Goal: Task Accomplishment & Management: Use online tool/utility

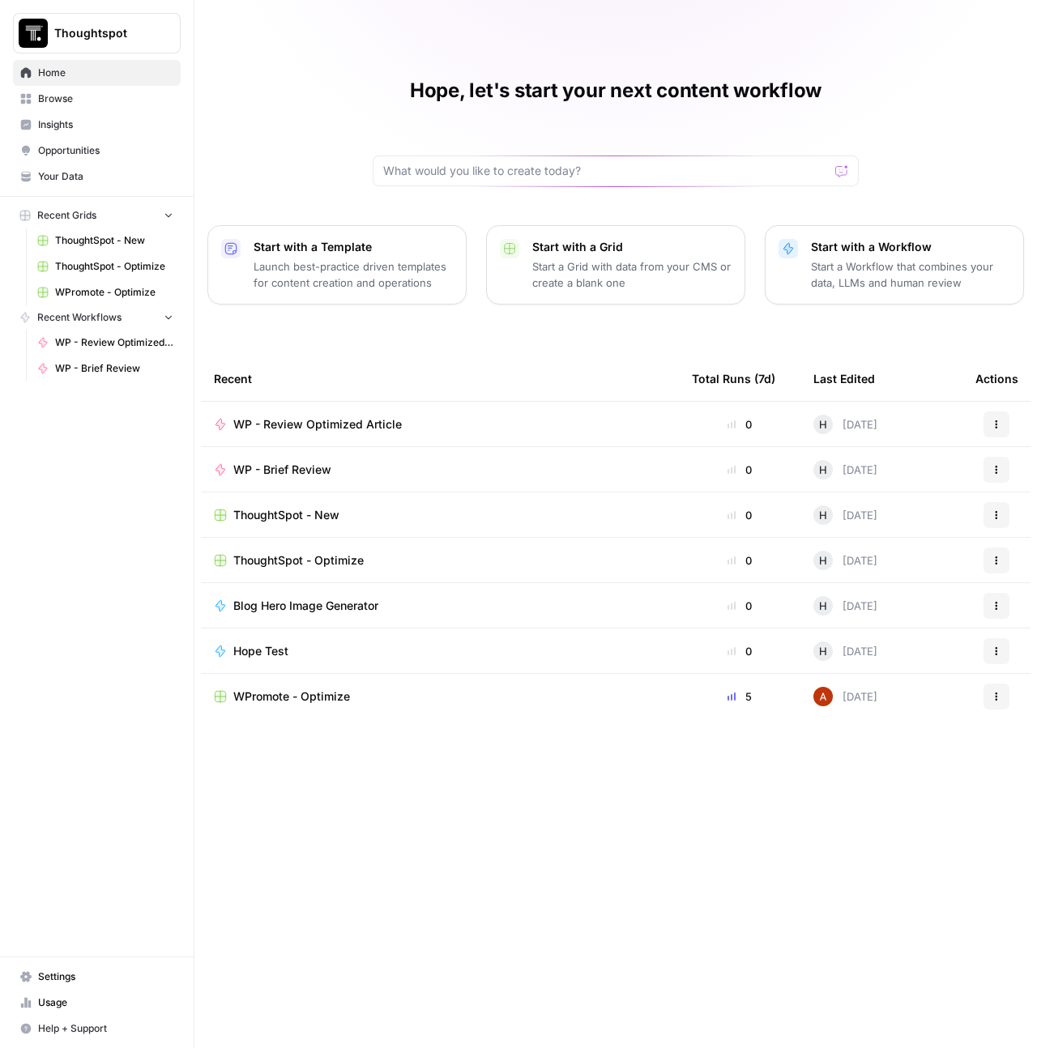
click at [995, 422] on icon "button" at bounding box center [997, 425] width 10 height 10
click at [532, 420] on div "WP - Review Optimized Article" at bounding box center [440, 424] width 452 height 16
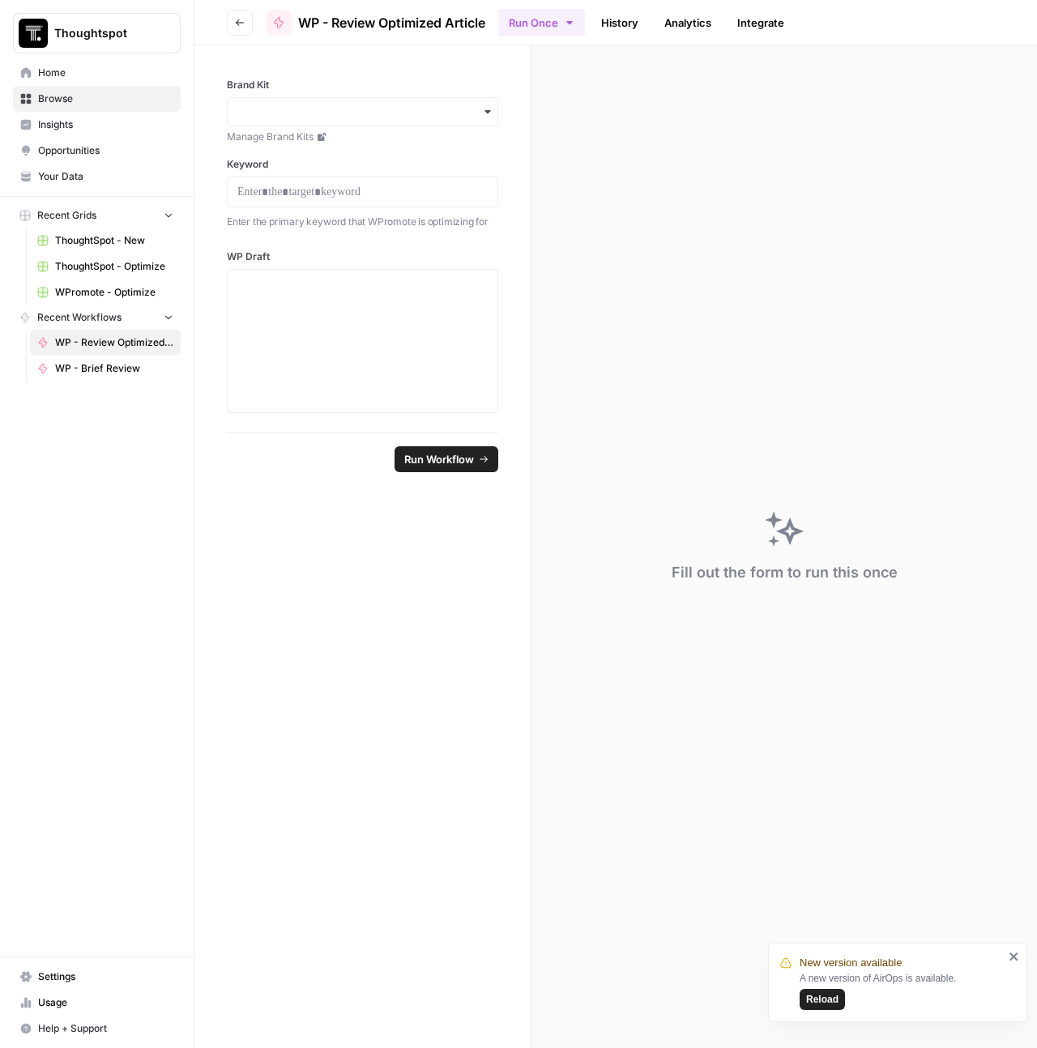
click at [761, 28] on link "Integrate" at bounding box center [760, 23] width 66 height 26
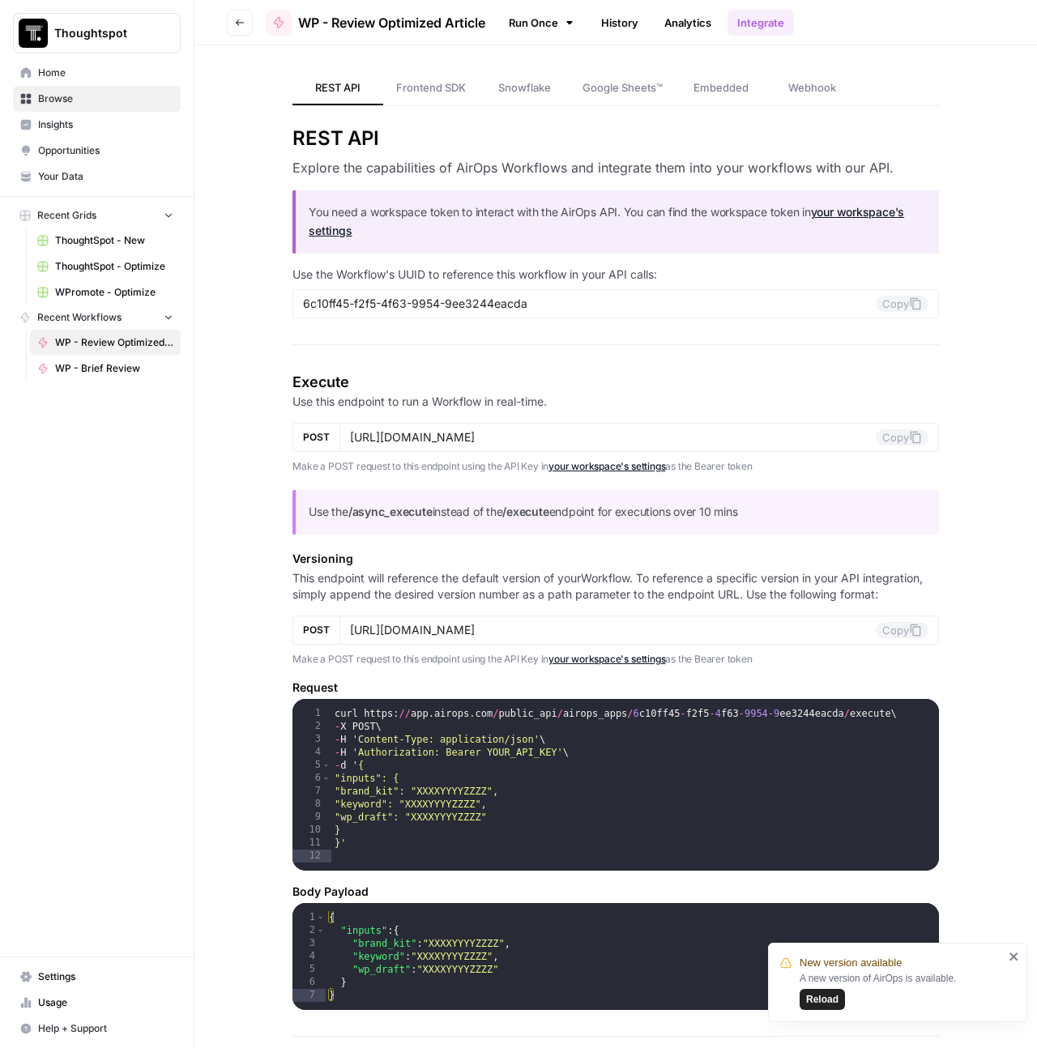
click at [697, 30] on link "Analytics" at bounding box center [688, 23] width 66 height 26
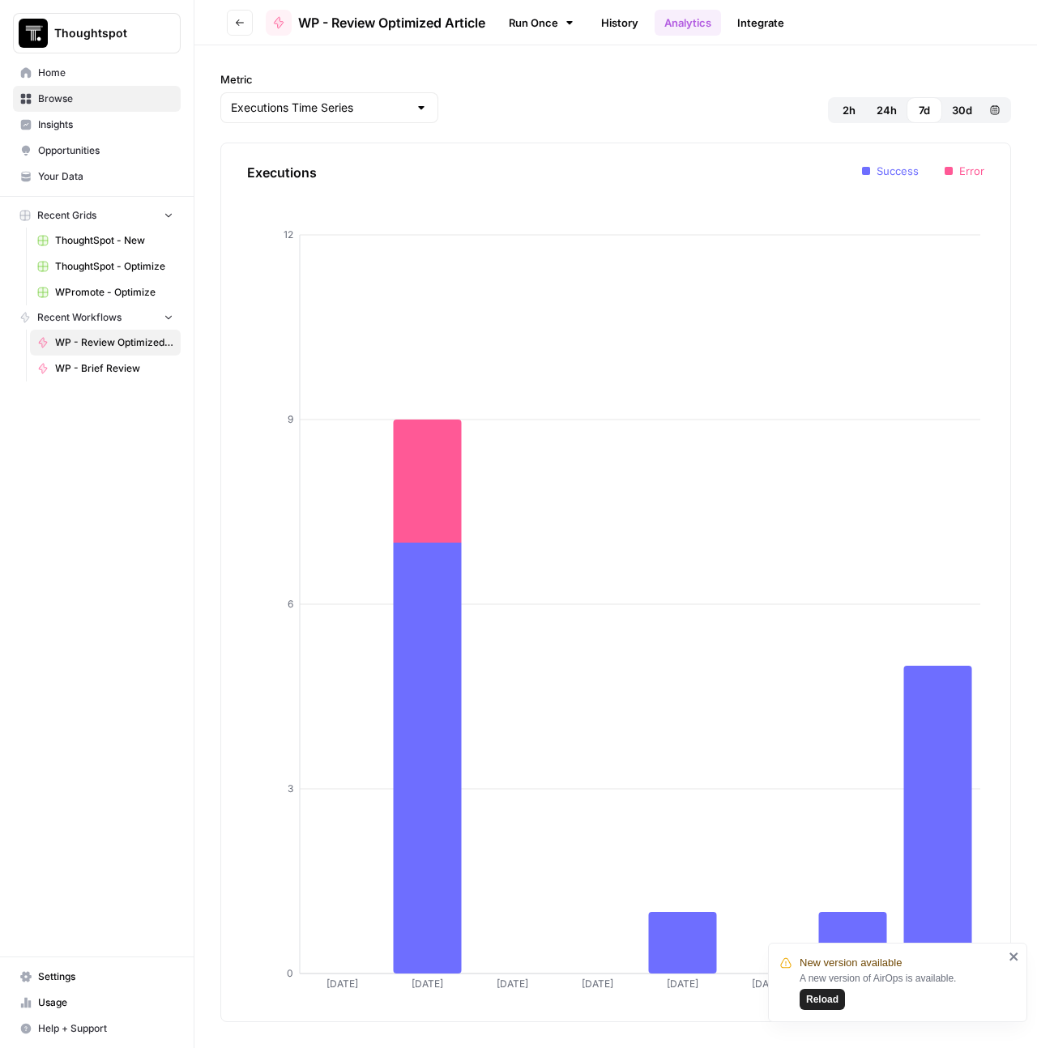
click at [614, 24] on link "History" at bounding box center [619, 23] width 57 height 26
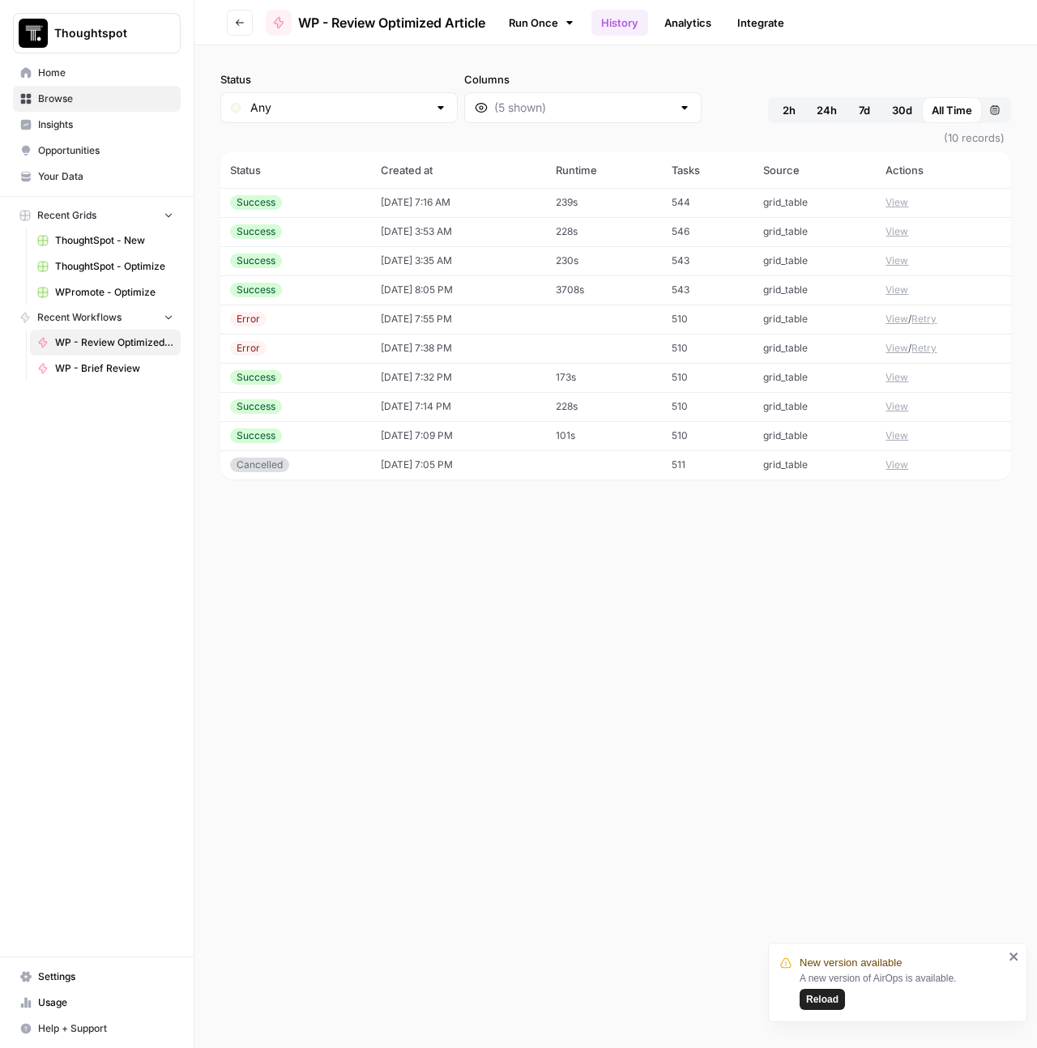
click at [241, 23] on icon "button" at bounding box center [240, 23] width 10 height 10
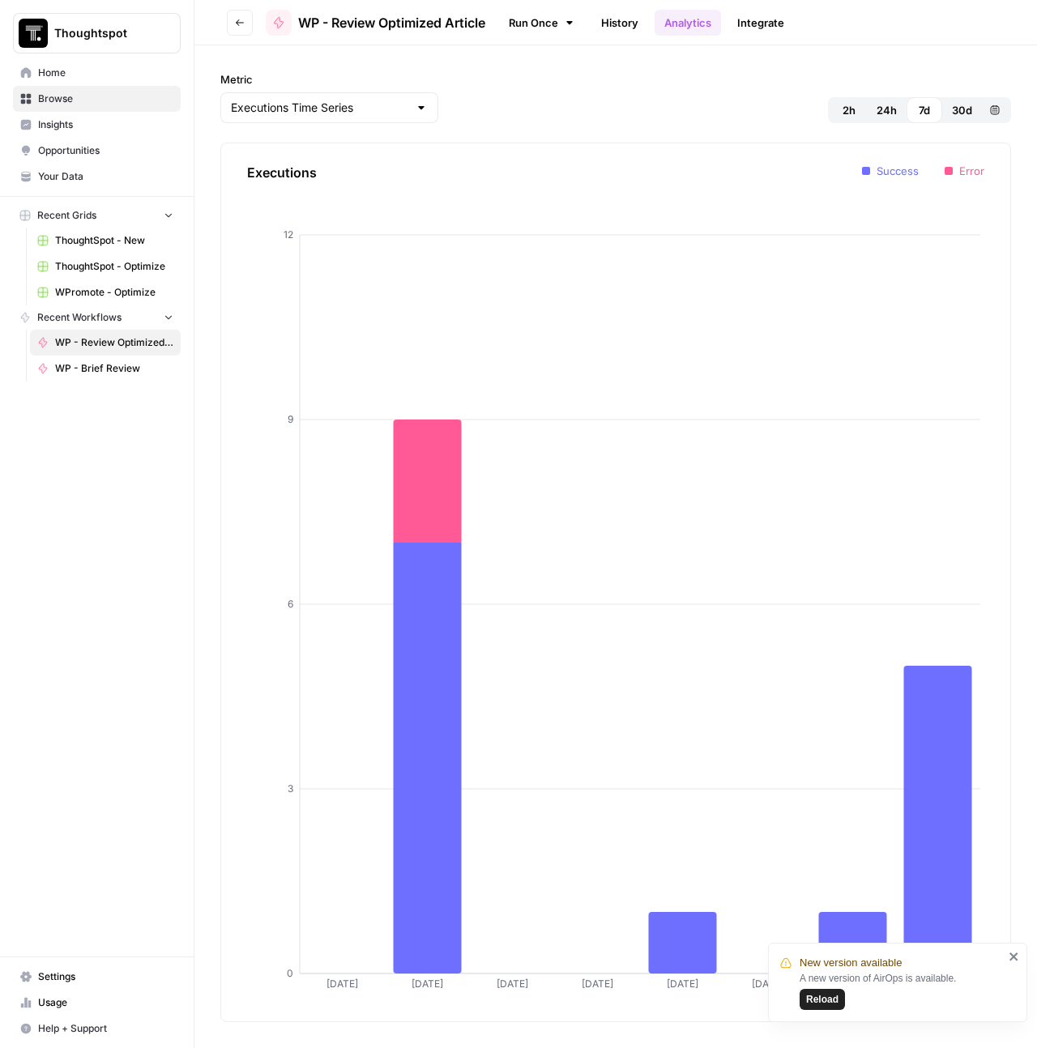
click at [74, 297] on span "WPromote - Optimize" at bounding box center [114, 292] width 118 height 15
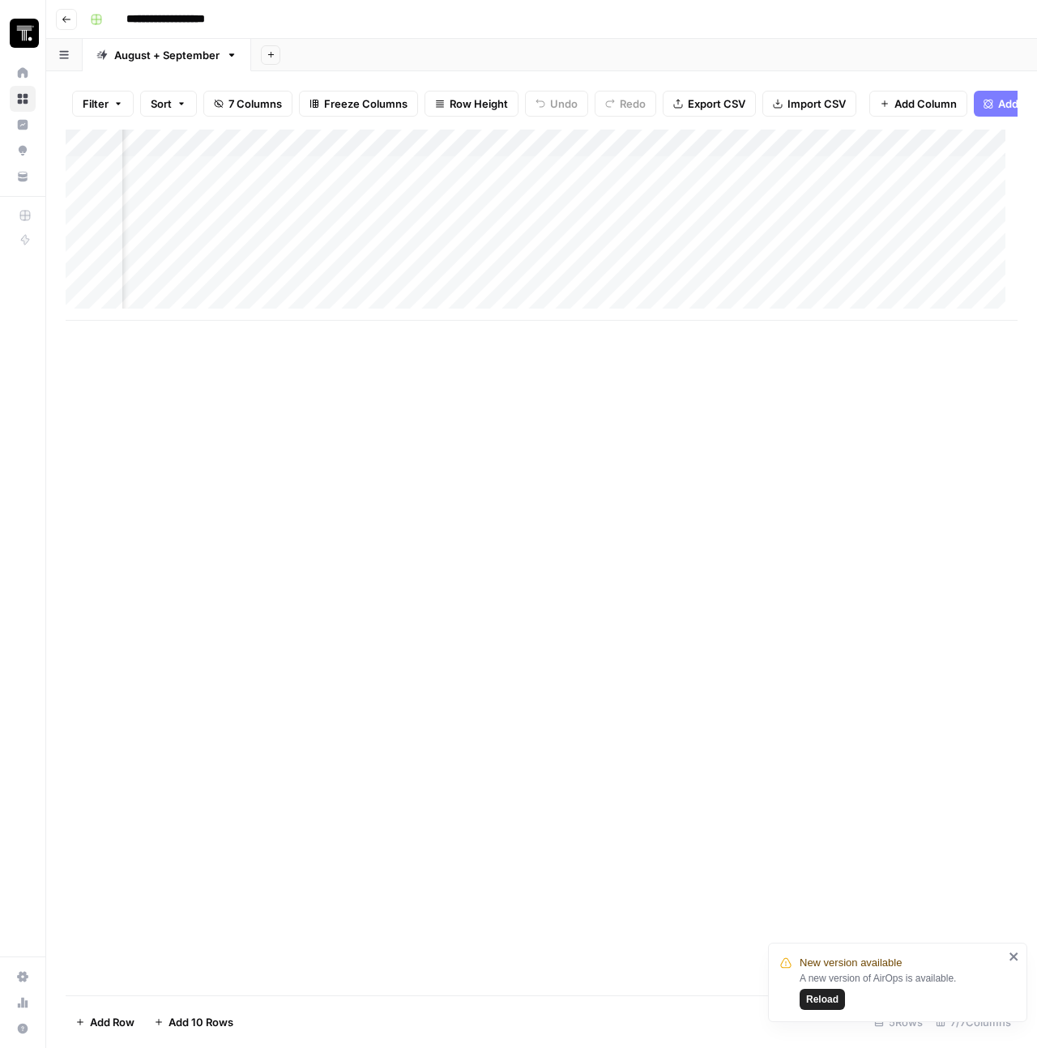
scroll to position [0, 856]
click at [304, 163] on div "Add Column" at bounding box center [542, 225] width 952 height 191
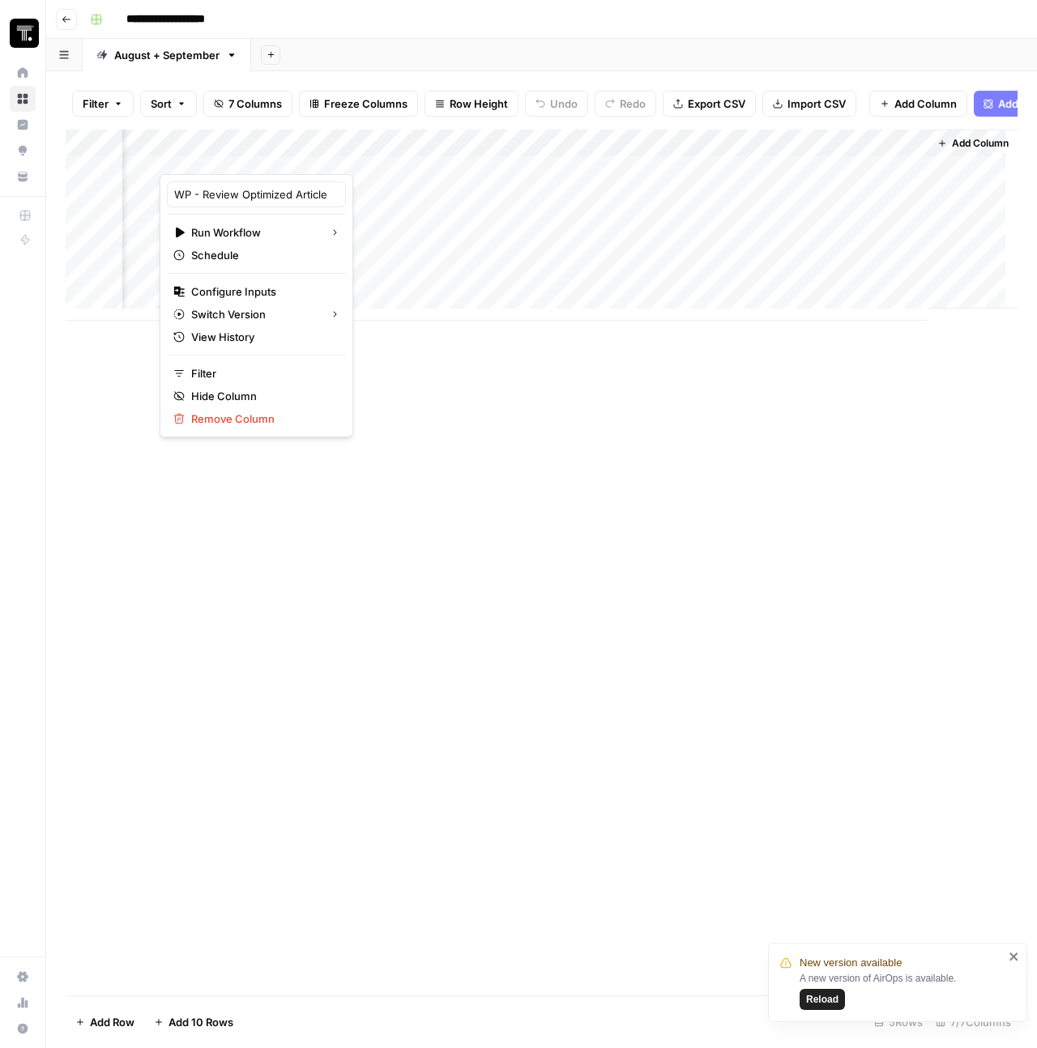
click at [372, 154] on div at bounding box center [275, 158] width 231 height 32
click at [377, 437] on div "Add Column" at bounding box center [542, 563] width 952 height 866
click at [304, 151] on div "Add Column" at bounding box center [542, 225] width 952 height 191
click at [448, 366] on div "Add Column" at bounding box center [542, 563] width 952 height 866
click at [358, 157] on div "Add Column" at bounding box center [542, 225] width 952 height 191
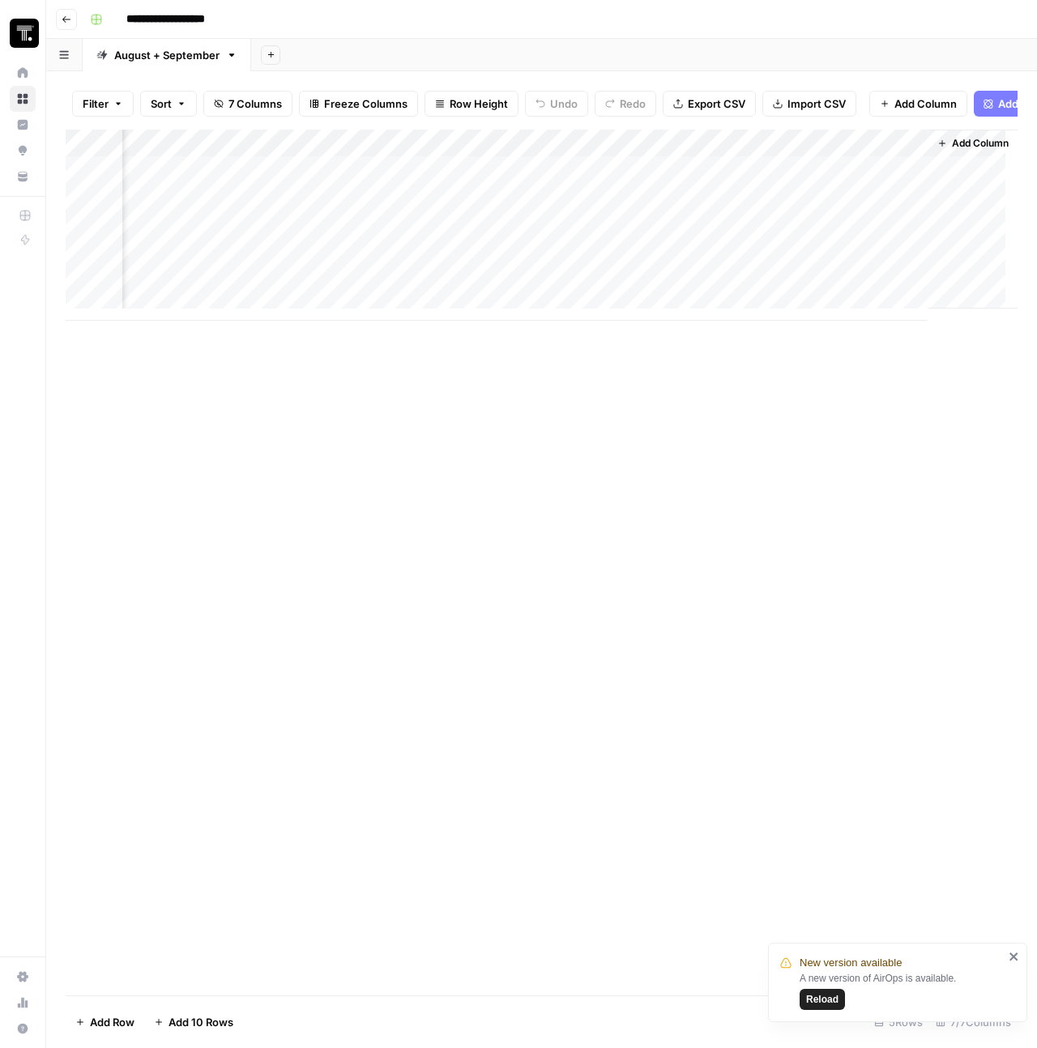
click at [441, 480] on div "Add Column" at bounding box center [542, 563] width 952 height 866
click at [74, 28] on button "Go back" at bounding box center [66, 19] width 21 height 21
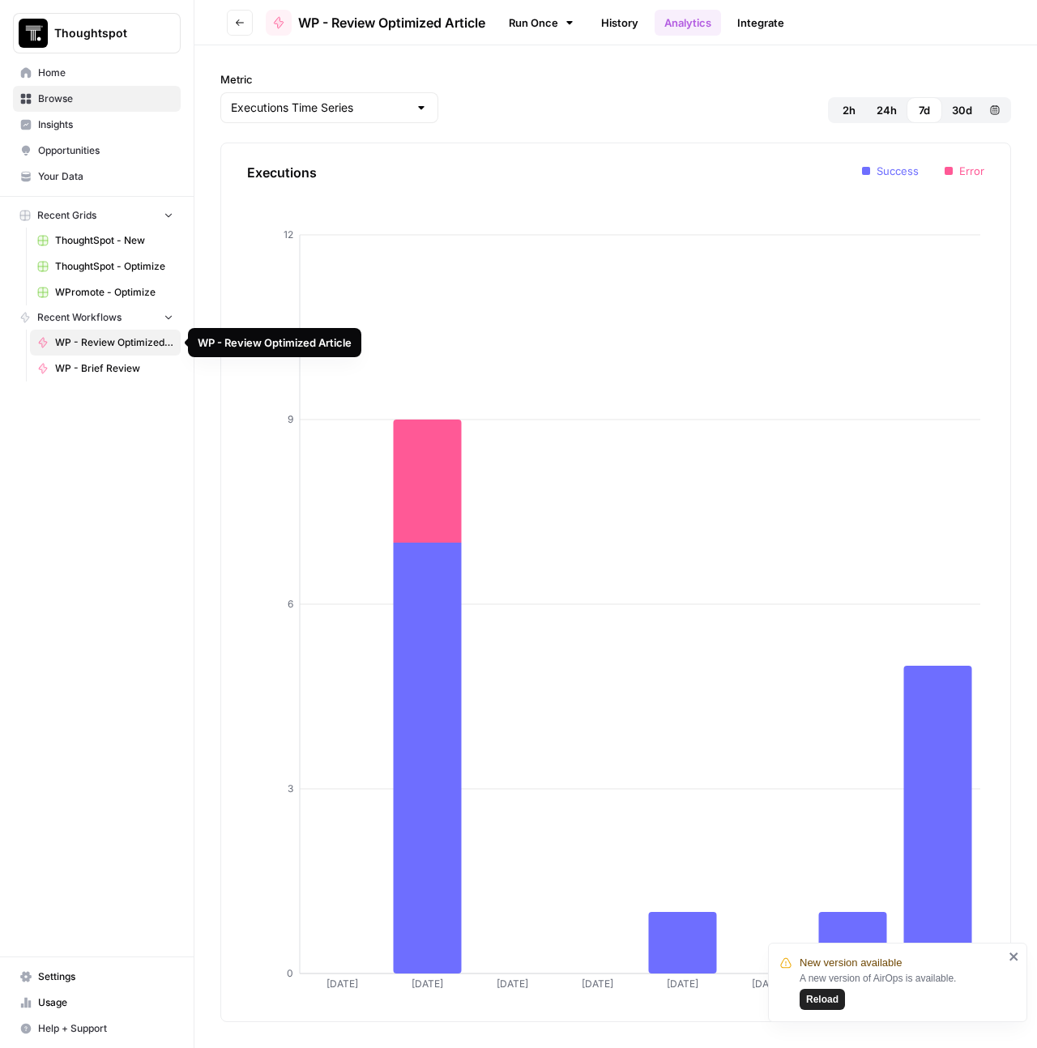
click at [128, 347] on span "WP - Review Optimized Article" at bounding box center [114, 342] width 118 height 15
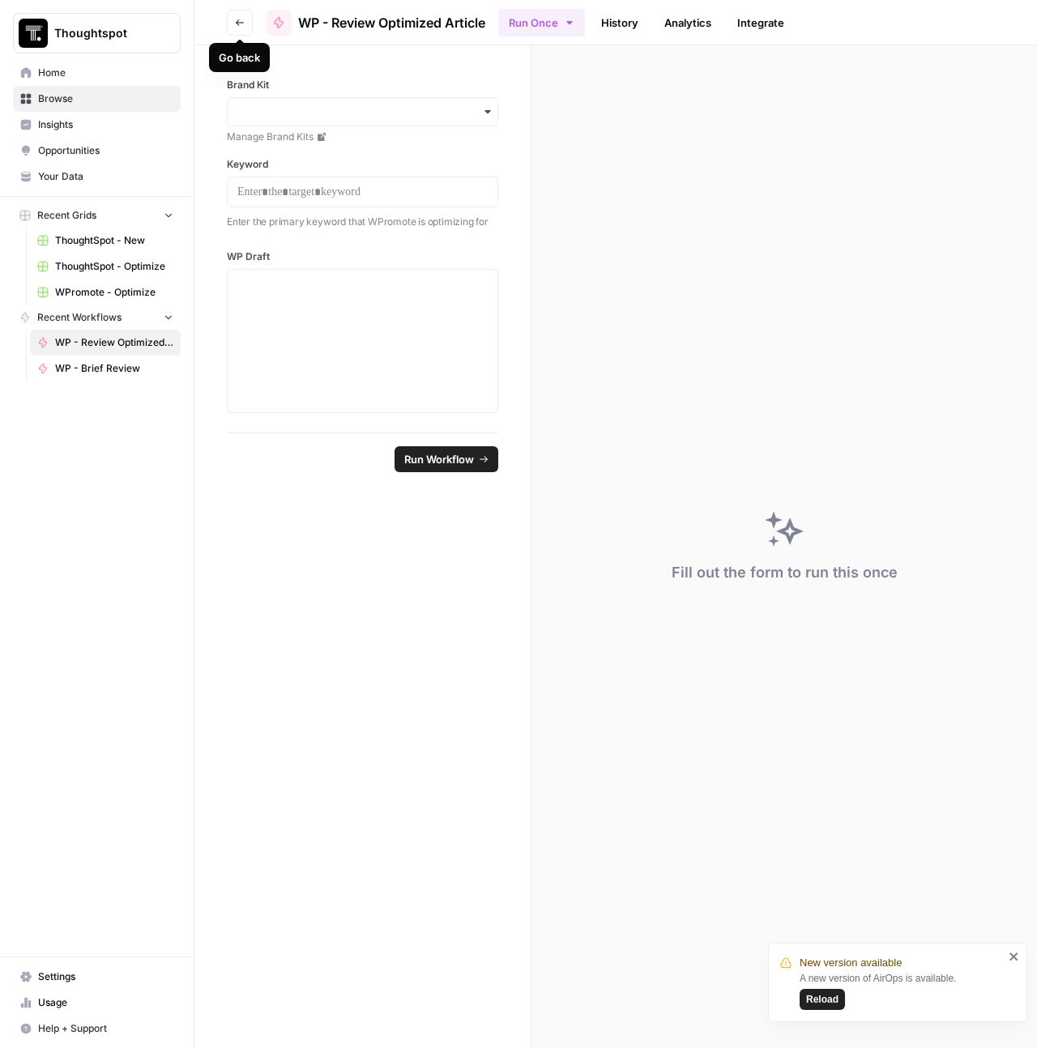
click at [611, 16] on link "History" at bounding box center [619, 23] width 57 height 26
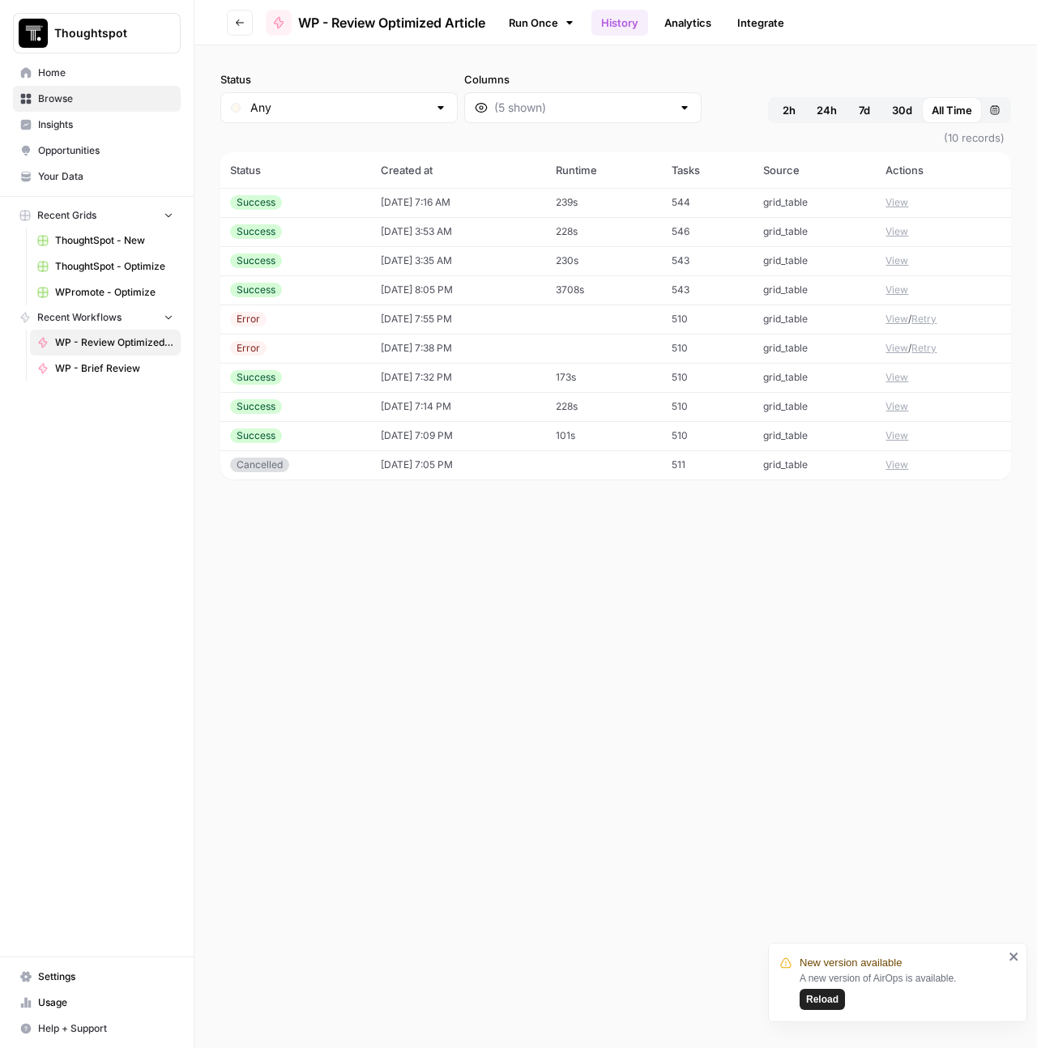
click at [706, 30] on link "Analytics" at bounding box center [688, 23] width 66 height 26
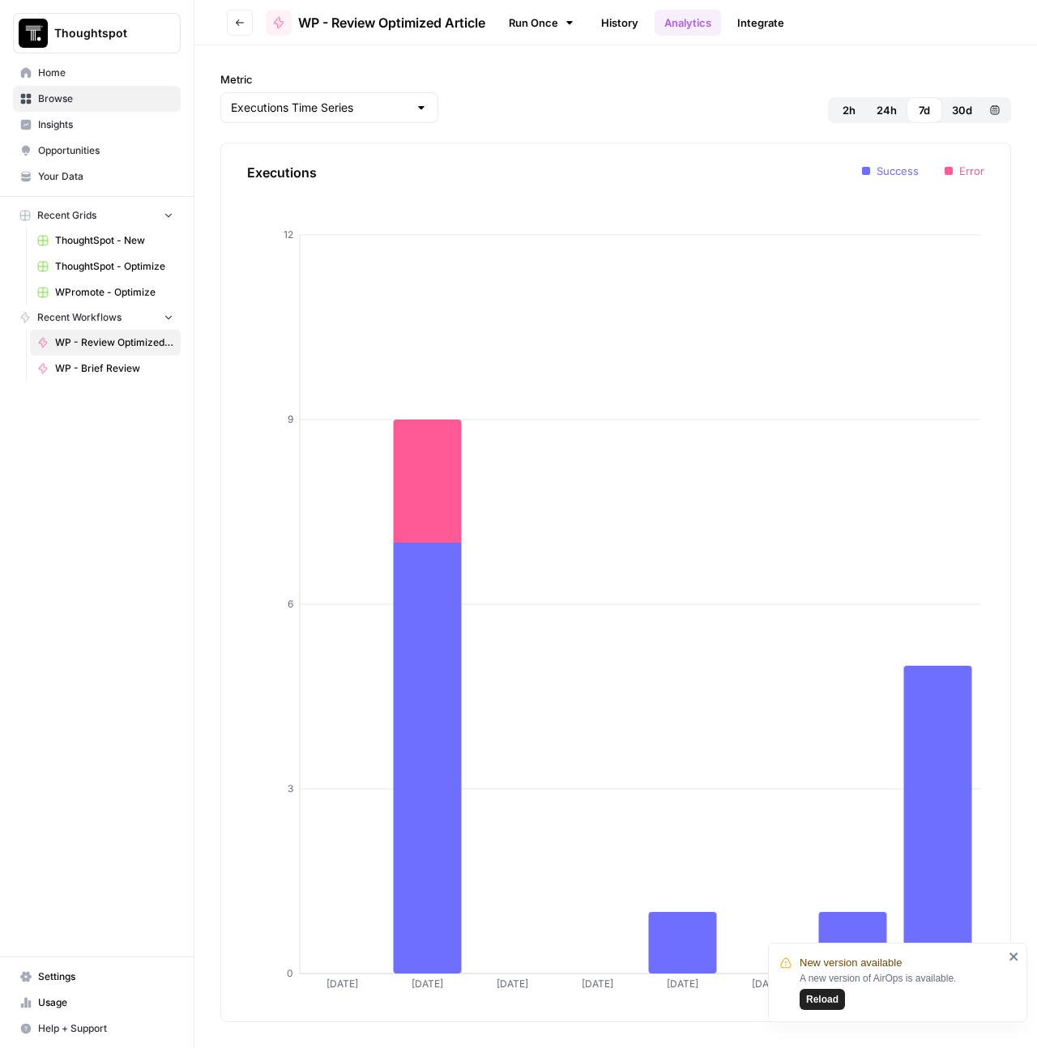
click at [787, 31] on link "Integrate" at bounding box center [760, 23] width 66 height 26
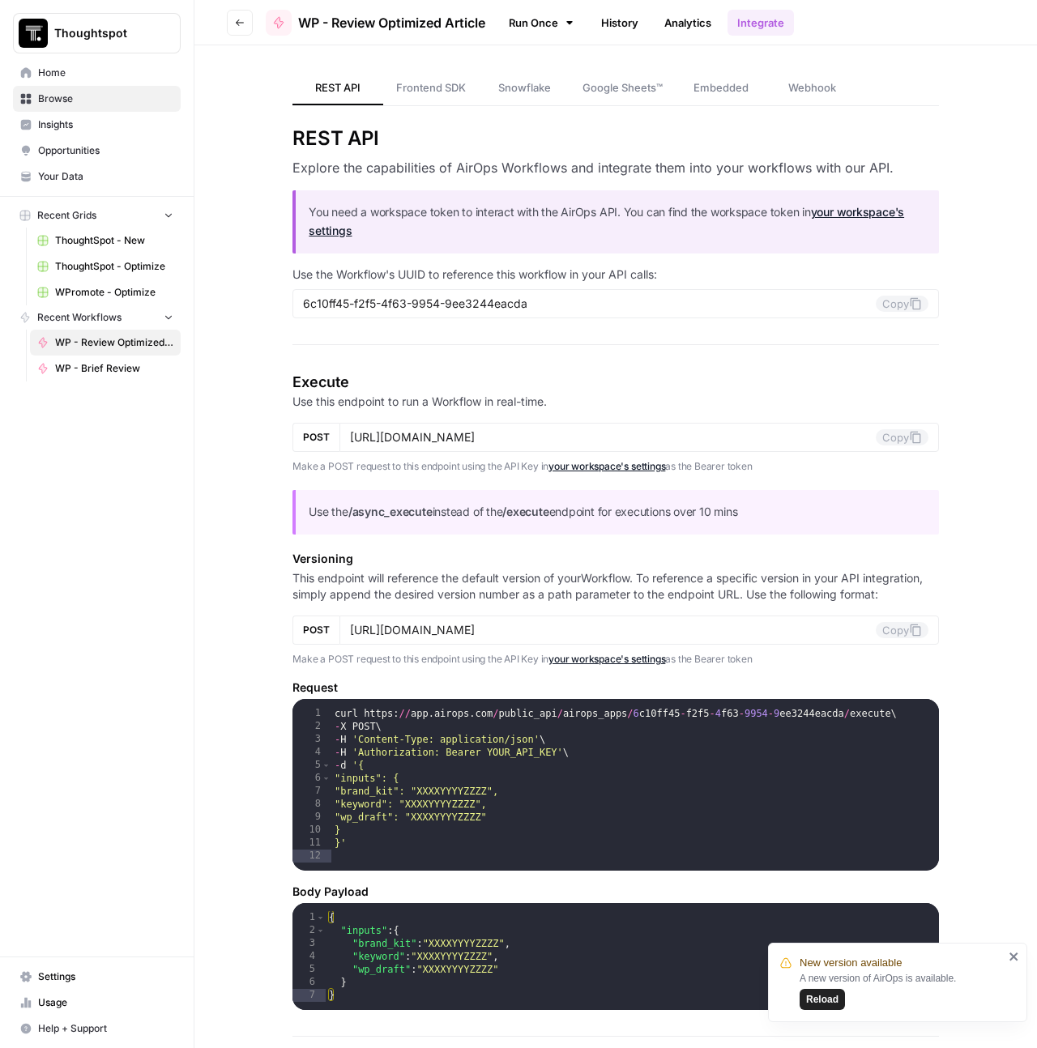
click at [251, 28] on button "Go back" at bounding box center [240, 23] width 26 height 26
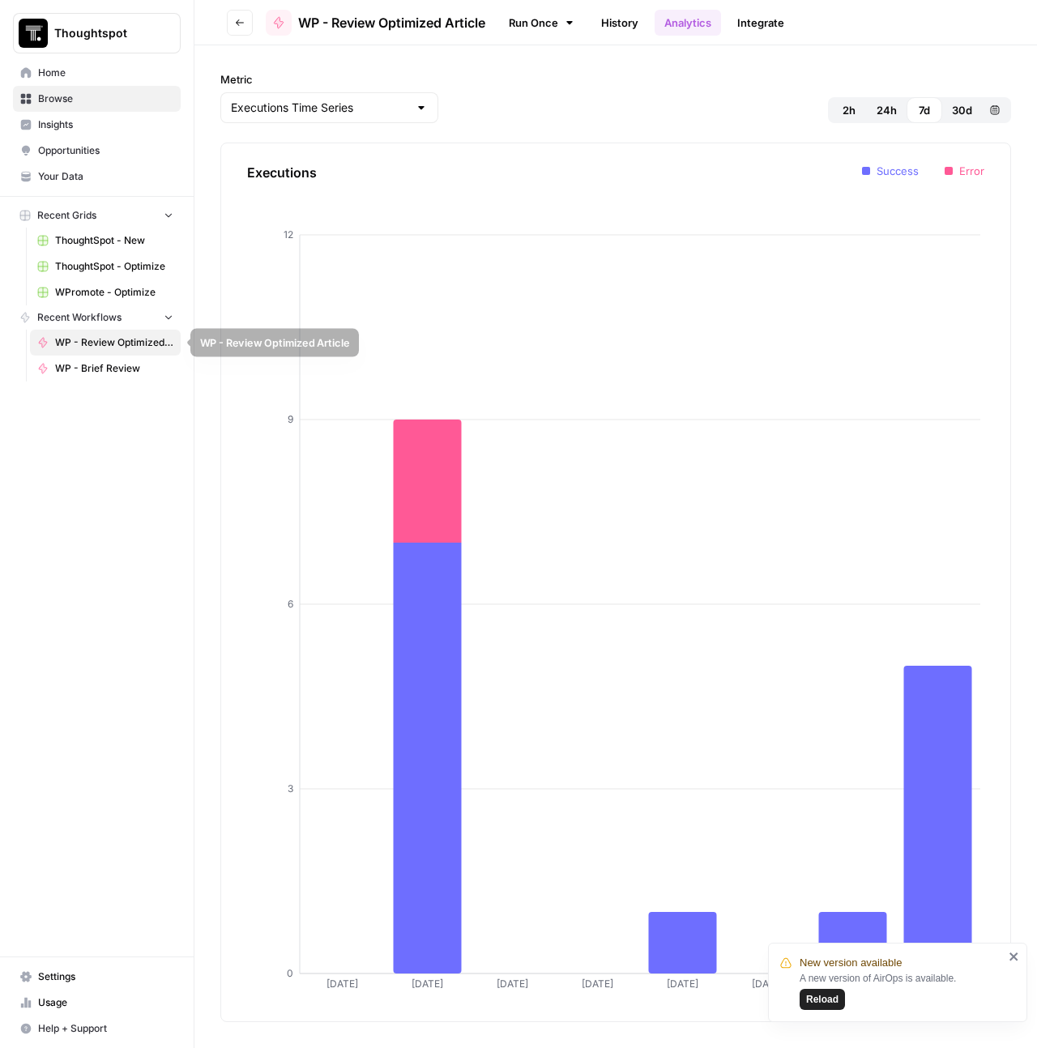
click at [100, 337] on span "WP - Review Optimized Article" at bounding box center [114, 342] width 118 height 15
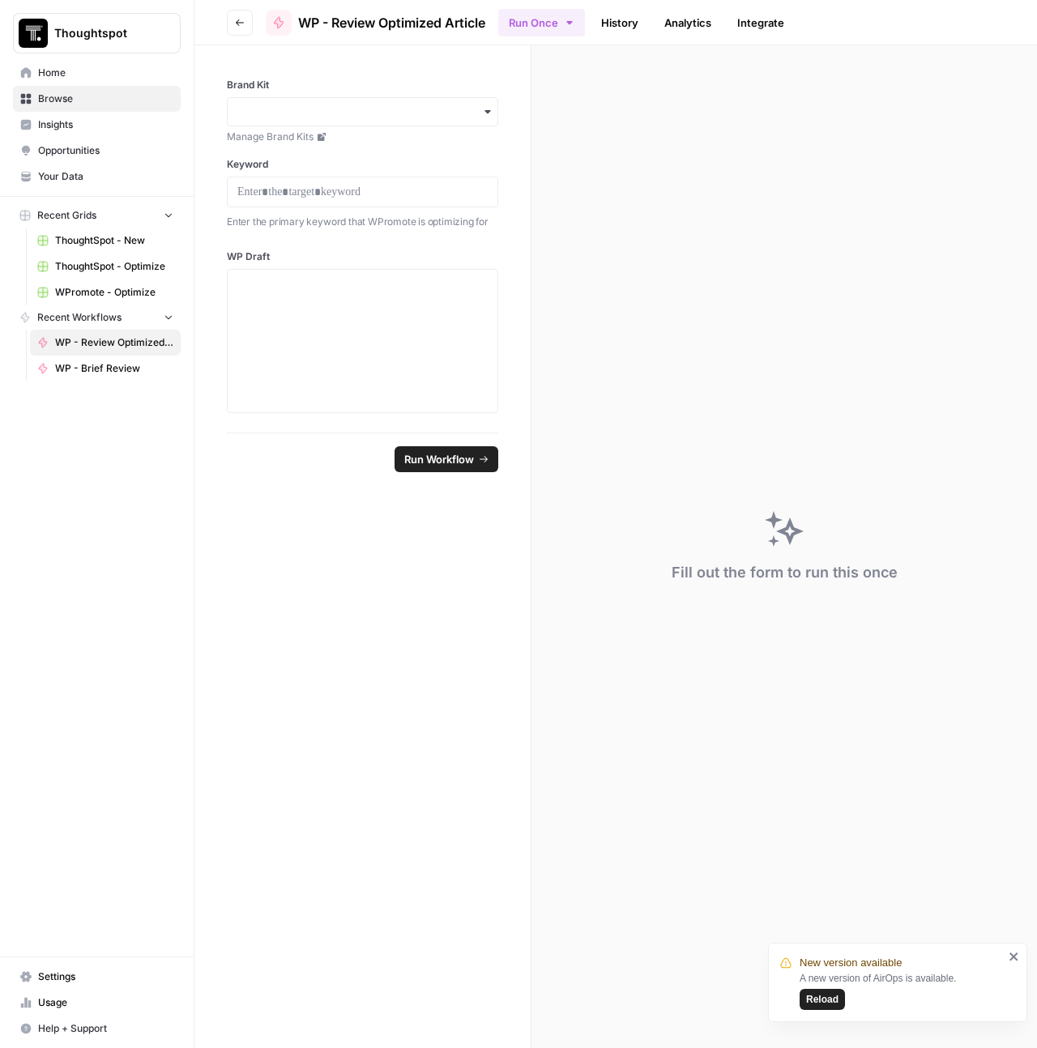
click at [246, 26] on button "Go back" at bounding box center [240, 23] width 26 height 26
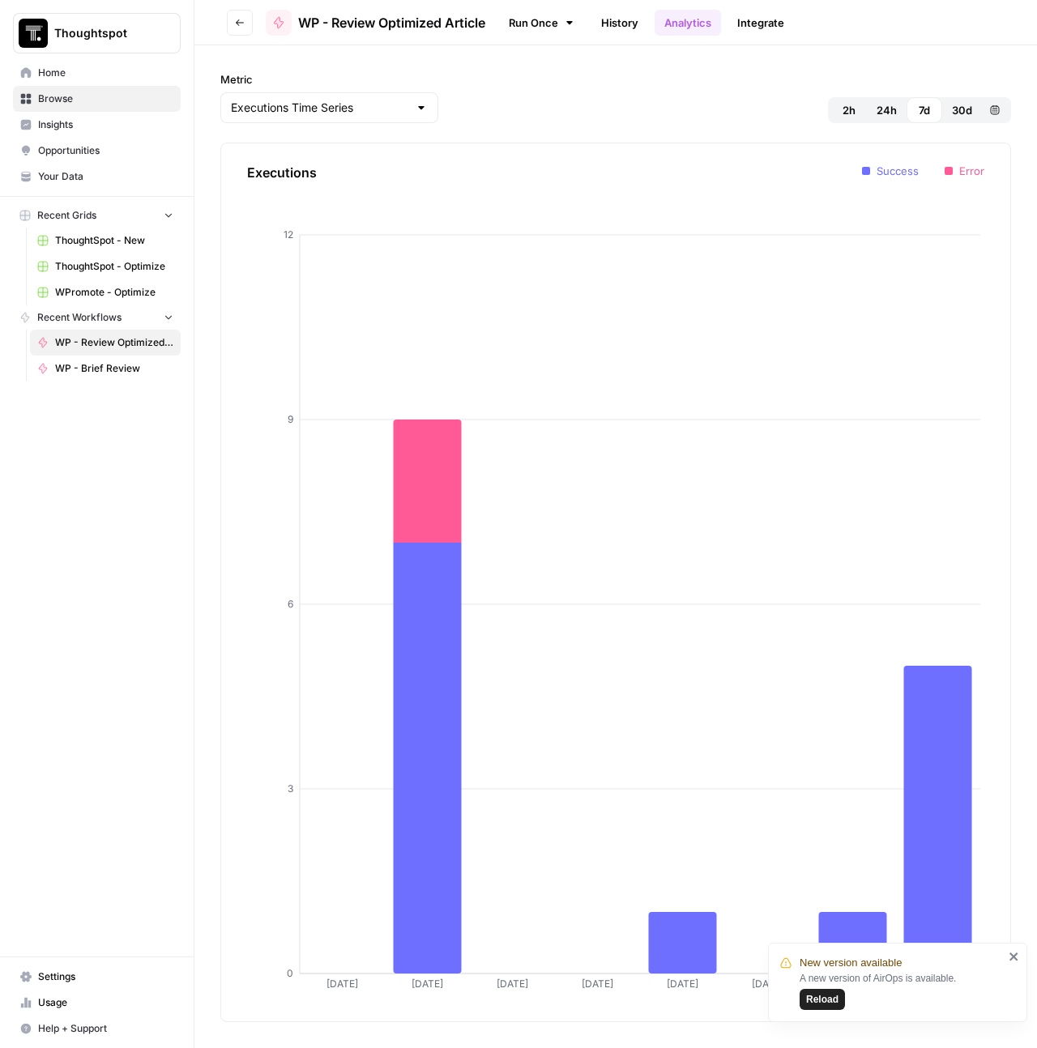
click at [246, 26] on button "Go back" at bounding box center [240, 23] width 26 height 26
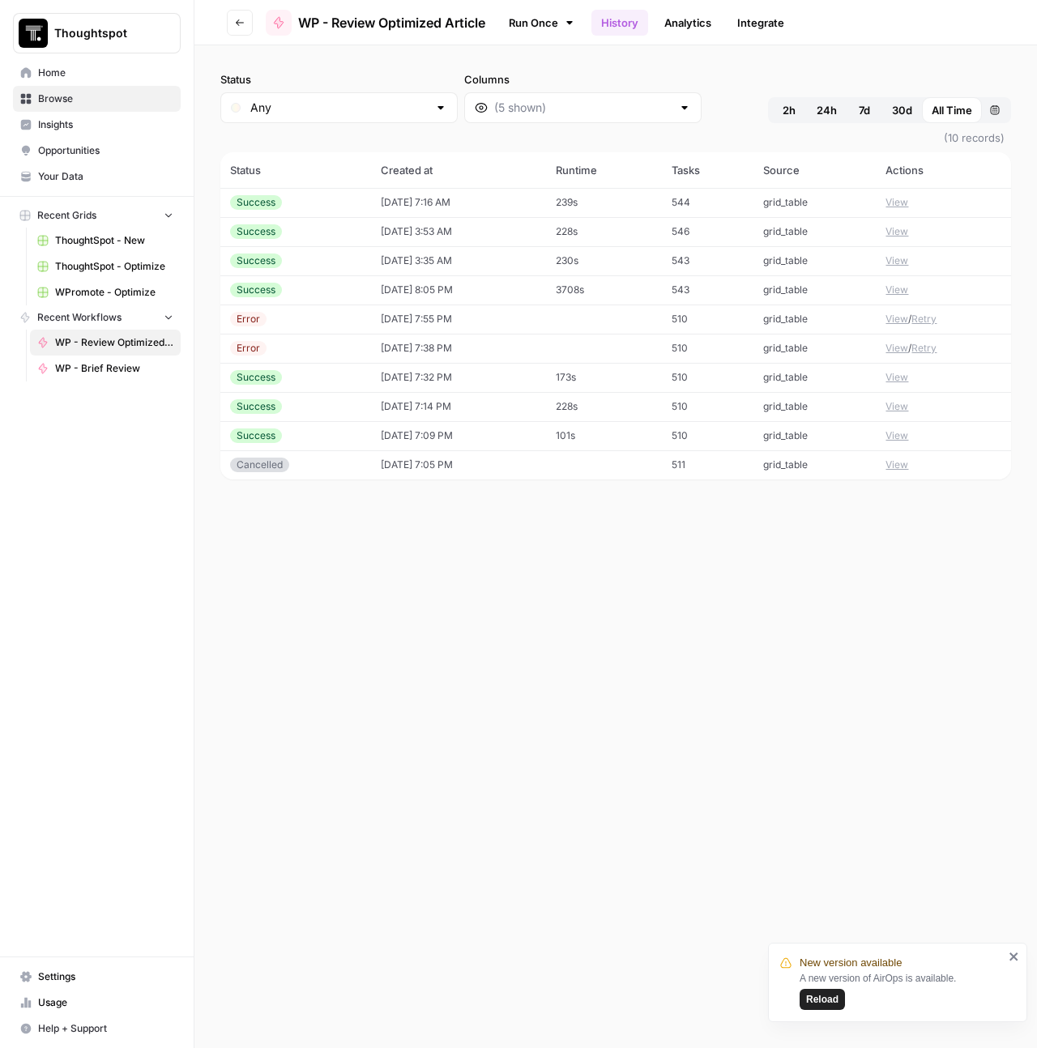
click at [246, 26] on button "Go back" at bounding box center [240, 23] width 26 height 26
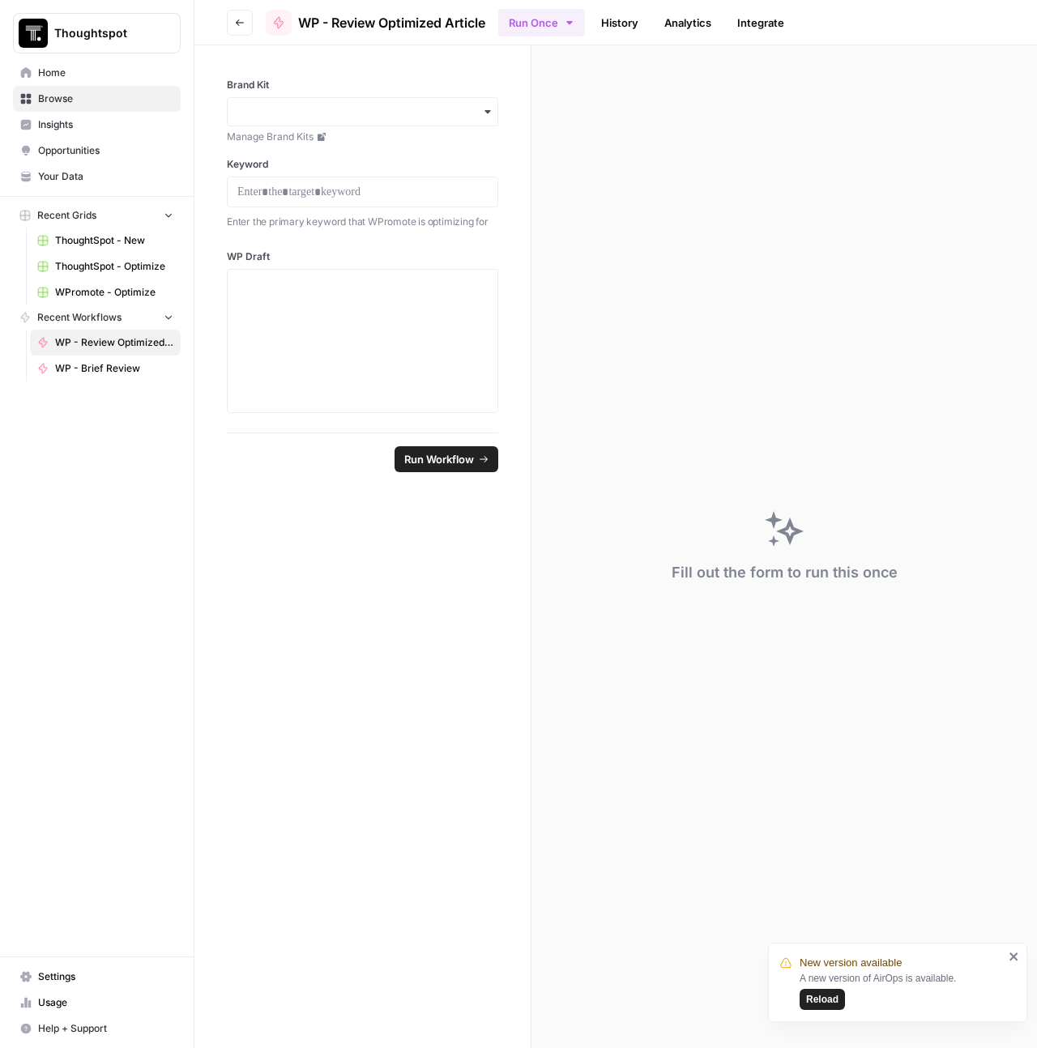
click at [112, 285] on span "WPromote - Optimize" at bounding box center [114, 292] width 118 height 15
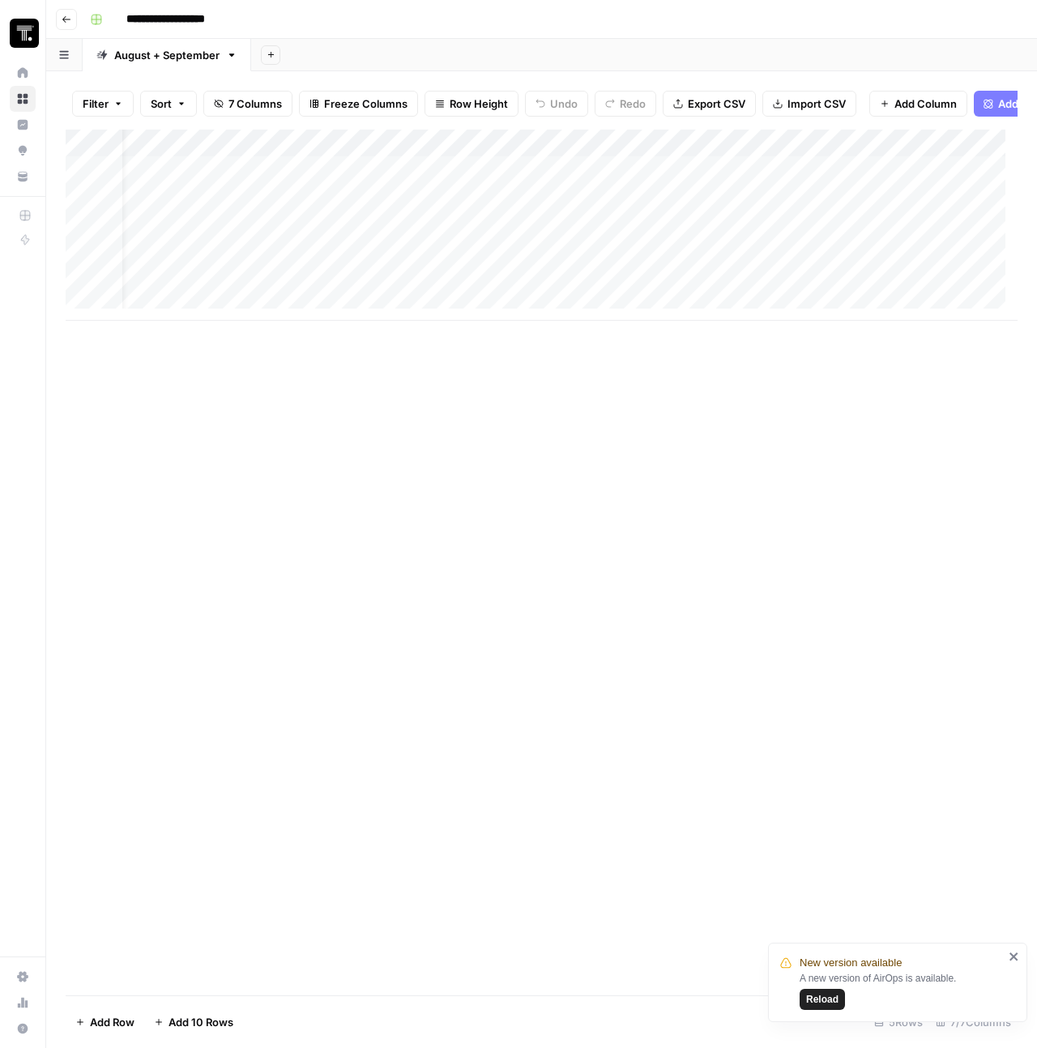
scroll to position [0, 856]
click at [358, 156] on div "Add Column" at bounding box center [542, 225] width 952 height 191
click at [399, 302] on div "Add Column" at bounding box center [542, 225] width 952 height 191
click at [335, 286] on div "Add Column" at bounding box center [542, 225] width 952 height 191
click at [359, 155] on div "Add Column" at bounding box center [542, 225] width 952 height 191
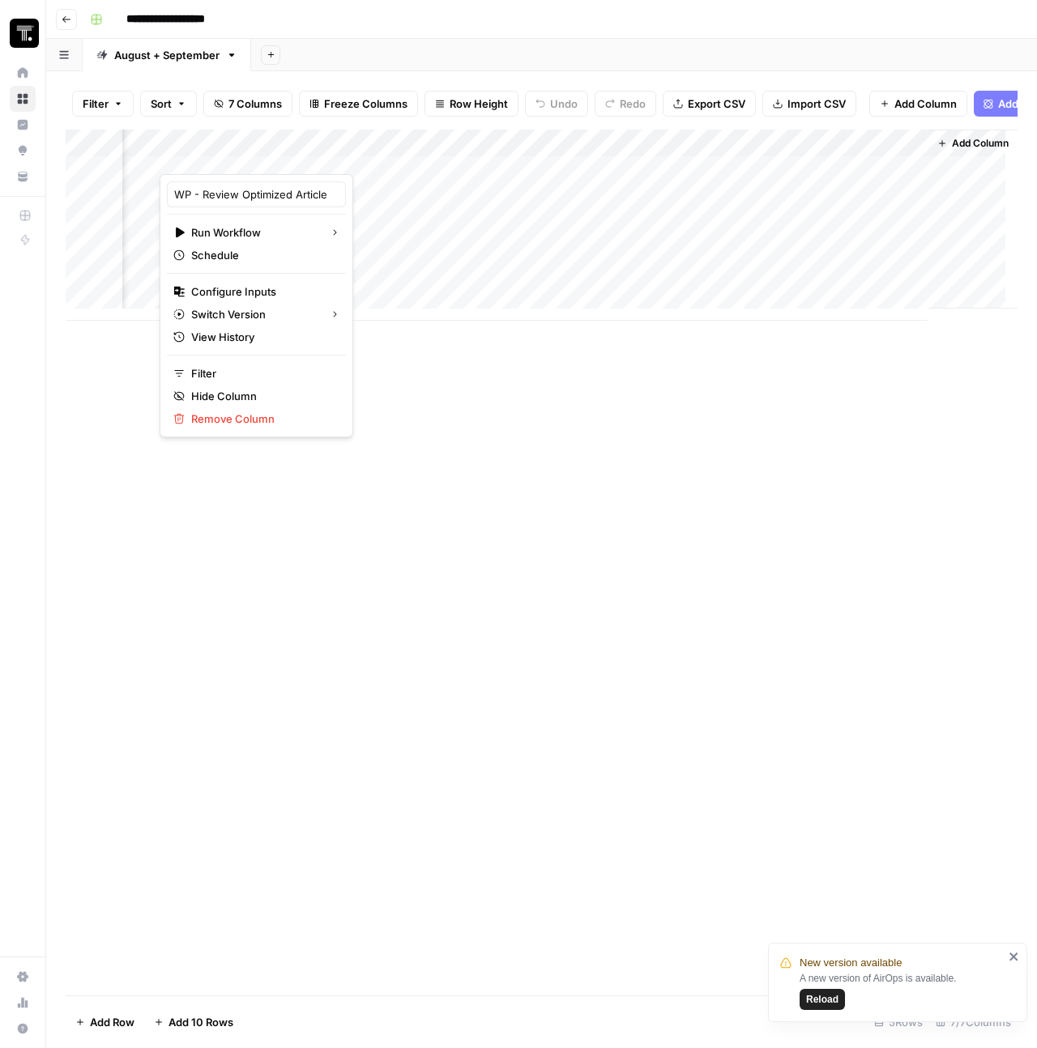
click at [510, 198] on div "Add Column" at bounding box center [542, 225] width 952 height 191
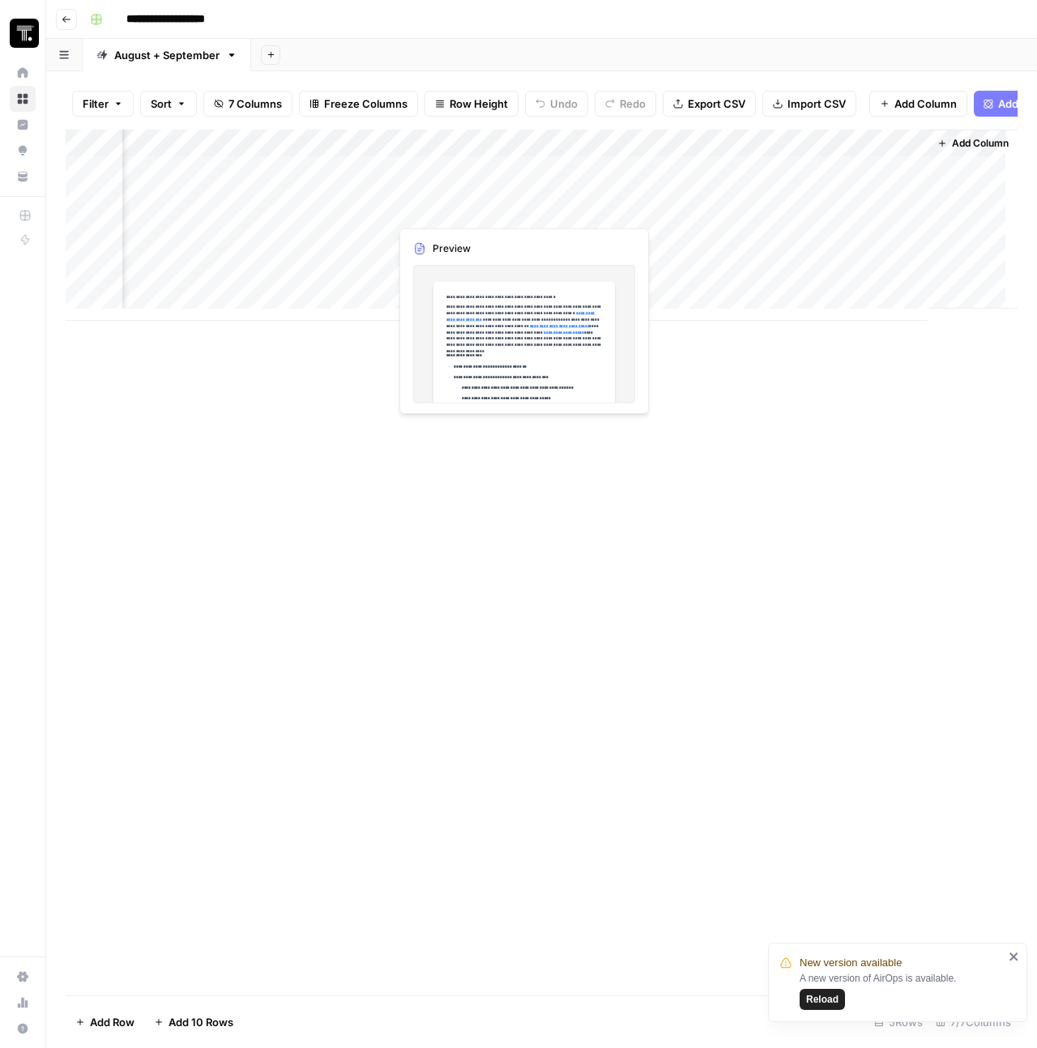
click at [457, 173] on div "Add Column" at bounding box center [542, 225] width 952 height 191
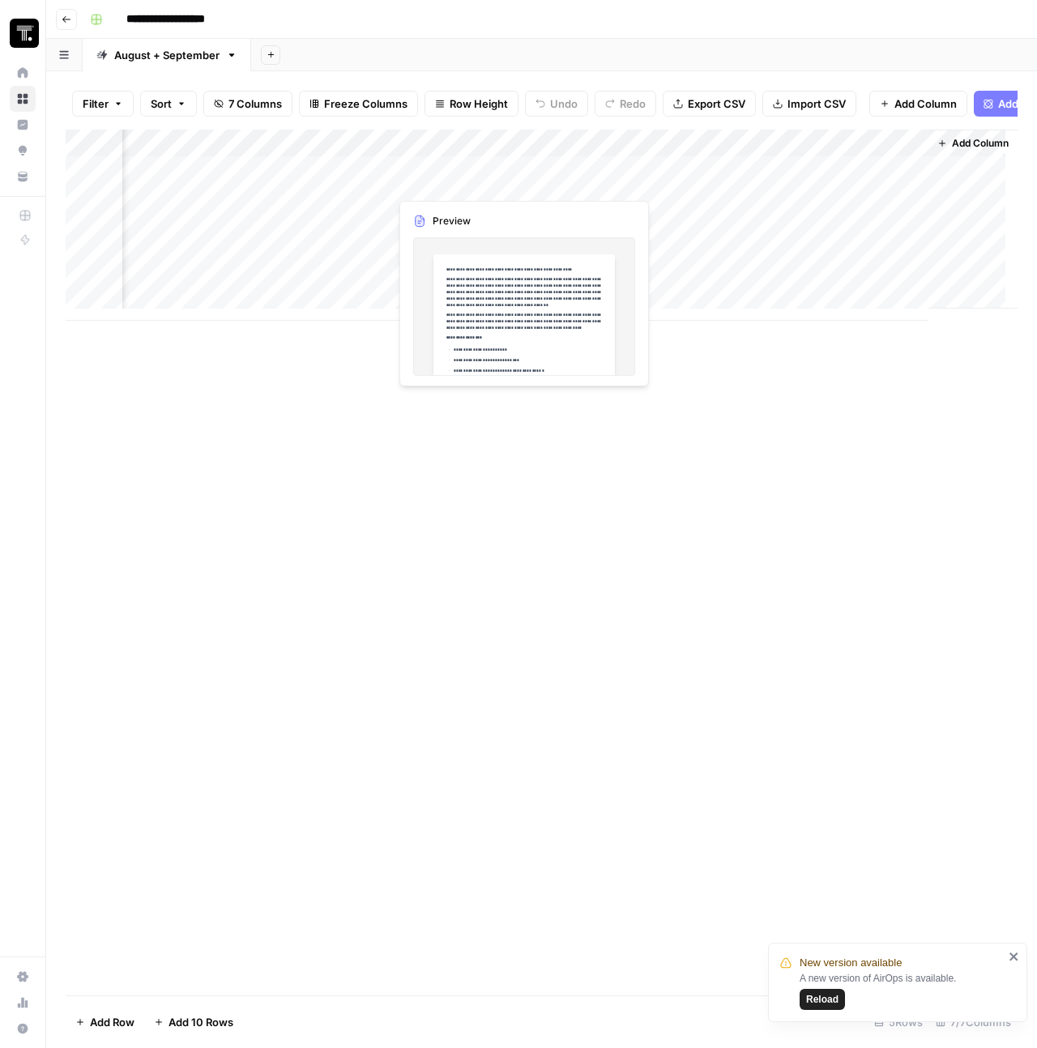
click at [344, 181] on div "Add Column" at bounding box center [542, 225] width 952 height 191
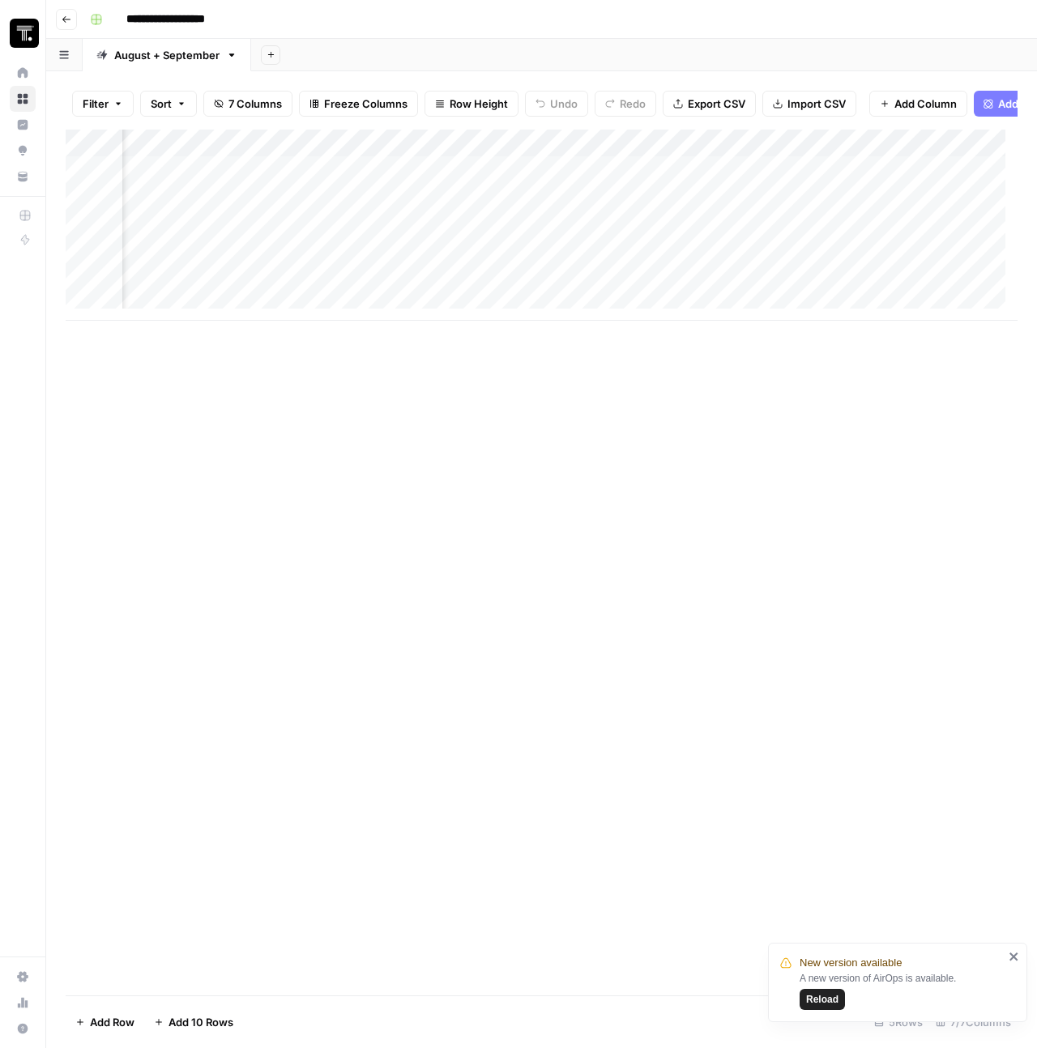
scroll to position [0, 0]
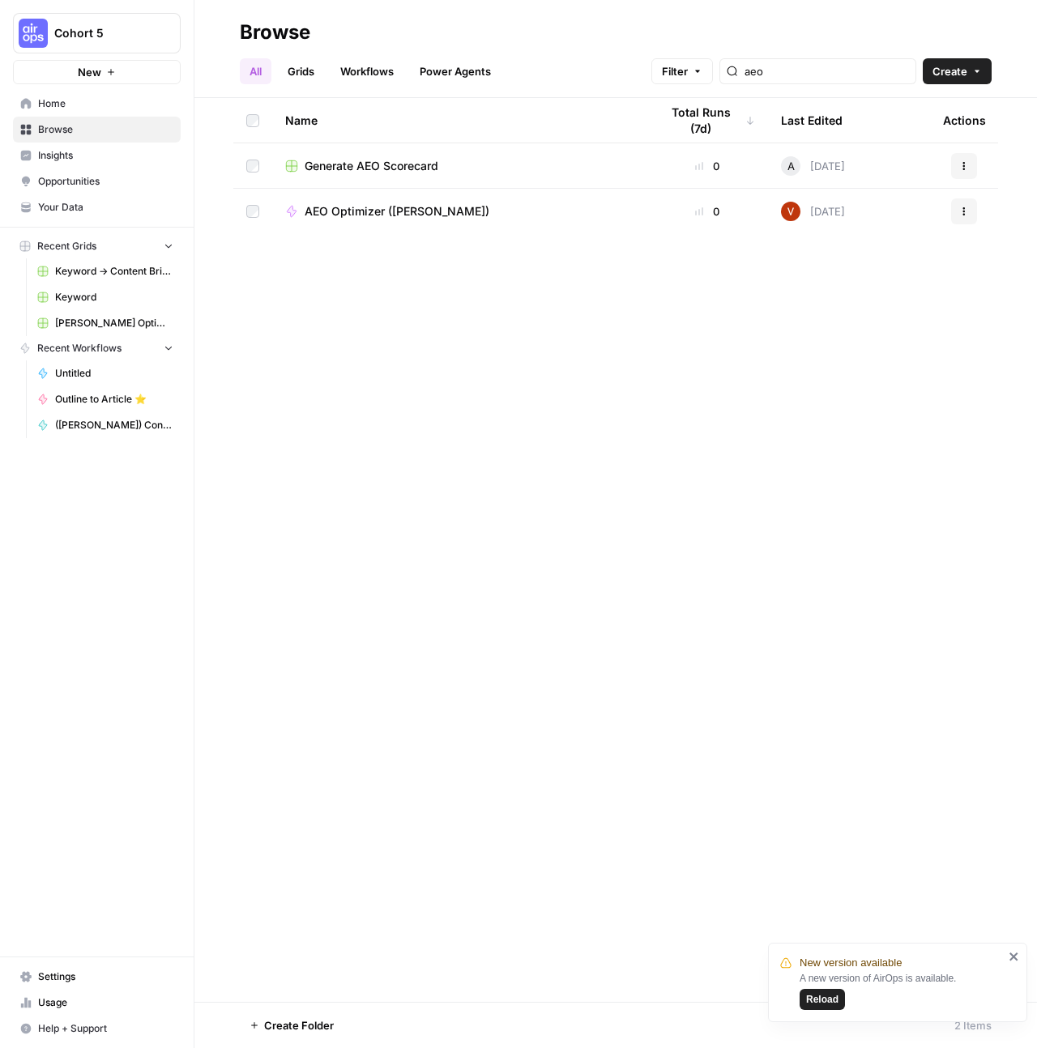
click at [839, 1000] on button "Reload" at bounding box center [822, 999] width 45 height 21
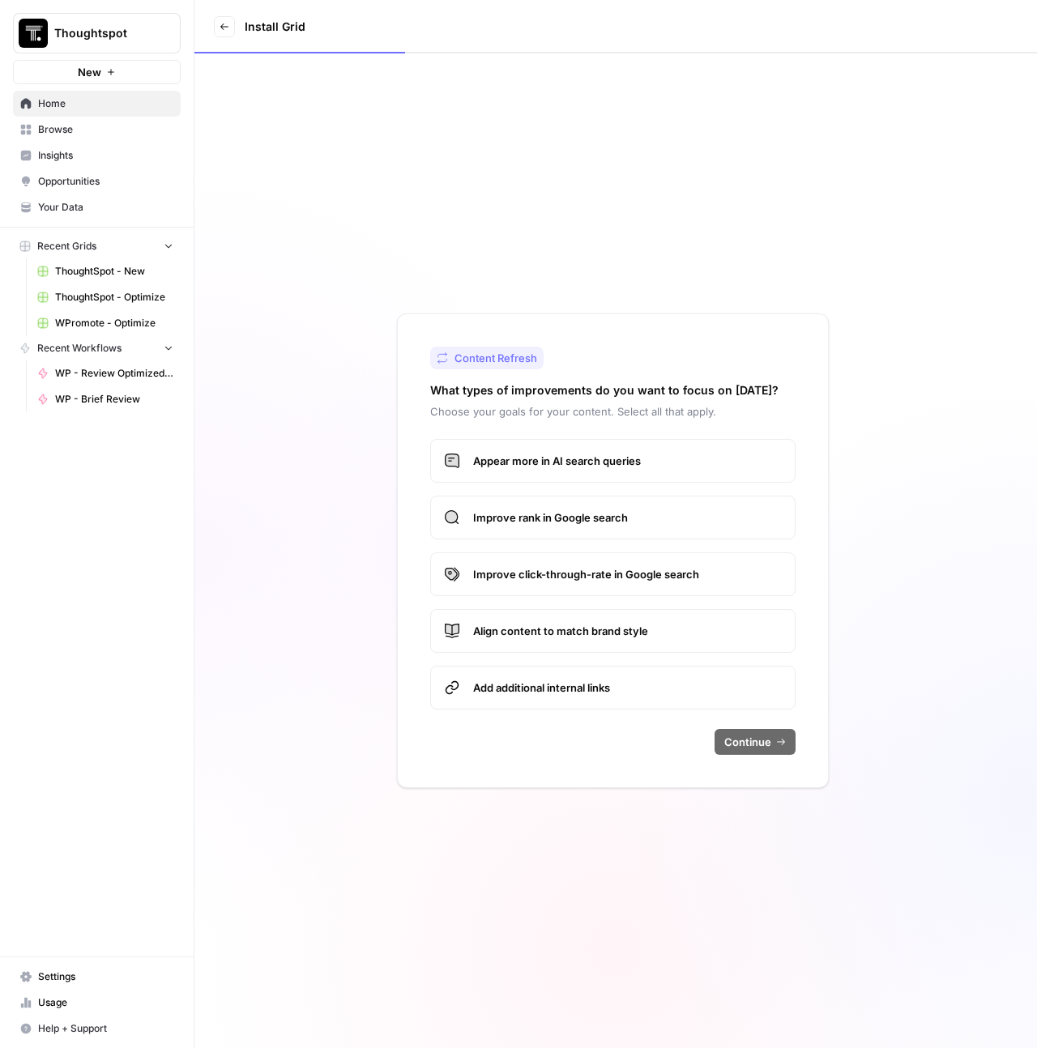
click at [96, 49] on button "Thoughtspot" at bounding box center [97, 33] width 168 height 41
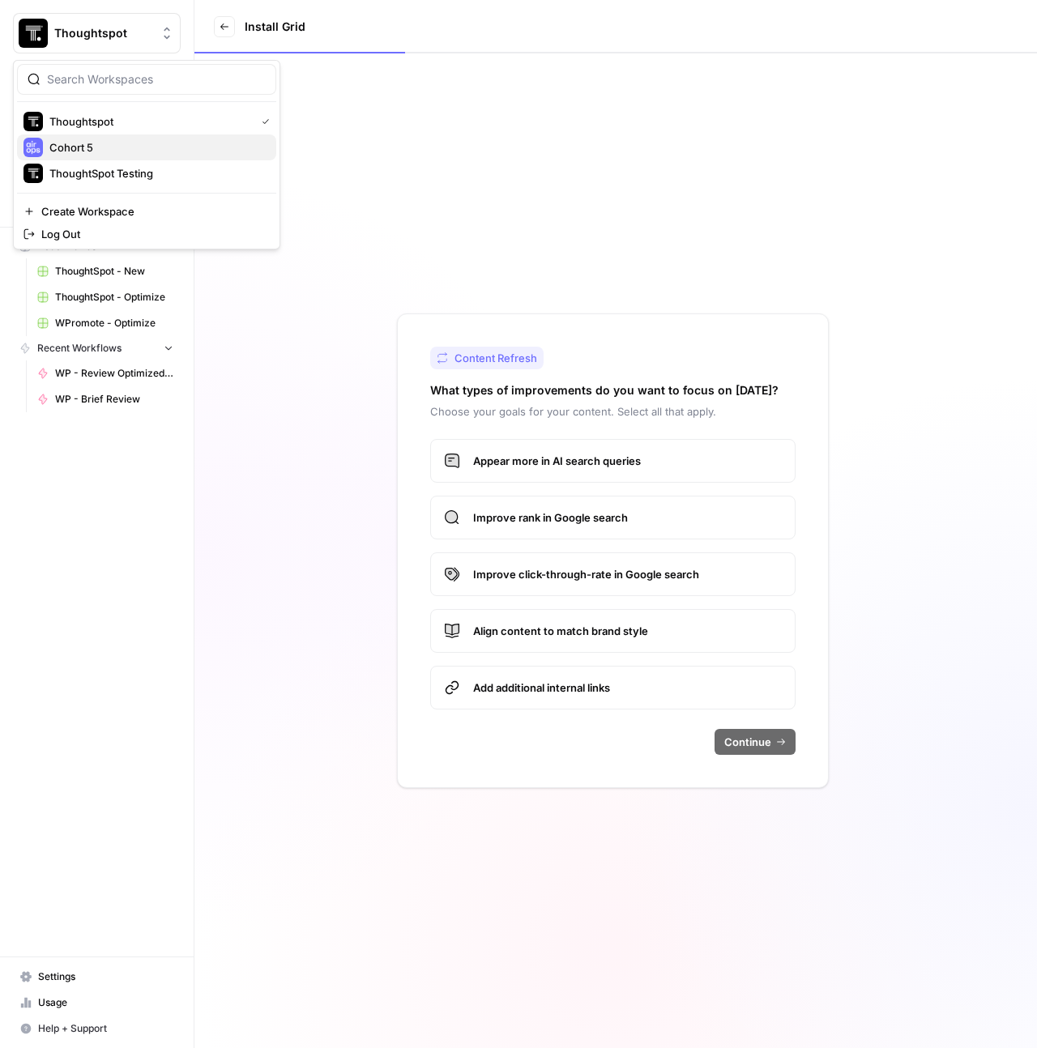
click at [121, 138] on div "Cohort 5" at bounding box center [146, 147] width 246 height 19
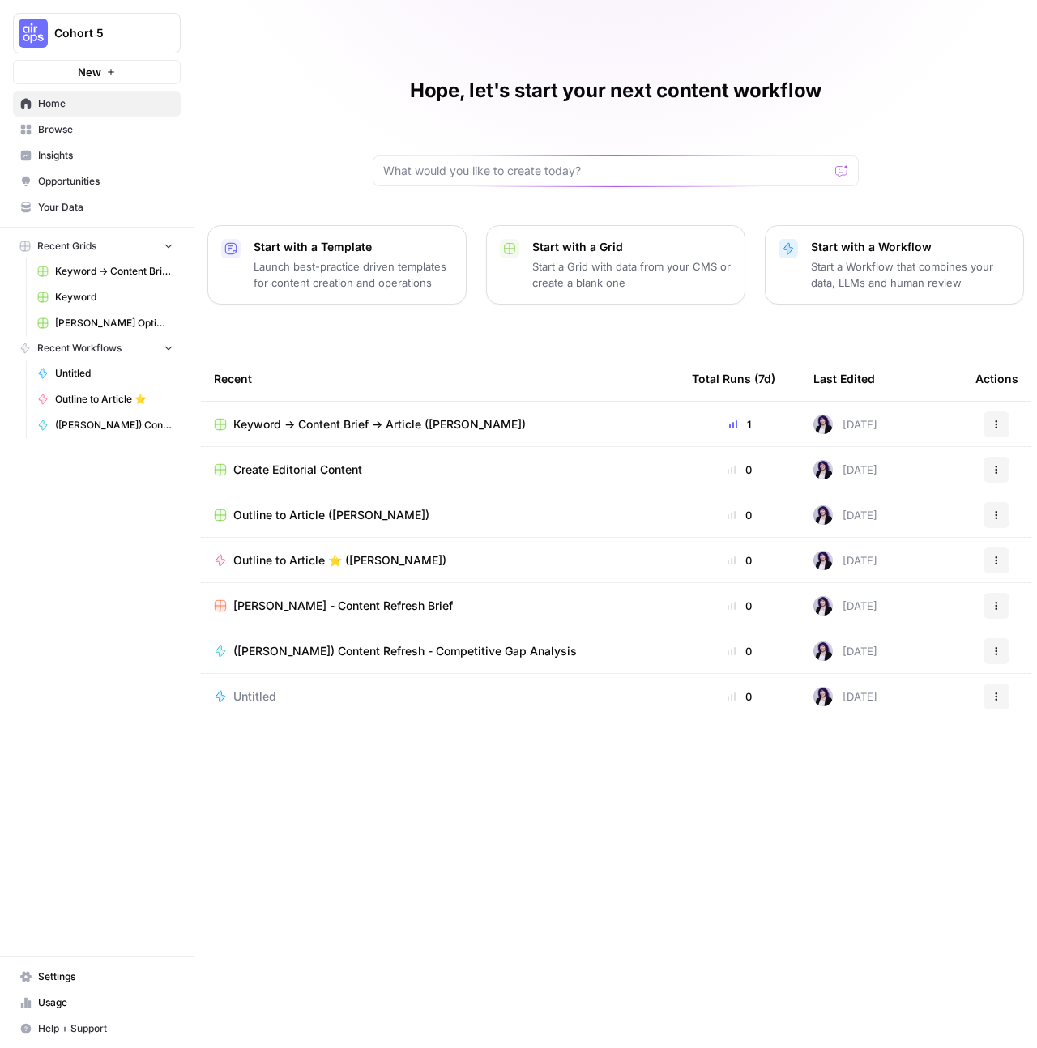
click at [69, 137] on link "Browse" at bounding box center [97, 130] width 168 height 26
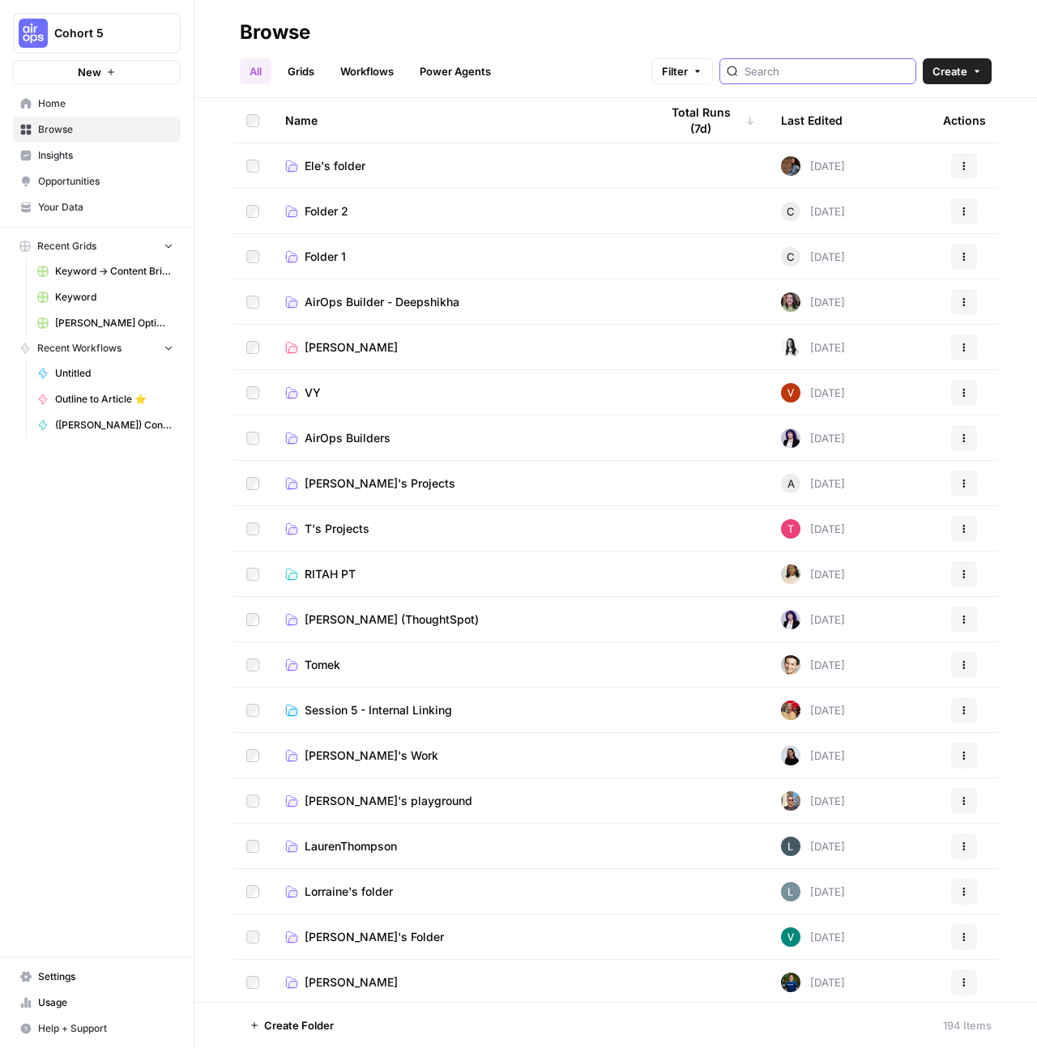
click at [818, 70] on input "search" at bounding box center [826, 71] width 164 height 16
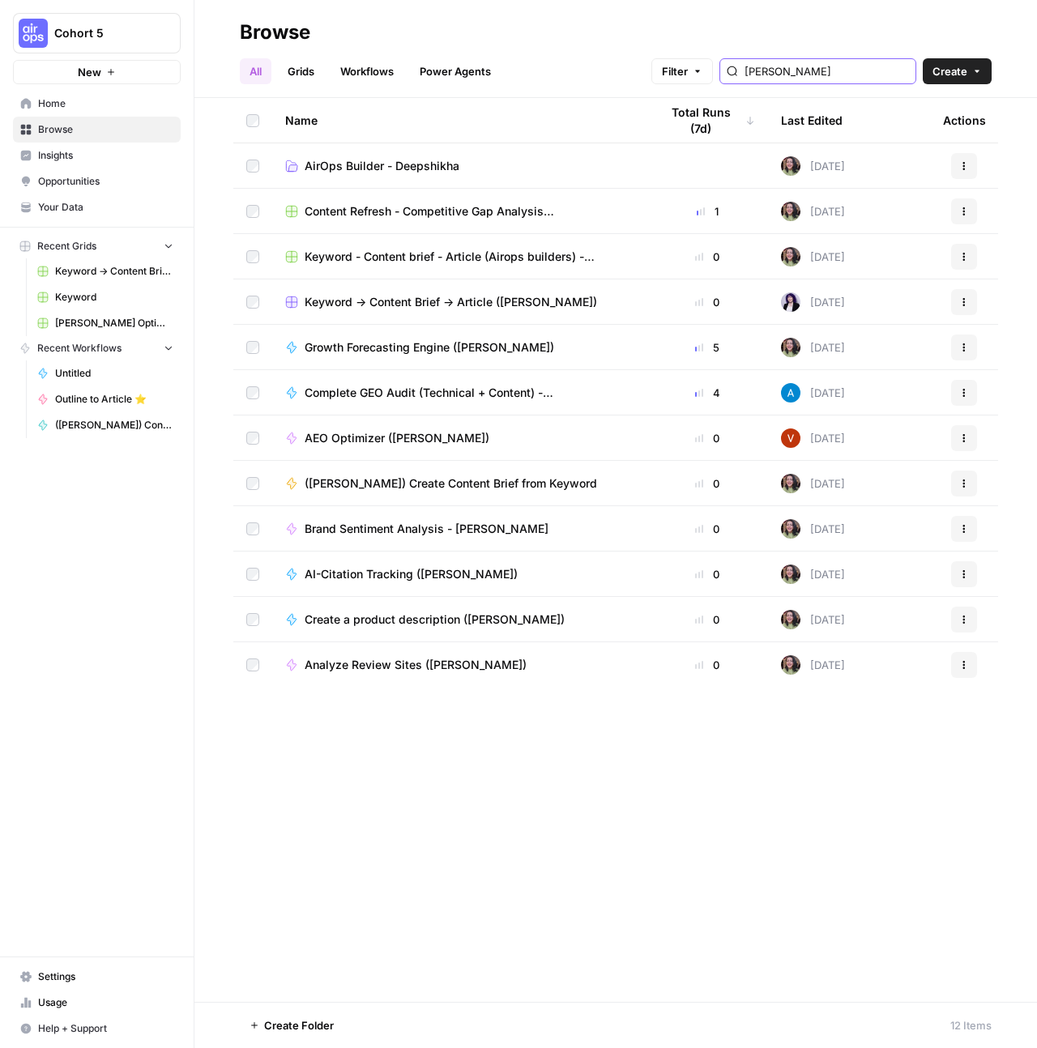
type input "deepshikha"
click at [479, 353] on span "Growth Forecasting Engine (Deepshikha)" at bounding box center [430, 347] width 250 height 16
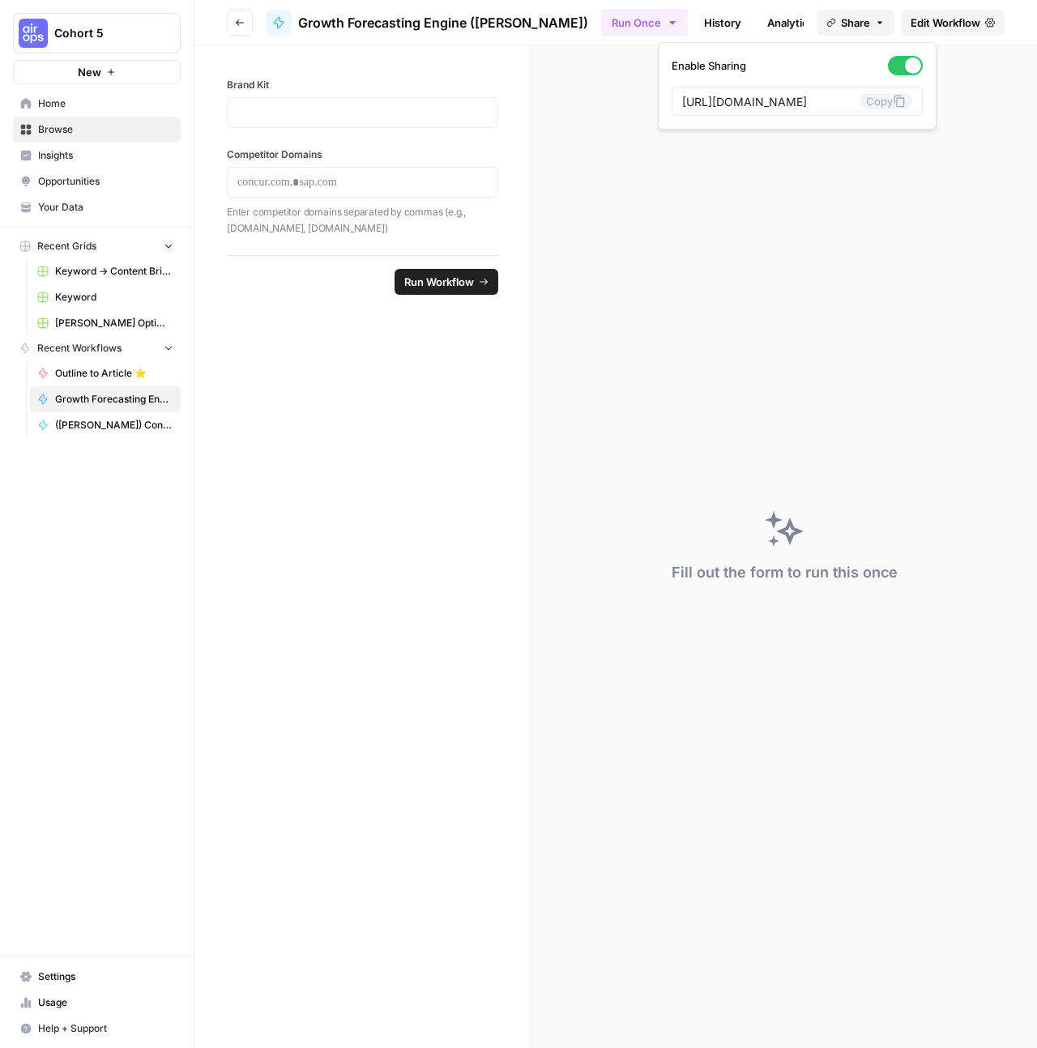
click at [859, 23] on span "Share" at bounding box center [855, 23] width 29 height 16
click at [331, 114] on p at bounding box center [362, 113] width 250 height 16
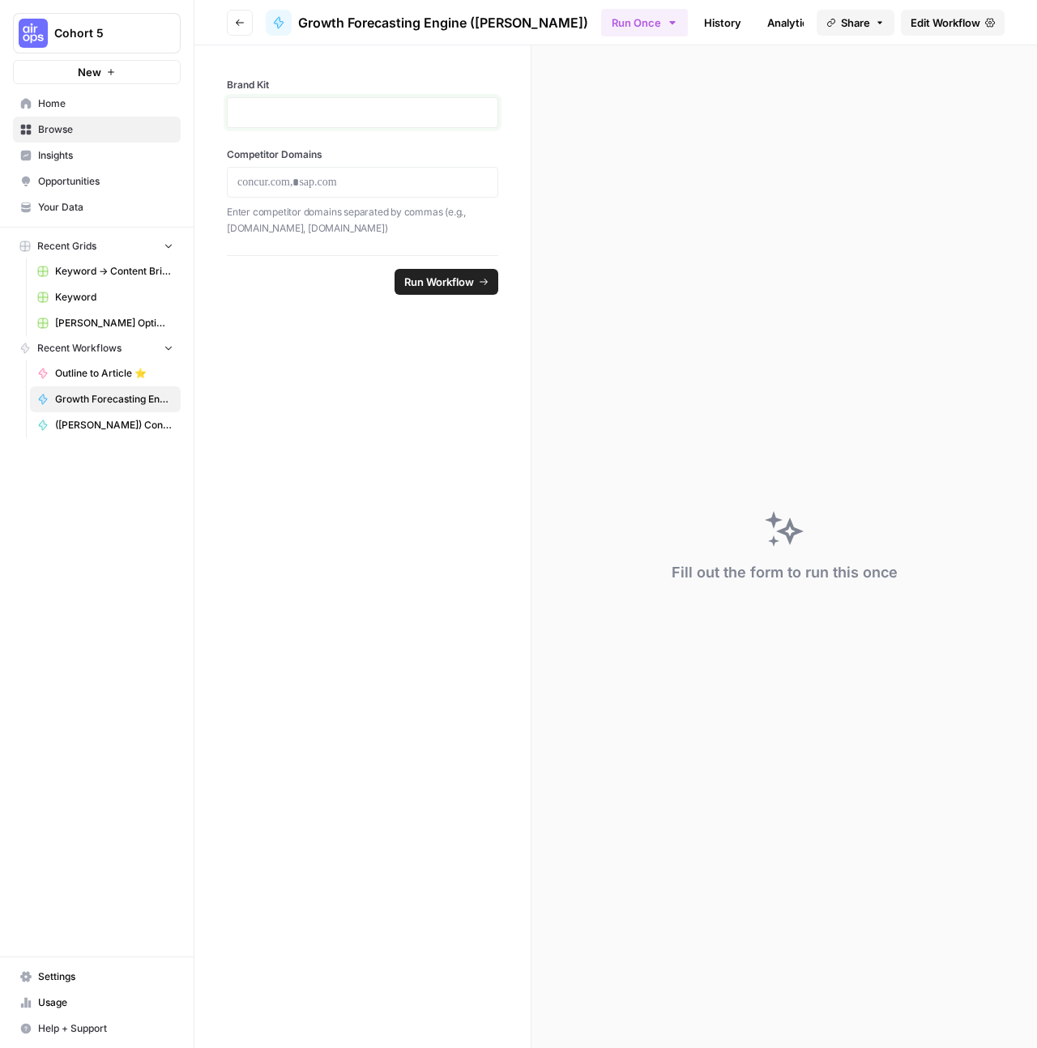
click at [331, 114] on p at bounding box center [362, 113] width 250 height 16
click at [318, 176] on p at bounding box center [362, 182] width 250 height 16
click at [453, 291] on button "Run Workflow" at bounding box center [447, 282] width 104 height 26
click at [453, 288] on span "Cancel" at bounding box center [456, 282] width 36 height 16
click at [241, 29] on button "Go back" at bounding box center [240, 23] width 26 height 26
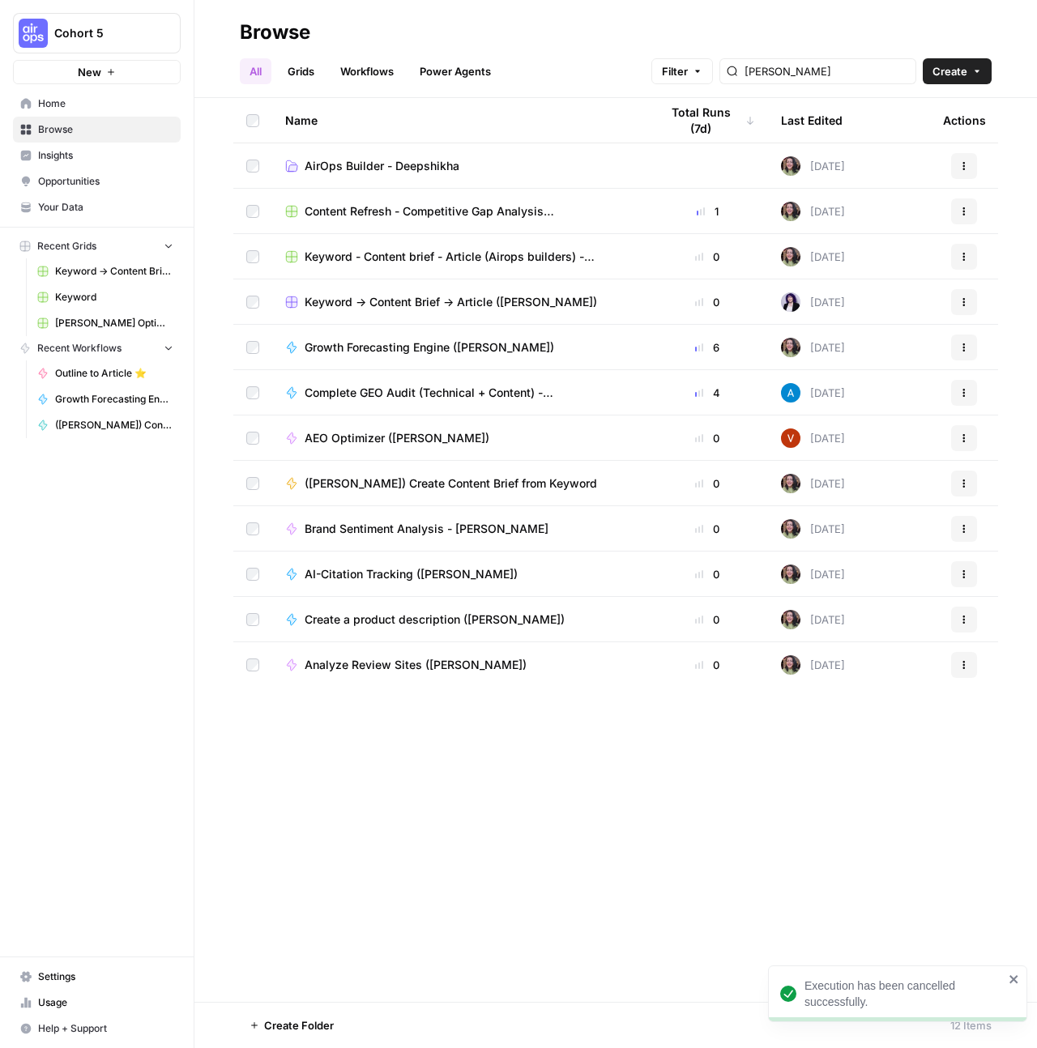
click at [964, 401] on button "Actions" at bounding box center [964, 393] width 26 height 26
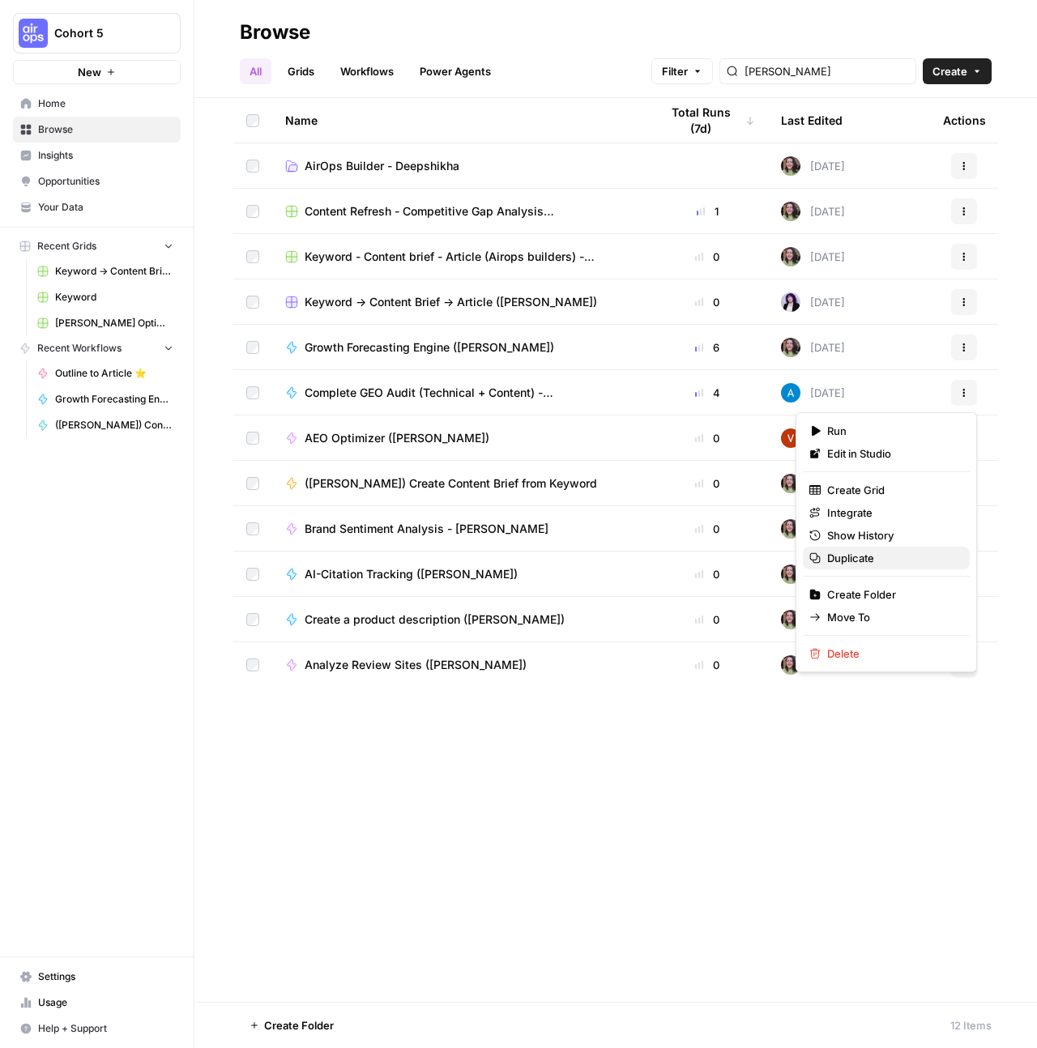
click at [867, 555] on span "Duplicate" at bounding box center [892, 558] width 130 height 16
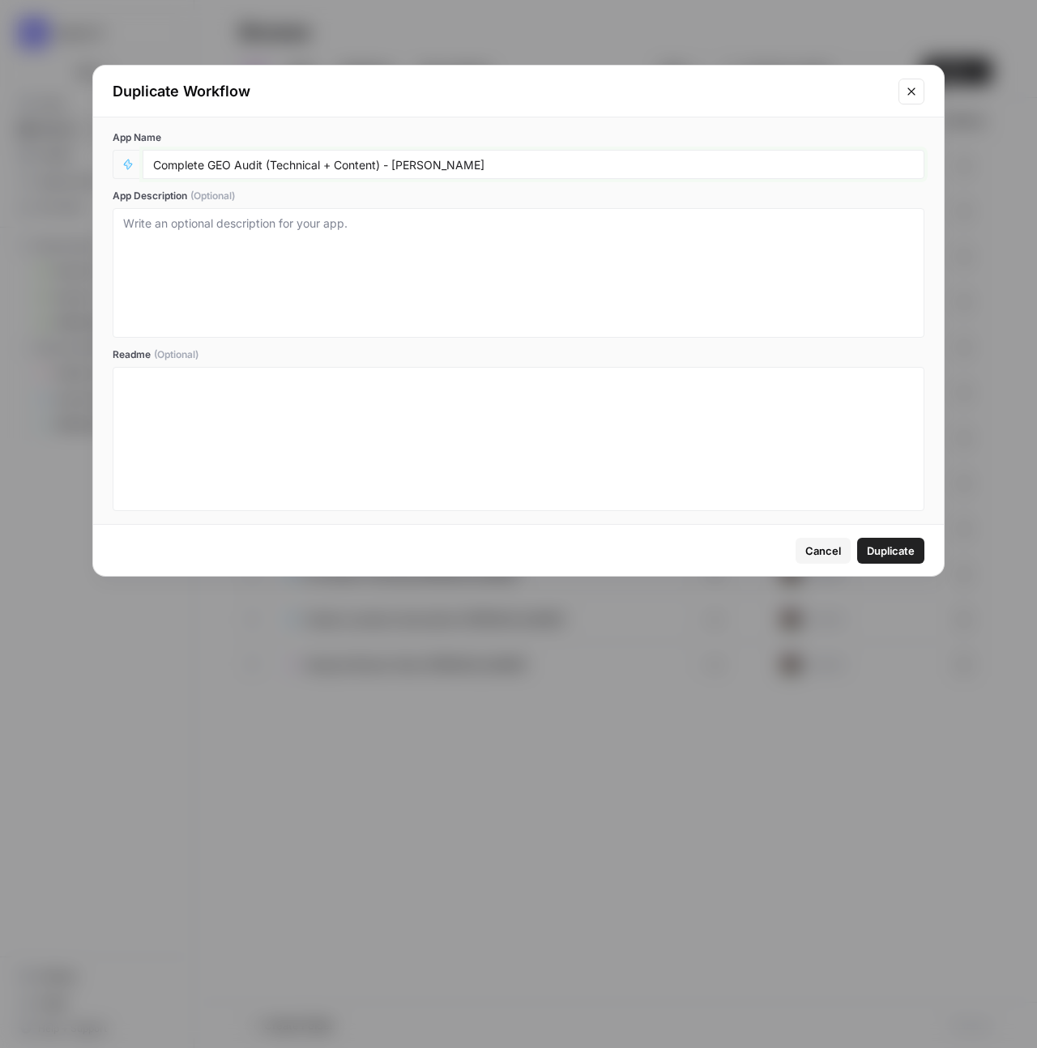
drag, startPoint x: 514, startPoint y: 161, endPoint x: 264, endPoint y: 164, distance: 250.3
click at [264, 164] on input "Complete GEO Audit (Technical + Content) - Deepshikha" at bounding box center [533, 164] width 761 height 15
type input "Complete GEO Audit (Hope Siler)"
click at [872, 546] on span "Duplicate" at bounding box center [891, 551] width 48 height 16
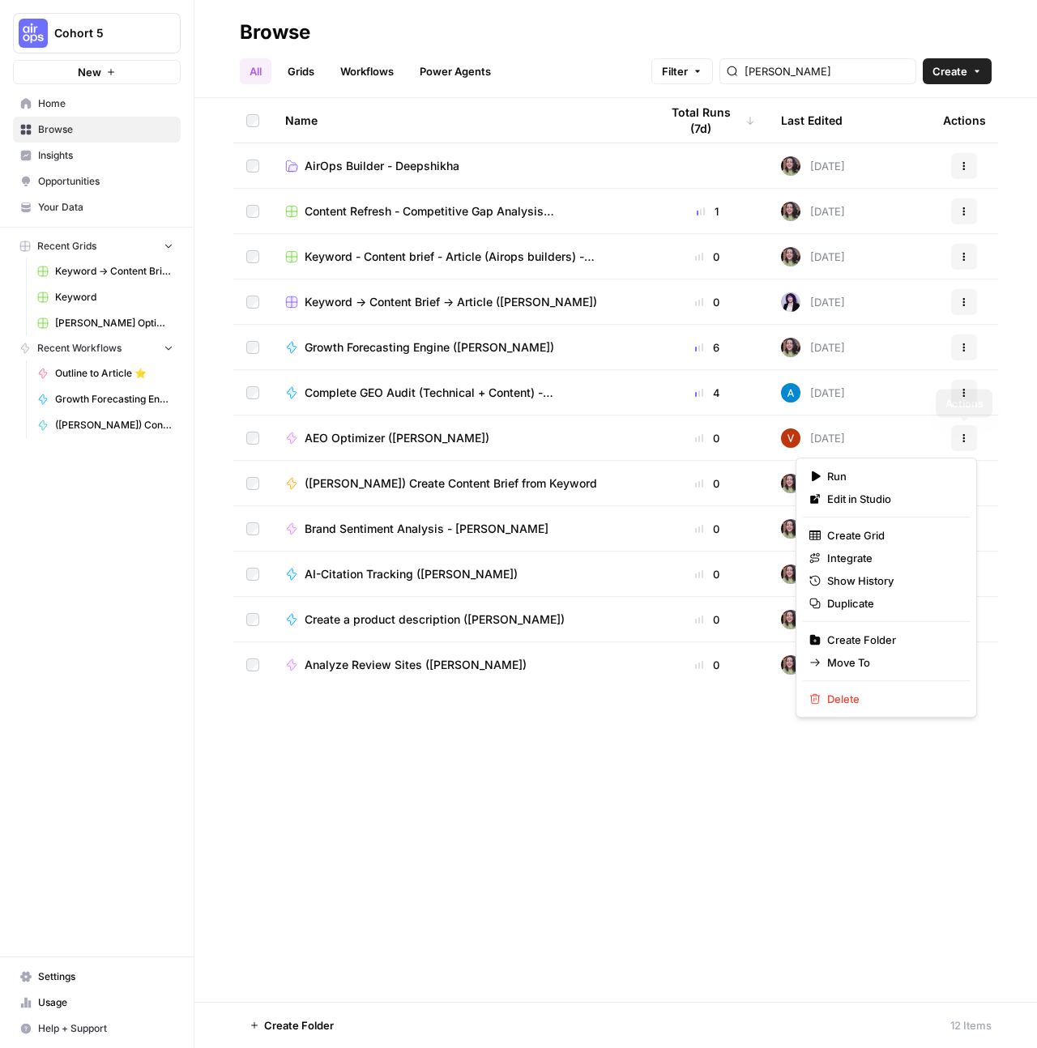
click at [963, 437] on icon "button" at bounding box center [964, 438] width 10 height 10
click at [855, 606] on span "Duplicate" at bounding box center [892, 603] width 130 height 16
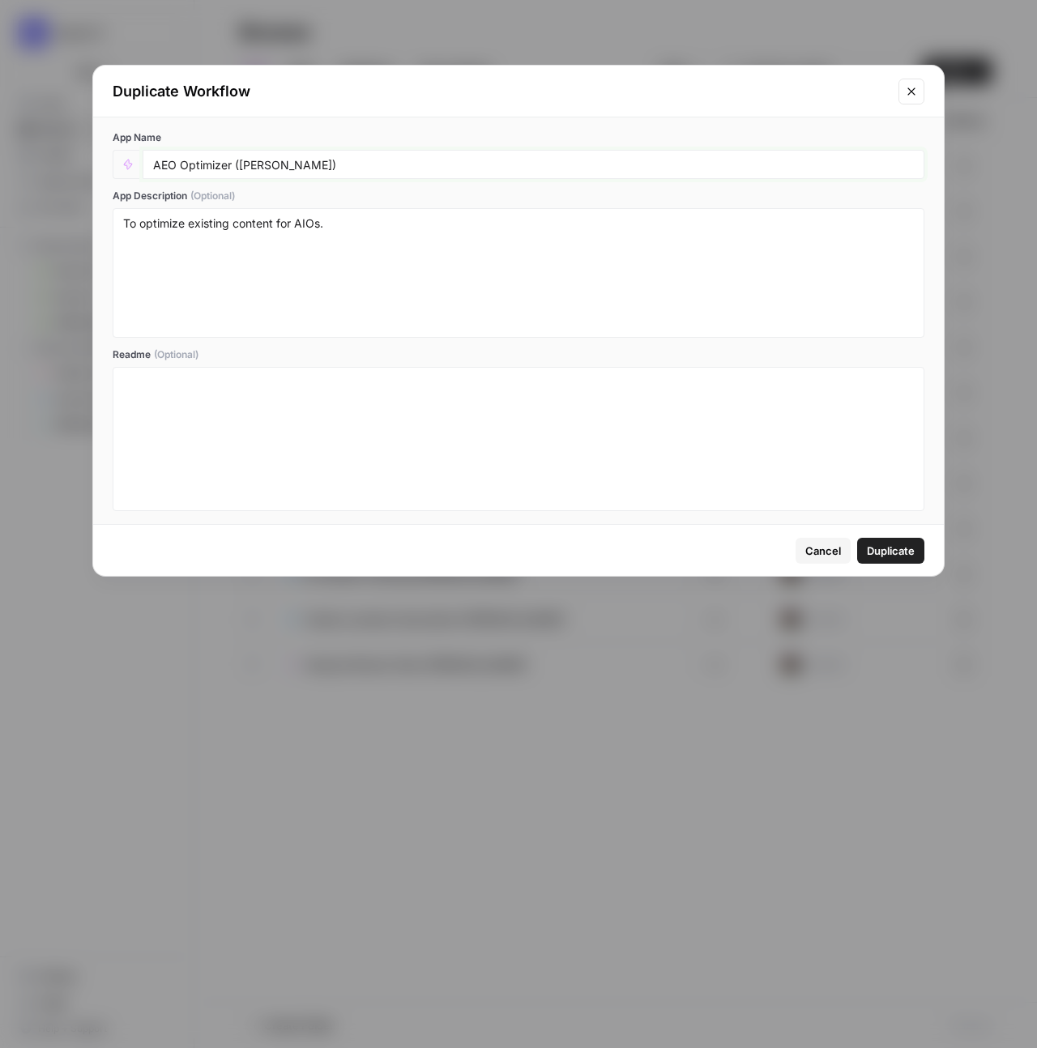
drag, startPoint x: 299, startPoint y: 163, endPoint x: 238, endPoint y: 164, distance: 60.8
click at [238, 164] on input "AEO Optimizer (Deepshikha)" at bounding box center [533, 164] width 761 height 15
type input "AEO Optimizer (Hope)"
click at [902, 548] on span "Duplicate" at bounding box center [891, 551] width 48 height 16
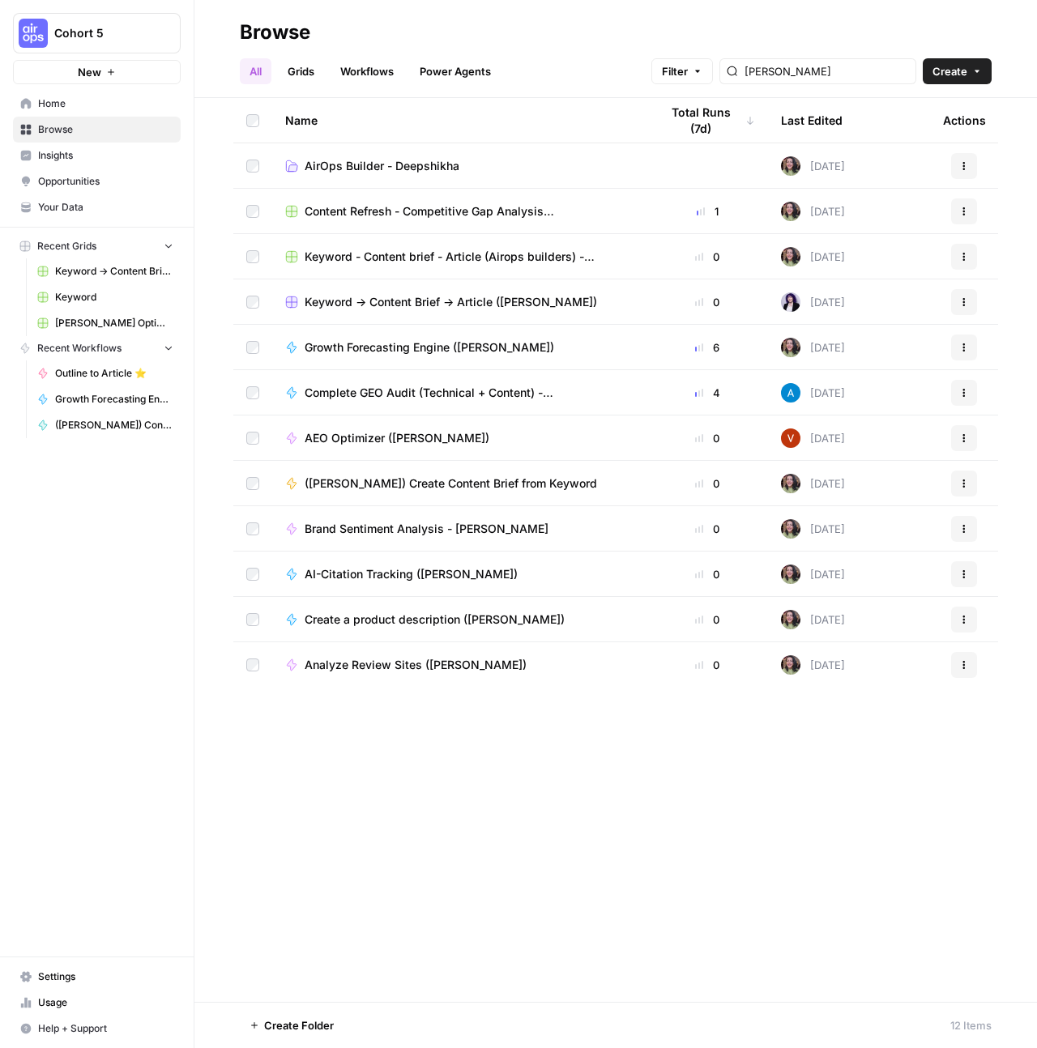
click at [954, 663] on button "Actions" at bounding box center [964, 665] width 26 height 26
click at [835, 832] on span "Duplicate" at bounding box center [892, 830] width 130 height 16
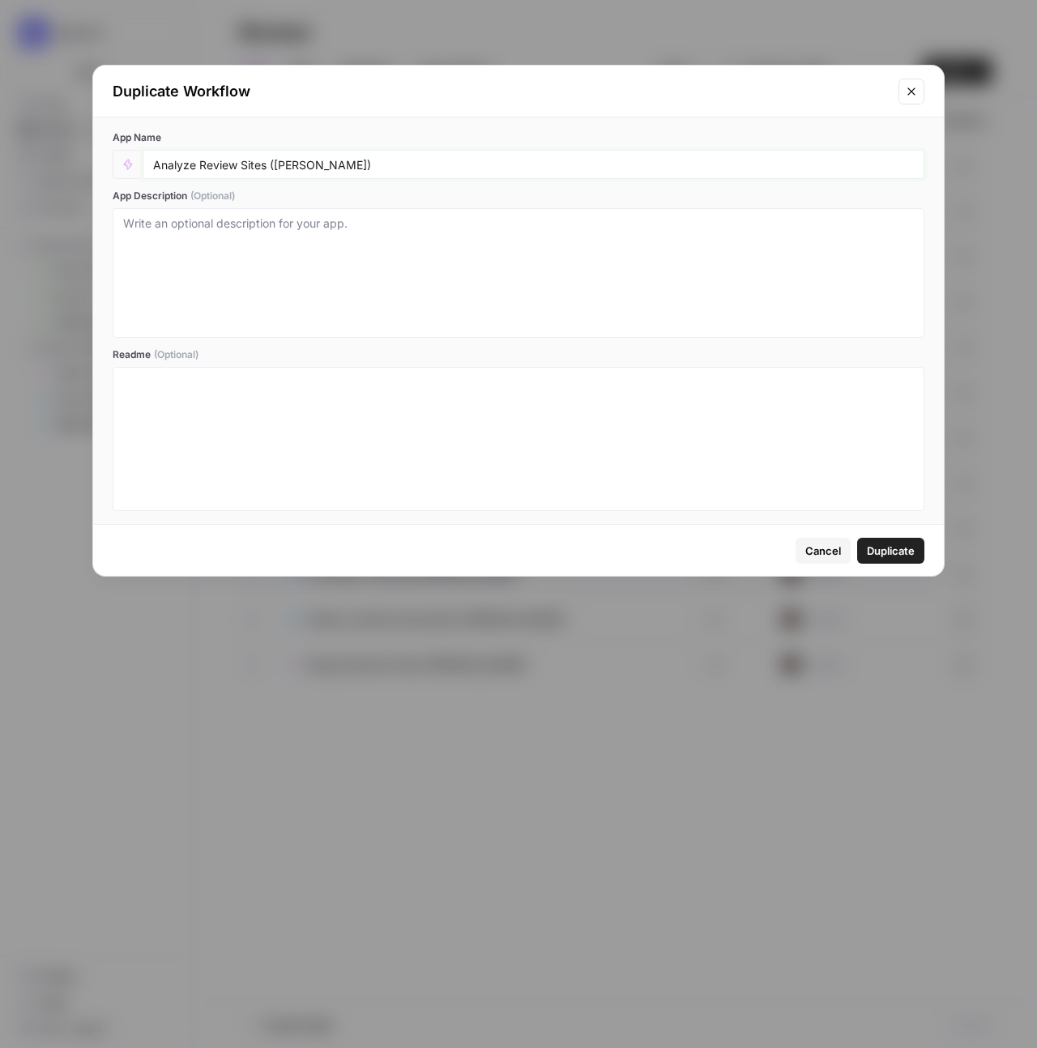
drag, startPoint x: 338, startPoint y: 168, endPoint x: 275, endPoint y: 167, distance: 63.2
click at [275, 167] on input "Analyze Review Sites (Deepshikha)" at bounding box center [533, 164] width 761 height 15
type input "Analyze Review Sites (Hope Siler)"
click at [878, 557] on span "Duplicate" at bounding box center [891, 551] width 48 height 16
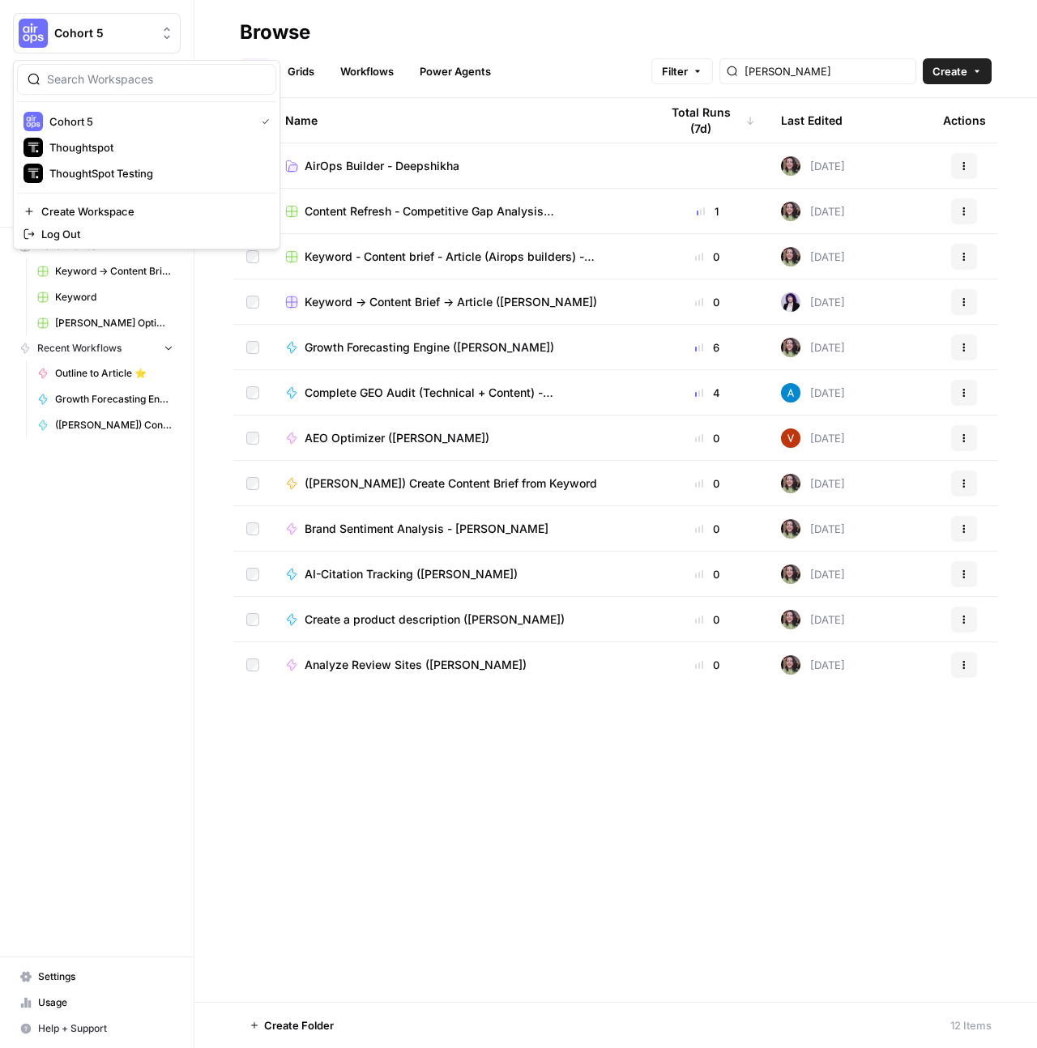
click at [92, 34] on span "Cohort 5" at bounding box center [103, 33] width 98 height 16
click at [90, 164] on div "ThoughtSpot Testing" at bounding box center [146, 173] width 246 height 19
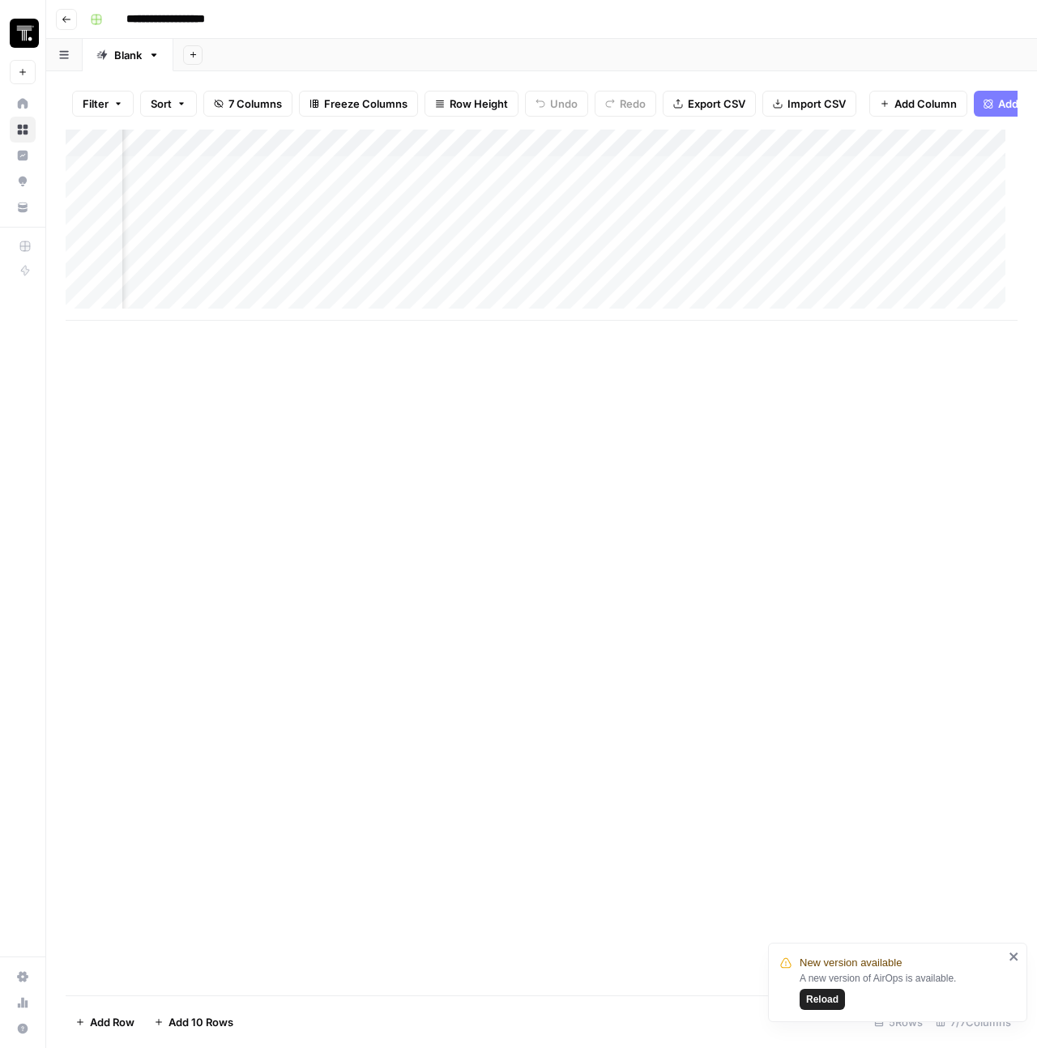
scroll to position [0, 772]
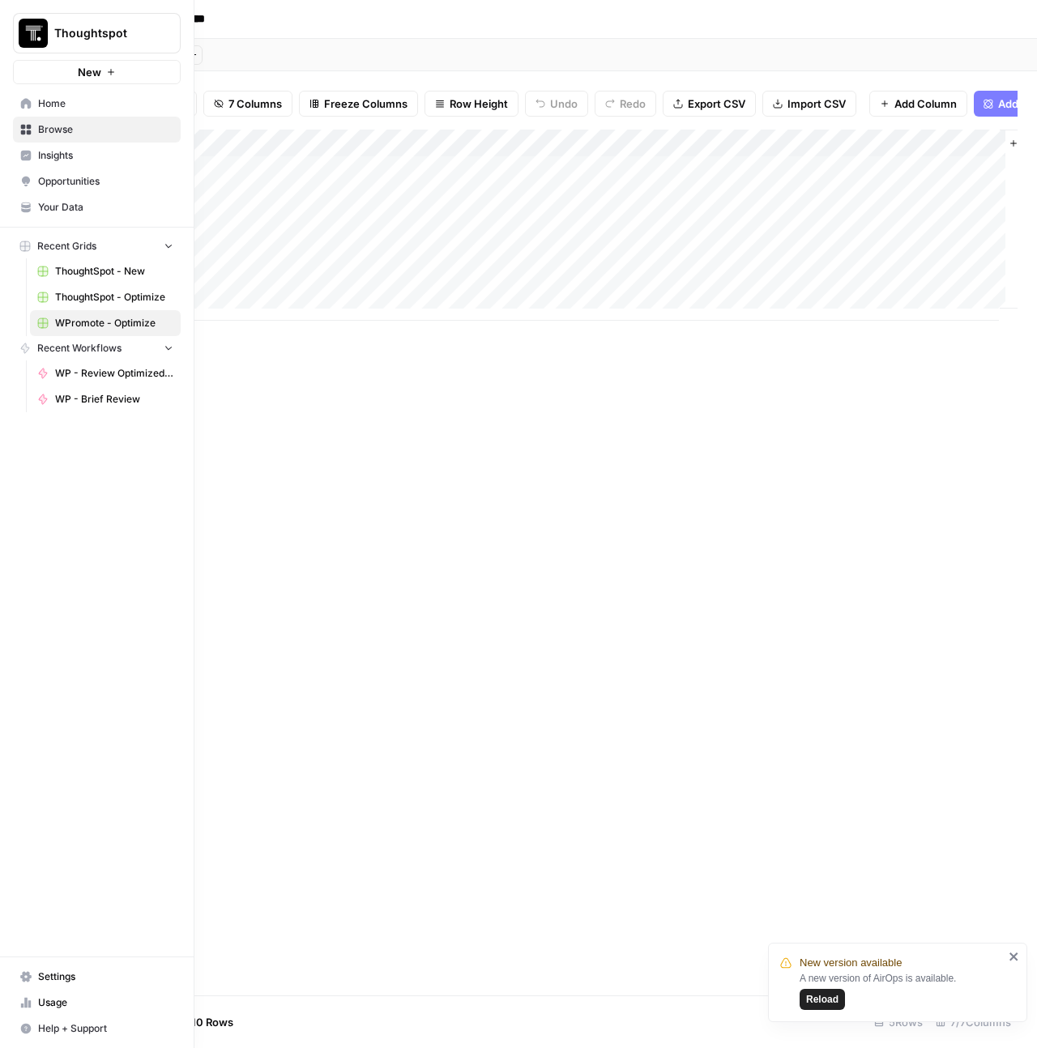
click at [33, 35] on img "Workspace: Thoughtspot" at bounding box center [33, 33] width 29 height 29
click at [101, 128] on span "Thoughtspot" at bounding box center [148, 121] width 199 height 16
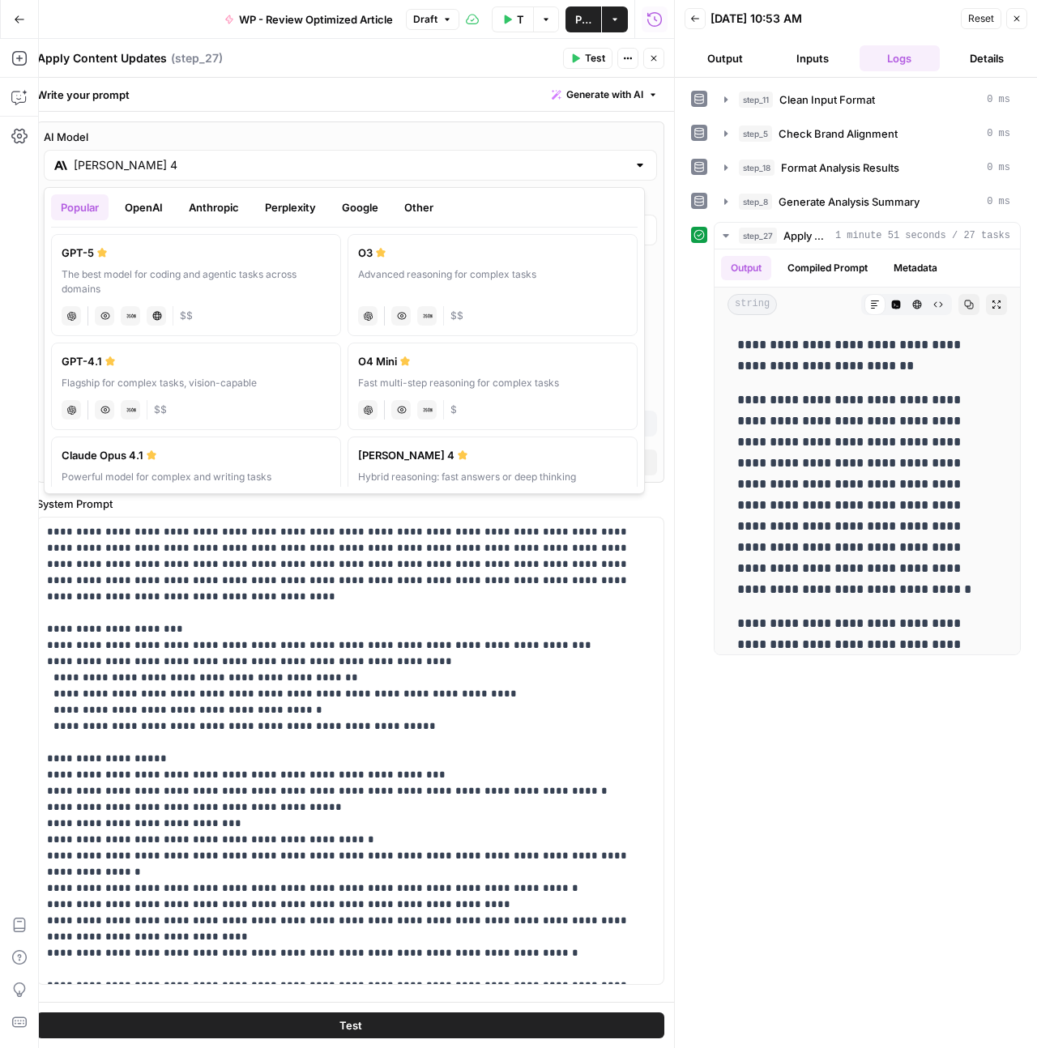
click at [18, 23] on icon "button" at bounding box center [19, 19] width 11 height 11
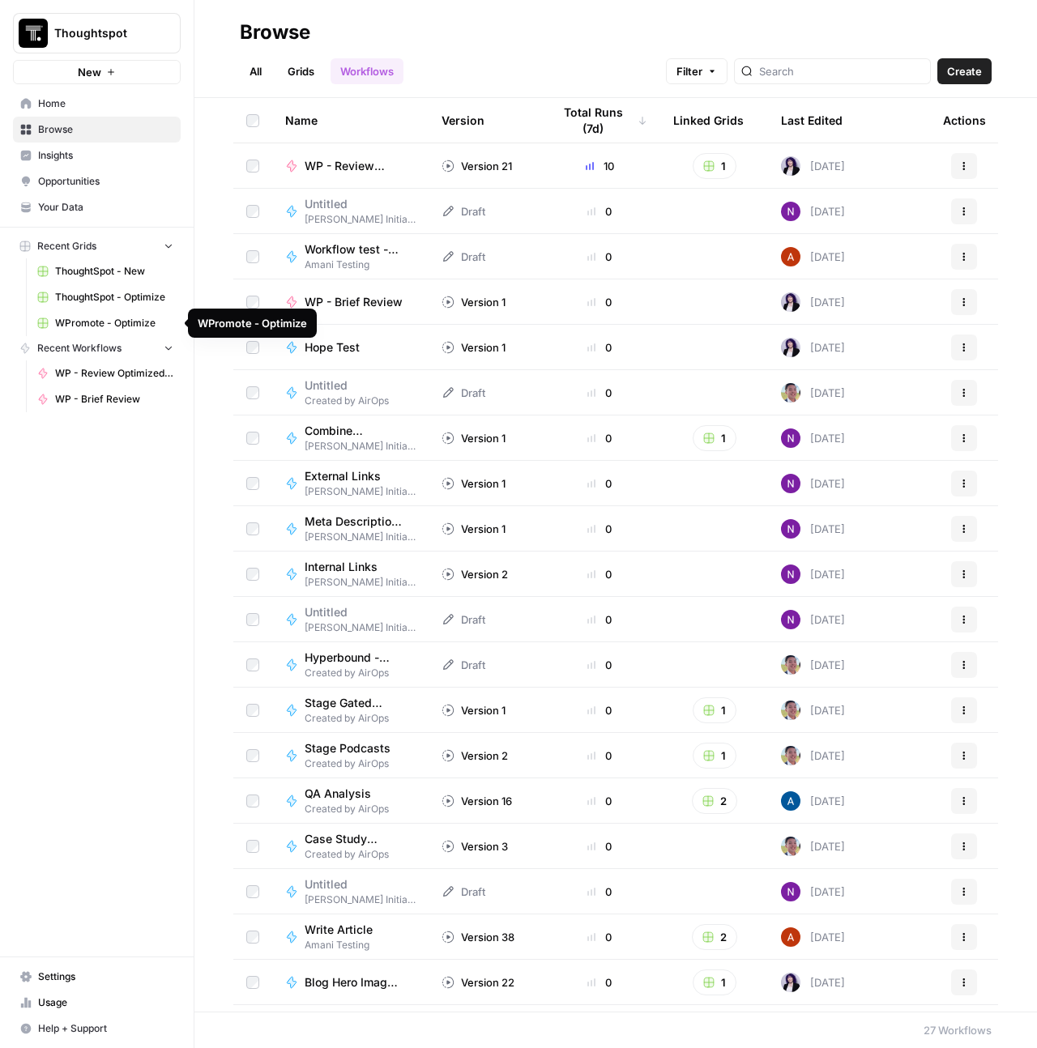
click at [103, 318] on span "WPromote - Optimize" at bounding box center [114, 323] width 118 height 15
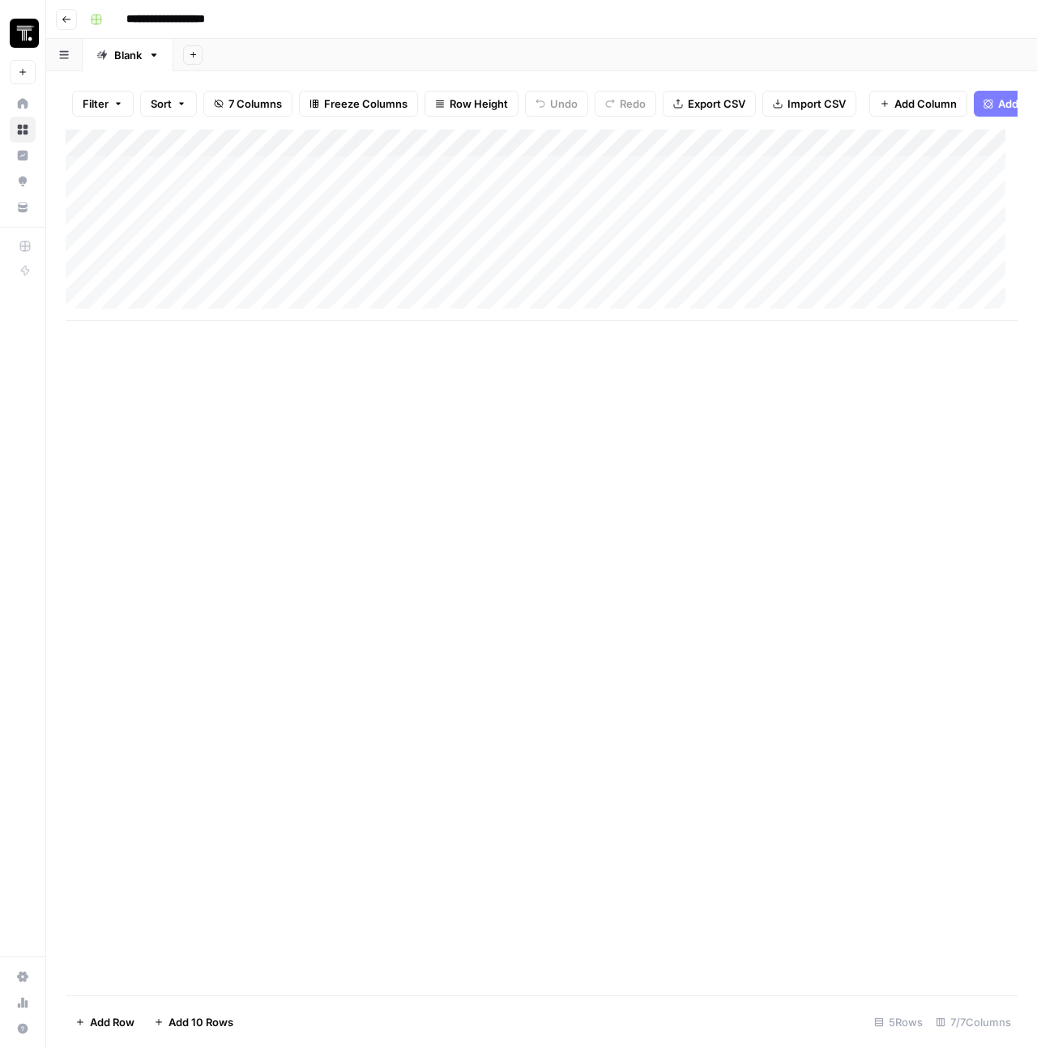
click at [60, 27] on button "Go back" at bounding box center [66, 19] width 21 height 21
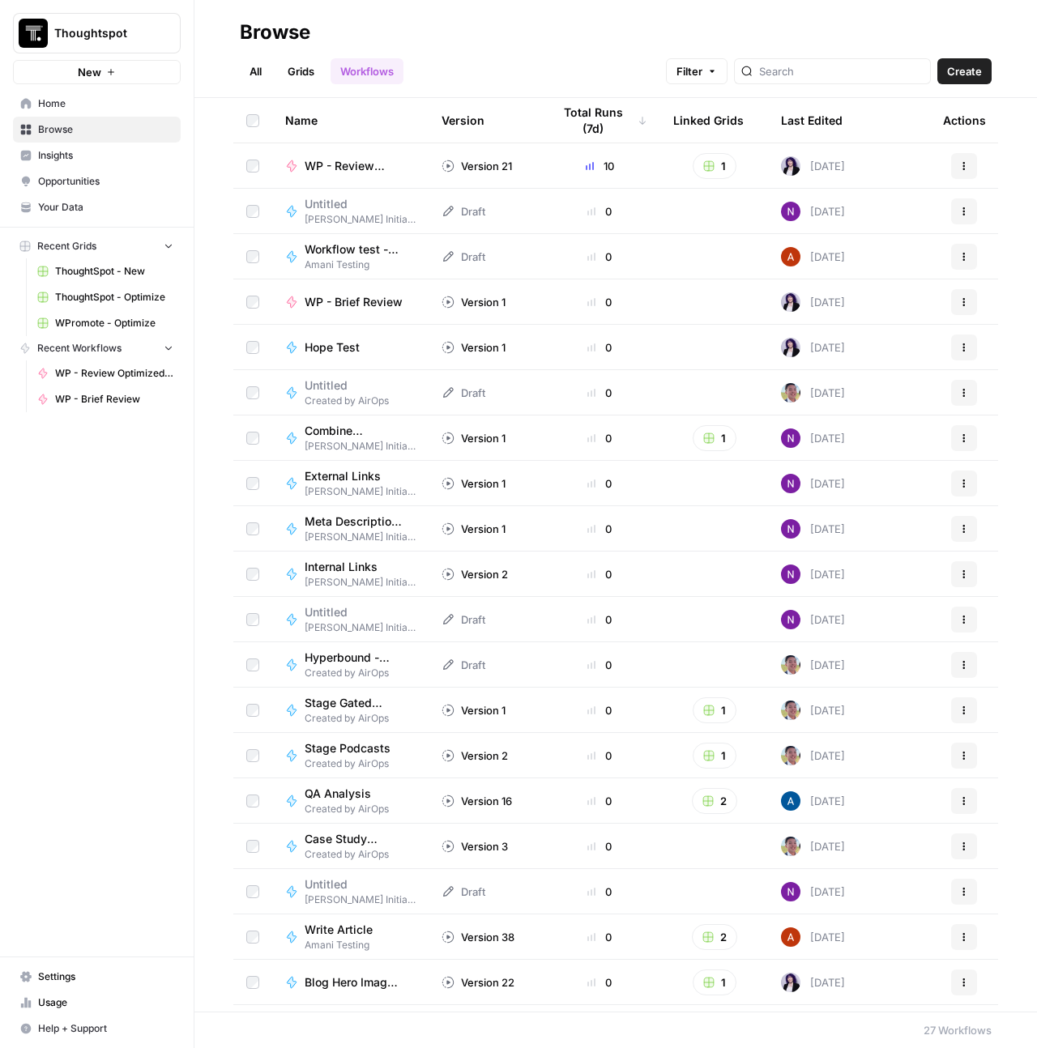
click at [100, 317] on span "WPromote - Optimize" at bounding box center [114, 323] width 118 height 15
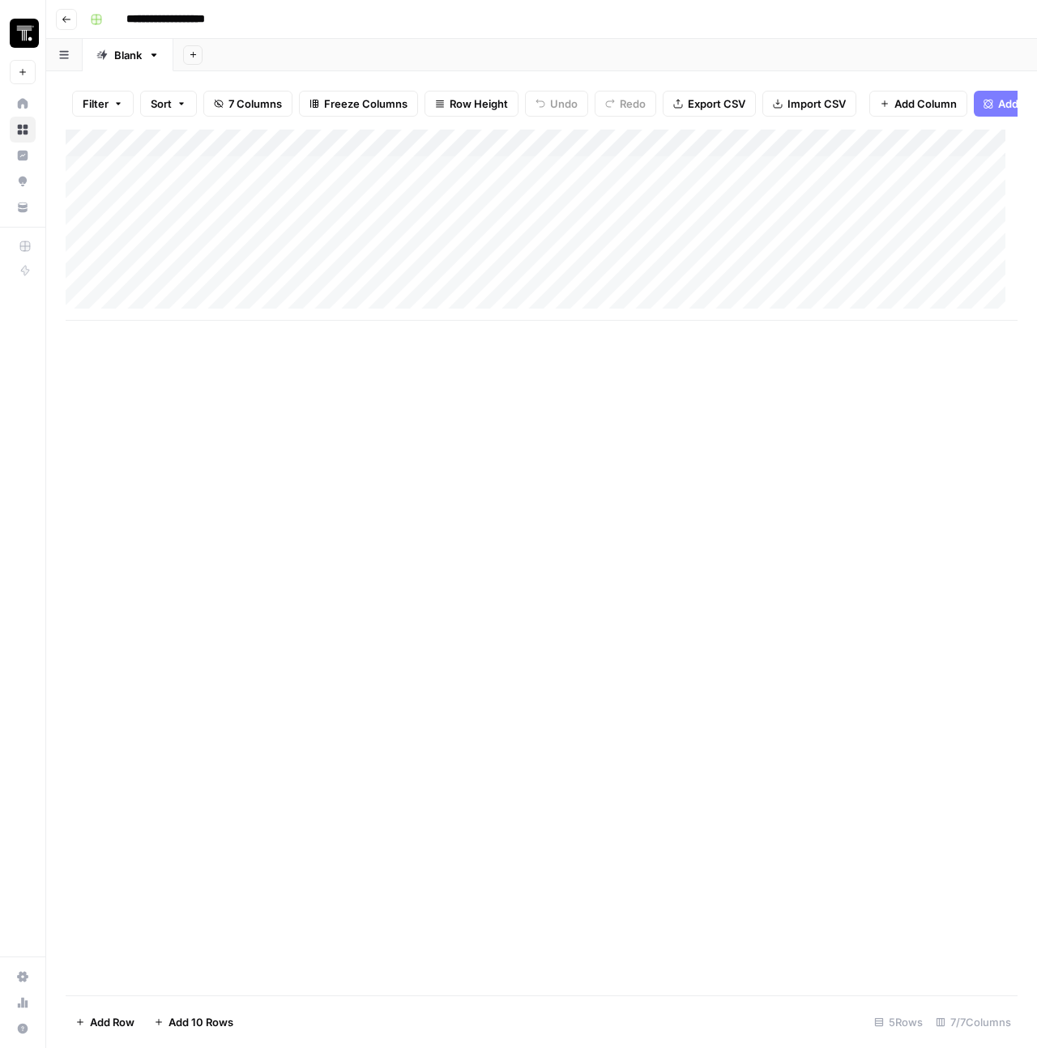
click at [59, 49] on button "button" at bounding box center [64, 55] width 36 height 32
click at [402, 485] on div "Add Column" at bounding box center [542, 563] width 952 height 866
click at [137, 55] on div "Blank" at bounding box center [128, 55] width 28 height 16
type input "*"
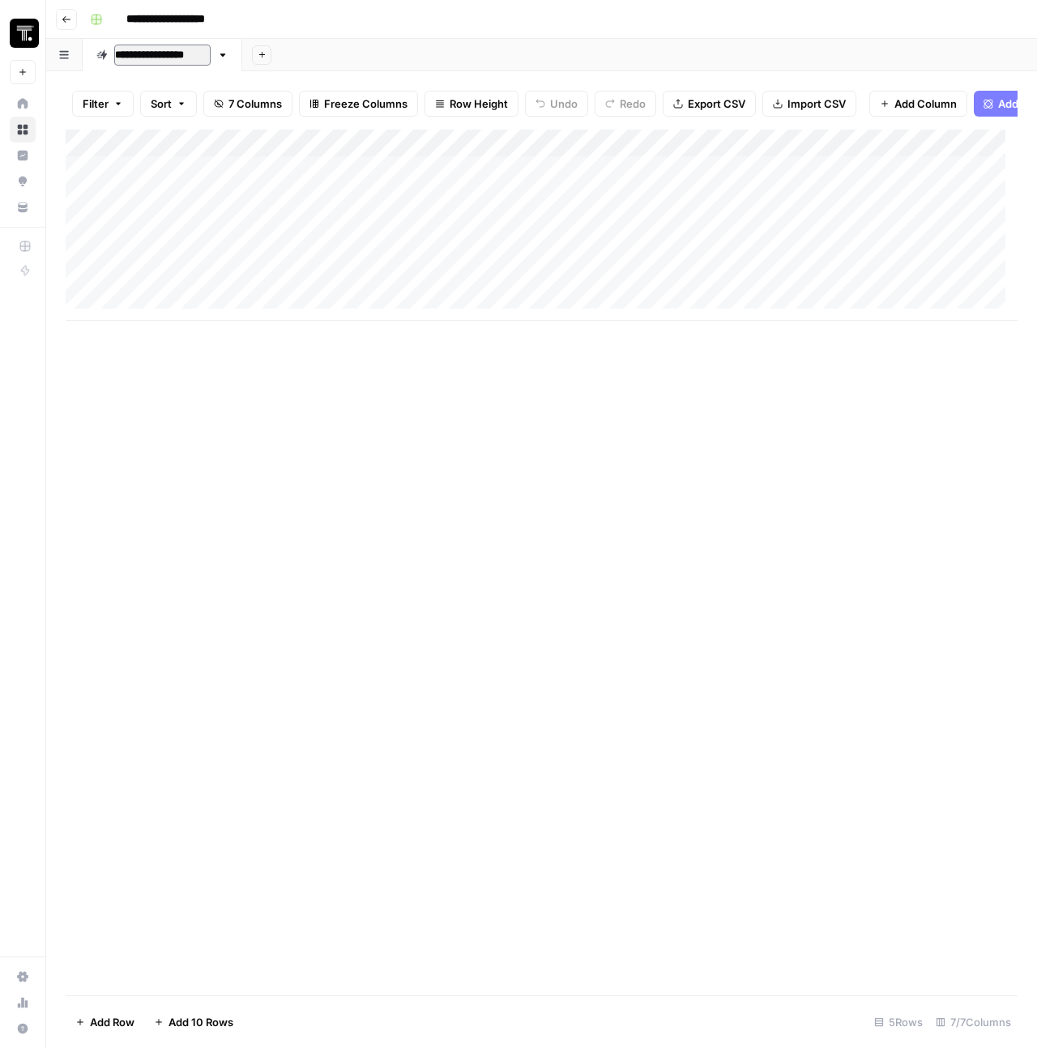
type input "**********"
click at [292, 23] on div "**********" at bounding box center [551, 19] width 937 height 26
click at [163, 45] on link "August + September" at bounding box center [167, 55] width 168 height 32
click at [167, 51] on div "August + September" at bounding box center [166, 55] width 105 height 16
click at [274, 57] on icon "button" at bounding box center [271, 54] width 9 height 9
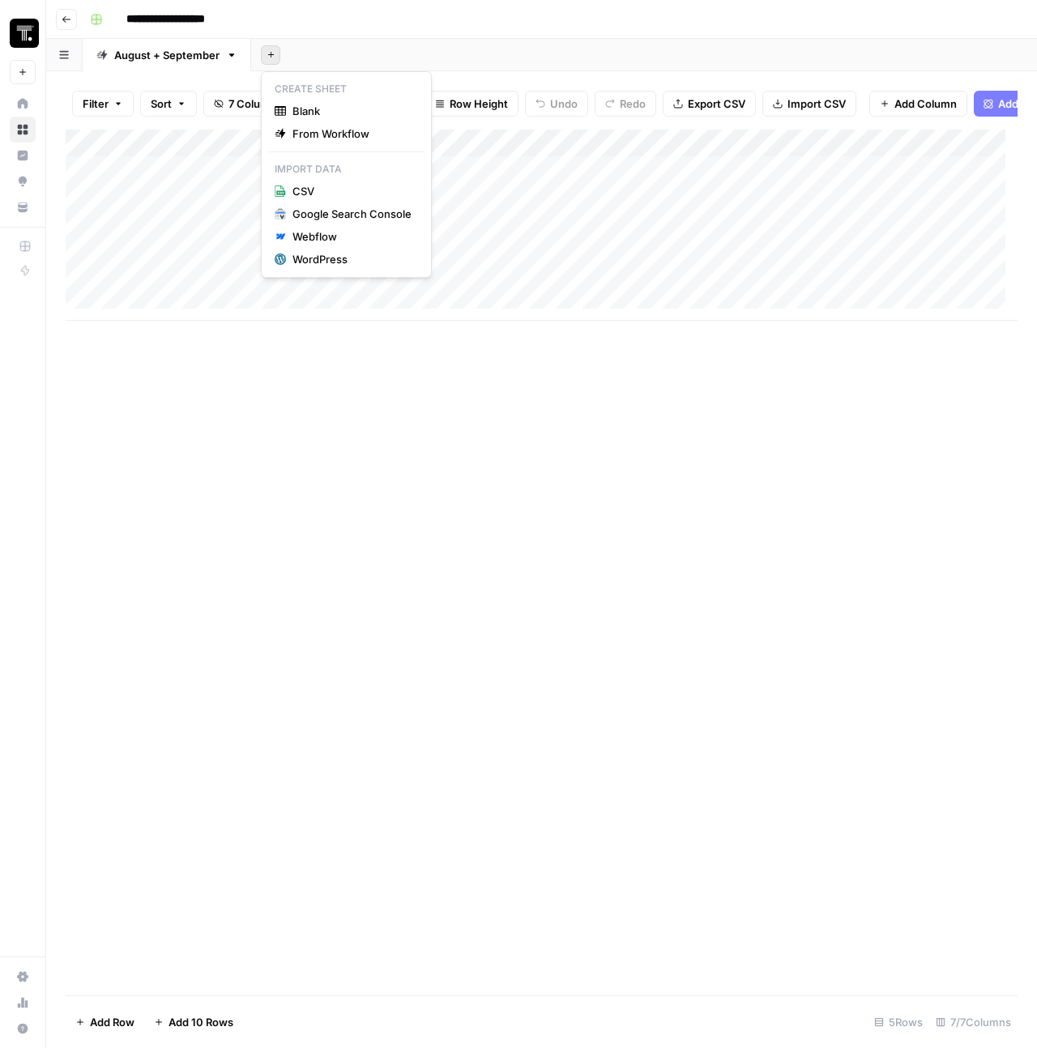
click at [480, 57] on div "Add Sheet" at bounding box center [644, 55] width 786 height 32
click at [284, 156] on div "Add Column" at bounding box center [542, 225] width 952 height 191
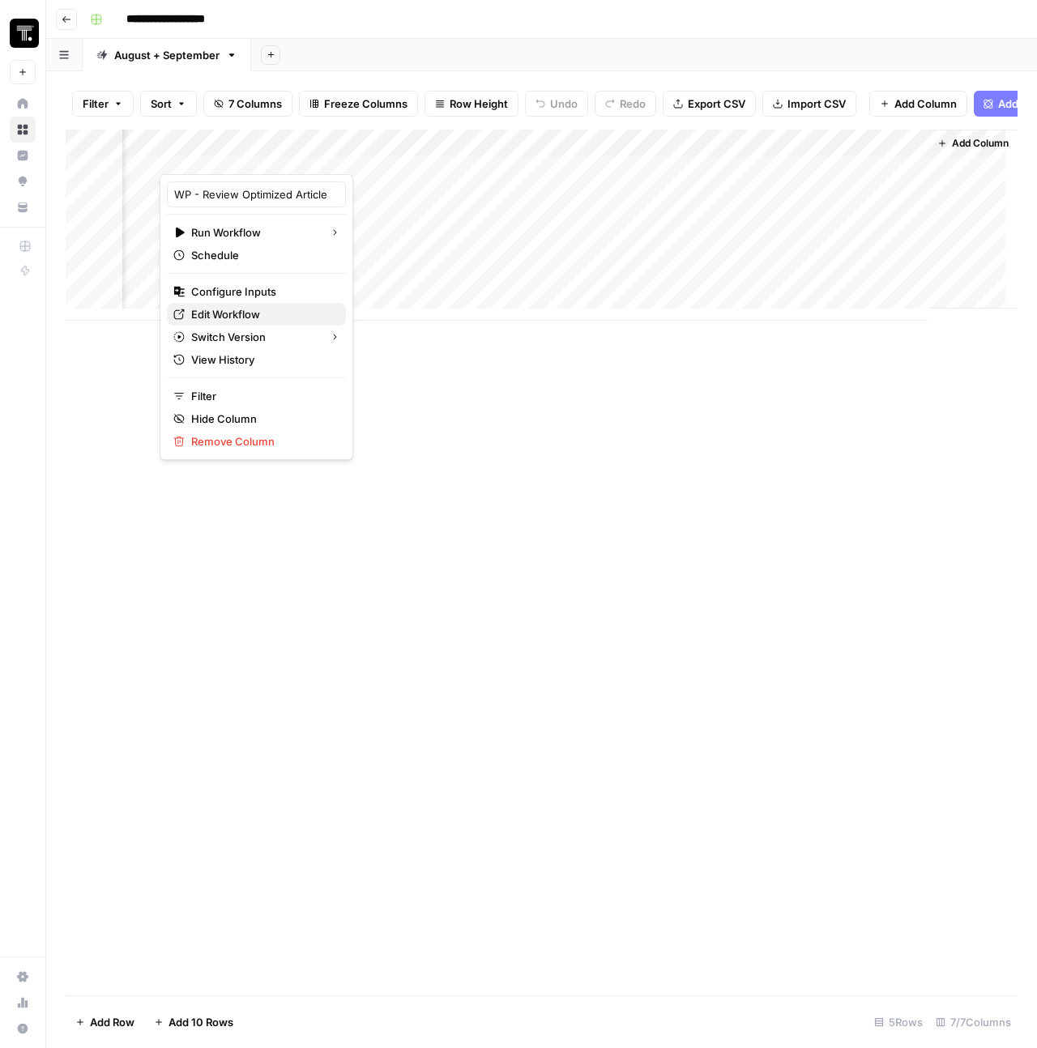
click at [229, 305] on link "Edit Workflow" at bounding box center [256, 314] width 179 height 23
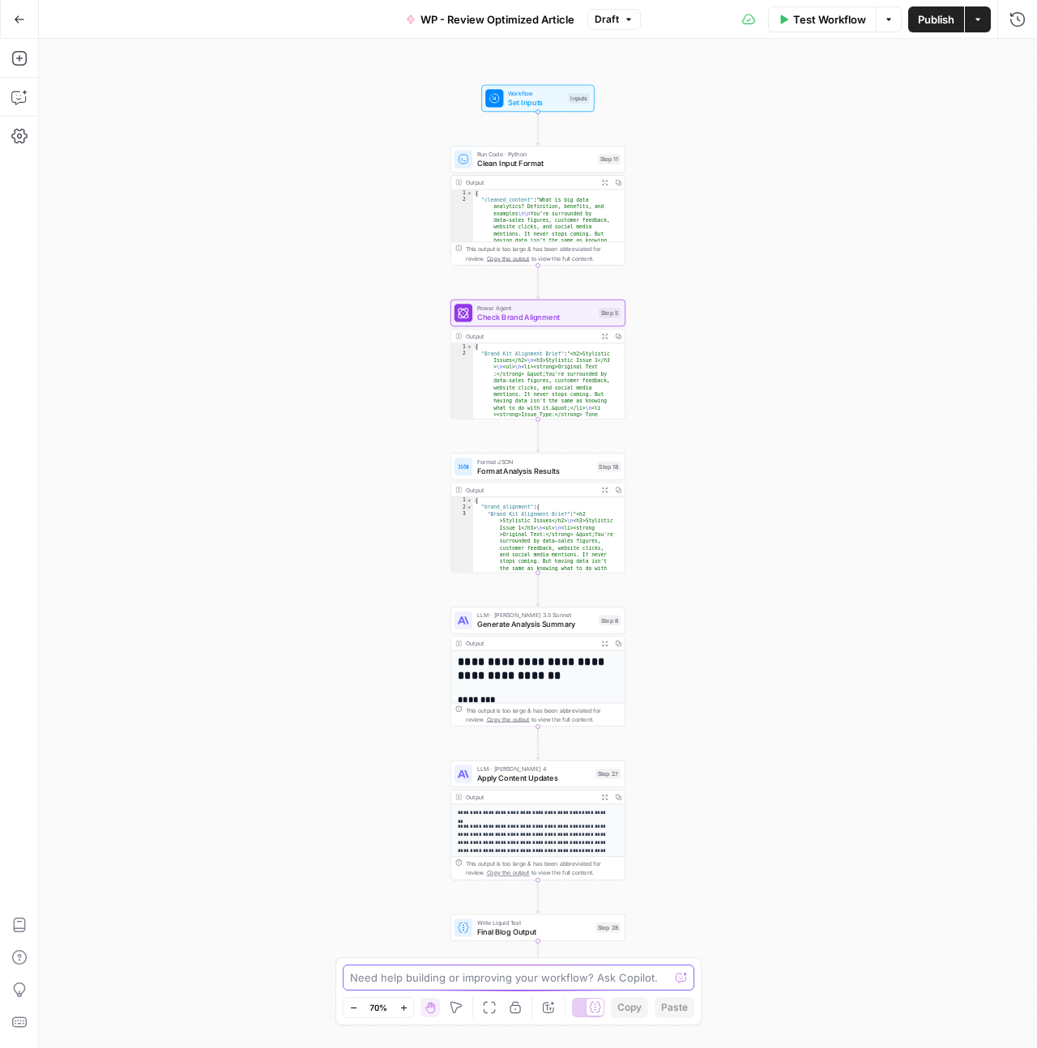
click at [399, 983] on textarea at bounding box center [509, 978] width 319 height 16
type textarea "Question - does me opening up someone's else workflow and downloading it as JSO…"
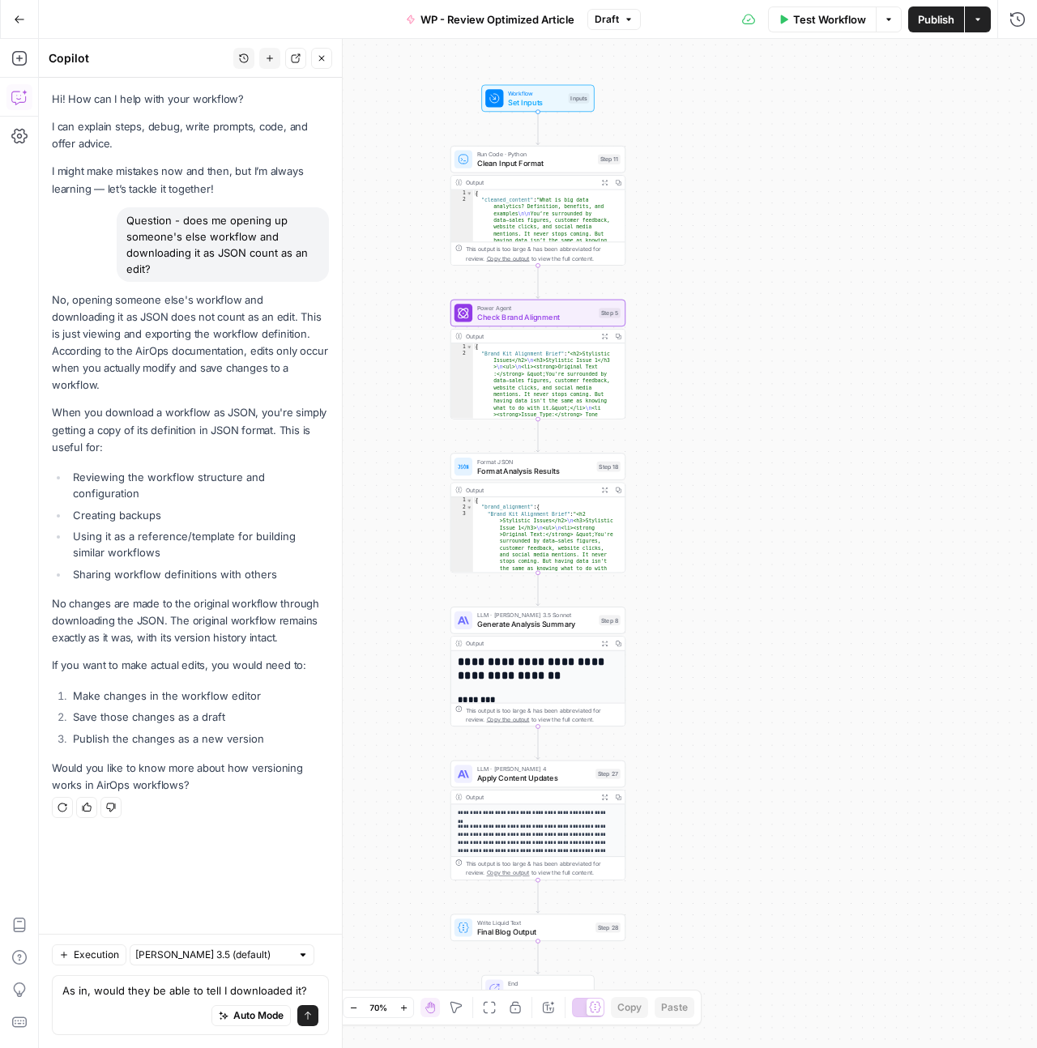
type textarea "As in, would they be able to tell I downloaded it?"
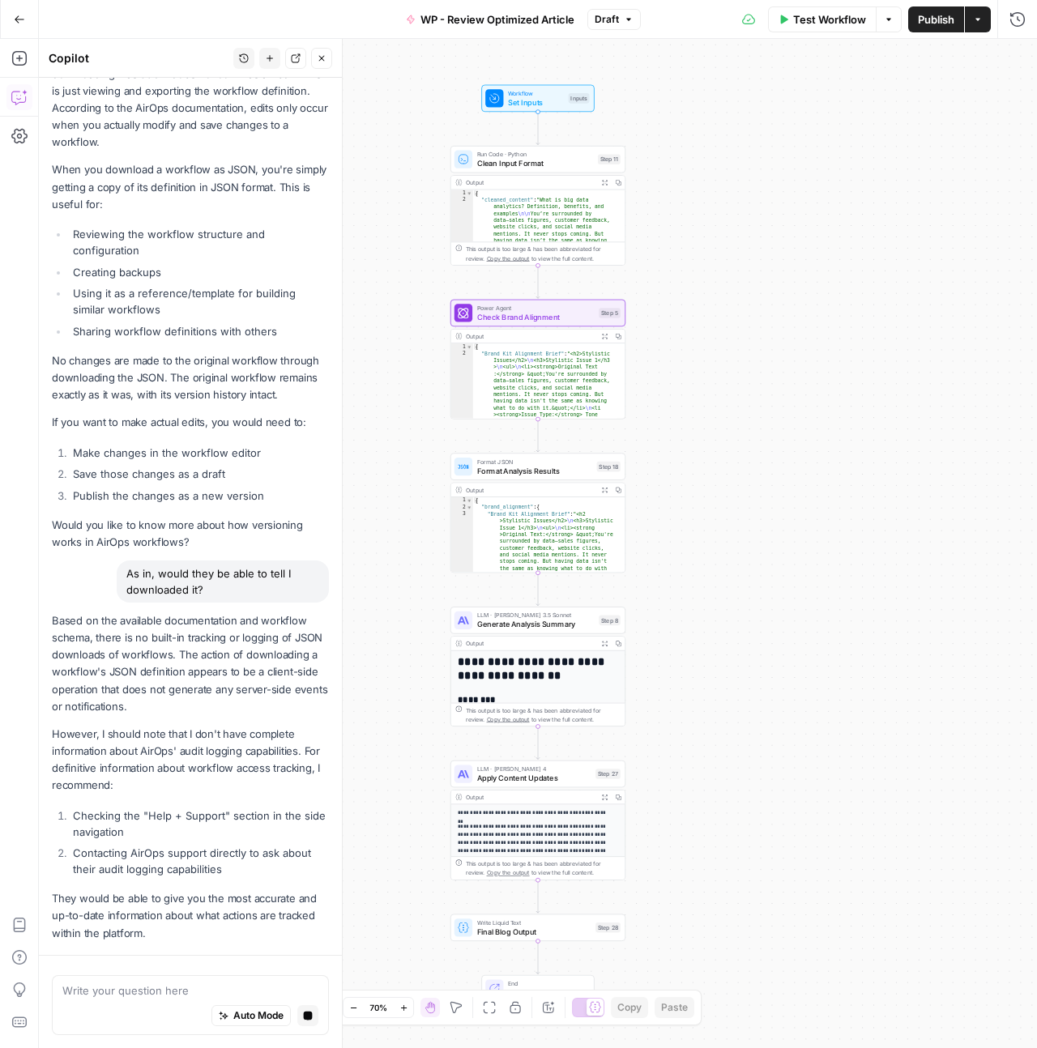
scroll to position [290, 0]
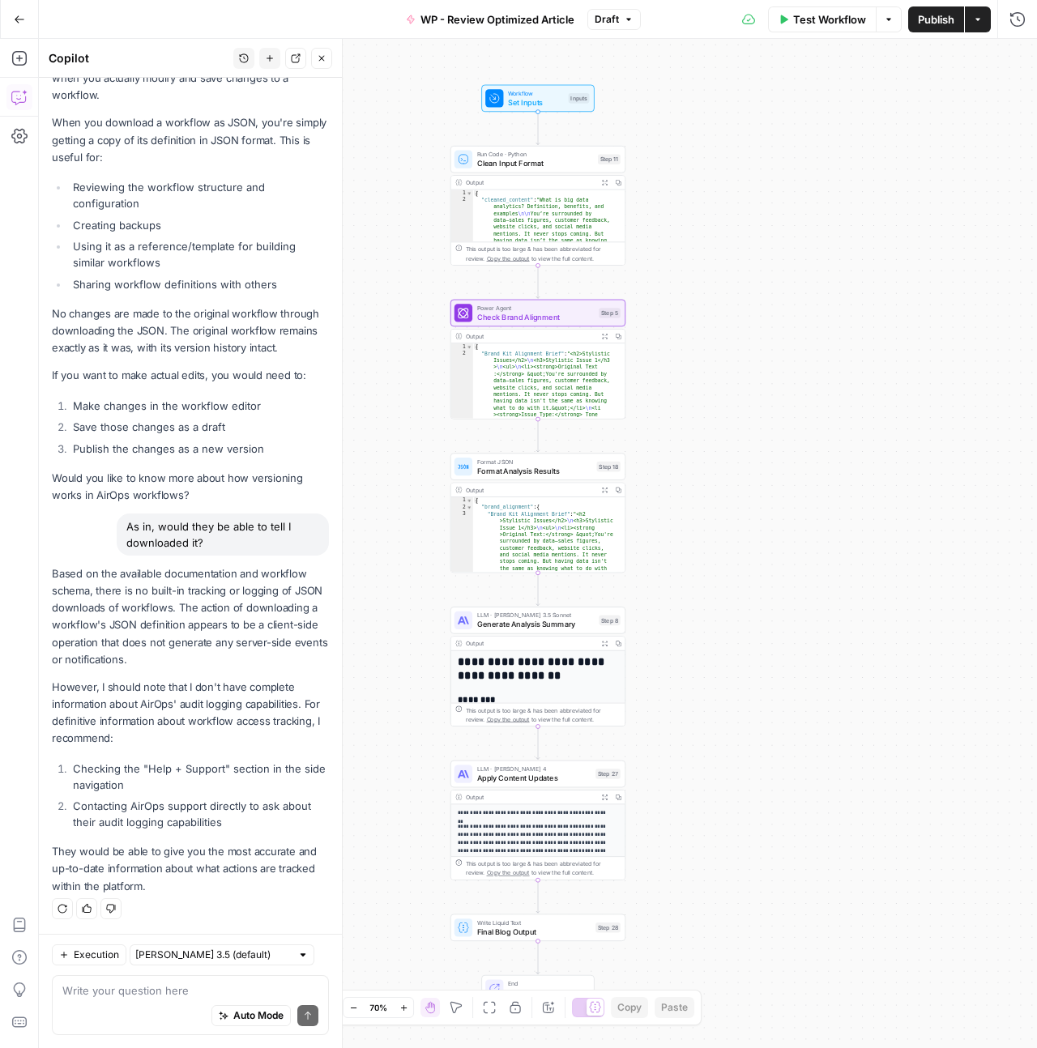
click at [322, 57] on icon "button" at bounding box center [322, 58] width 10 height 10
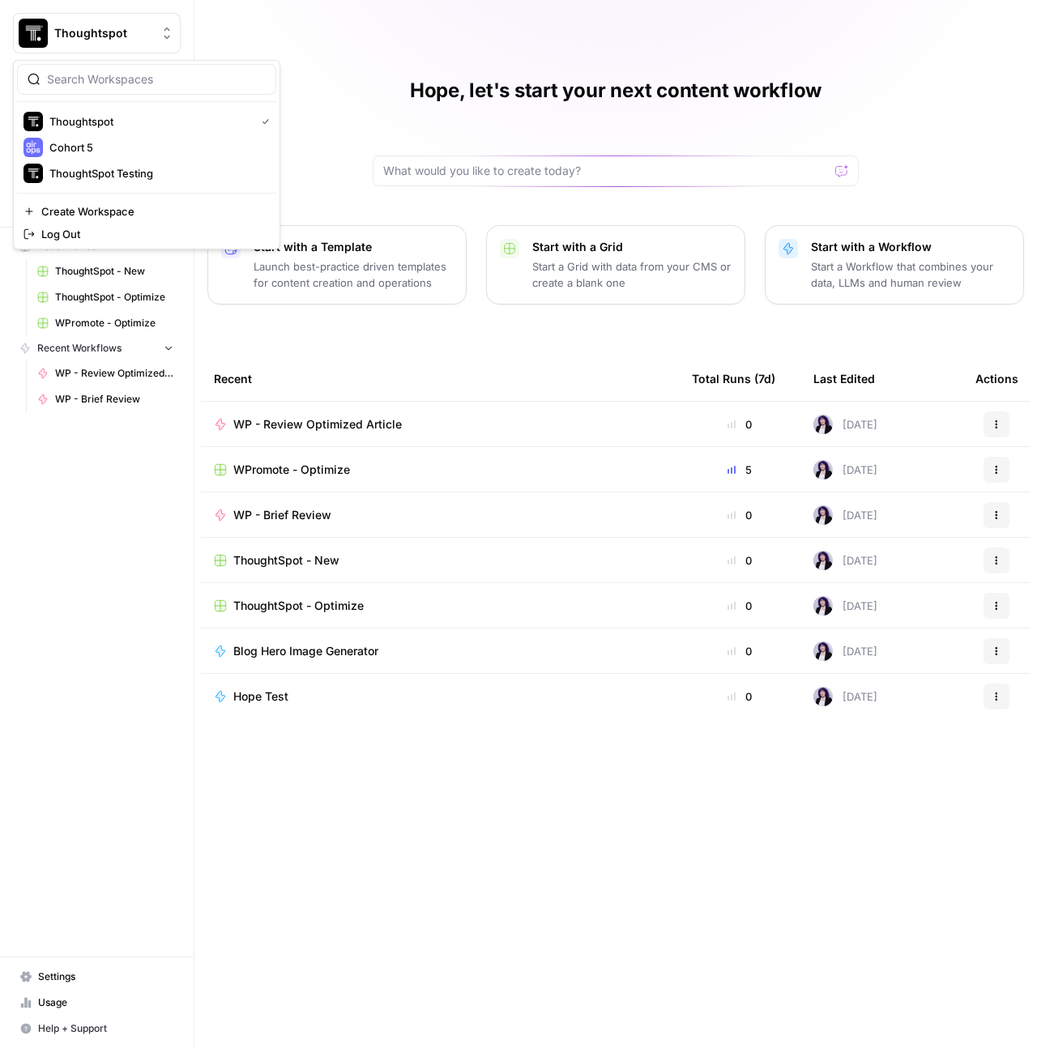
click at [124, 32] on span "Thoughtspot" at bounding box center [103, 33] width 98 height 16
click at [75, 140] on span "Cohort 5" at bounding box center [156, 147] width 214 height 16
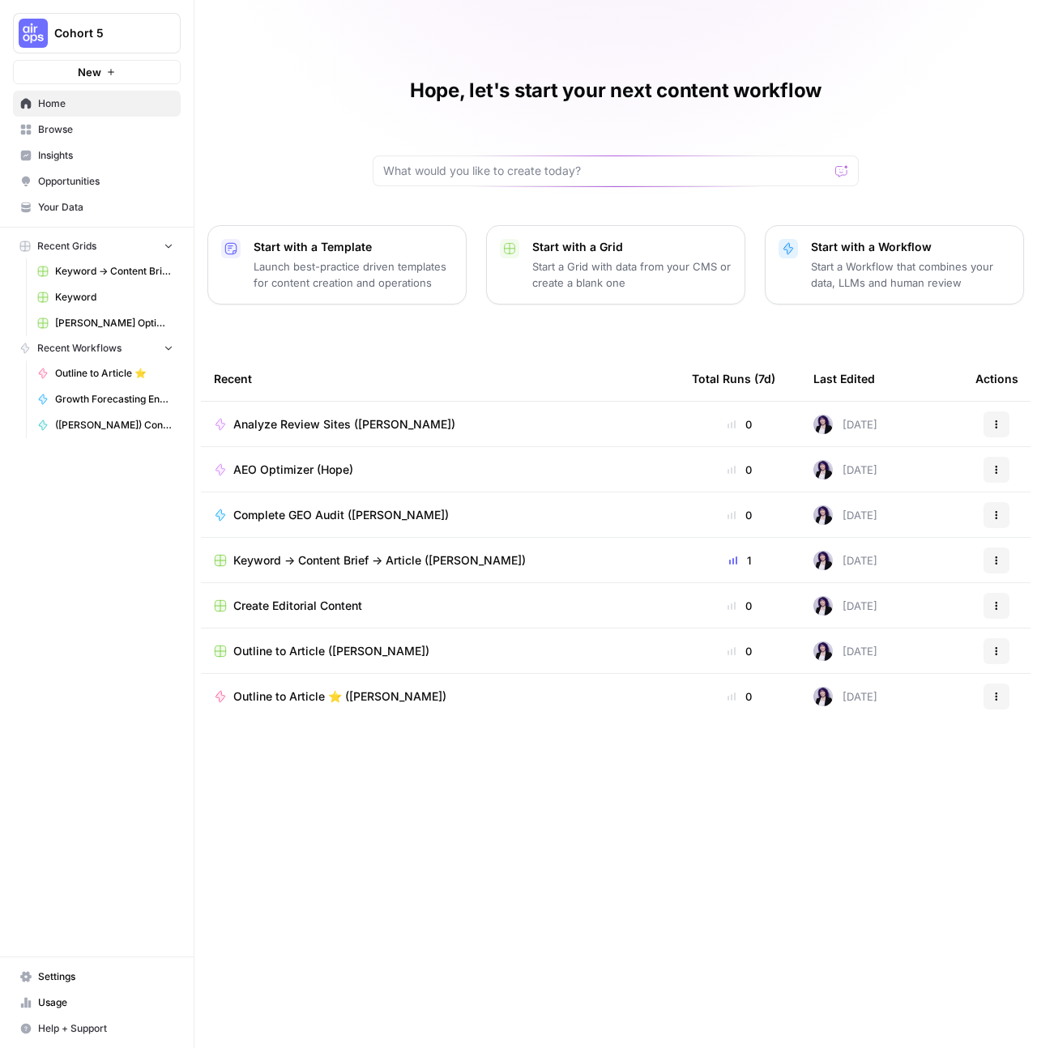
click at [1005, 509] on button "Actions" at bounding box center [996, 515] width 26 height 26
click at [991, 509] on button "Actions" at bounding box center [996, 515] width 26 height 26
click at [574, 172] on input "text" at bounding box center [606, 171] width 446 height 16
type input "Hope"
click button "Send" at bounding box center [842, 170] width 21 height 21
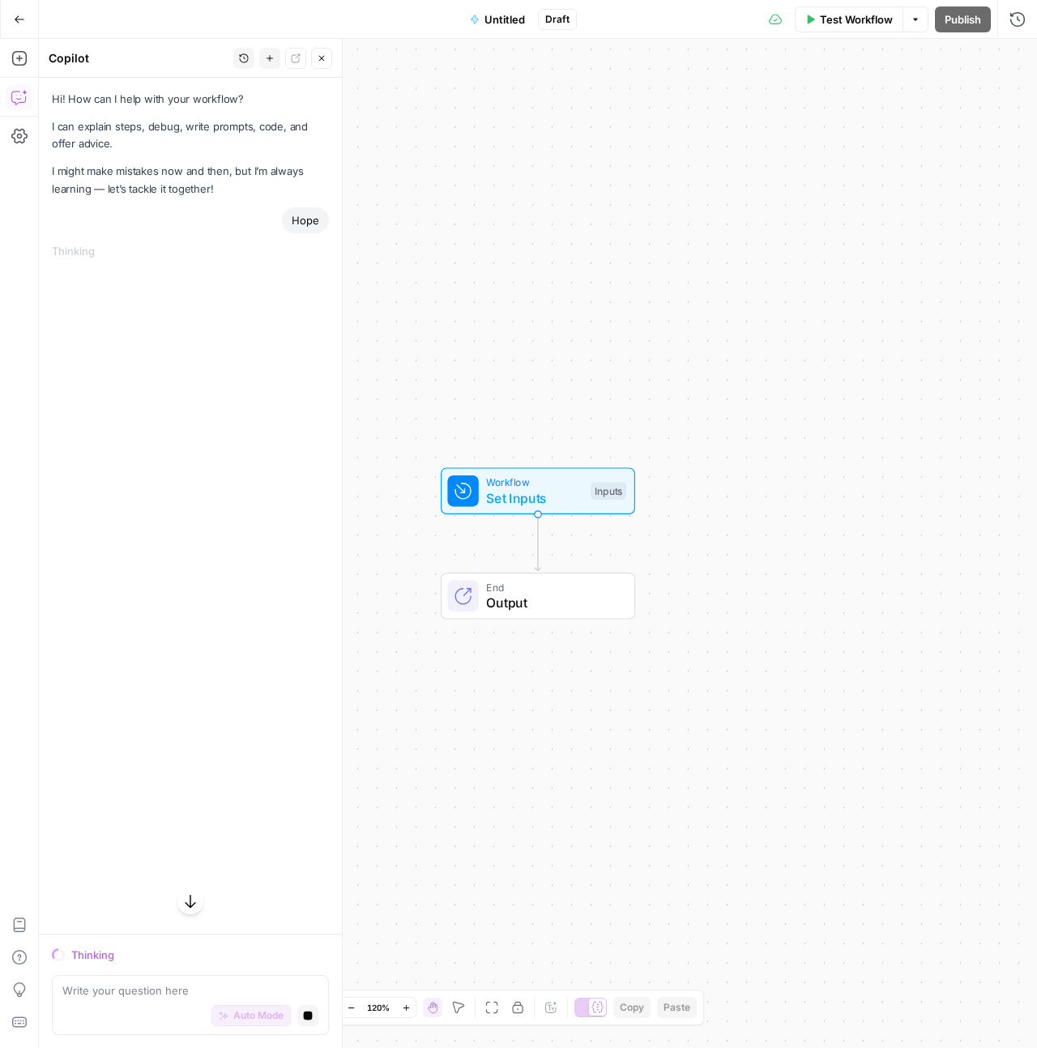
click at [23, 15] on icon "button" at bounding box center [19, 19] width 11 height 11
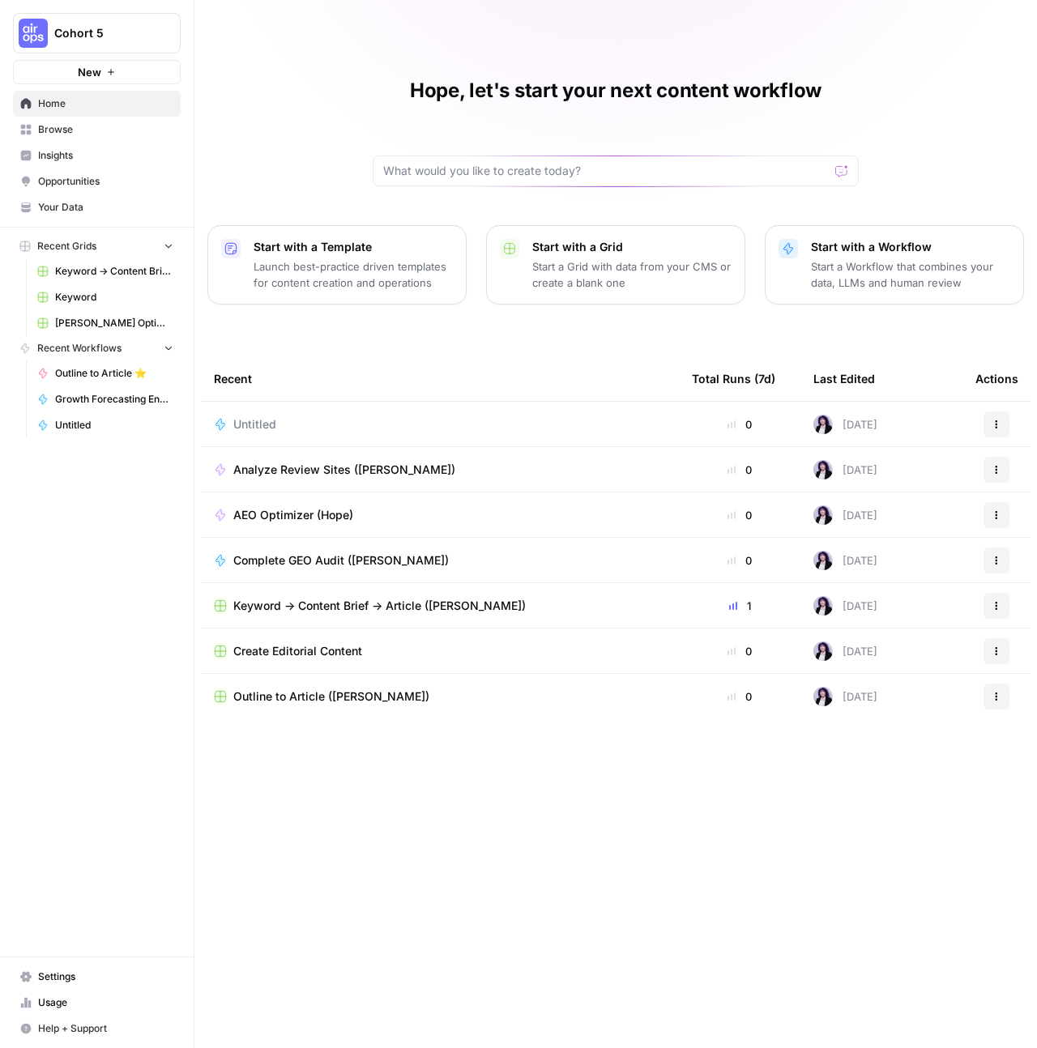
click at [102, 145] on link "Insights" at bounding box center [97, 156] width 168 height 26
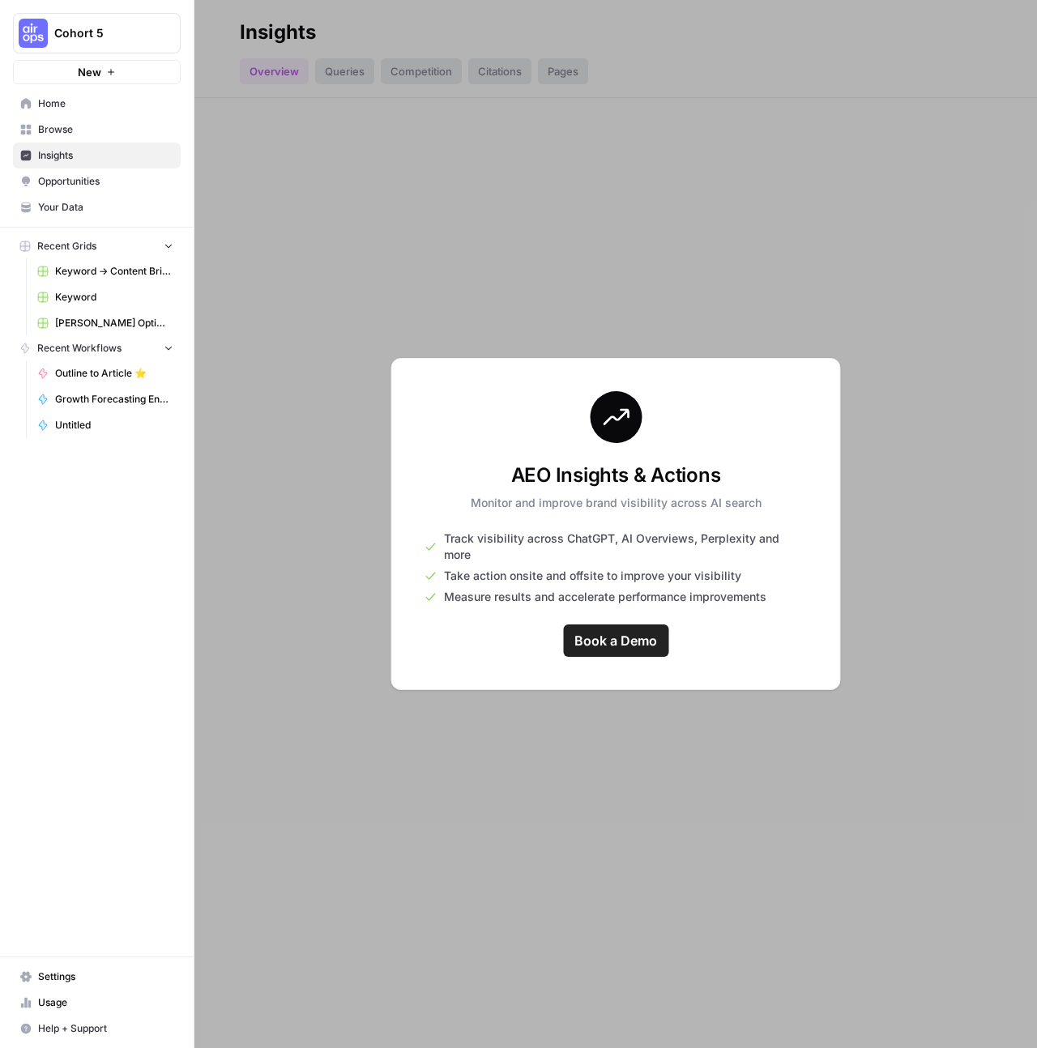
click at [95, 134] on span "Browse" at bounding box center [105, 129] width 135 height 15
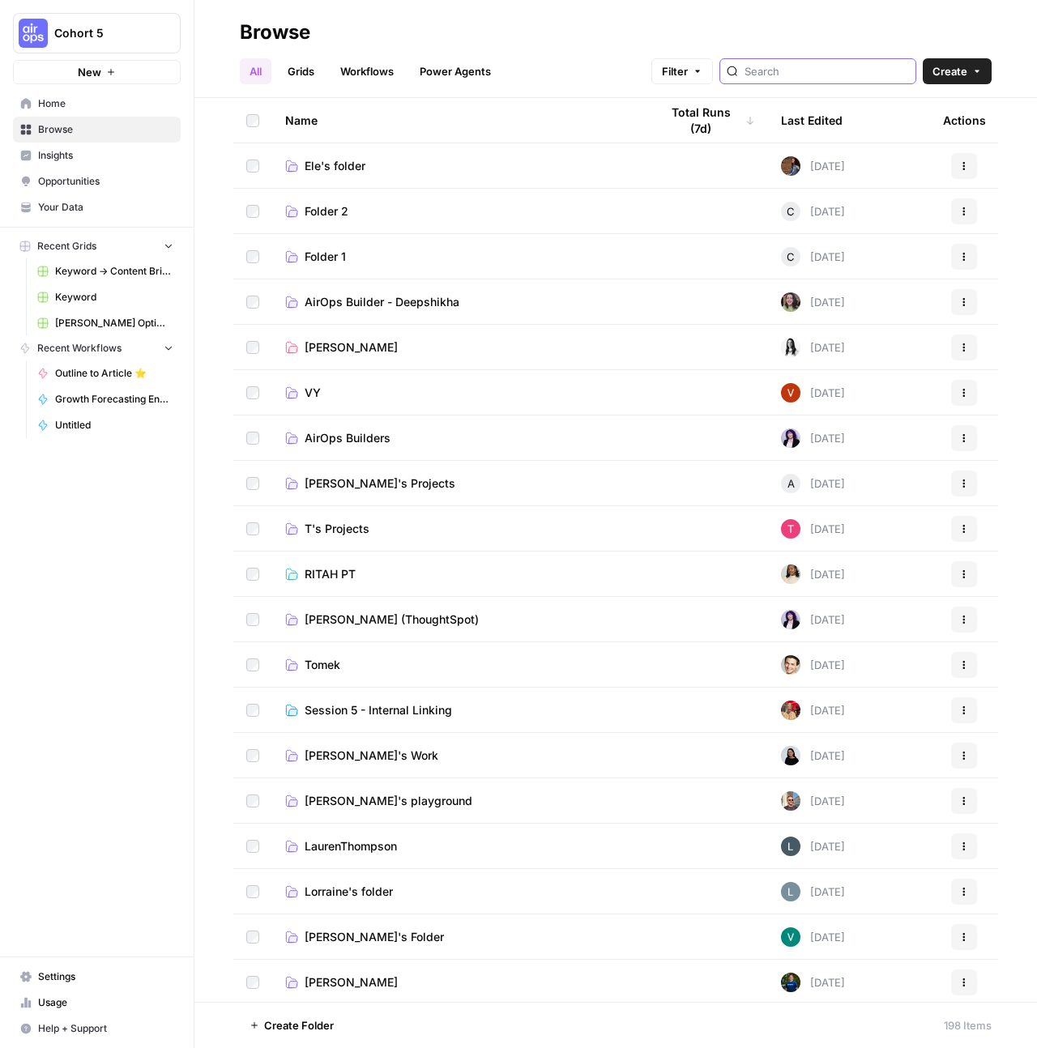
click at [799, 66] on input "search" at bounding box center [826, 71] width 164 height 16
type input "Hope"
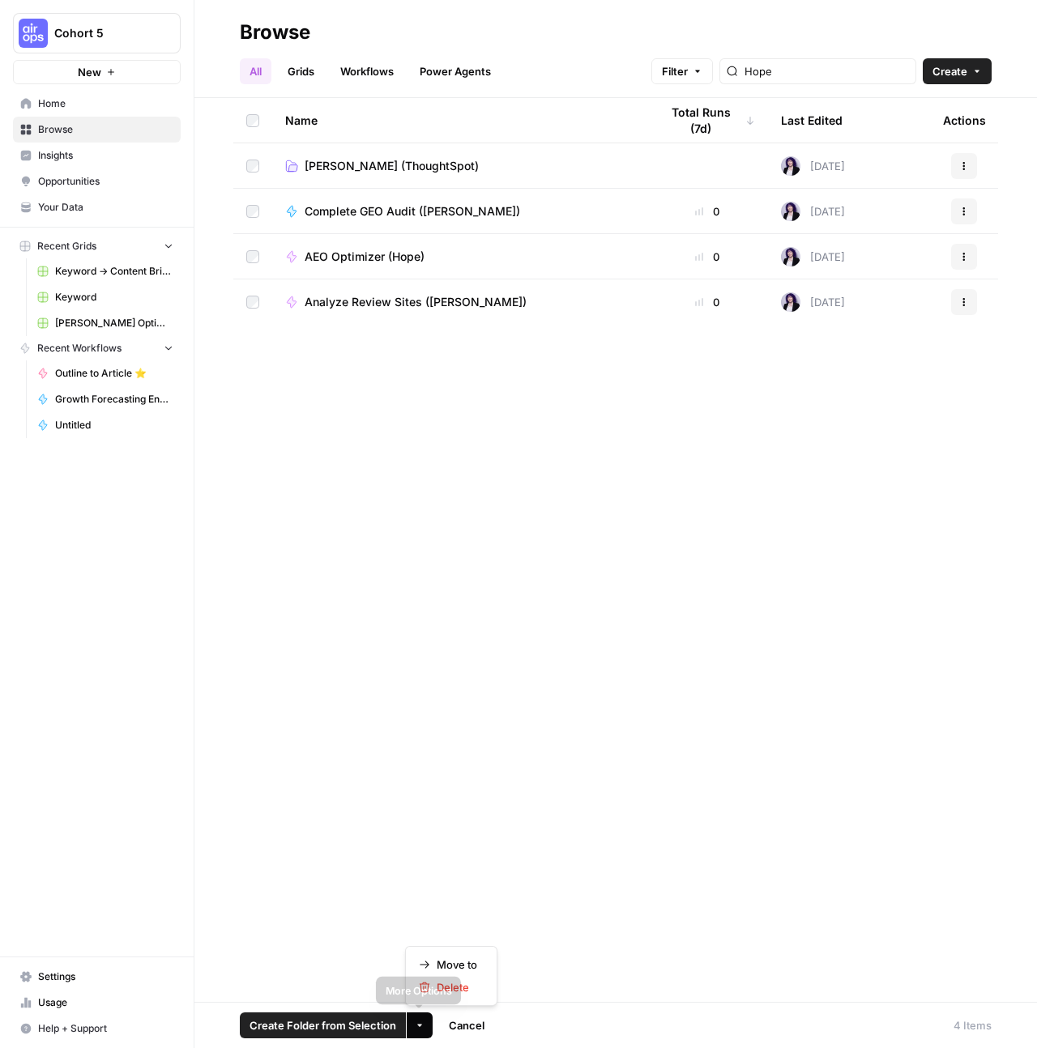
click at [426, 1031] on button "More Options" at bounding box center [420, 1026] width 26 height 26
click at [450, 958] on span "Move to" at bounding box center [457, 965] width 41 height 16
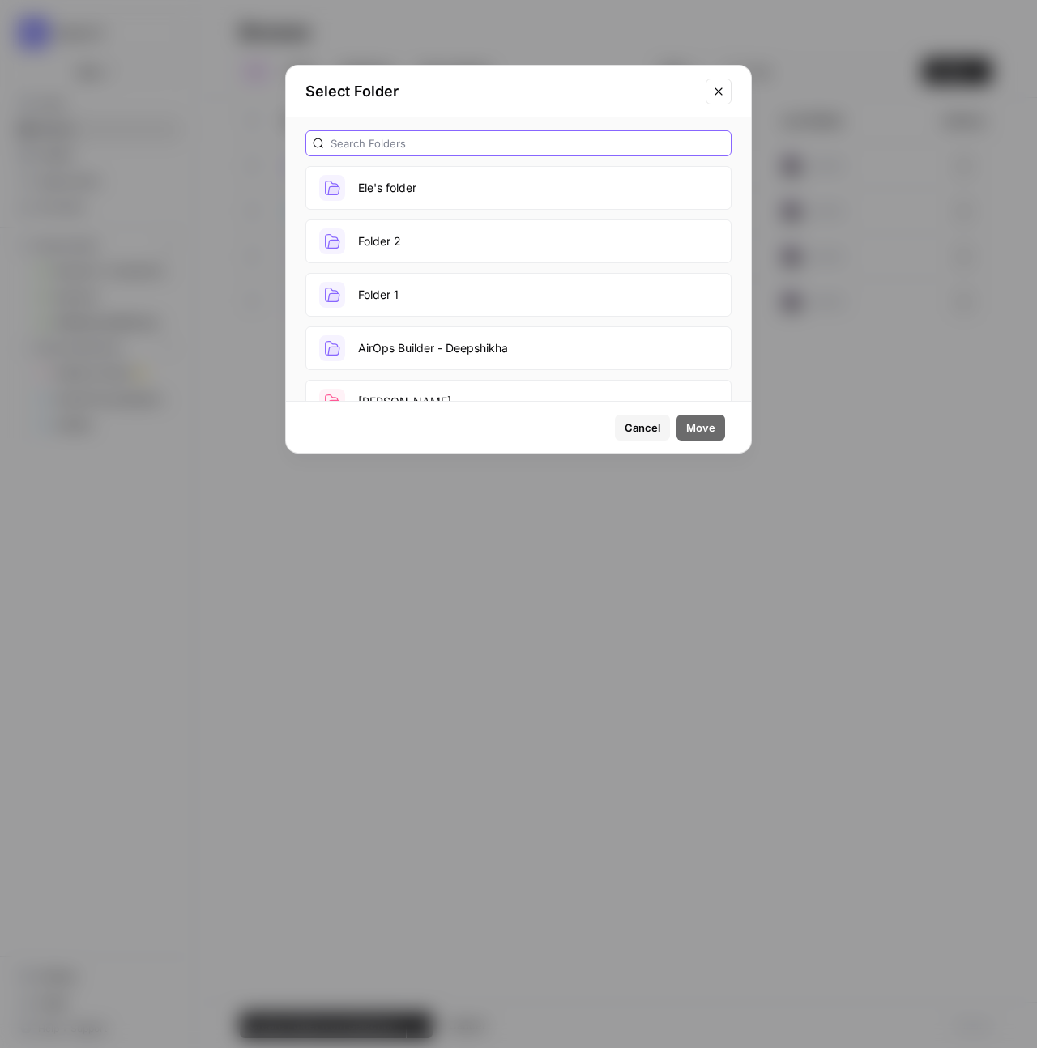
click at [416, 135] on input "text" at bounding box center [528, 143] width 394 height 16
type input "hope"
click at [439, 186] on button "[PERSON_NAME] (ThoughtSpot)" at bounding box center [518, 188] width 426 height 44
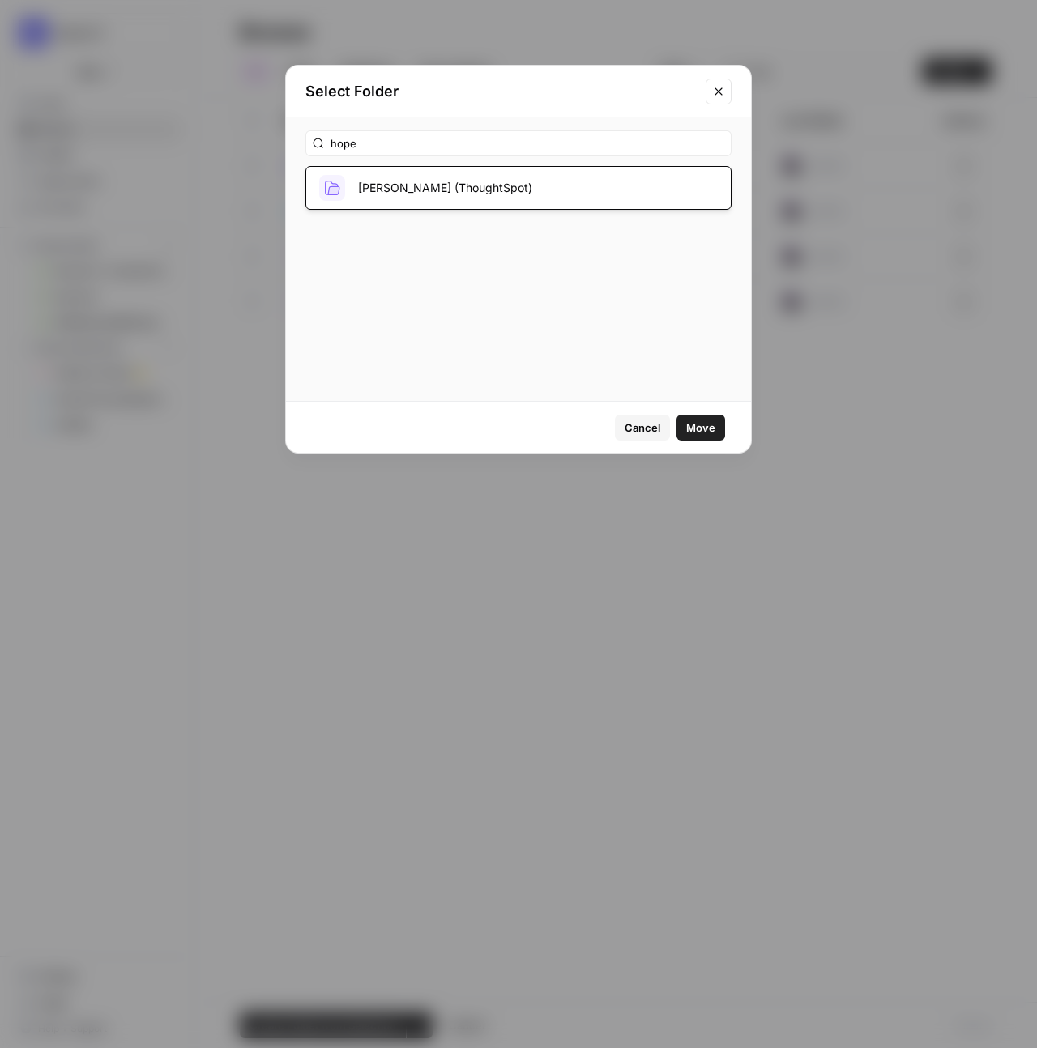
click at [708, 428] on span "Move" at bounding box center [700, 428] width 29 height 16
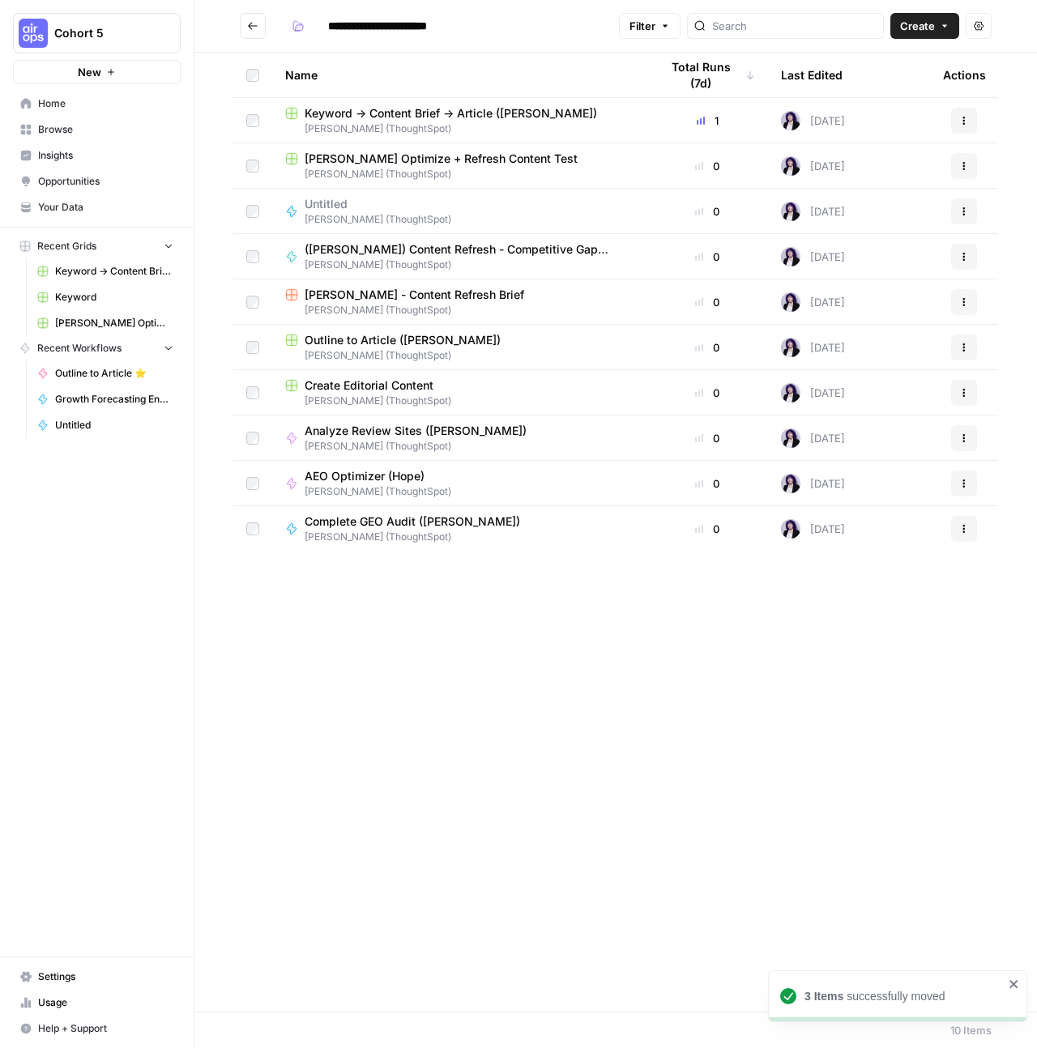
click at [461, 430] on span "Analyze Review Sites ([PERSON_NAME])" at bounding box center [416, 431] width 222 height 16
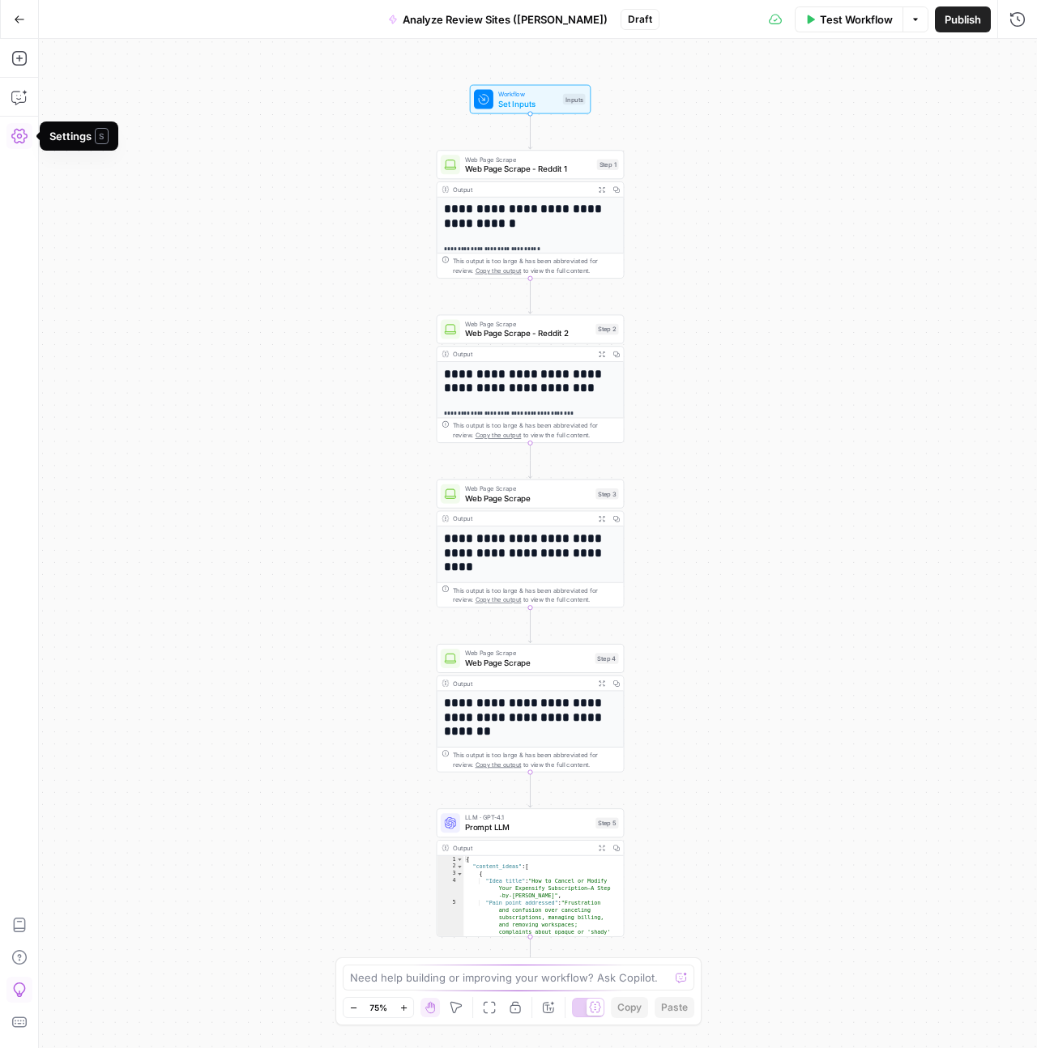
click at [25, 139] on icon "button" at bounding box center [19, 136] width 16 height 16
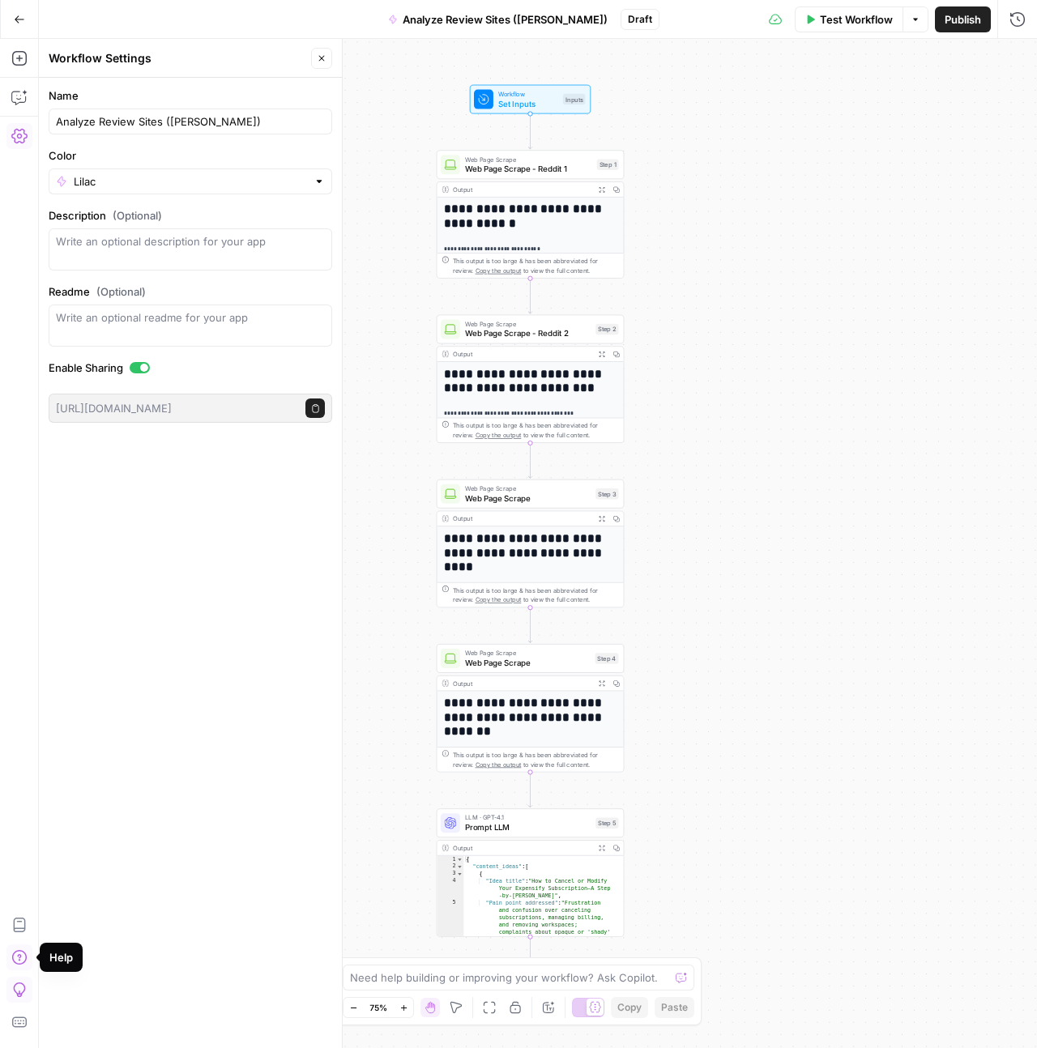
click at [17, 956] on icon "button" at bounding box center [18, 957] width 15 height 15
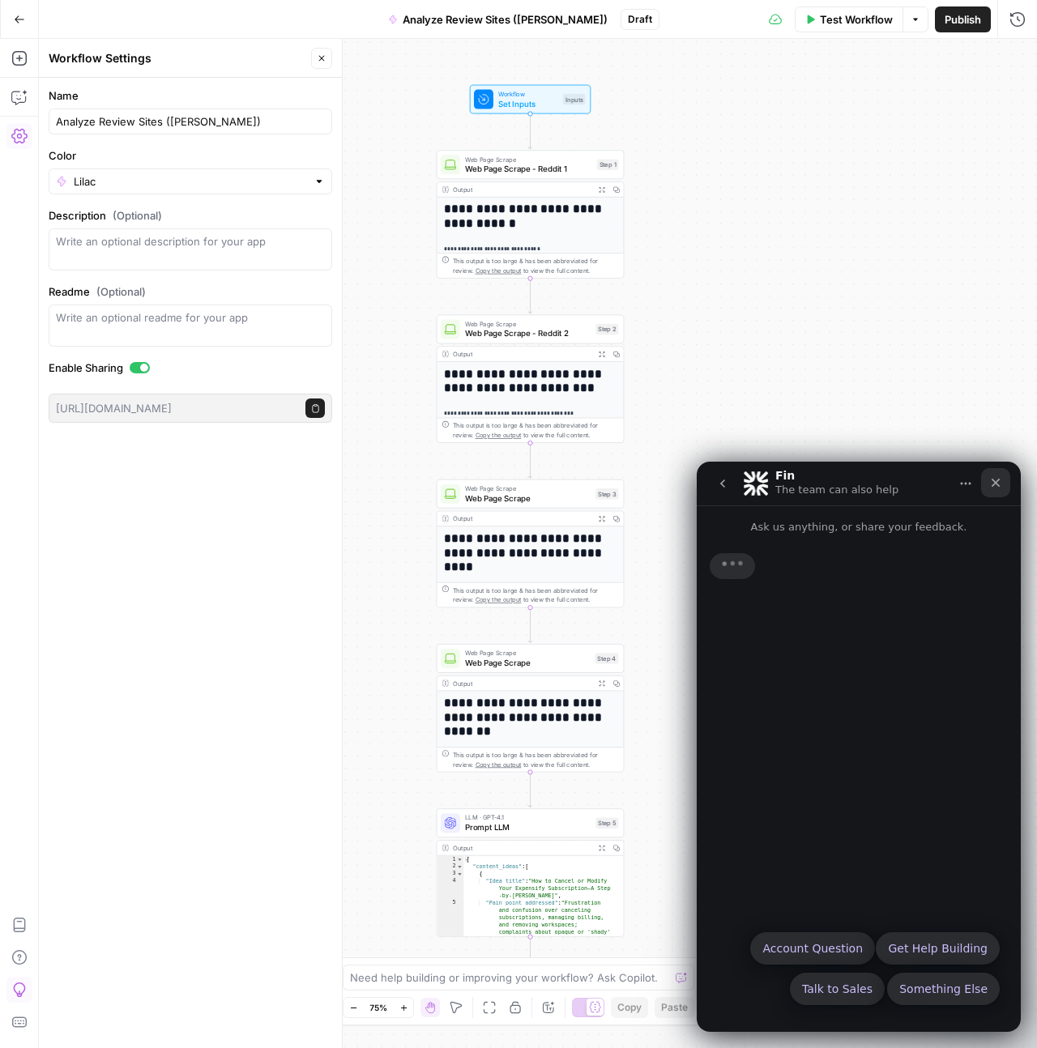
click at [1003, 487] on div "Close" at bounding box center [995, 482] width 29 height 29
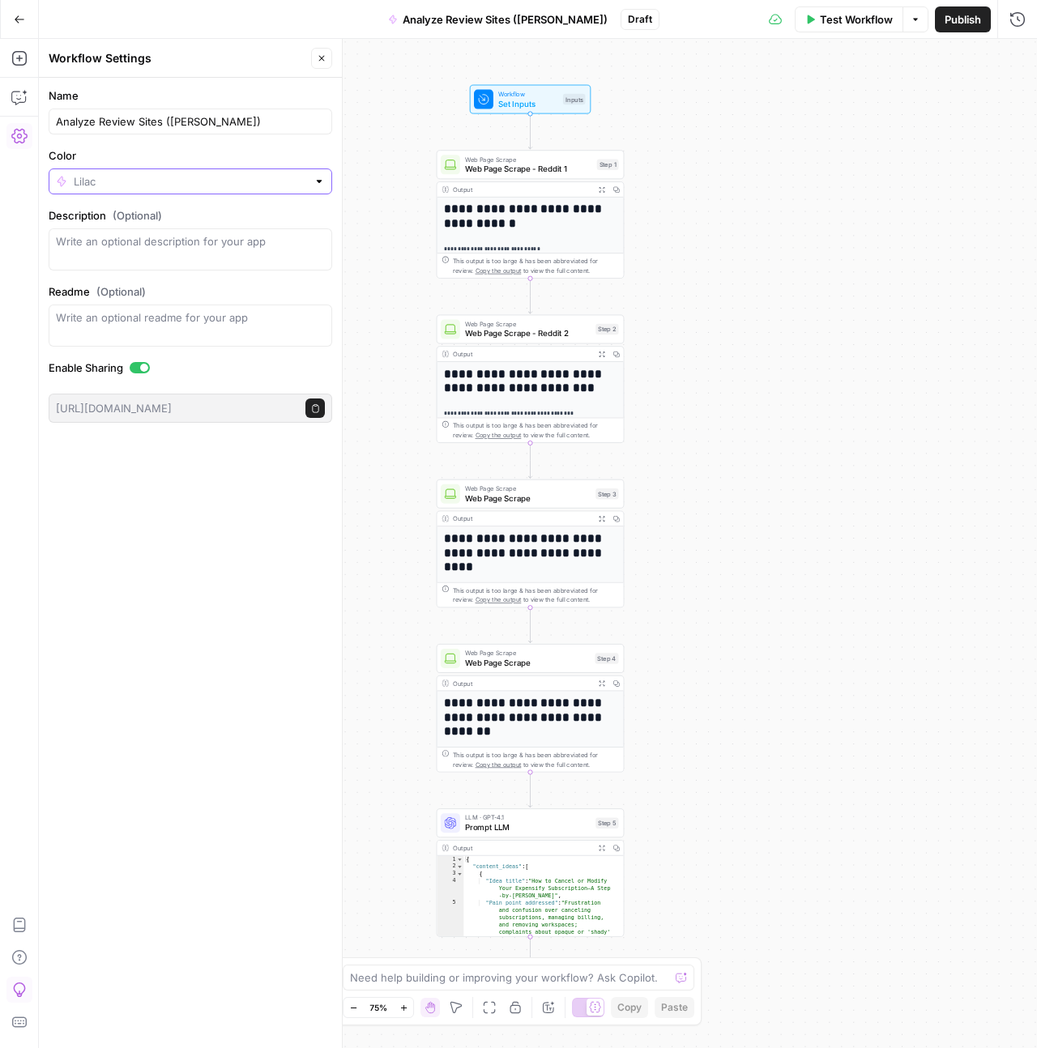
click at [107, 174] on input "Color" at bounding box center [190, 181] width 233 height 16
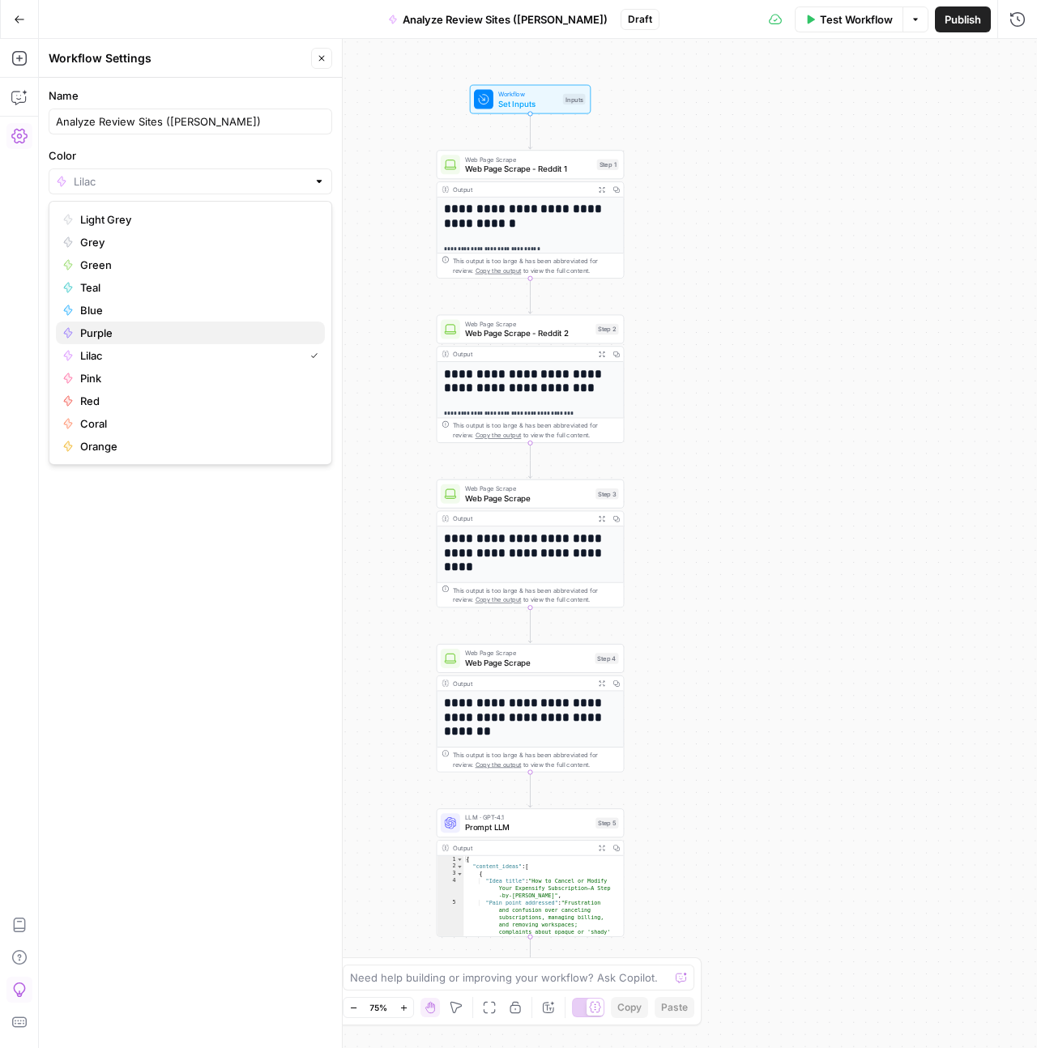
click at [117, 334] on span "Purple" at bounding box center [196, 333] width 232 height 16
type input "Purple"
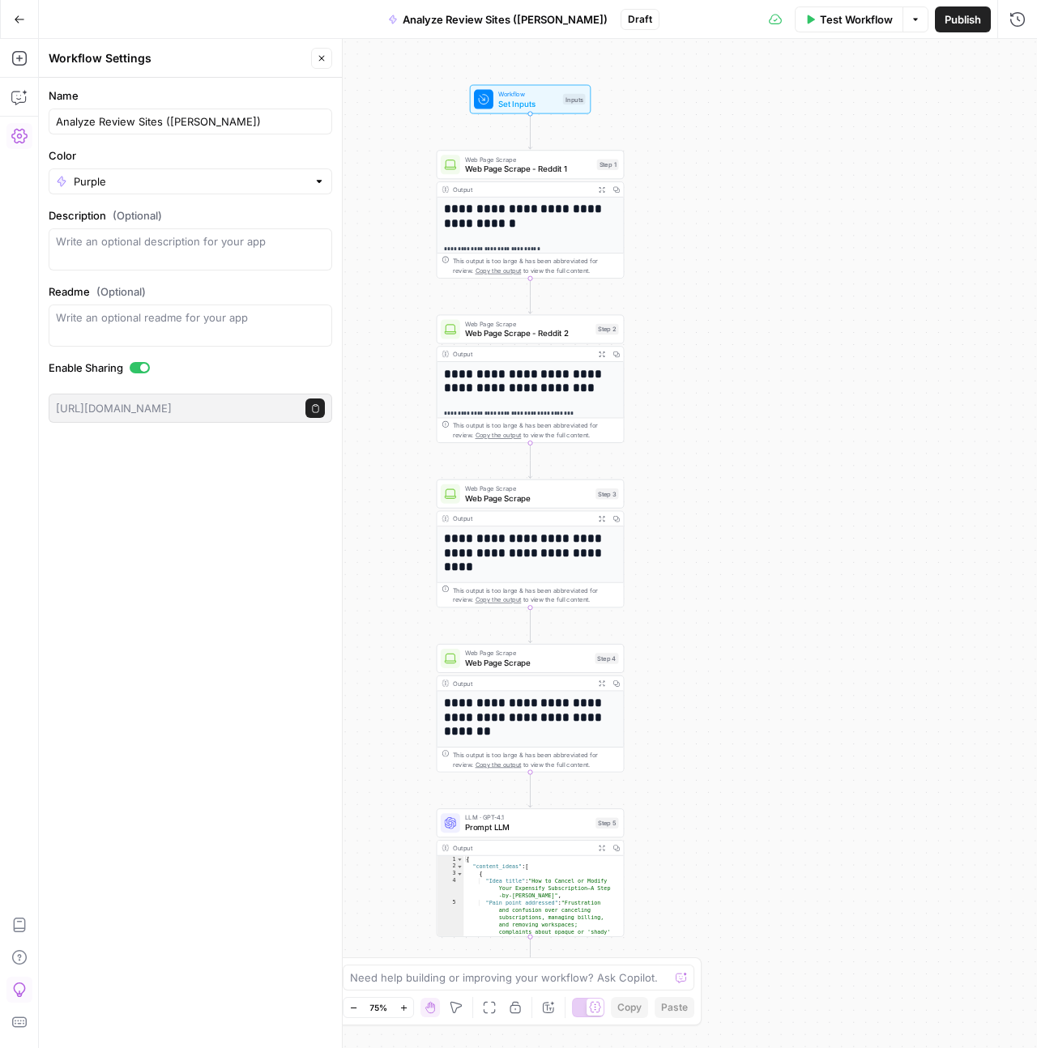
click at [214, 606] on div "Name Analyze Review Sites (Hope Siler) Color Purple Description (Optional) Read…" at bounding box center [190, 563] width 303 height 970
click at [320, 54] on icon "button" at bounding box center [322, 58] width 10 height 10
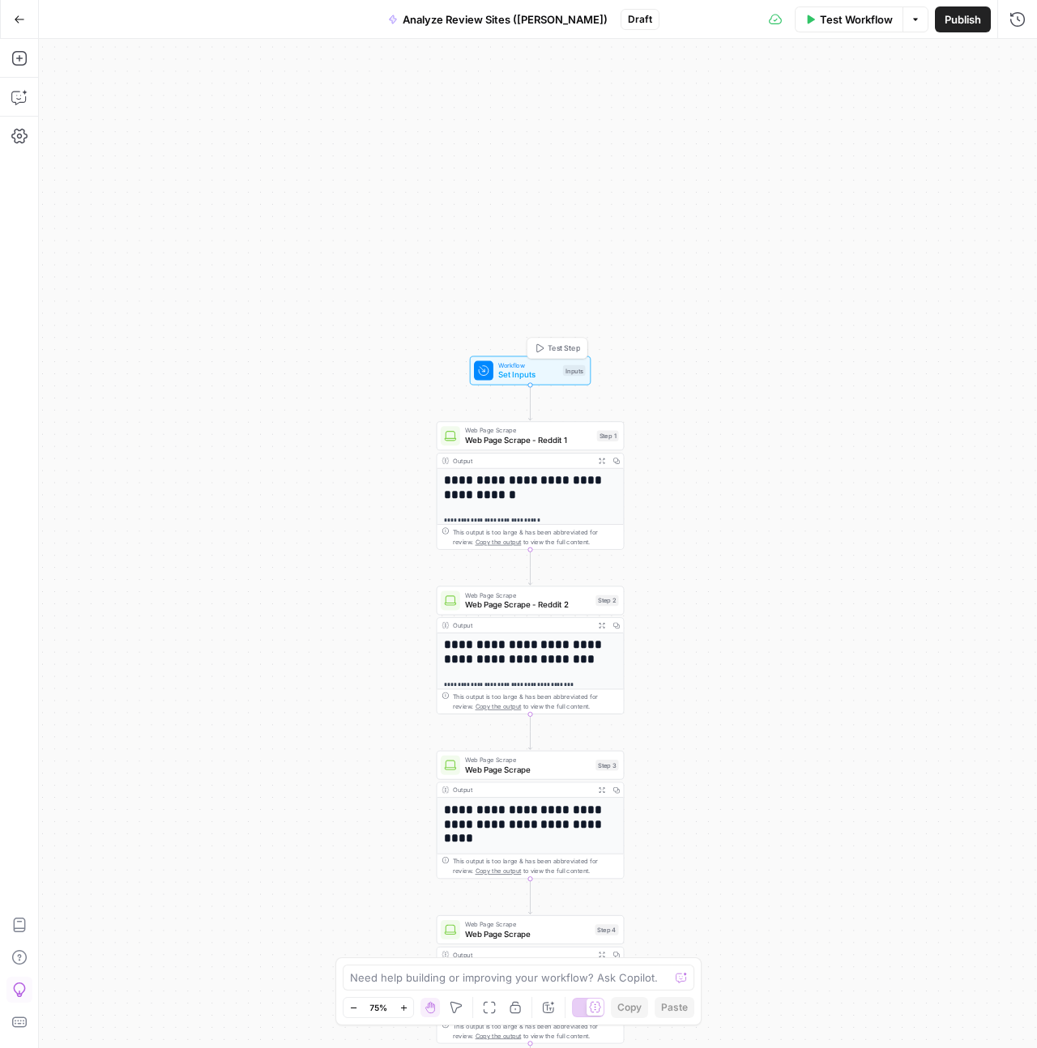
click at [528, 360] on span "Workflow" at bounding box center [528, 365] width 60 height 10
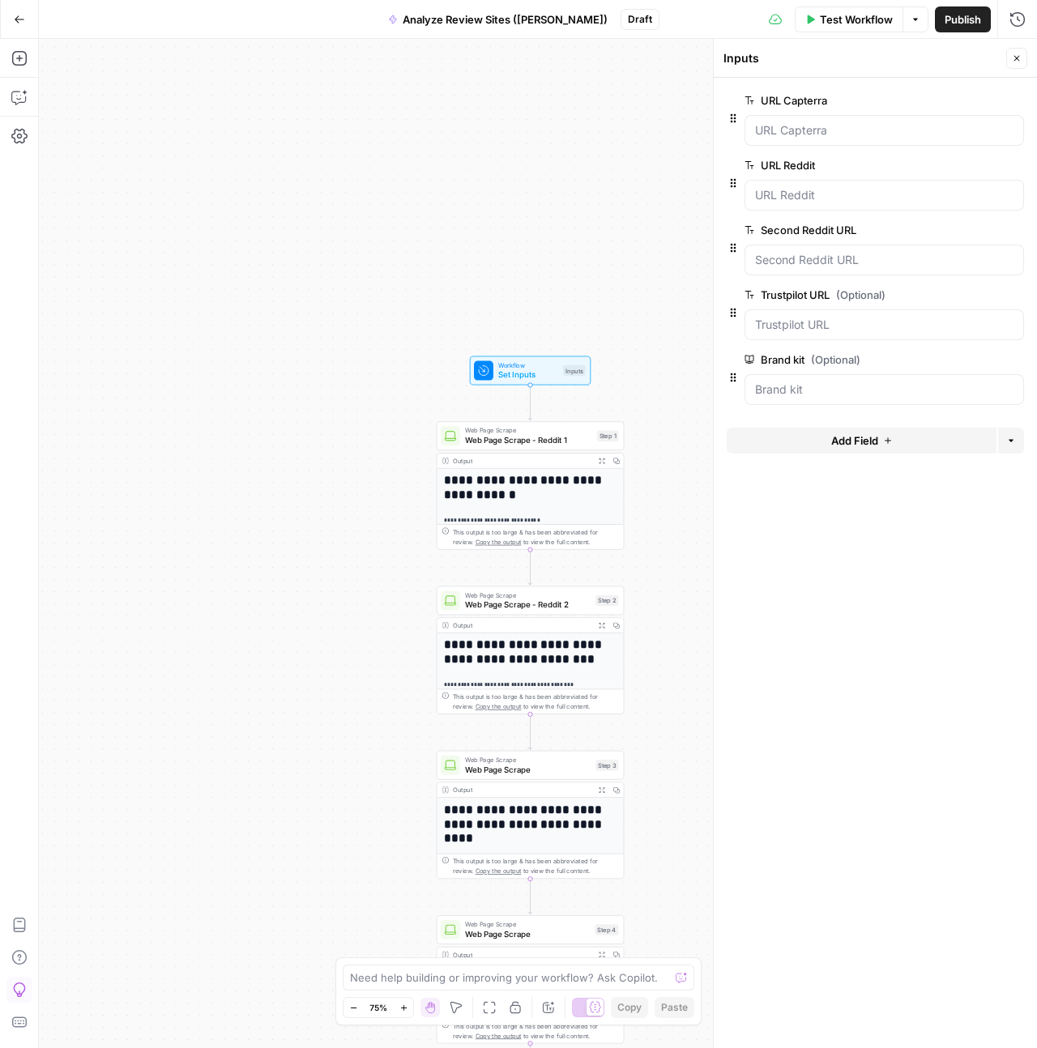
click at [526, 16] on span "Analyze Review Sites (Hope Siler)" at bounding box center [505, 19] width 205 height 16
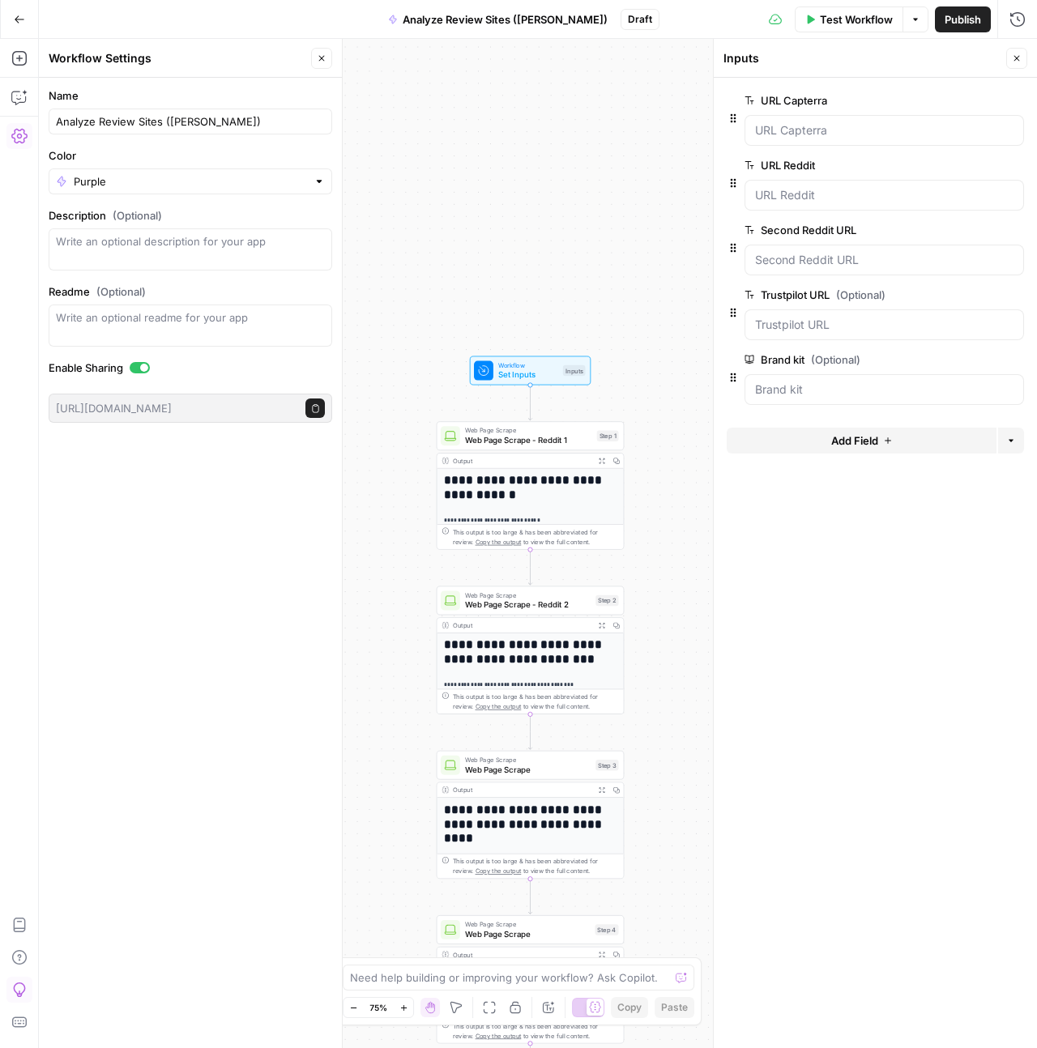
click at [541, 137] on div "**********" at bounding box center [538, 543] width 998 height 1009
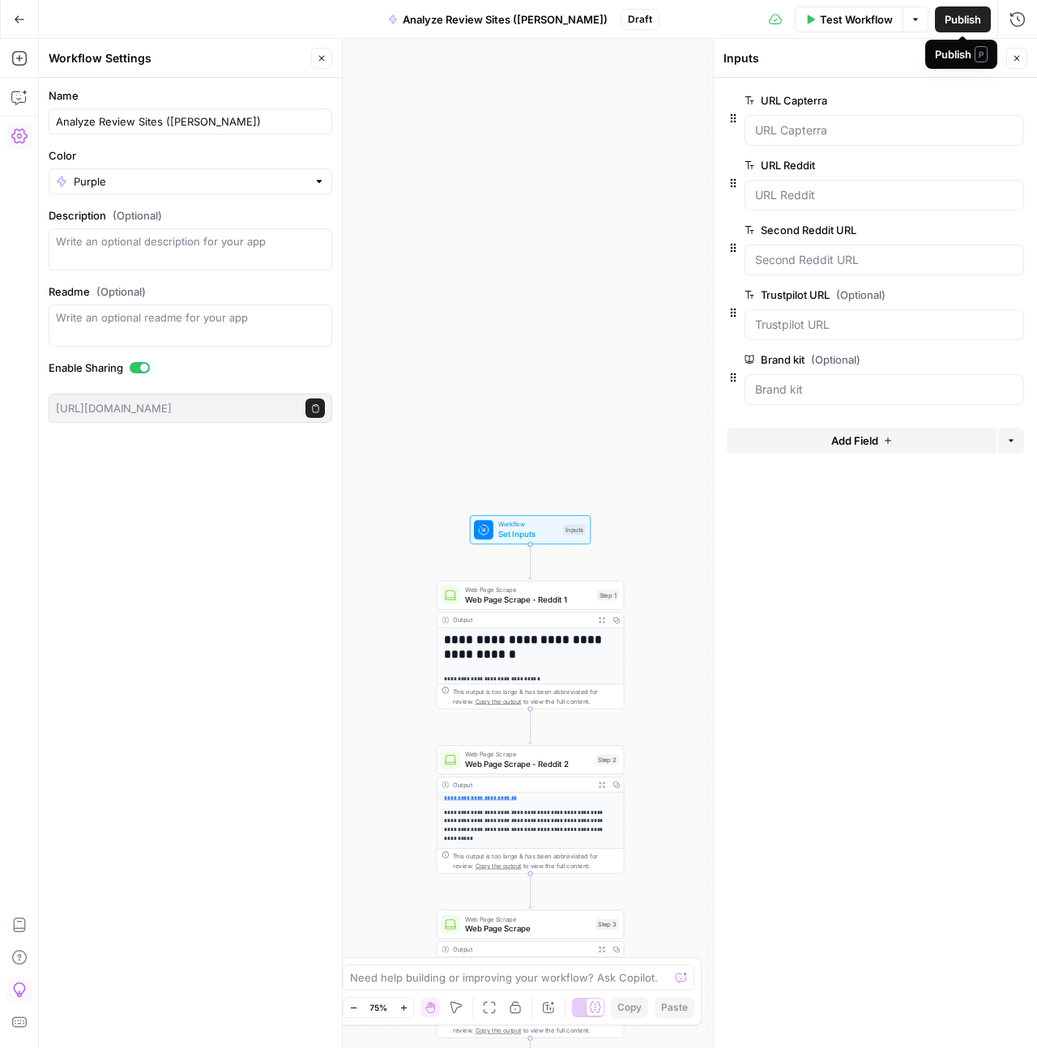
click at [974, 22] on span "Publish" at bounding box center [963, 19] width 36 height 16
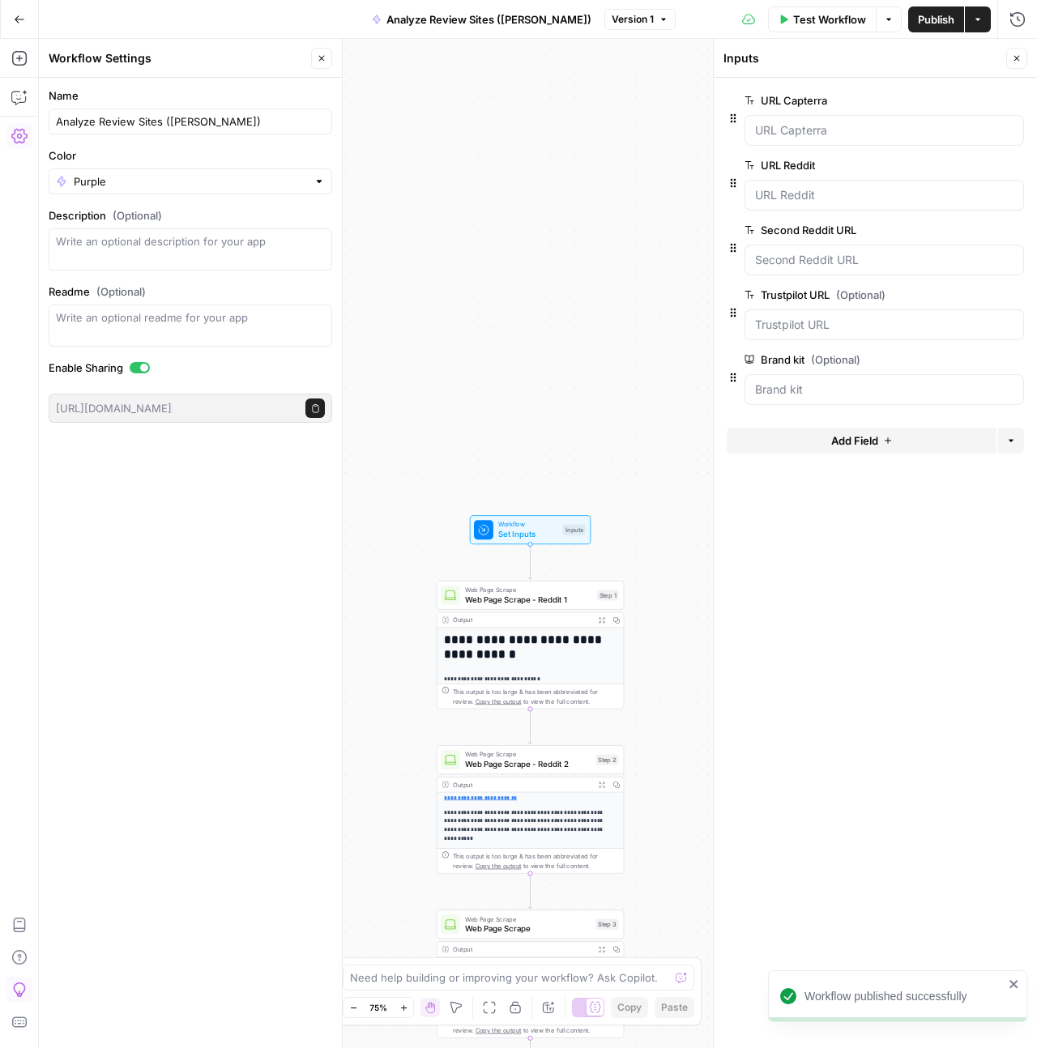
click at [503, 237] on div "**********" at bounding box center [538, 543] width 998 height 1009
click at [578, 203] on div "**********" at bounding box center [538, 543] width 998 height 1009
click at [414, 200] on div "**********" at bounding box center [538, 543] width 998 height 1009
click at [314, 56] on button "Close" at bounding box center [321, 58] width 21 height 21
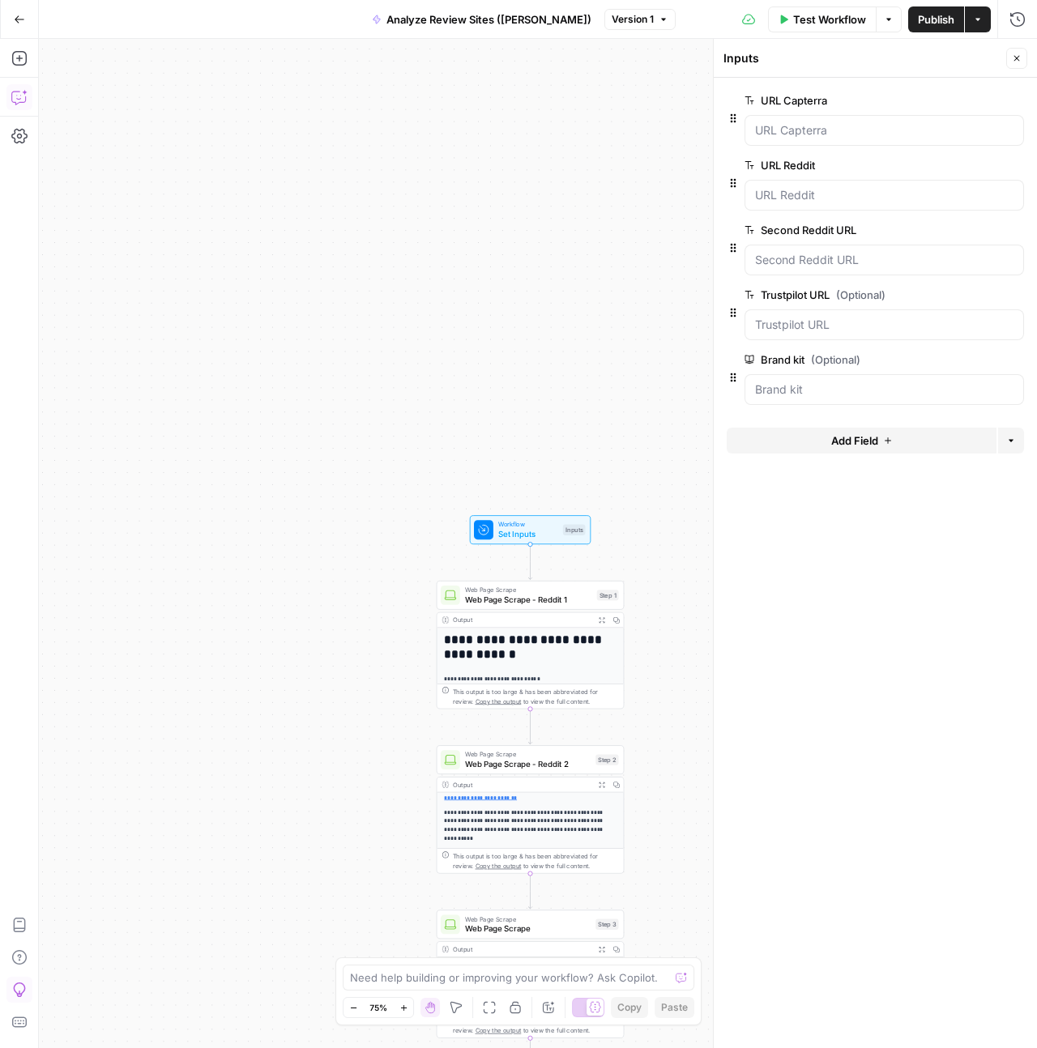
click at [26, 92] on icon "button" at bounding box center [19, 97] width 16 height 16
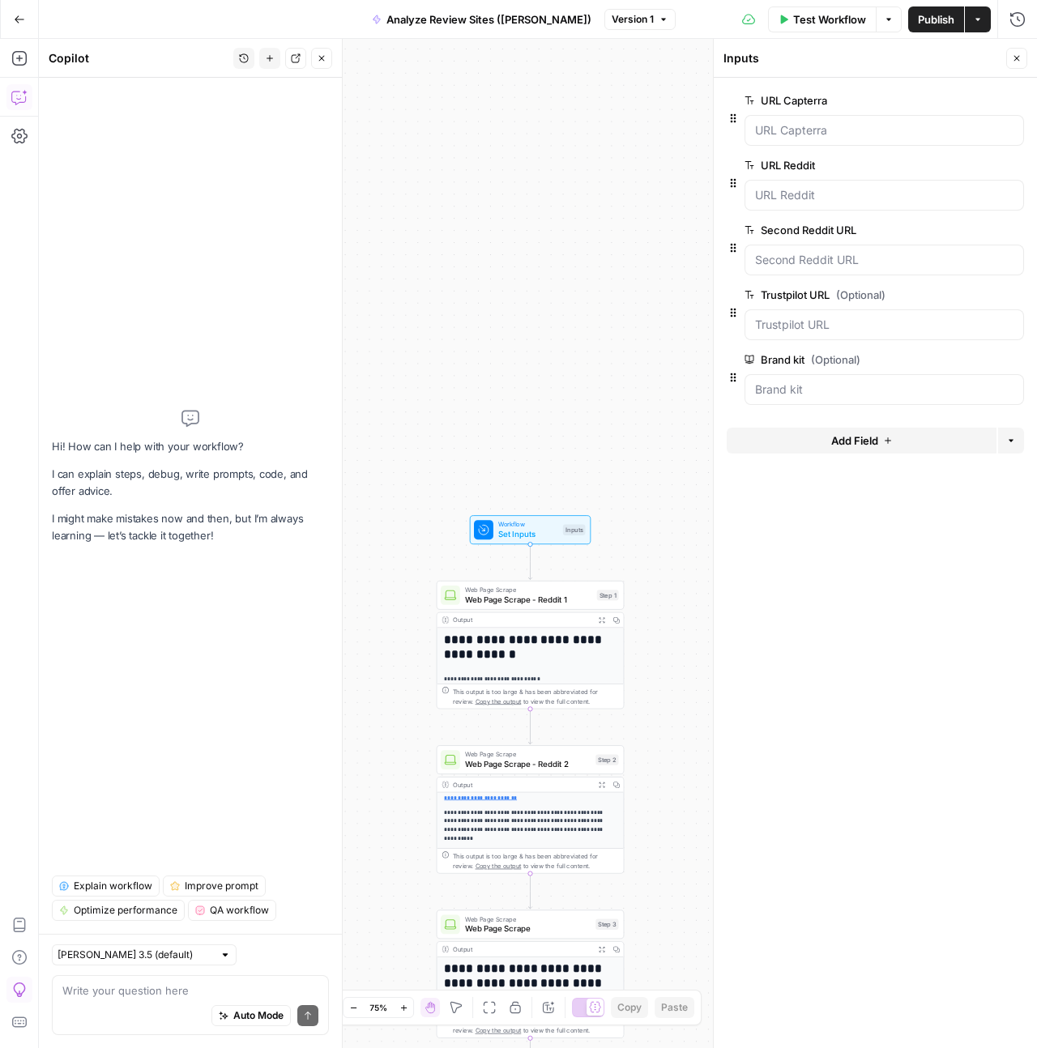
click at [207, 975] on div "Write your question here Auto Mode Send" at bounding box center [190, 1005] width 277 height 60
type textarea "How I download this entire workflow as JSON?"
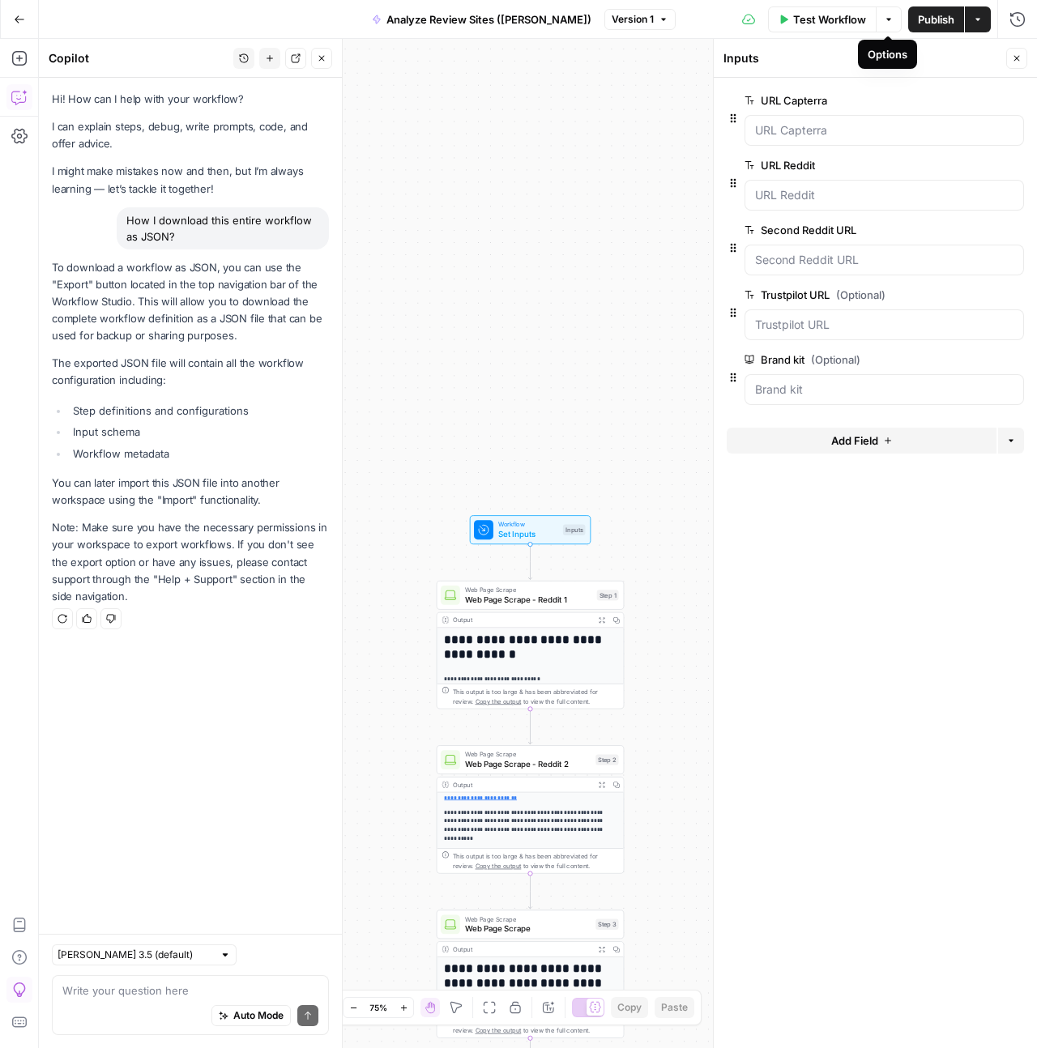
click at [889, 26] on button "Options" at bounding box center [889, 19] width 26 height 26
click at [980, 25] on button "Actions" at bounding box center [978, 19] width 26 height 26
click at [122, 999] on div "Auto Mode Send" at bounding box center [190, 1017] width 256 height 36
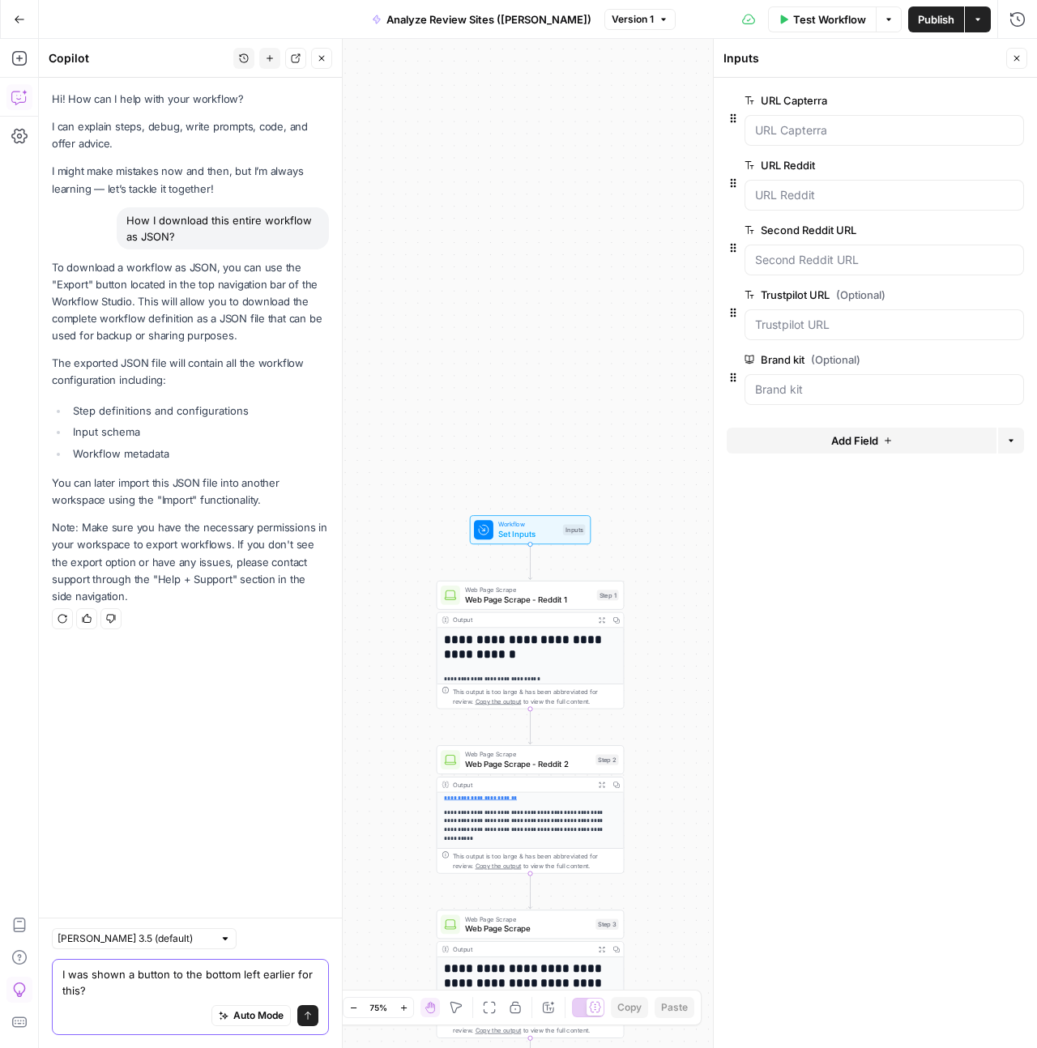
type textarea "I was shown a button to the bottom left earlier for this?"
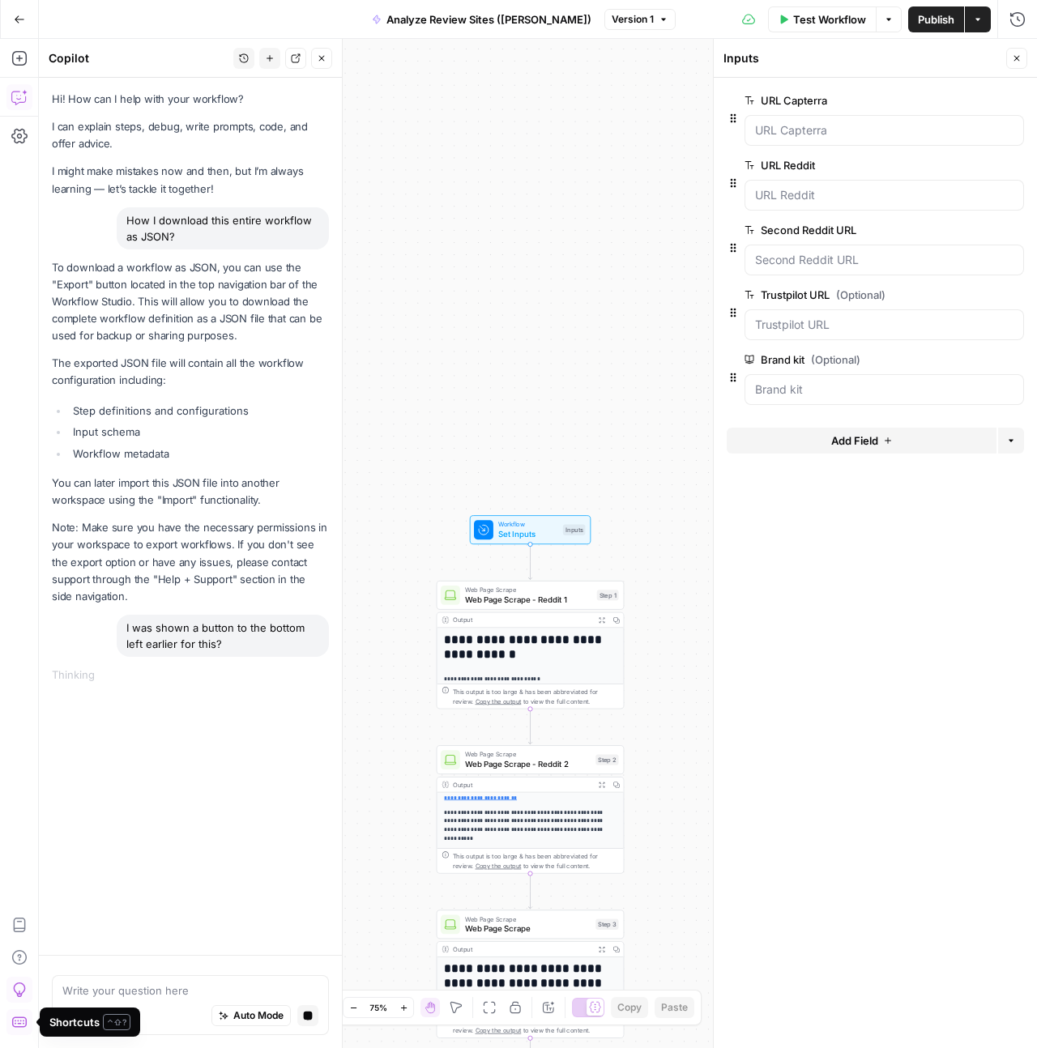
click at [17, 1023] on icon "button" at bounding box center [19, 1022] width 16 height 16
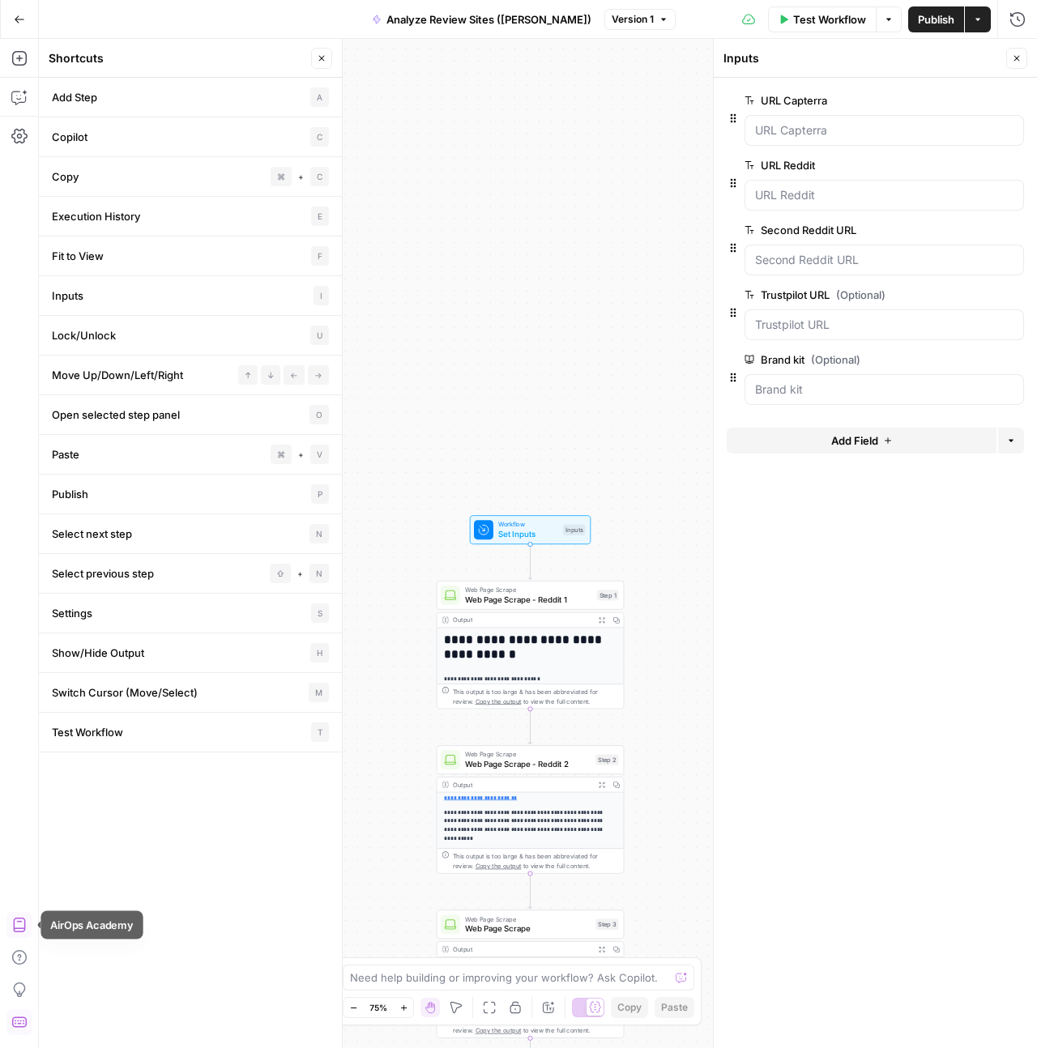
click at [30, 932] on button "AirOps Academy" at bounding box center [19, 925] width 26 height 26
click at [22, 955] on icon "button" at bounding box center [19, 957] width 16 height 16
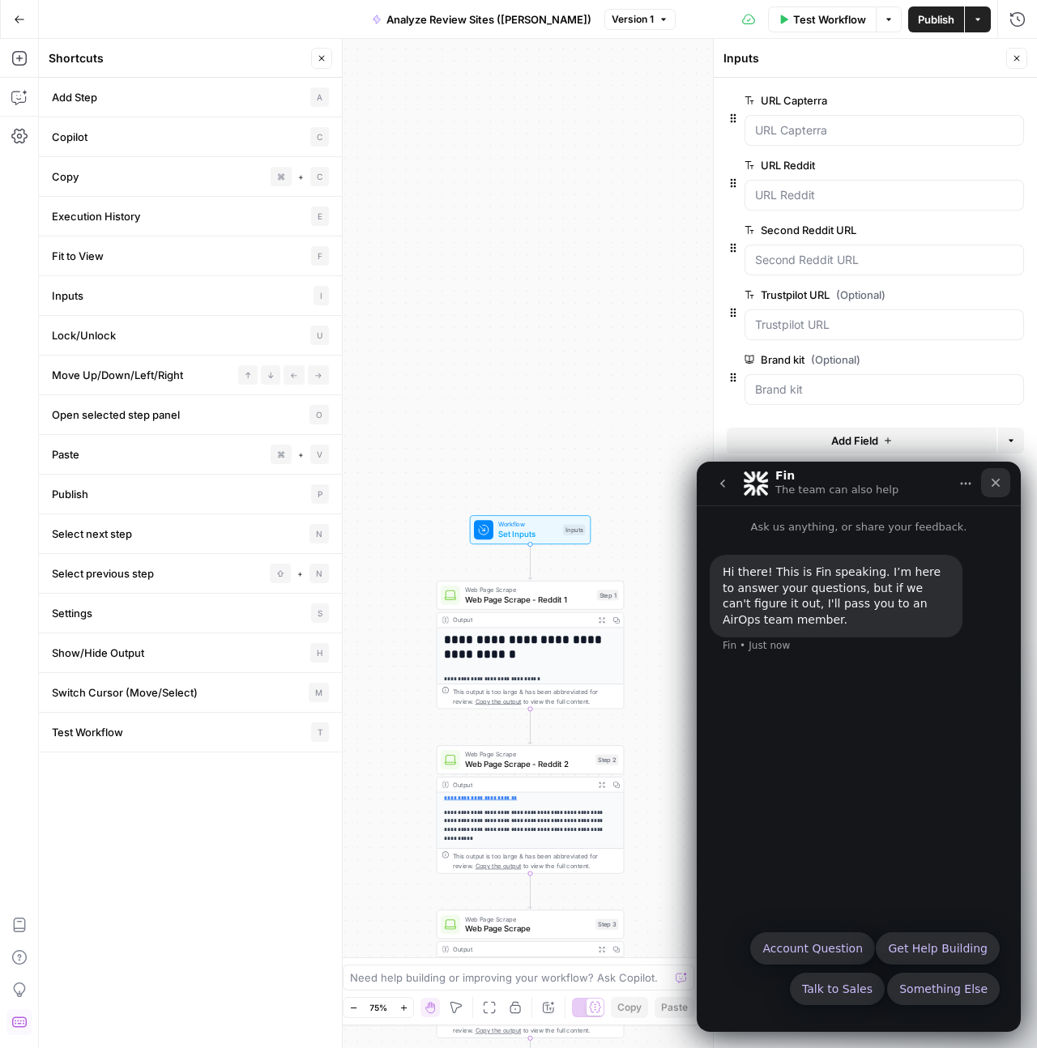
click at [999, 488] on icon "Close" at bounding box center [995, 482] width 13 height 13
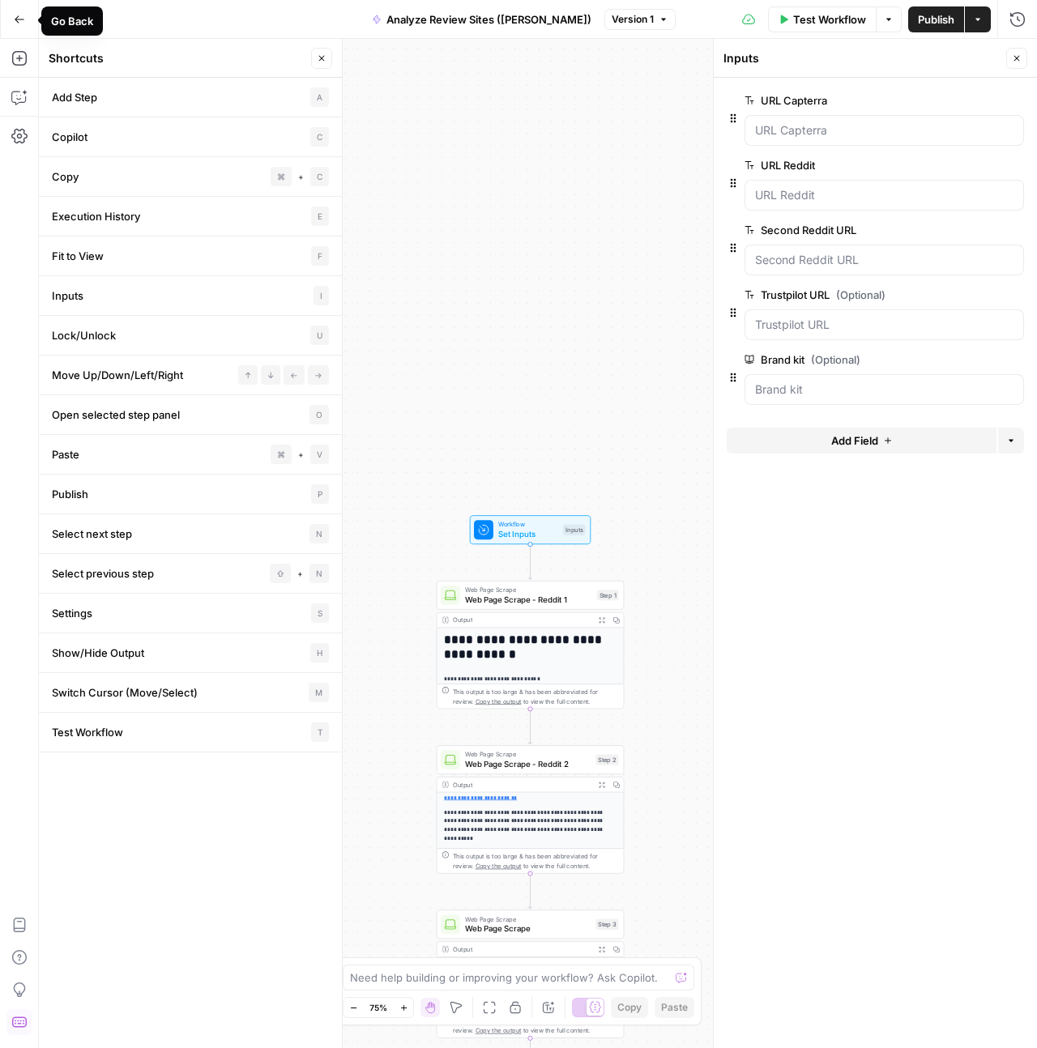
click at [25, 20] on button "Go Back" at bounding box center [19, 19] width 29 height 29
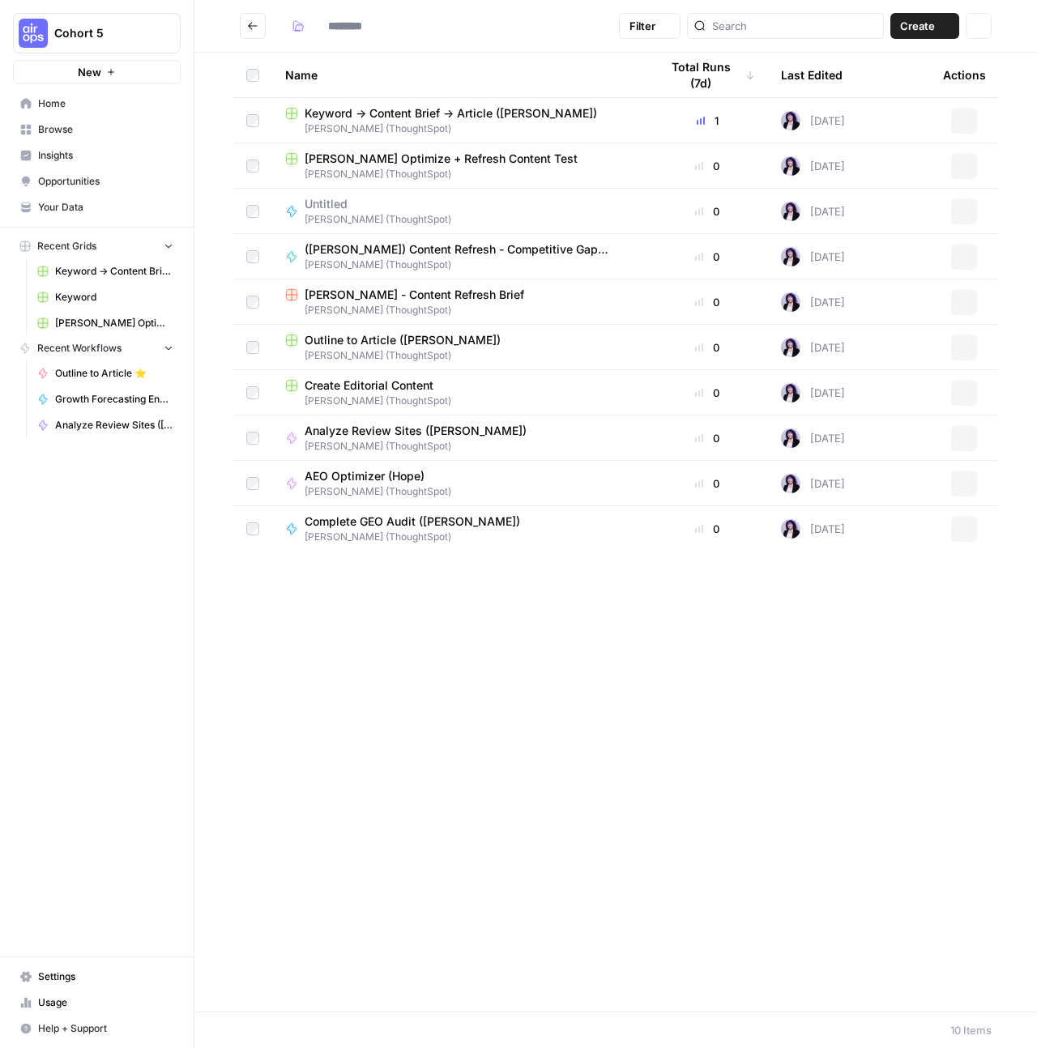
type input "**********"
click at [394, 429] on span "Analyze Review Sites (Hope Siler)" at bounding box center [416, 431] width 222 height 16
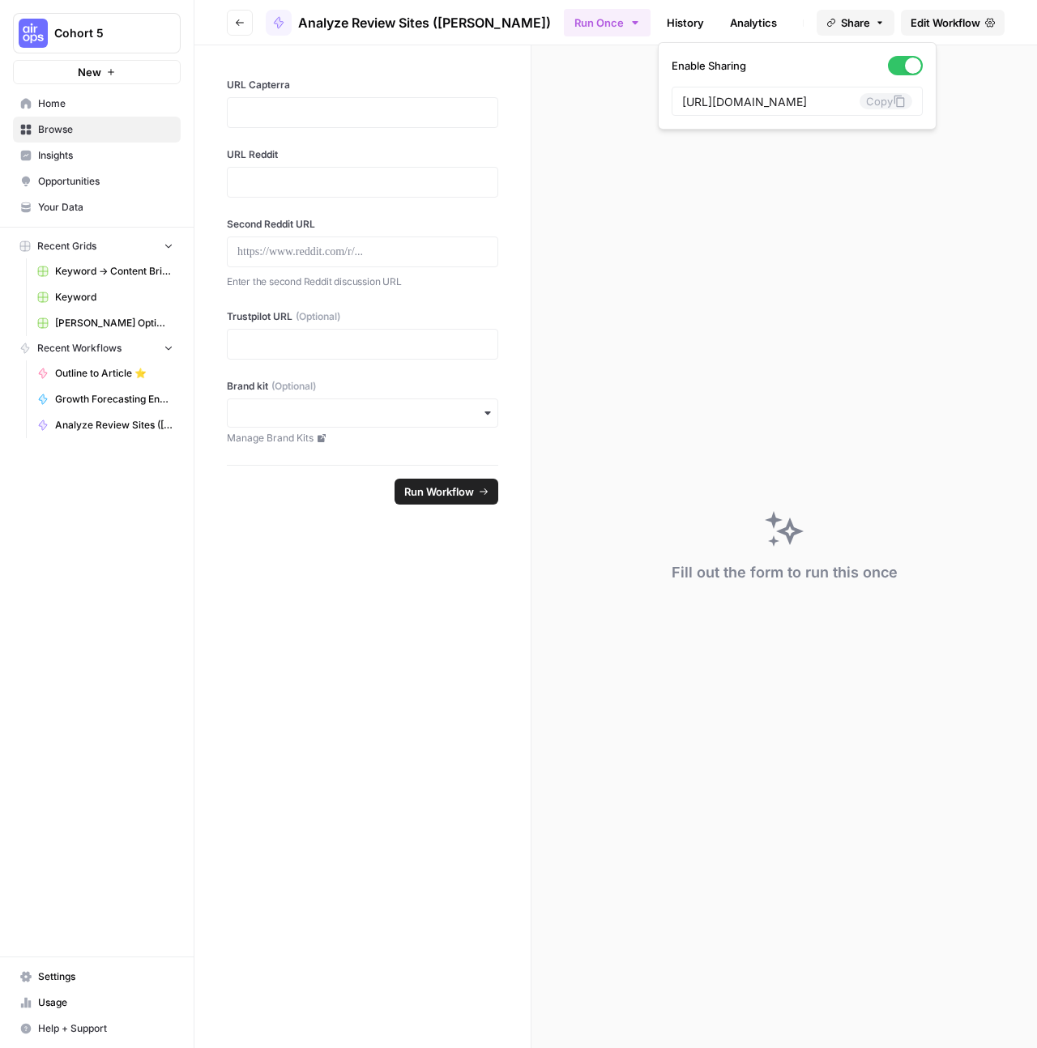
click at [866, 19] on span "Share" at bounding box center [855, 23] width 29 height 16
click at [961, 23] on span "Edit Workflow" at bounding box center [946, 23] width 70 height 16
click at [989, 32] on link "Edit Workflow" at bounding box center [953, 23] width 104 height 26
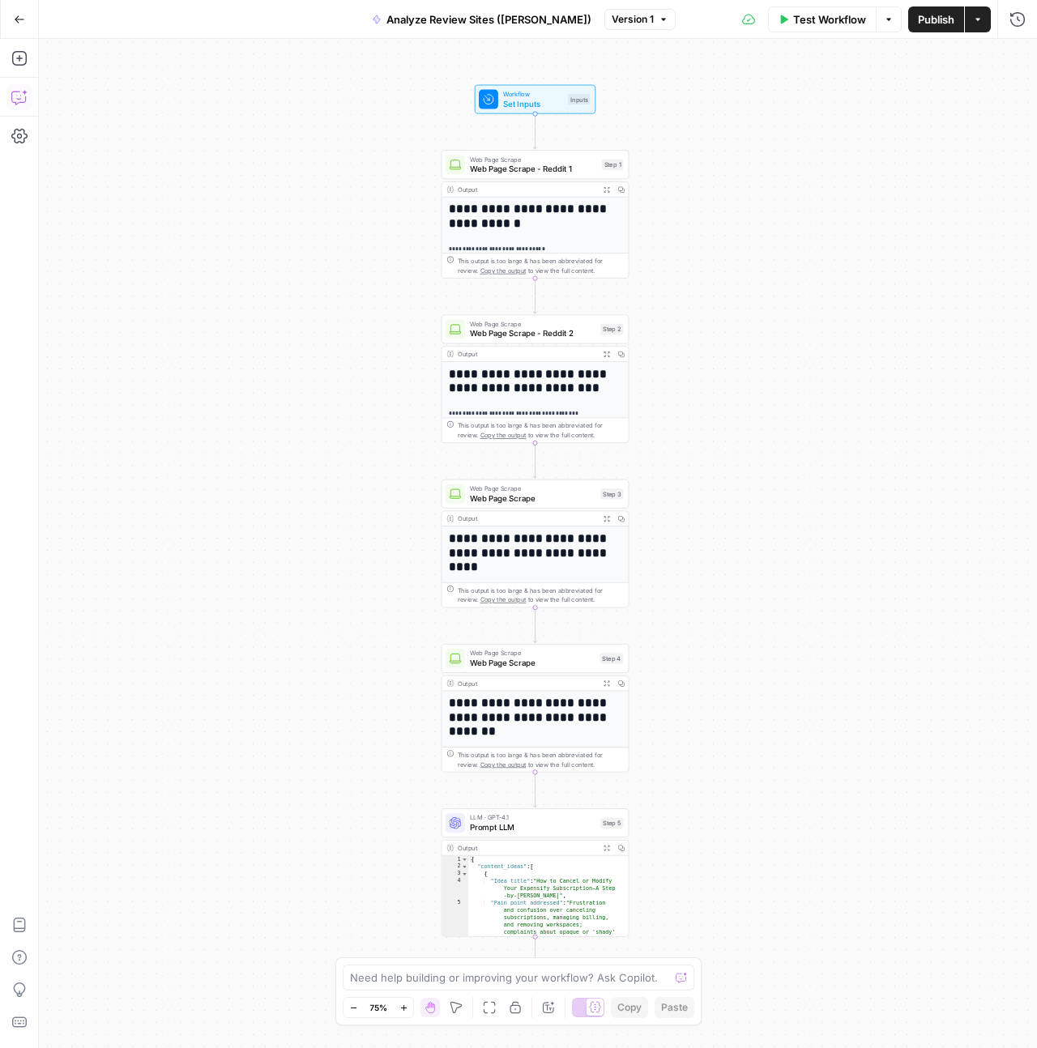
click at [22, 105] on icon "button" at bounding box center [19, 97] width 16 height 16
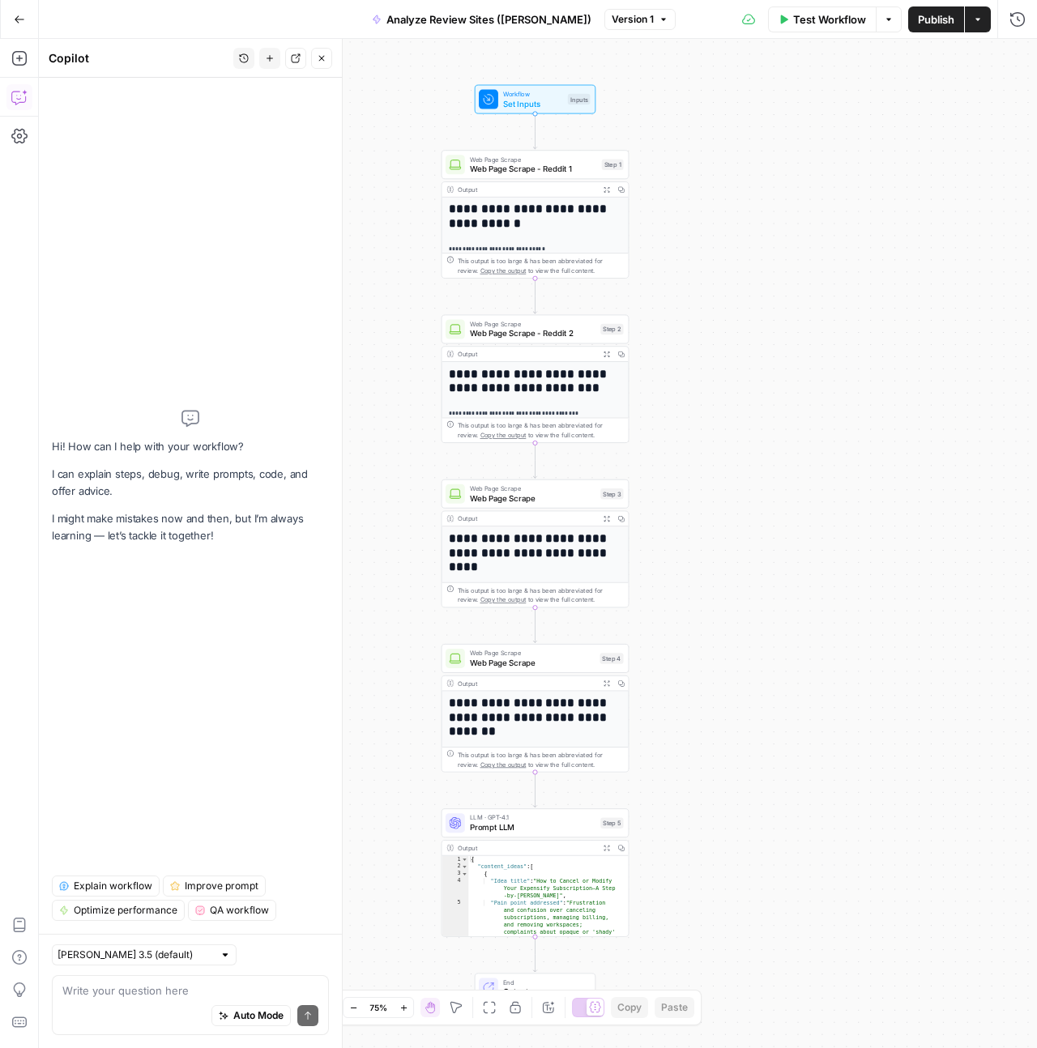
click at [239, 62] on icon "button" at bounding box center [244, 58] width 10 height 10
click at [229, 111] on span "How I download this entire workflow as JSON?" at bounding box center [240, 115] width 225 height 16
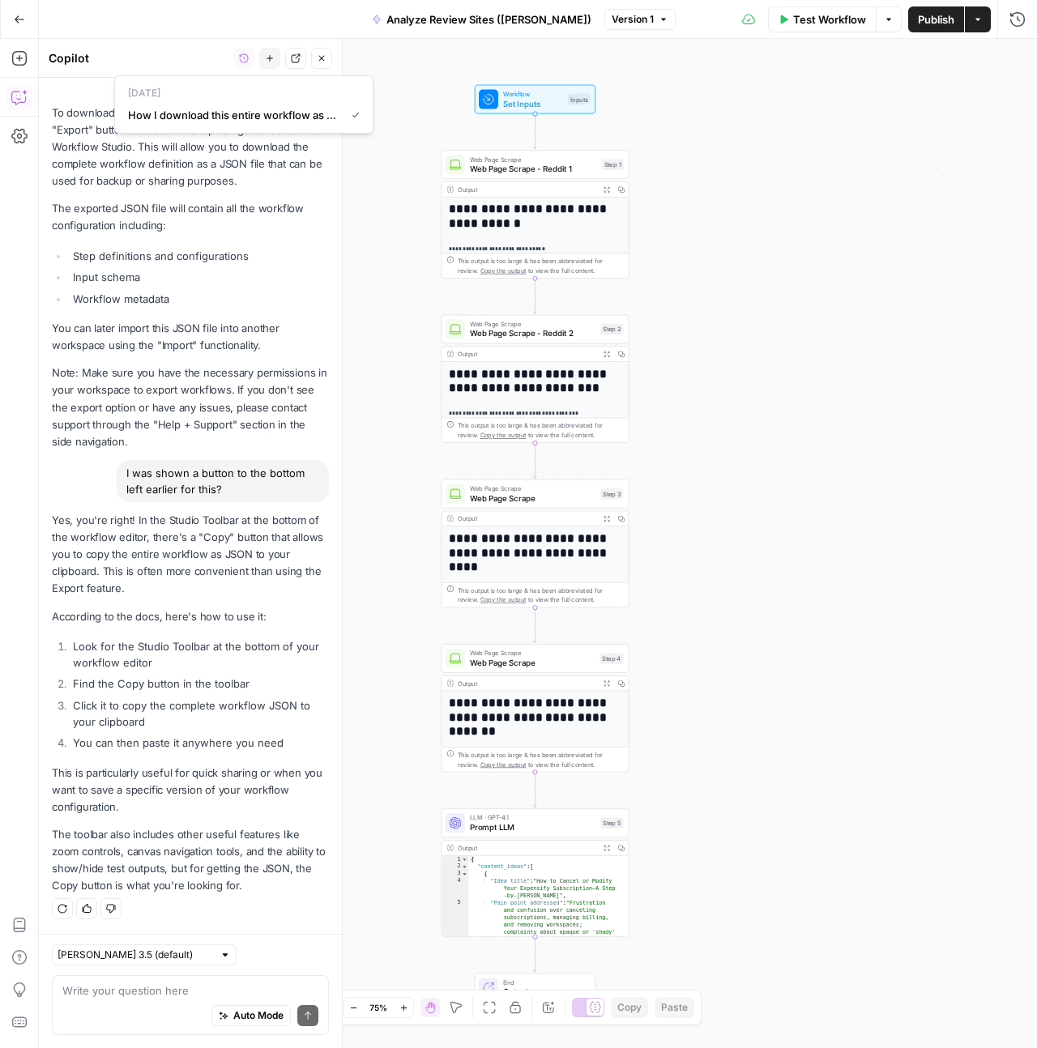
click at [796, 829] on div "**********" at bounding box center [538, 543] width 998 height 1009
click at [322, 63] on button "Close" at bounding box center [321, 58] width 21 height 21
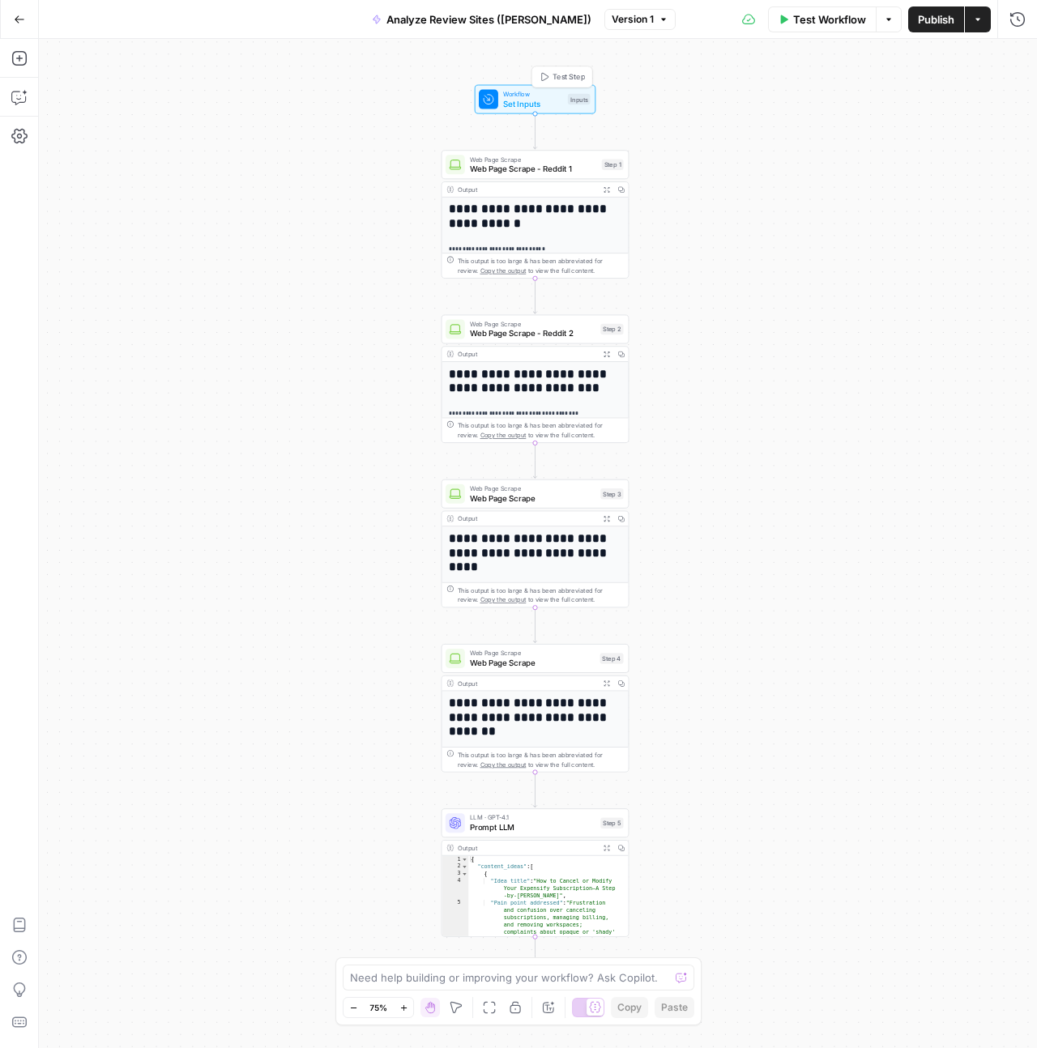
click at [528, 102] on span "Set Inputs" at bounding box center [533, 103] width 60 height 12
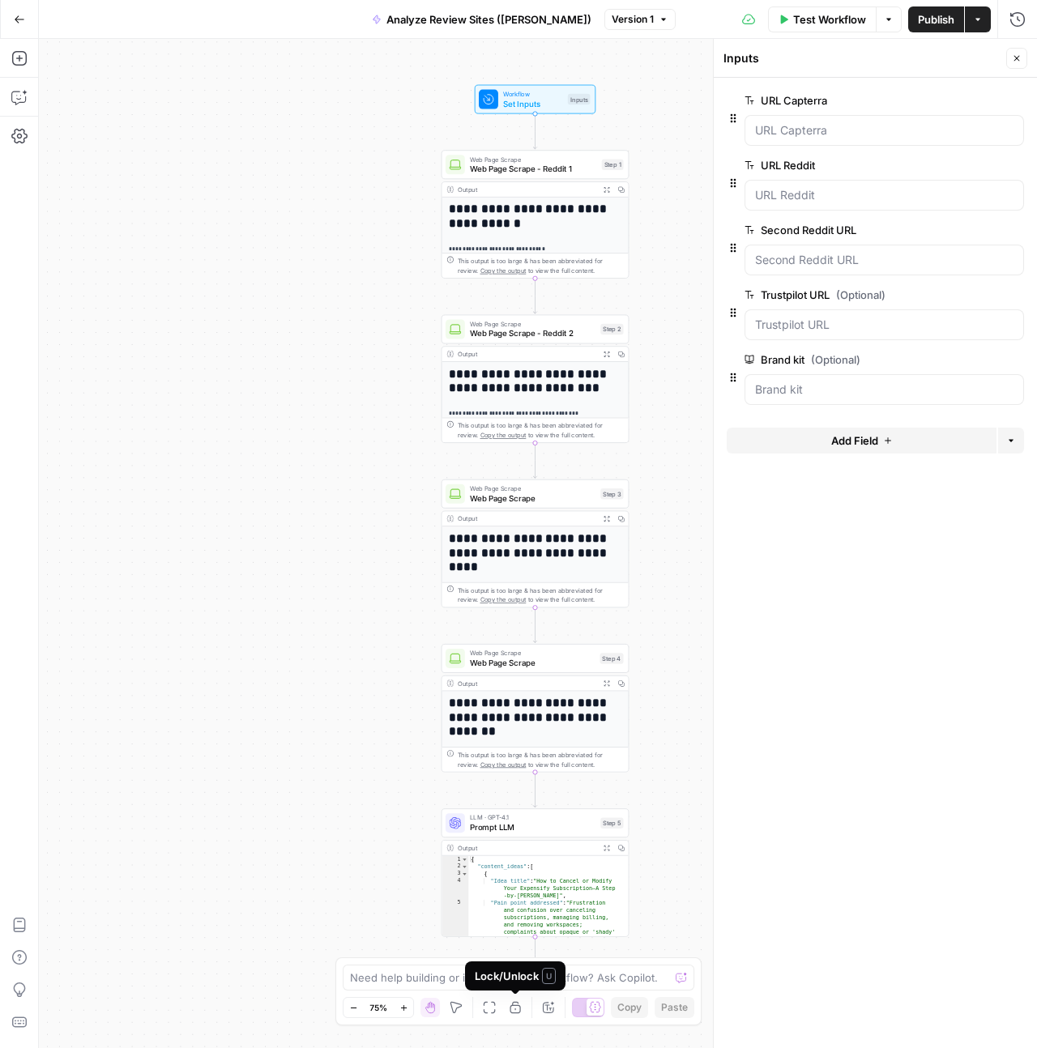
click at [349, 498] on div "**********" at bounding box center [538, 543] width 998 height 1009
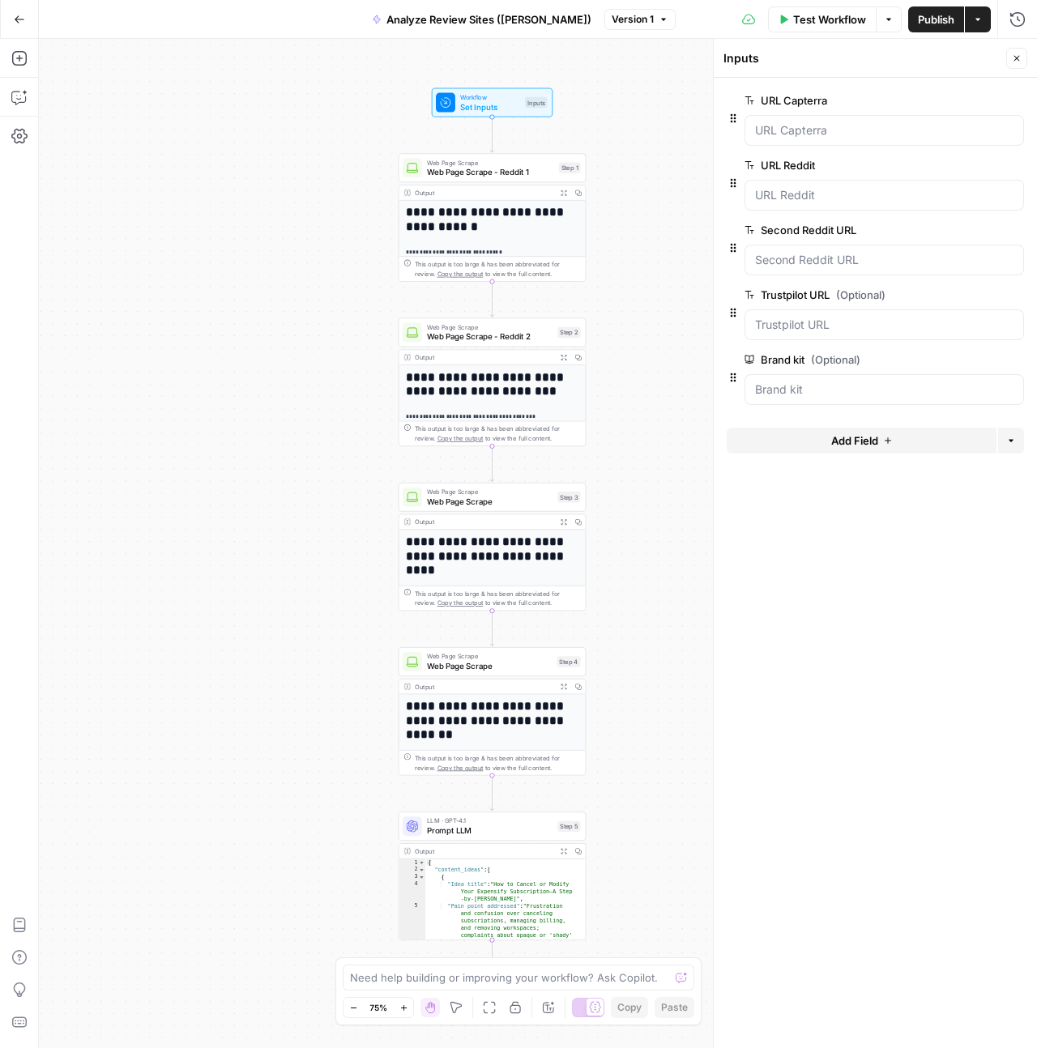
drag, startPoint x: 386, startPoint y: 45, endPoint x: 269, endPoint y: 41, distance: 116.7
click at [269, 41] on div "**********" at bounding box center [538, 543] width 998 height 1009
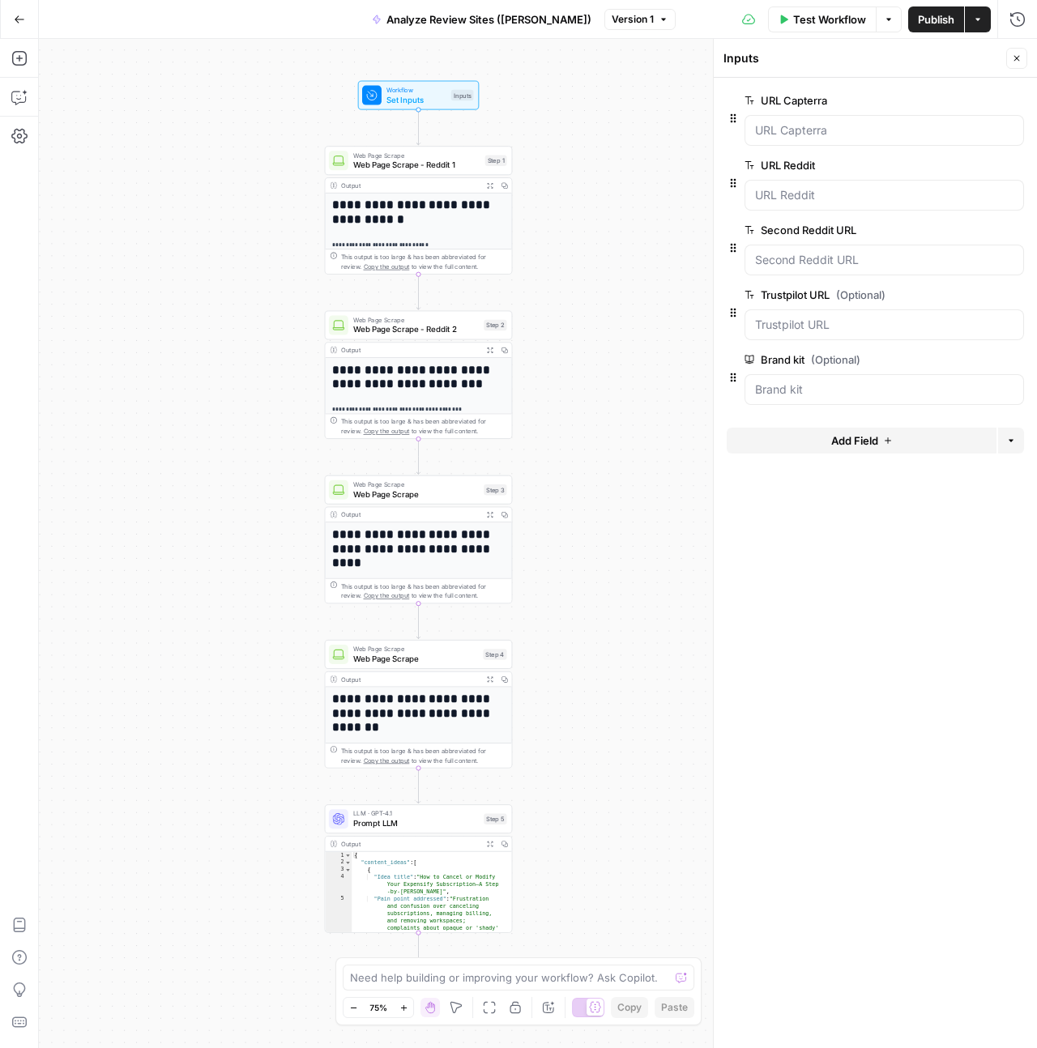
click at [298, 119] on div "**********" at bounding box center [538, 543] width 998 height 1009
click at [434, 94] on span "Set Inputs" at bounding box center [416, 99] width 60 height 12
click at [448, 223] on h1 "**********" at bounding box center [413, 212] width 163 height 28
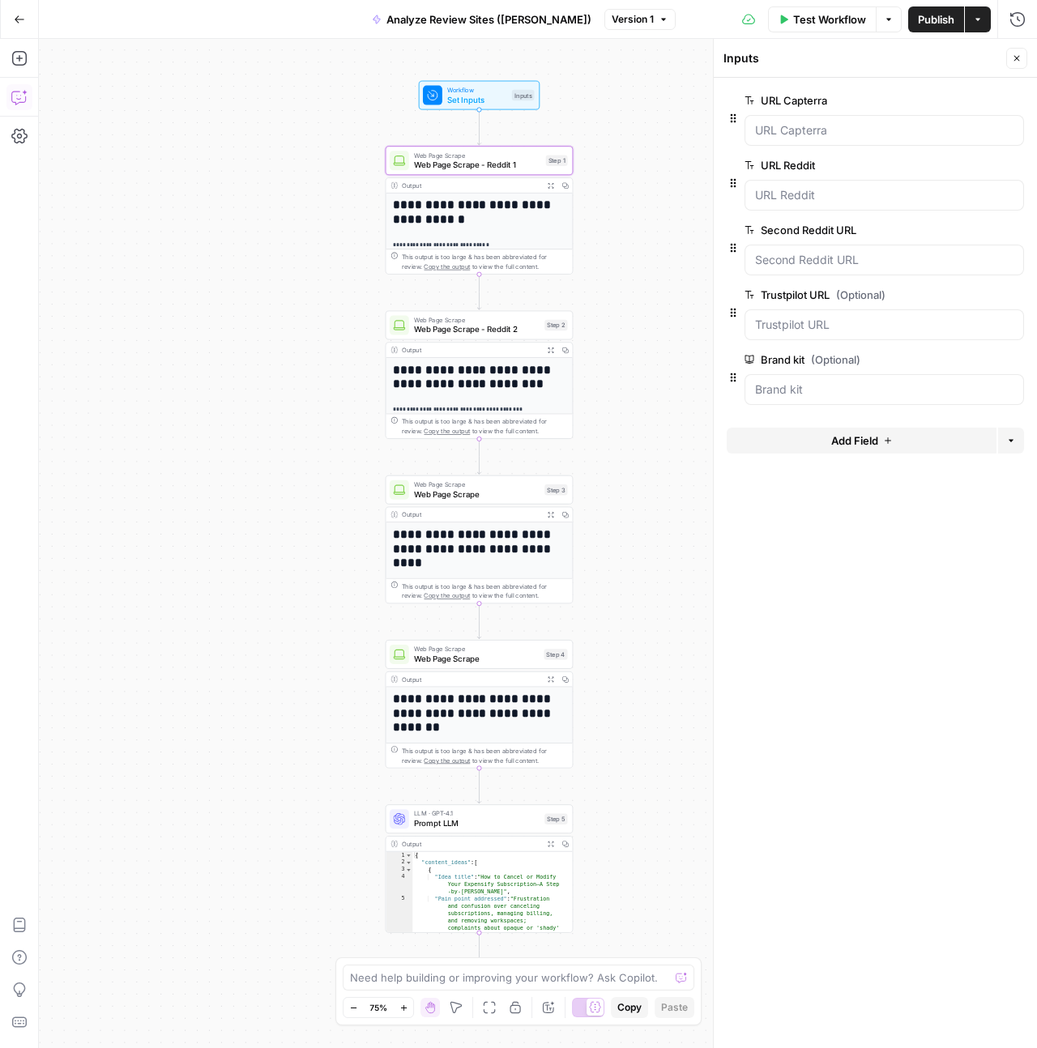
click at [24, 93] on icon "button" at bounding box center [25, 93] width 6 height 6
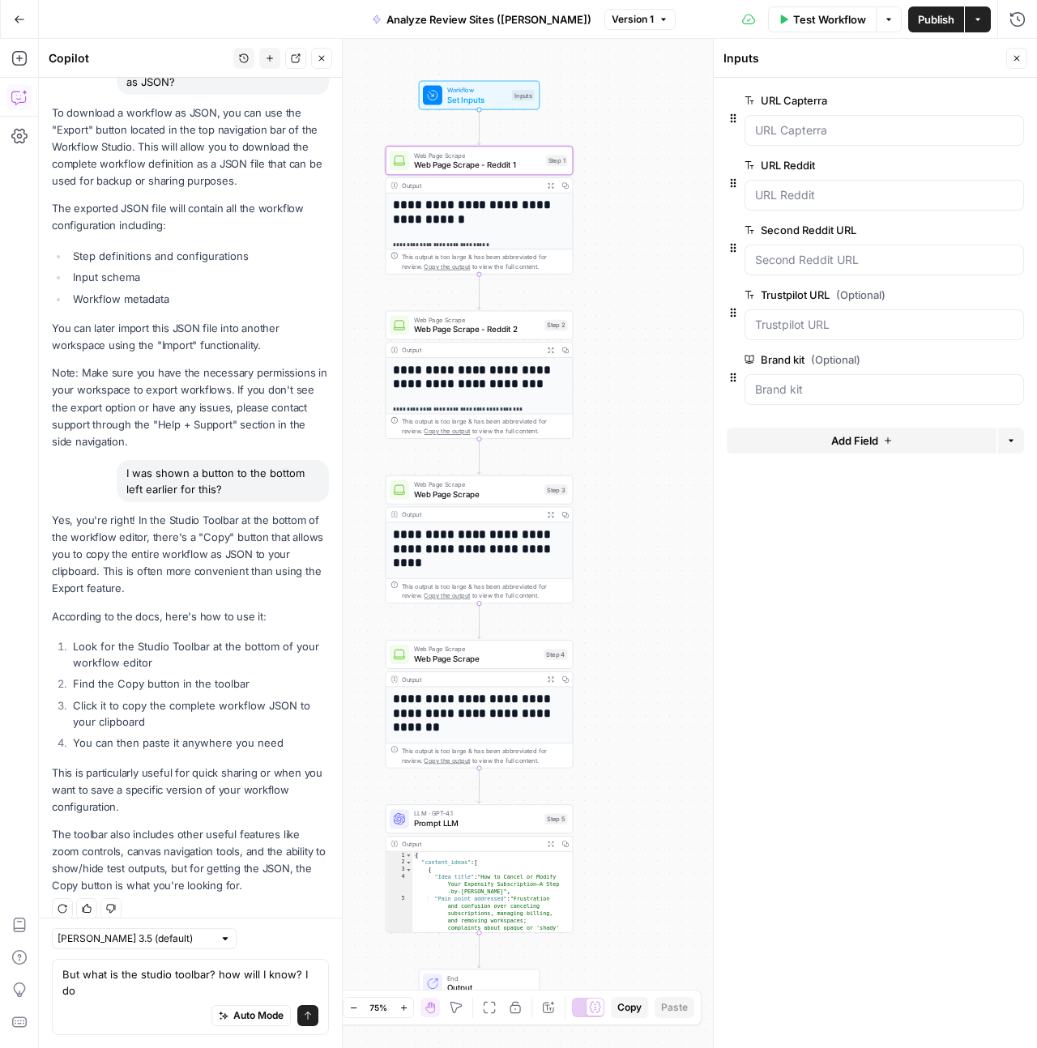
scroll to position [171, 0]
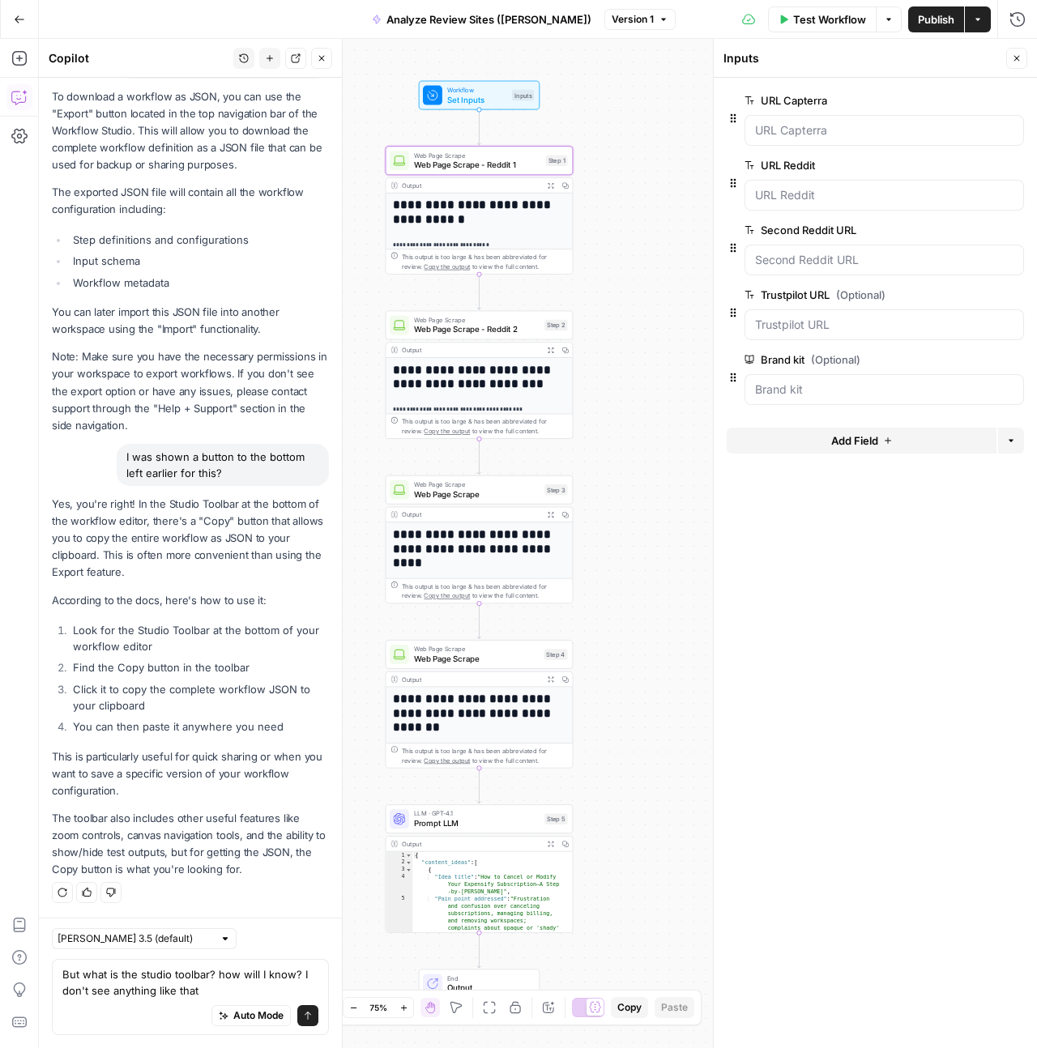
type textarea "But what is the studio toolbar? how will I know? I don't see anything like that"
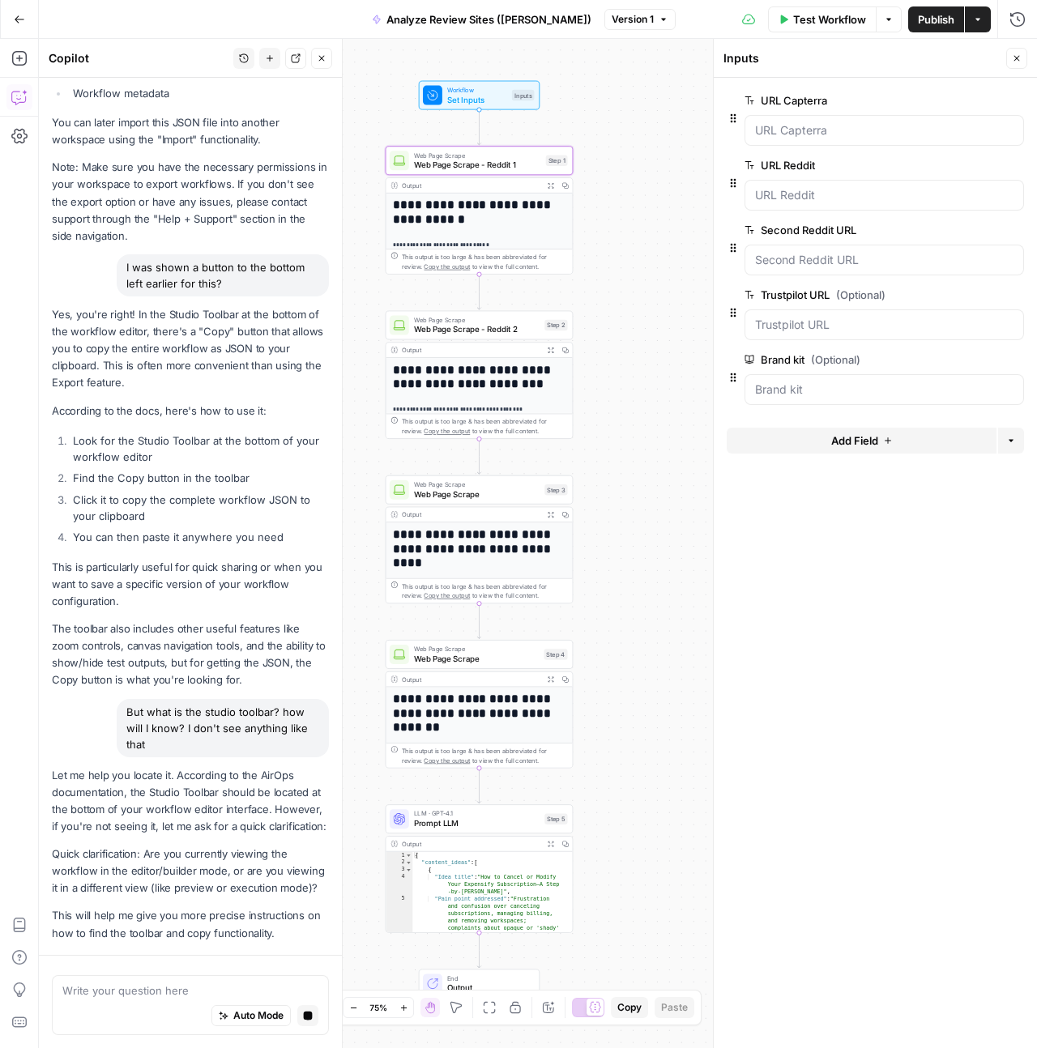
scroll to position [441, 0]
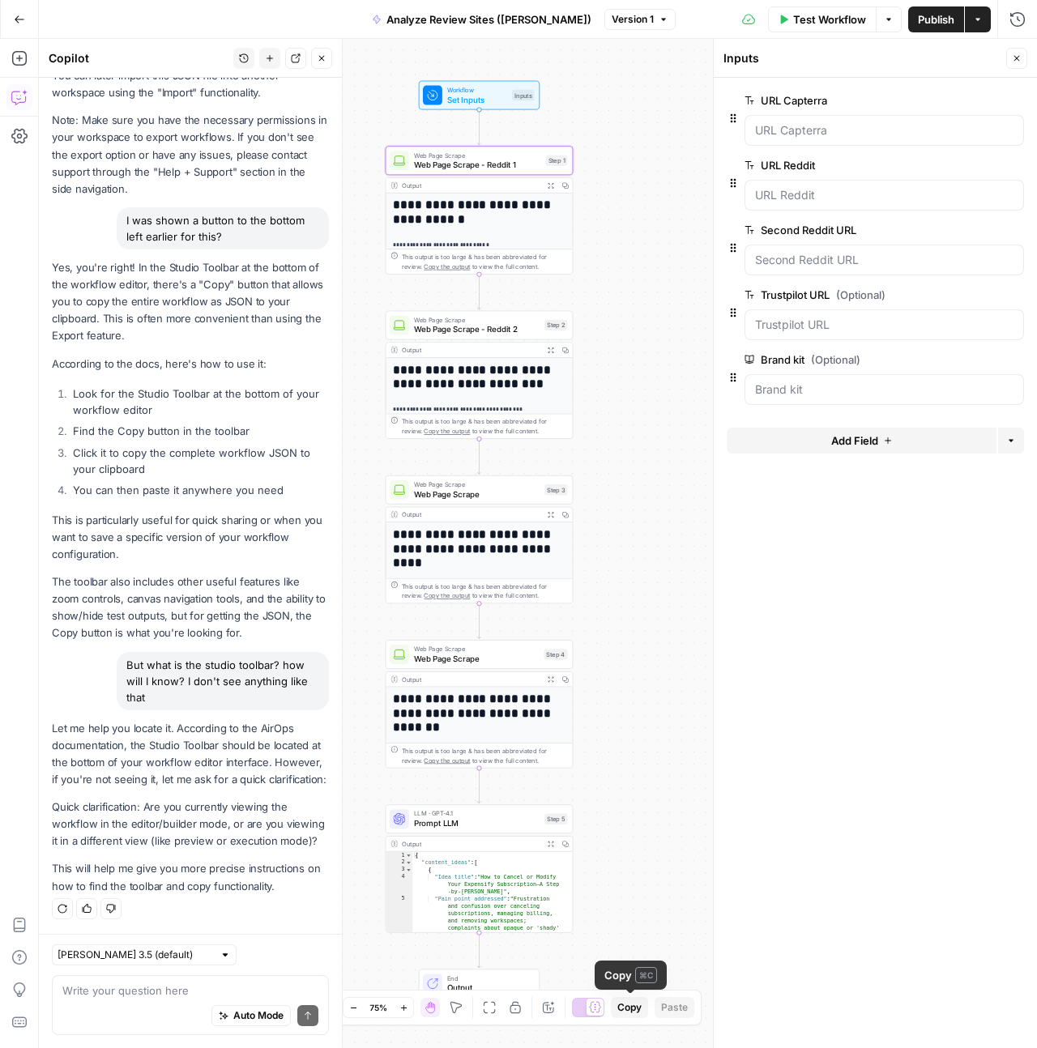
click at [181, 992] on textarea at bounding box center [190, 991] width 256 height 16
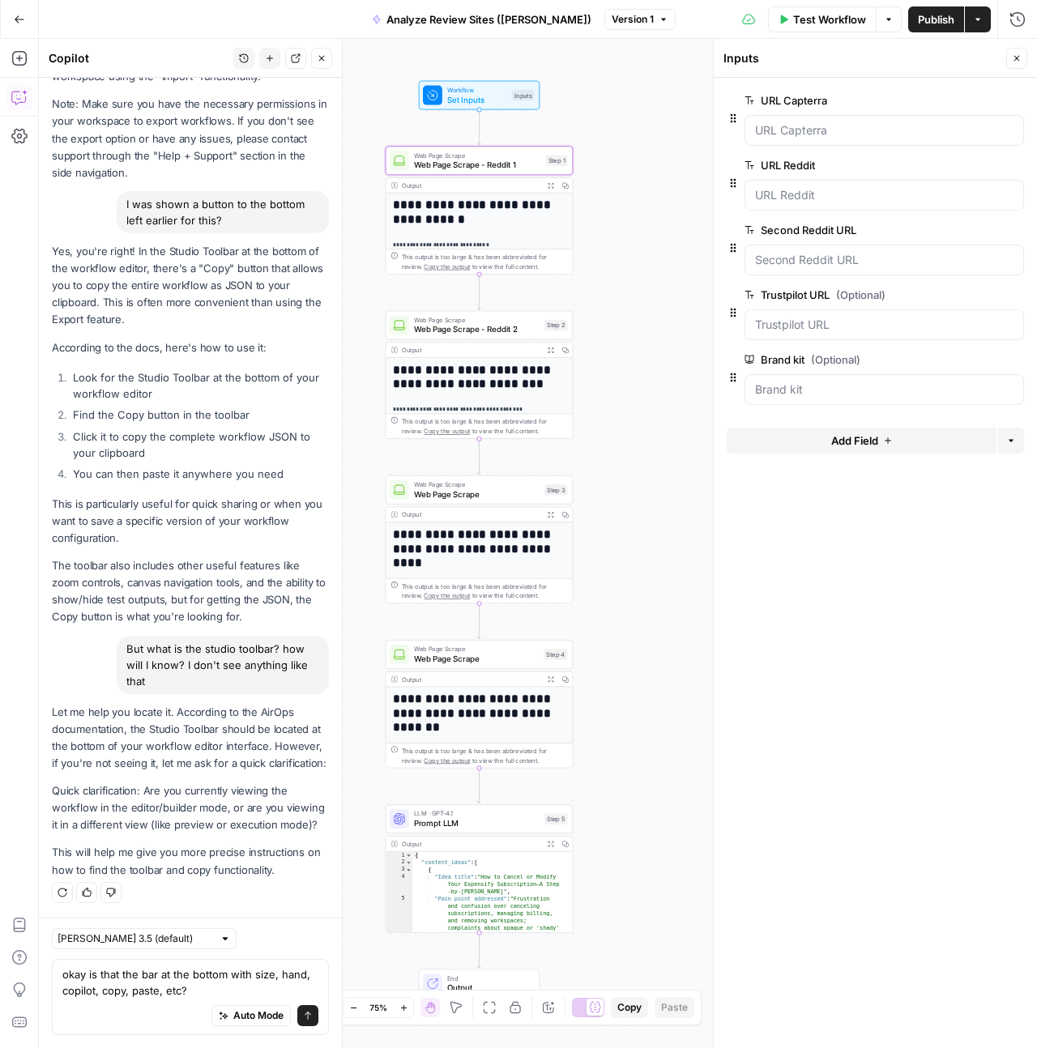
type textarea "okay is that the bar at the bottom with size, hand, copilot, copy, paste, etc?"
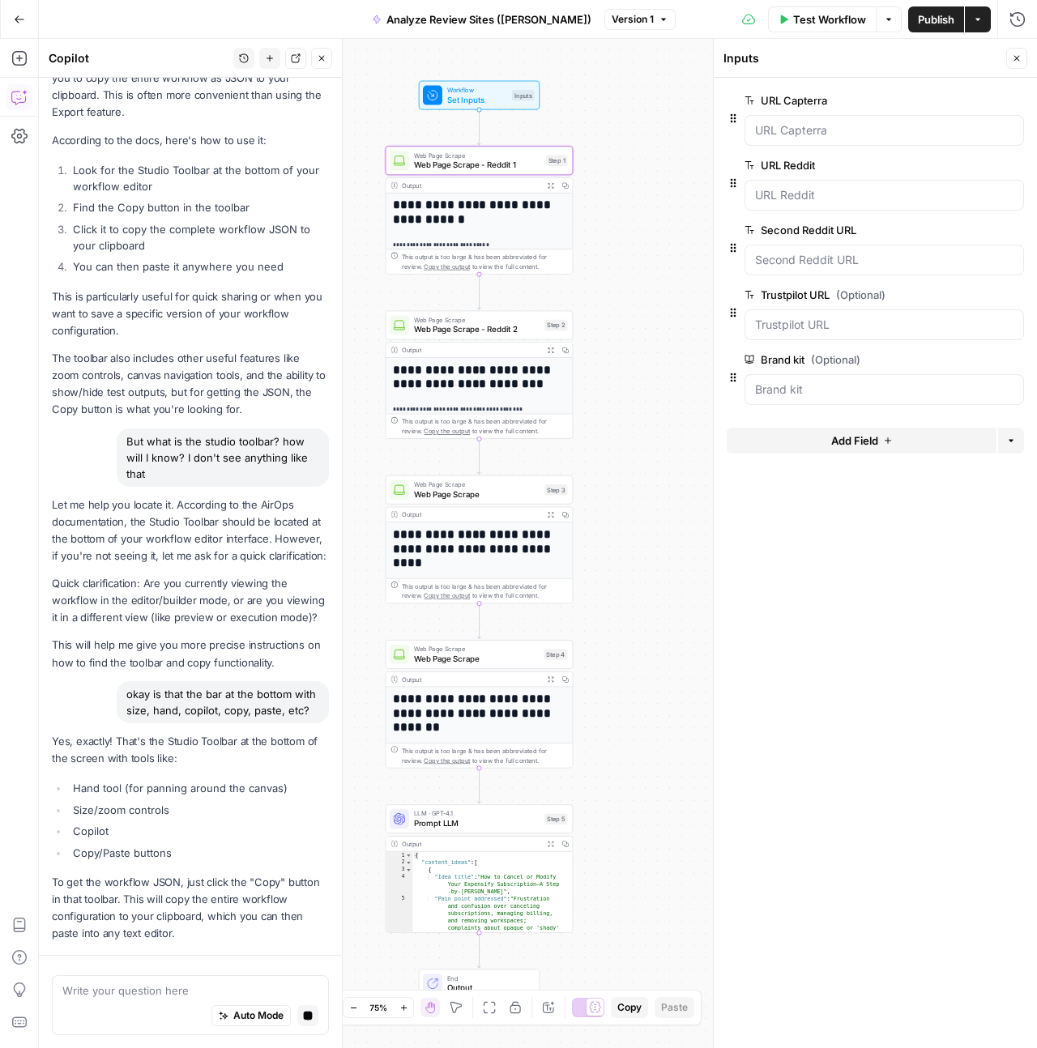
click at [186, 987] on textarea at bounding box center [190, 991] width 256 height 16
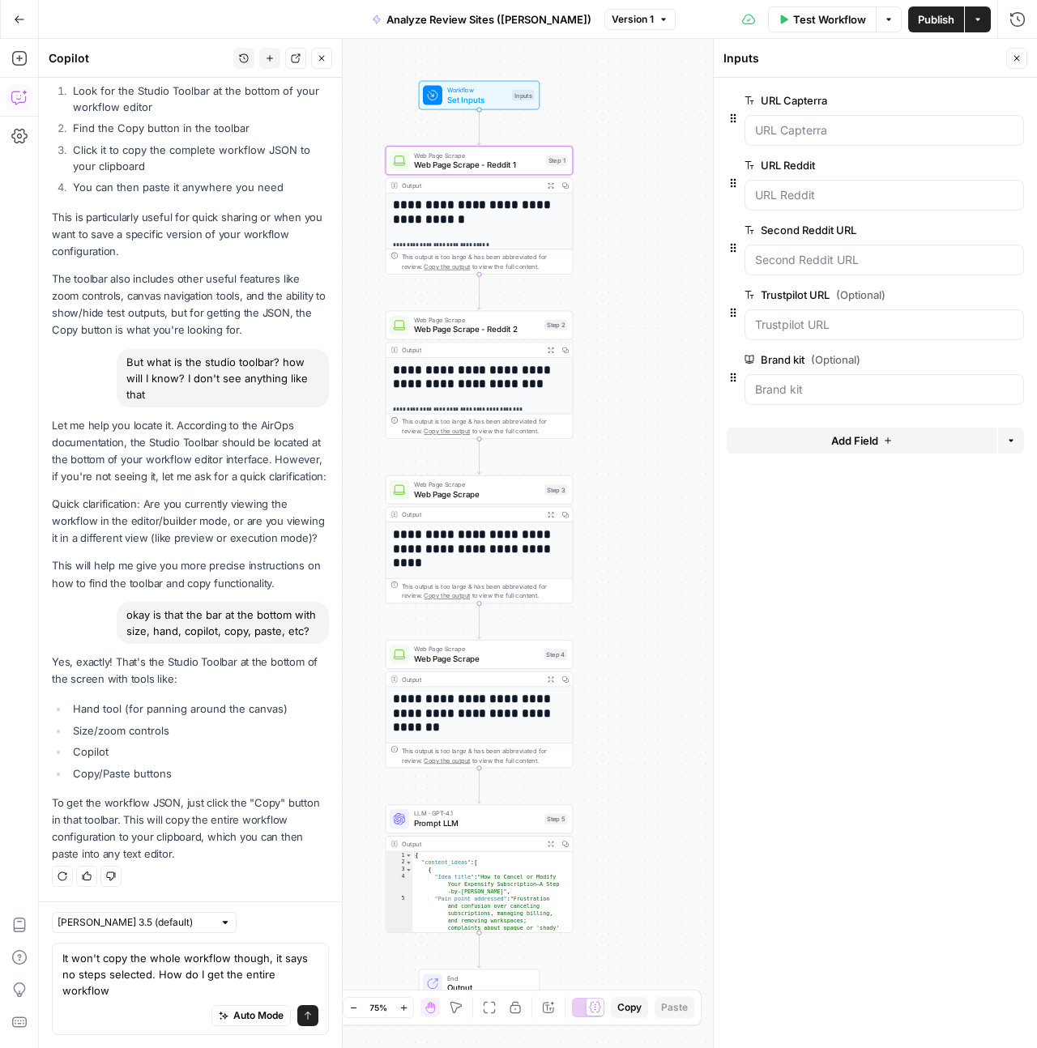
scroll to position [761, 0]
type textarea "It won't copy the whole workflow though, it says no steps selected. How do I ge…"
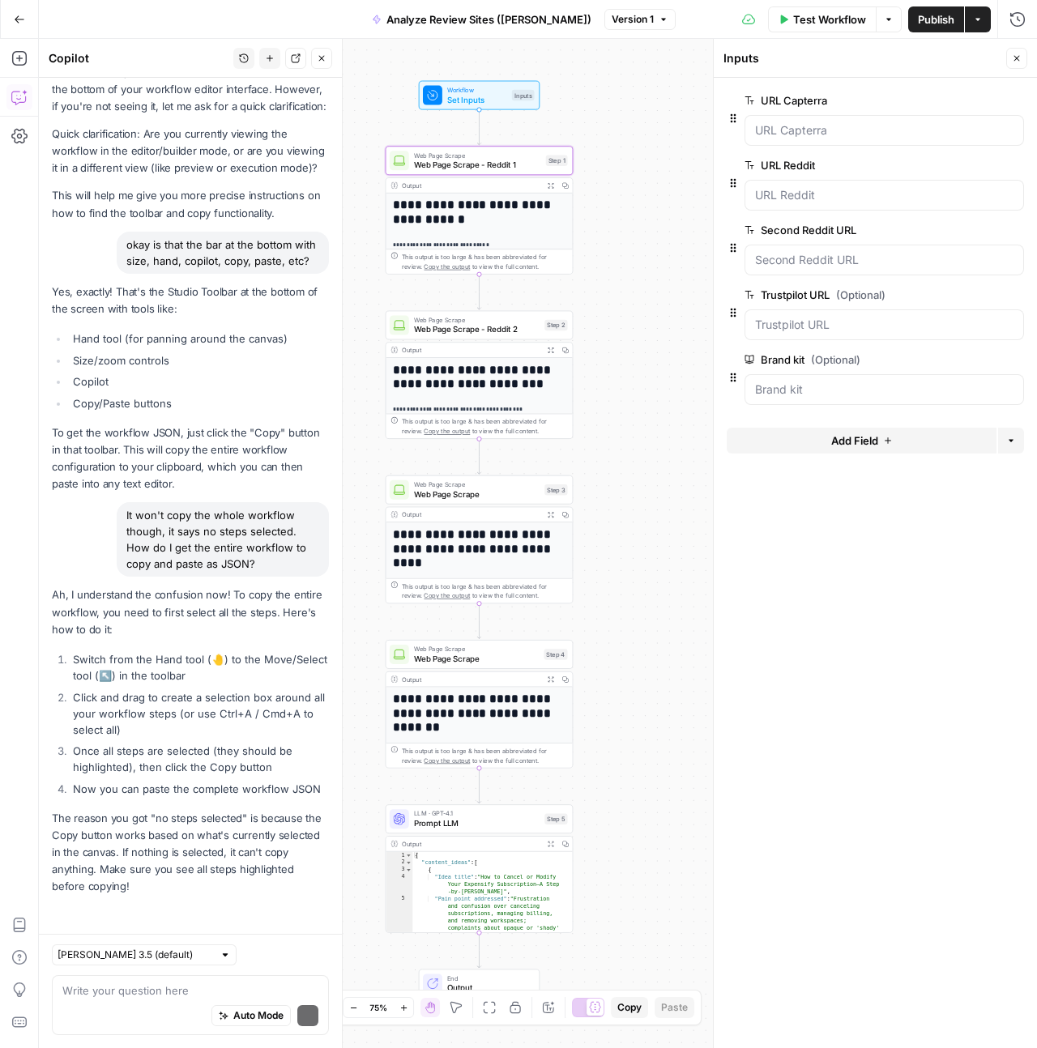
scroll to position [1148, 0]
click at [462, 1008] on icon "button" at bounding box center [456, 1007] width 13 height 13
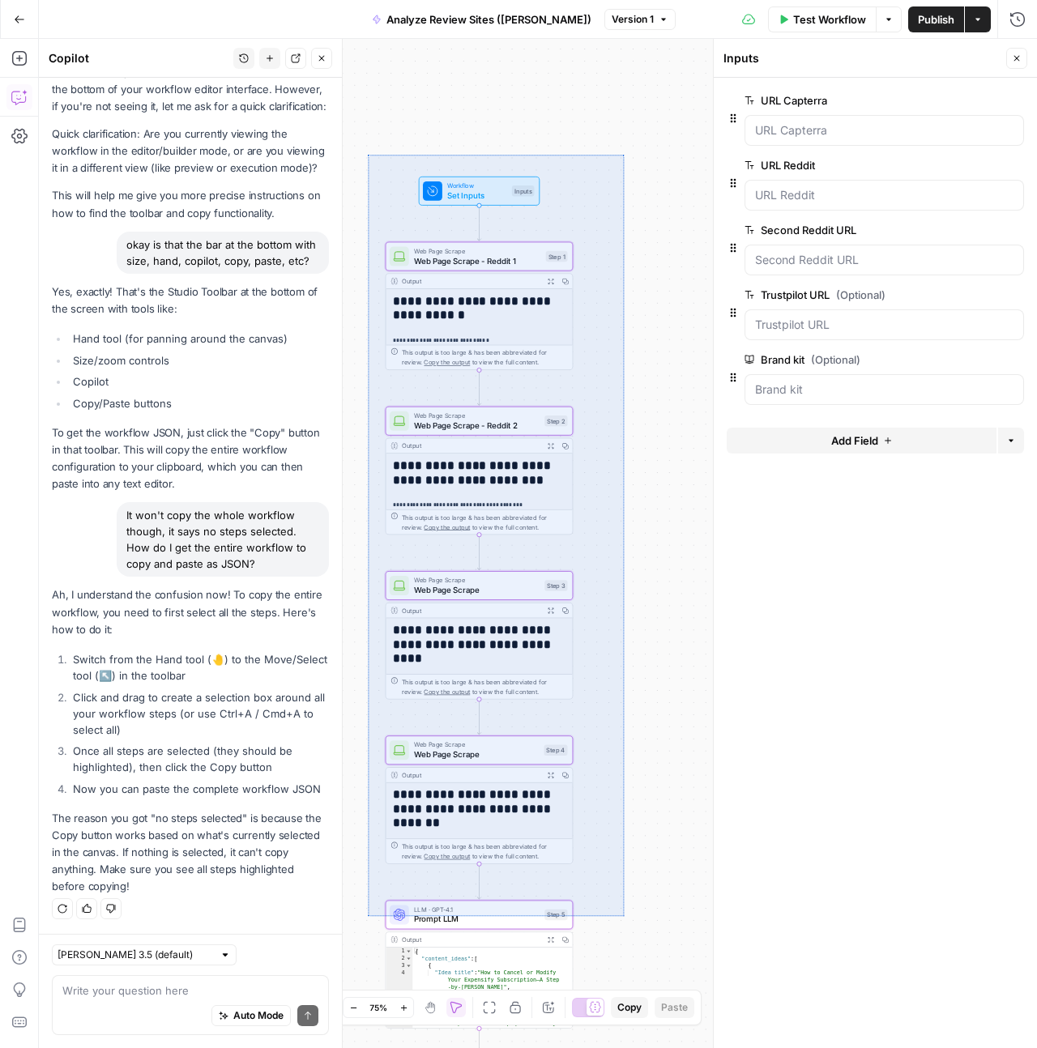
drag, startPoint x: 368, startPoint y: 155, endPoint x: 624, endPoint y: 916, distance: 803.4
click at [624, 916] on div "**********" at bounding box center [538, 543] width 998 height 1009
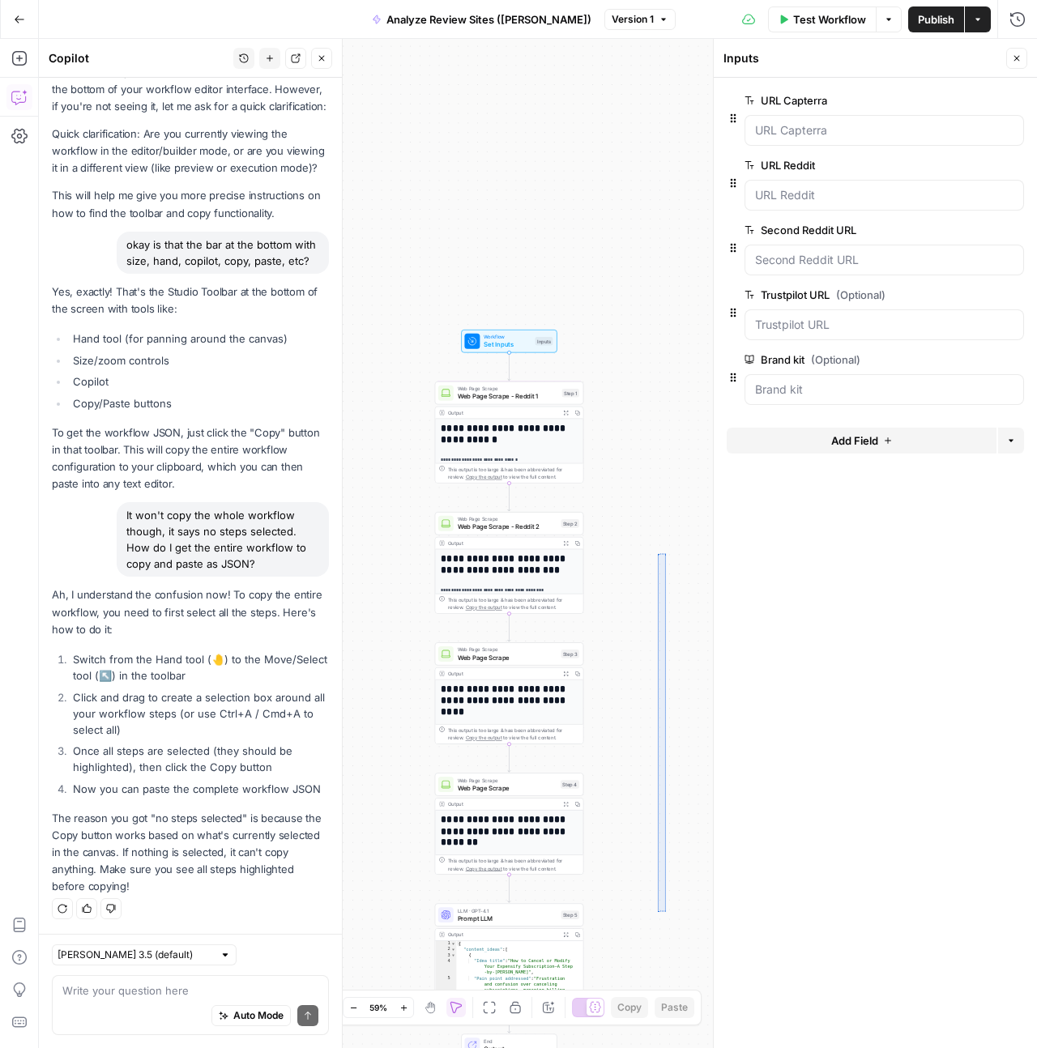
drag, startPoint x: 663, startPoint y: 898, endPoint x: 657, endPoint y: 553, distance: 344.3
click at [657, 553] on div "**********" at bounding box center [538, 543] width 998 height 1009
click at [431, 1004] on icon "button" at bounding box center [430, 1007] width 13 height 13
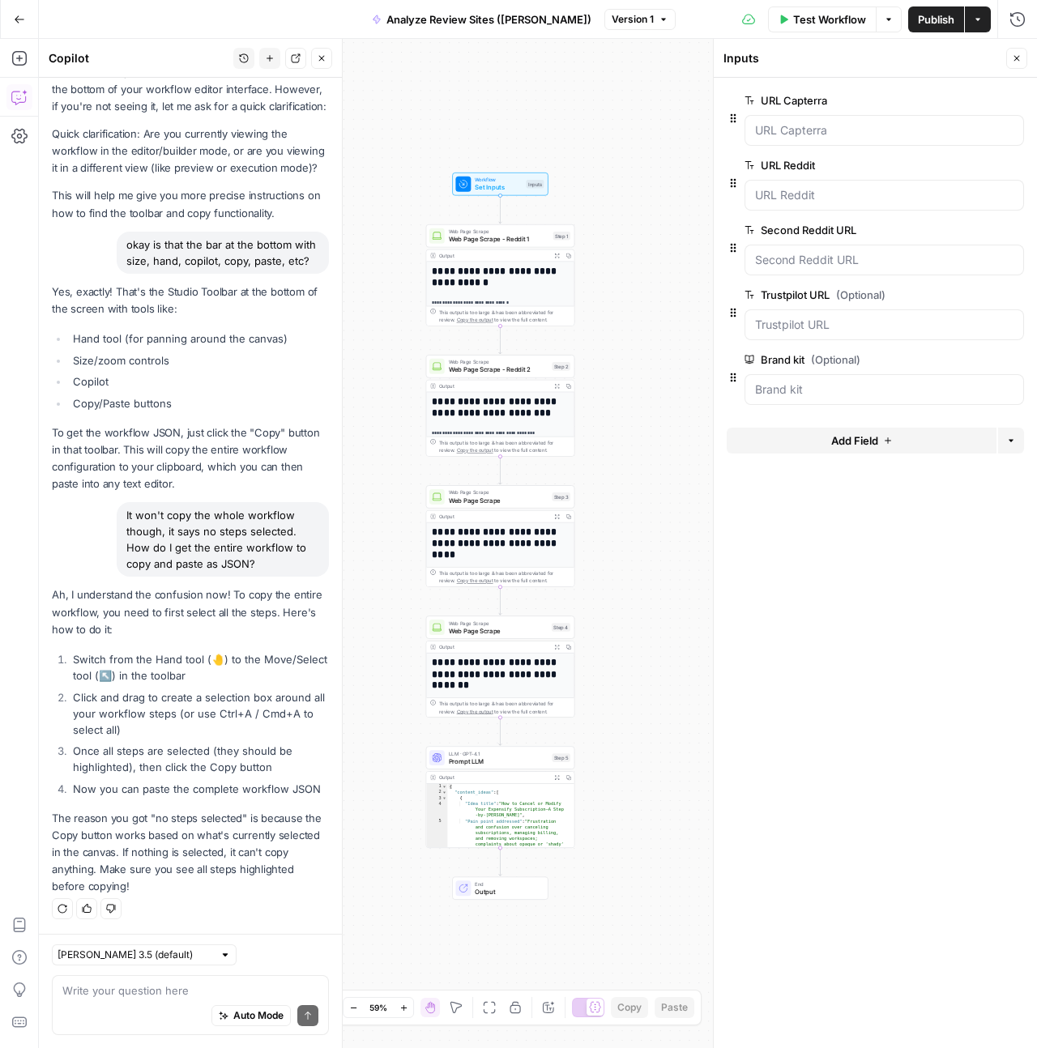
drag, startPoint x: 641, startPoint y: 800, endPoint x: 632, endPoint y: 642, distance: 157.4
click at [632, 642] on div "**********" at bounding box center [538, 543] width 998 height 1009
click at [450, 1001] on icon "button" at bounding box center [456, 1007] width 13 height 13
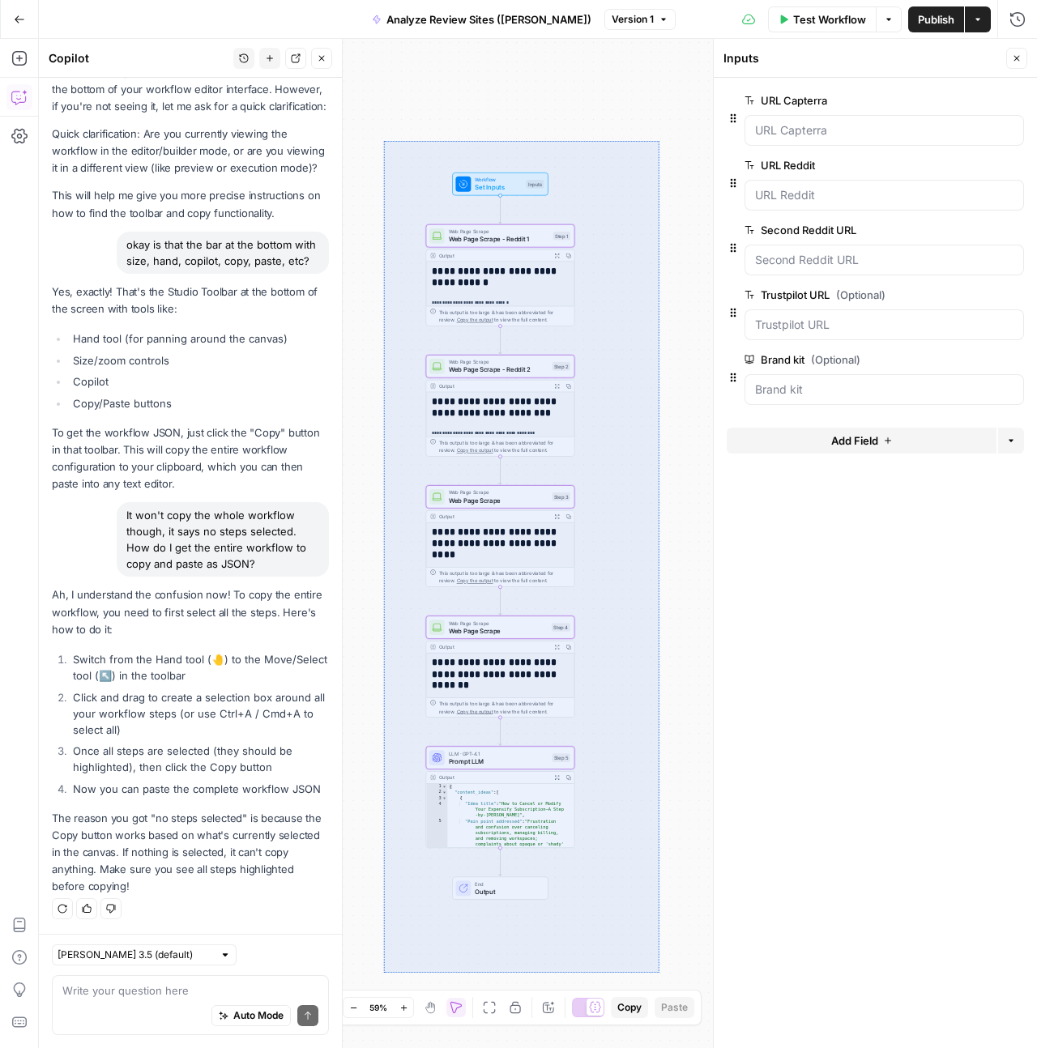
drag, startPoint x: 383, startPoint y: 140, endPoint x: 659, endPoint y: 972, distance: 876.6
click at [659, 972] on div "**********" at bounding box center [538, 543] width 998 height 1009
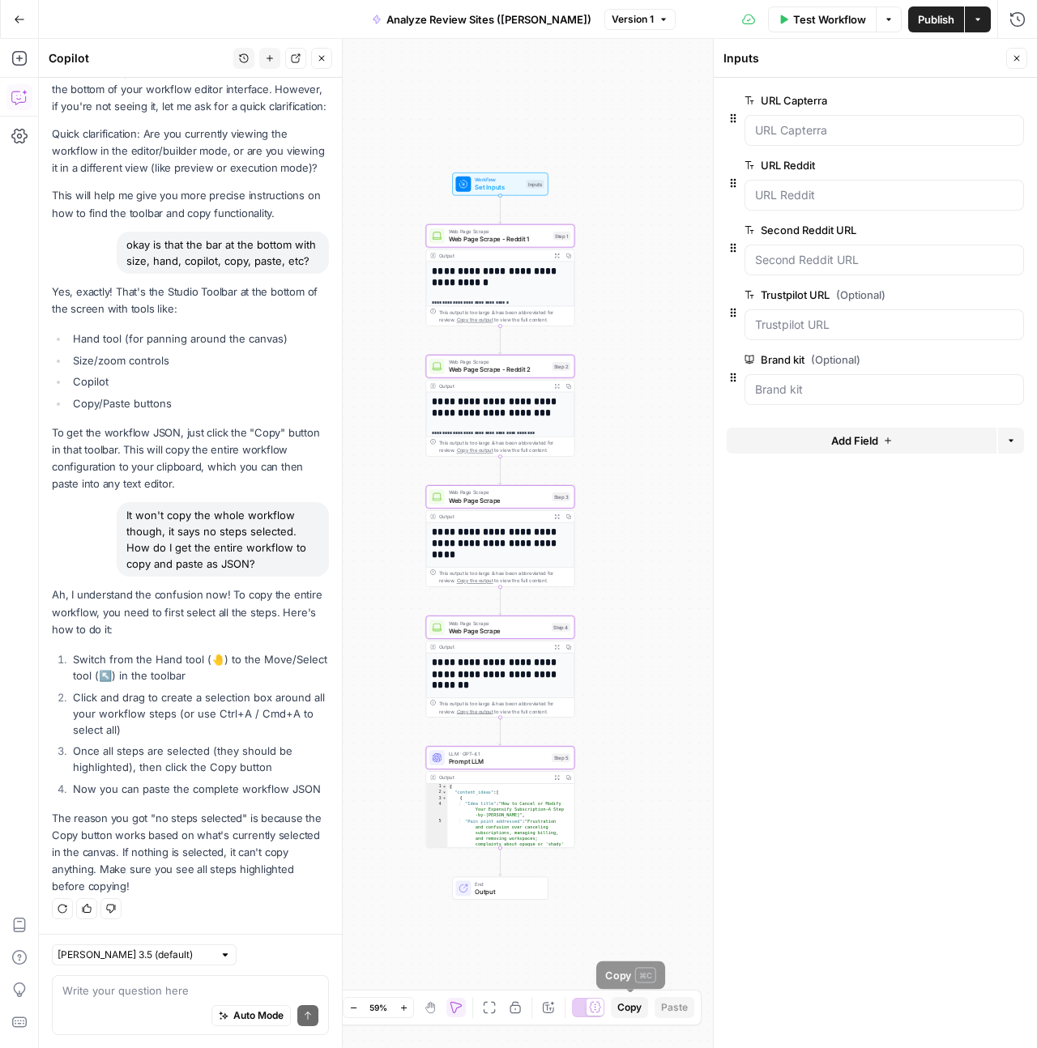
click at [634, 1010] on span "Copy" at bounding box center [629, 1007] width 24 height 15
click at [630, 1011] on span "Copy" at bounding box center [629, 1007] width 24 height 15
click at [629, 1009] on span "Copy" at bounding box center [629, 1007] width 24 height 15
click at [630, 1009] on span "Copy" at bounding box center [629, 1007] width 24 height 15
click at [194, 995] on textarea at bounding box center [190, 991] width 256 height 16
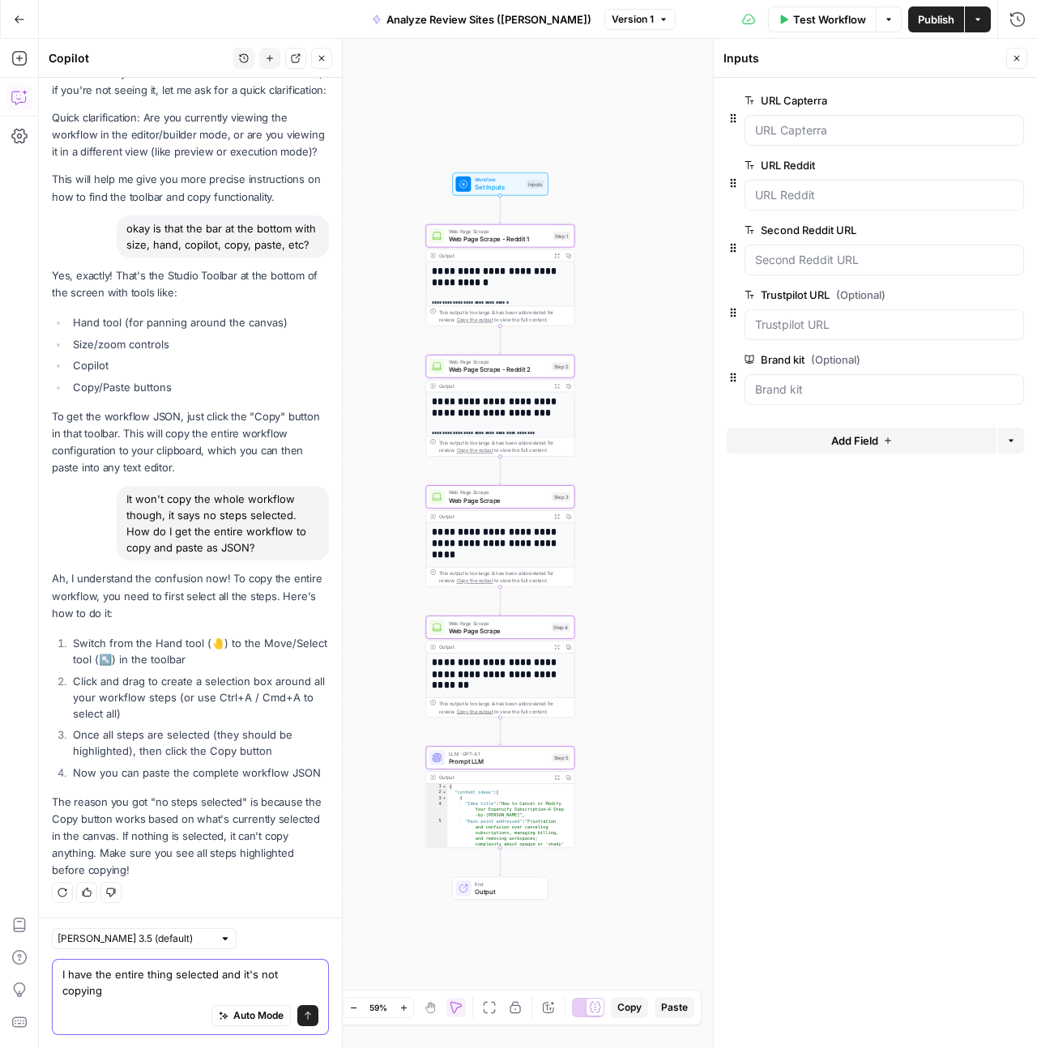
type textarea "I have the entire thing selected and it's not copying"
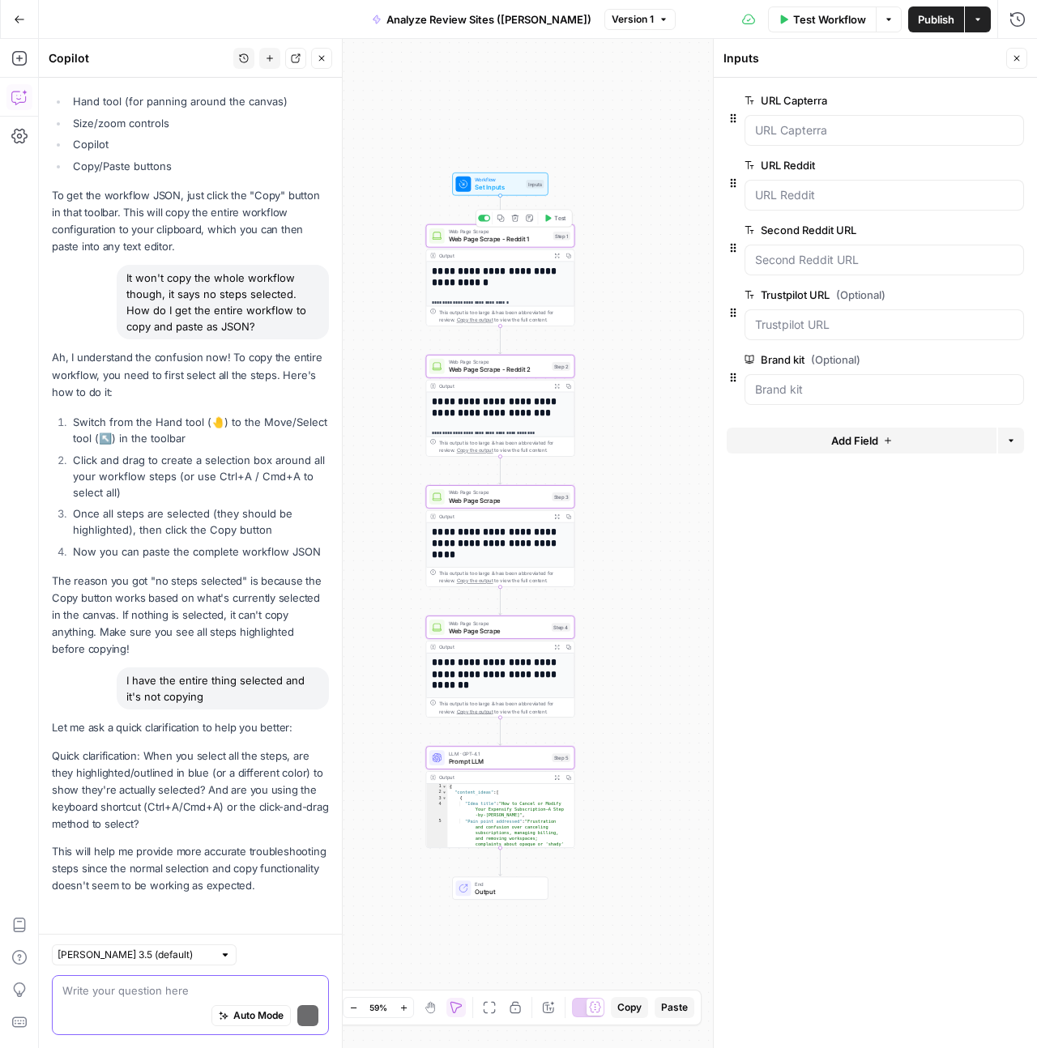
scroll to position [1401, 0]
click at [630, 1009] on span "Copy" at bounding box center [629, 1007] width 24 height 15
click at [635, 1013] on span "Copy" at bounding box center [629, 1007] width 24 height 15
click at [647, 761] on div "**********" at bounding box center [538, 543] width 998 height 1009
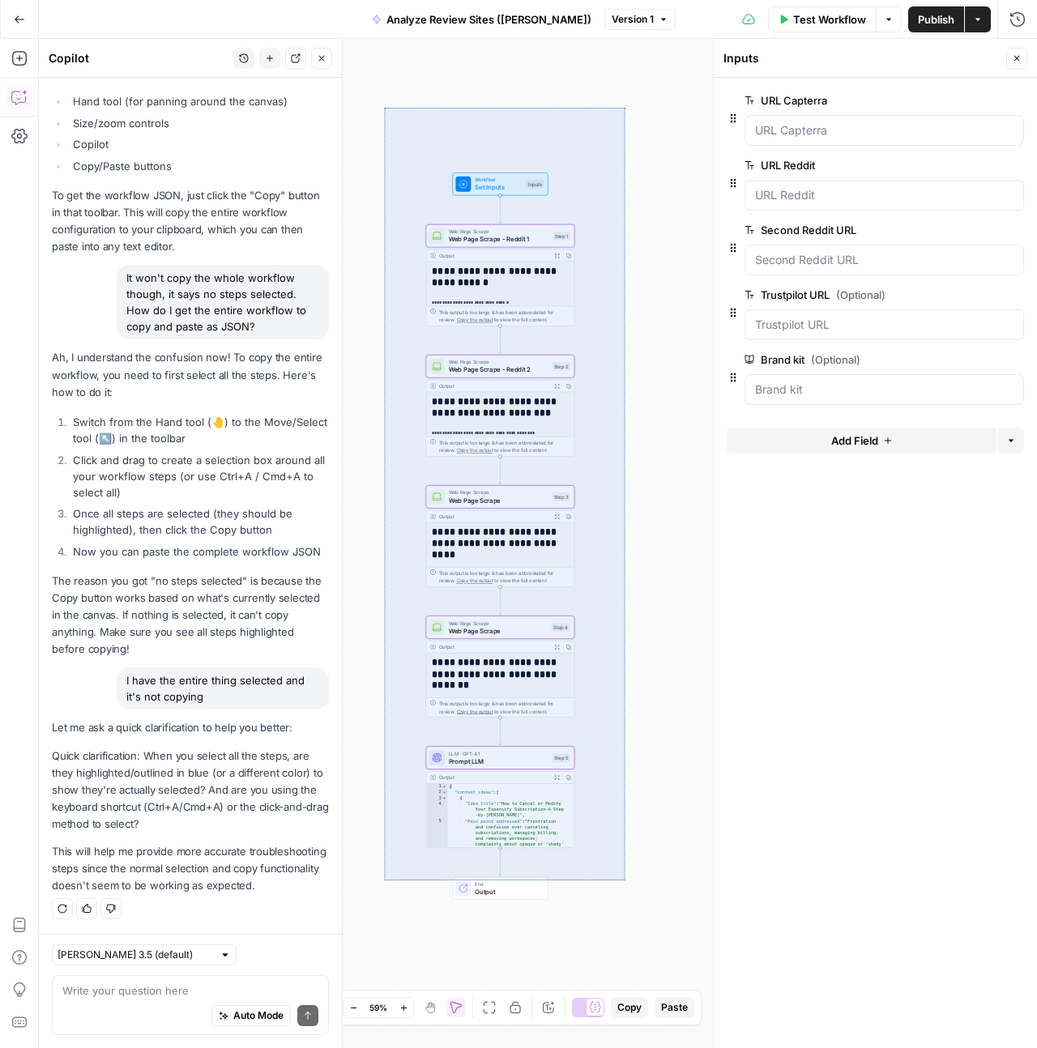
drag, startPoint x: 625, startPoint y: 880, endPoint x: 384, endPoint y: 107, distance: 809.4
click at [384, 107] on div "**********" at bounding box center [538, 543] width 998 height 1009
drag, startPoint x: 392, startPoint y: 145, endPoint x: 629, endPoint y: 919, distance: 809.8
click at [629, 919] on div "**********" at bounding box center [538, 543] width 998 height 1009
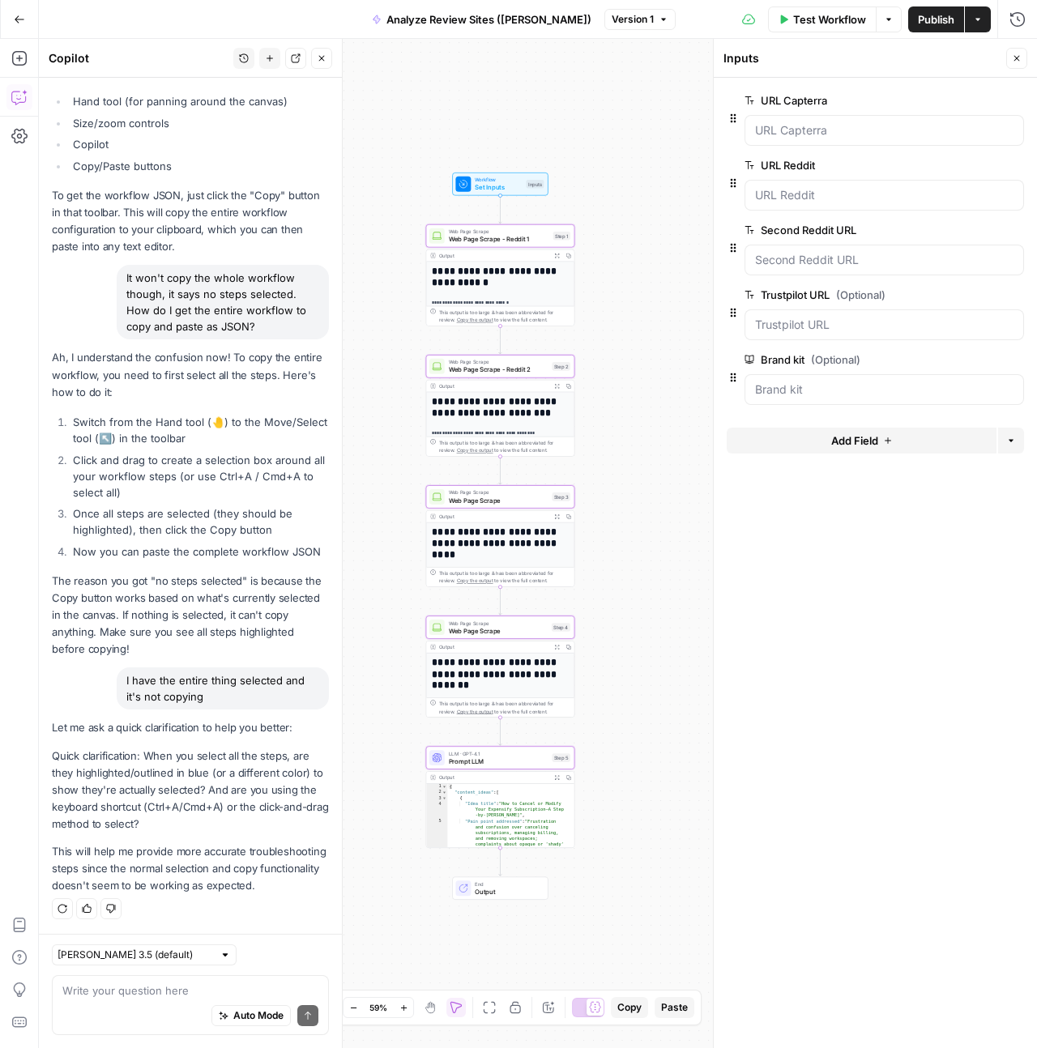
click at [640, 1007] on span "Copy" at bounding box center [629, 1007] width 24 height 15
click at [838, 998] on div "Copied to clipboard" at bounding box center [903, 996] width 199 height 16
drag, startPoint x: 844, startPoint y: 99, endPoint x: 825, endPoint y: 103, distance: 19.9
click at [825, 103] on label "URL Capterra" at bounding box center [838, 100] width 188 height 16
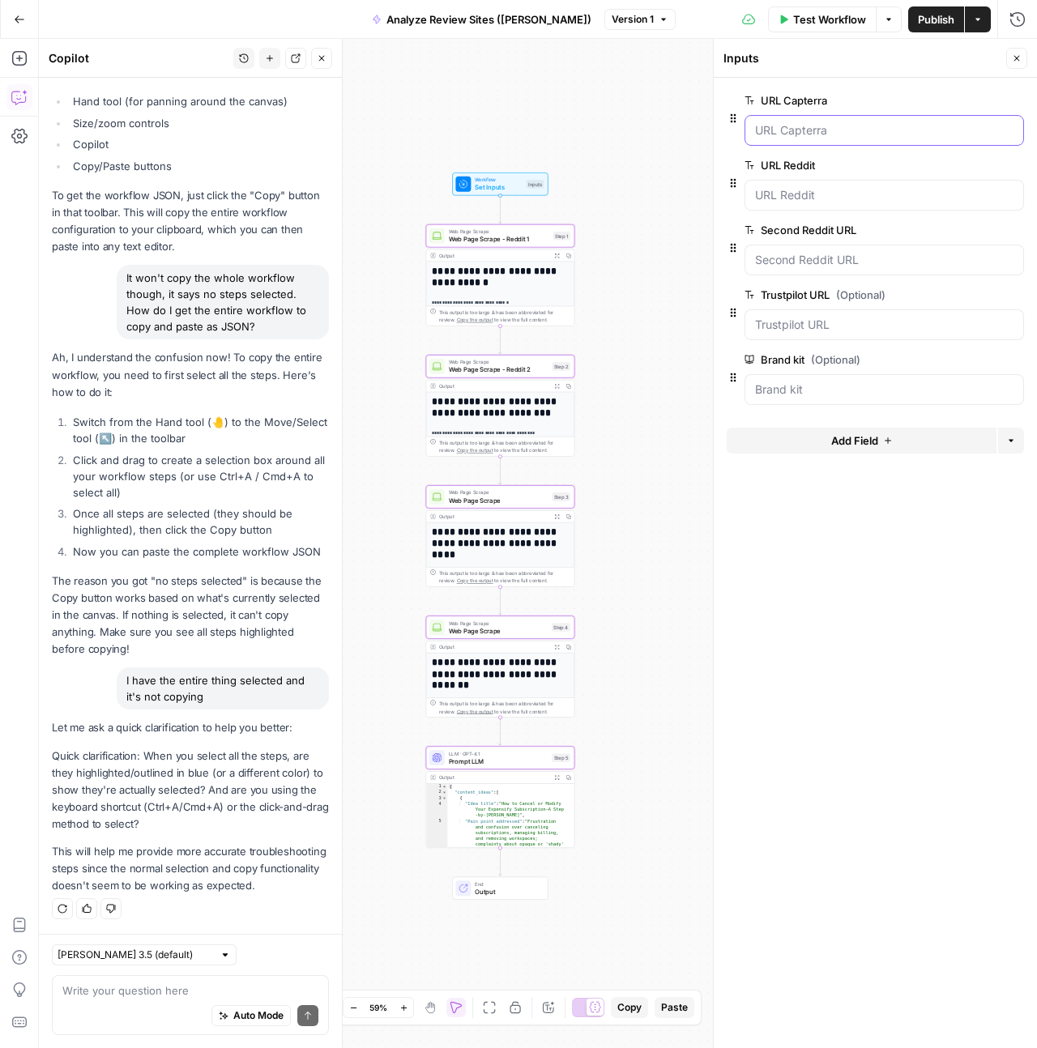
click at [825, 122] on Capterra "URL Capterra" at bounding box center [884, 130] width 258 height 16
click at [826, 101] on label "URL Capterra" at bounding box center [838, 100] width 188 height 16
copy label "URL Capterra"
click at [659, 16] on icon "button" at bounding box center [664, 20] width 10 height 10
click at [676, 15] on div "Test Workflow Options Publish Actions Run History" at bounding box center [857, 19] width 362 height 38
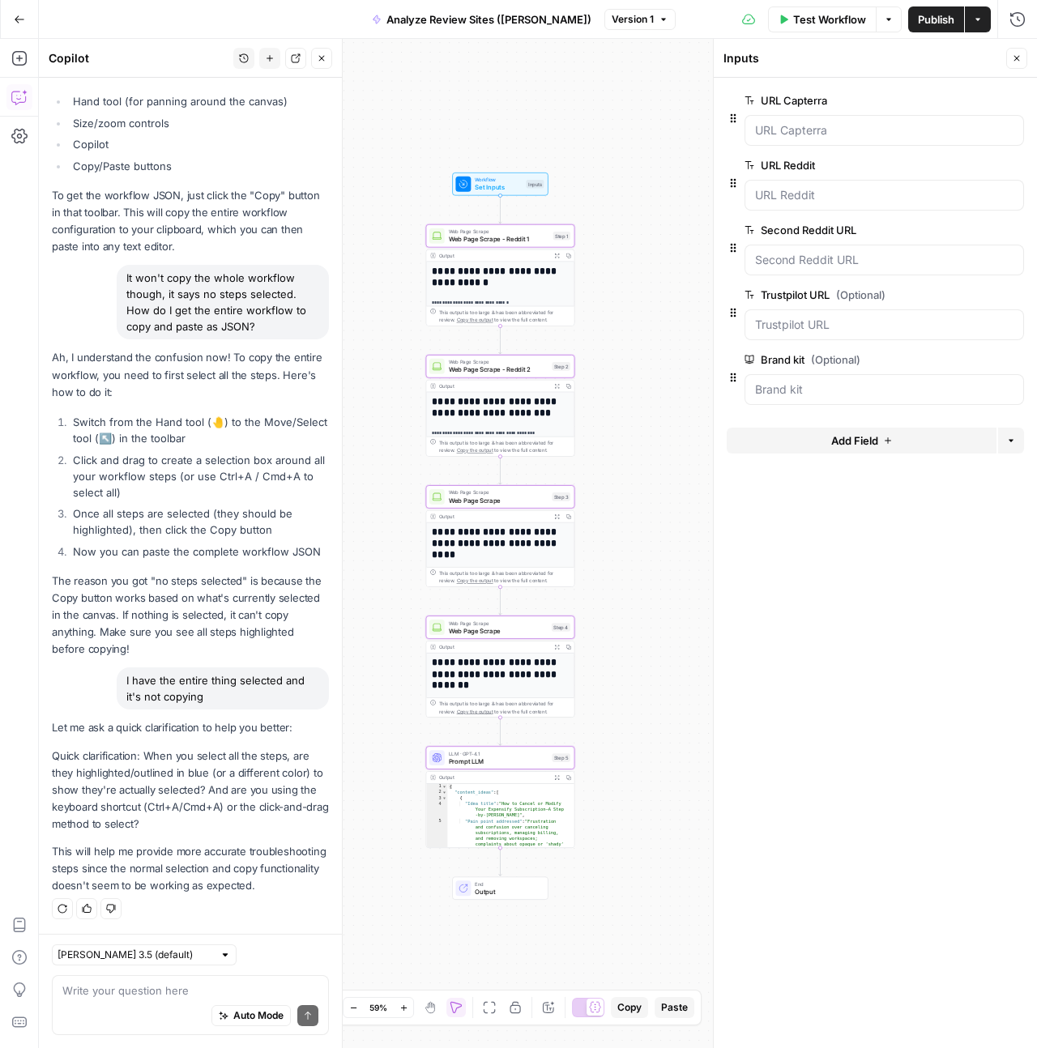
click at [979, 16] on icon "button" at bounding box center [978, 20] width 10 height 10
click at [654, 97] on div "**********" at bounding box center [538, 543] width 998 height 1009
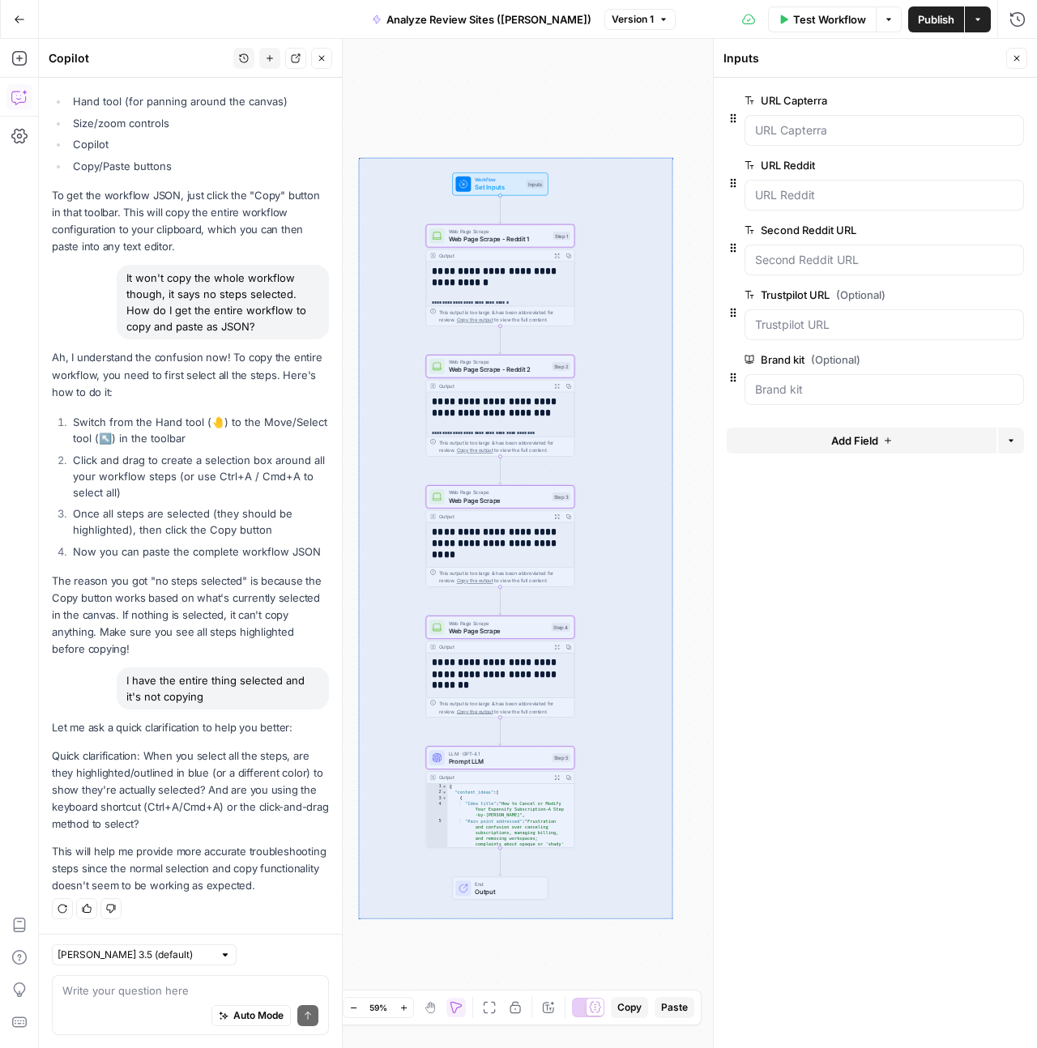
drag, startPoint x: 672, startPoint y: 919, endPoint x: 358, endPoint y: 156, distance: 824.5
click at [358, 156] on div "**********" at bounding box center [538, 543] width 998 height 1009
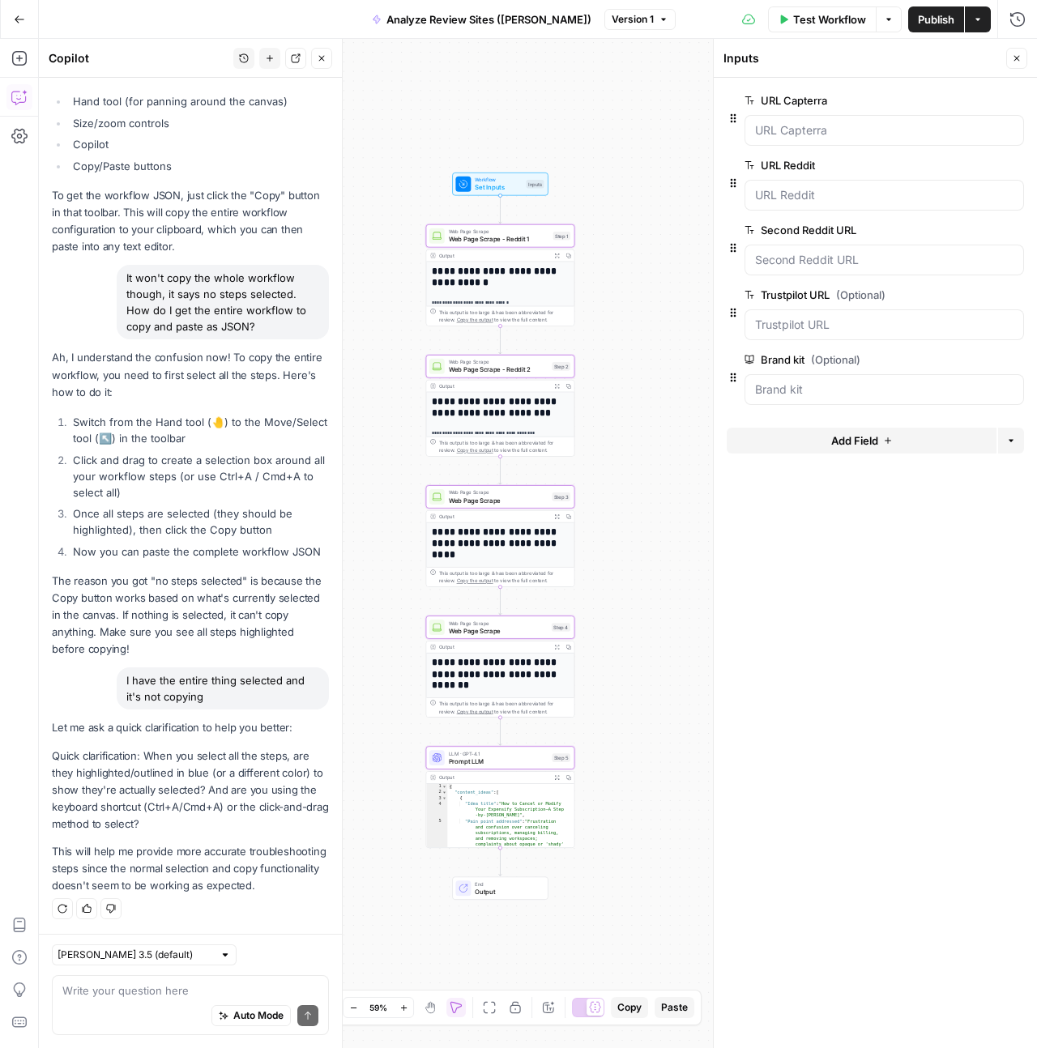
click at [885, 21] on icon "button" at bounding box center [889, 20] width 10 height 10
click at [975, 15] on icon "button" at bounding box center [978, 20] width 10 height 10
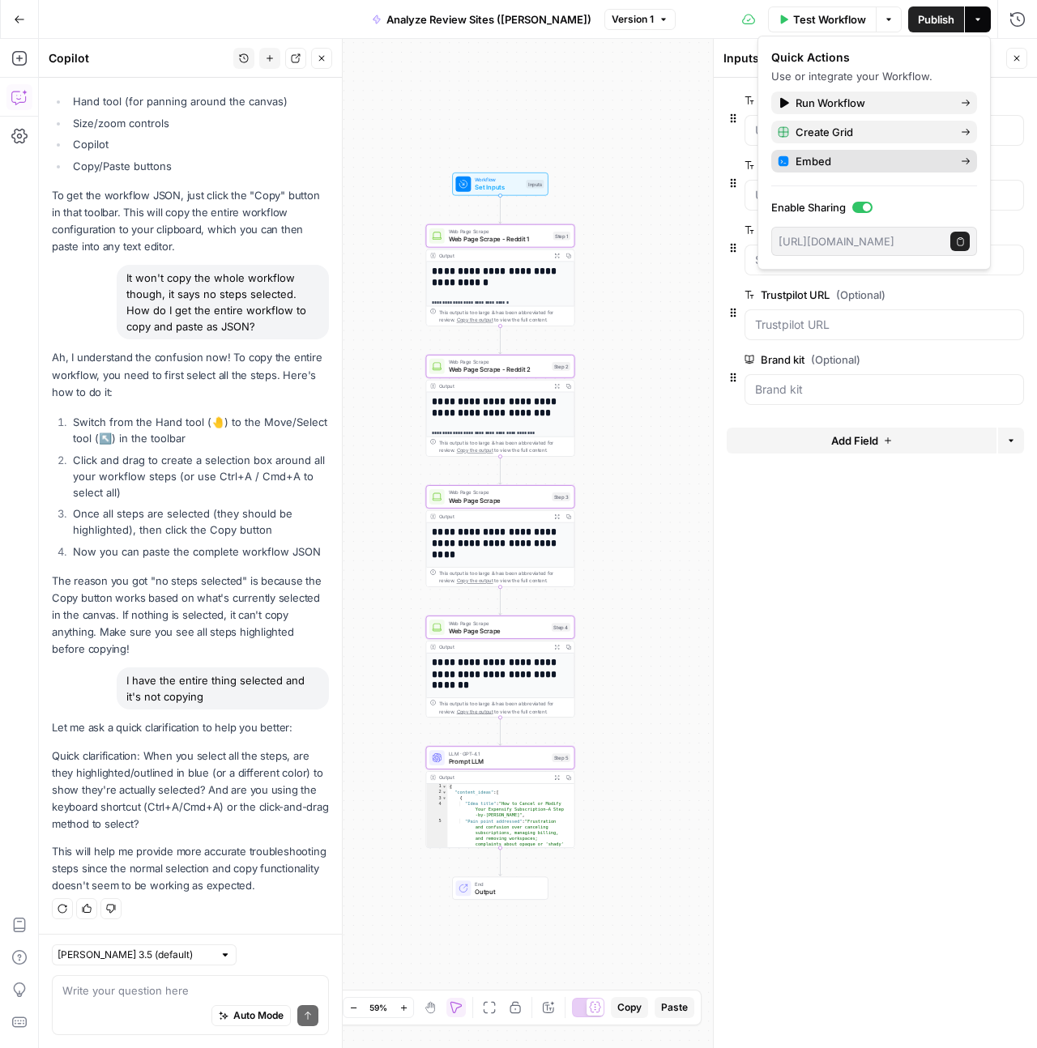
click at [967, 163] on icon at bounding box center [966, 161] width 8 height 6
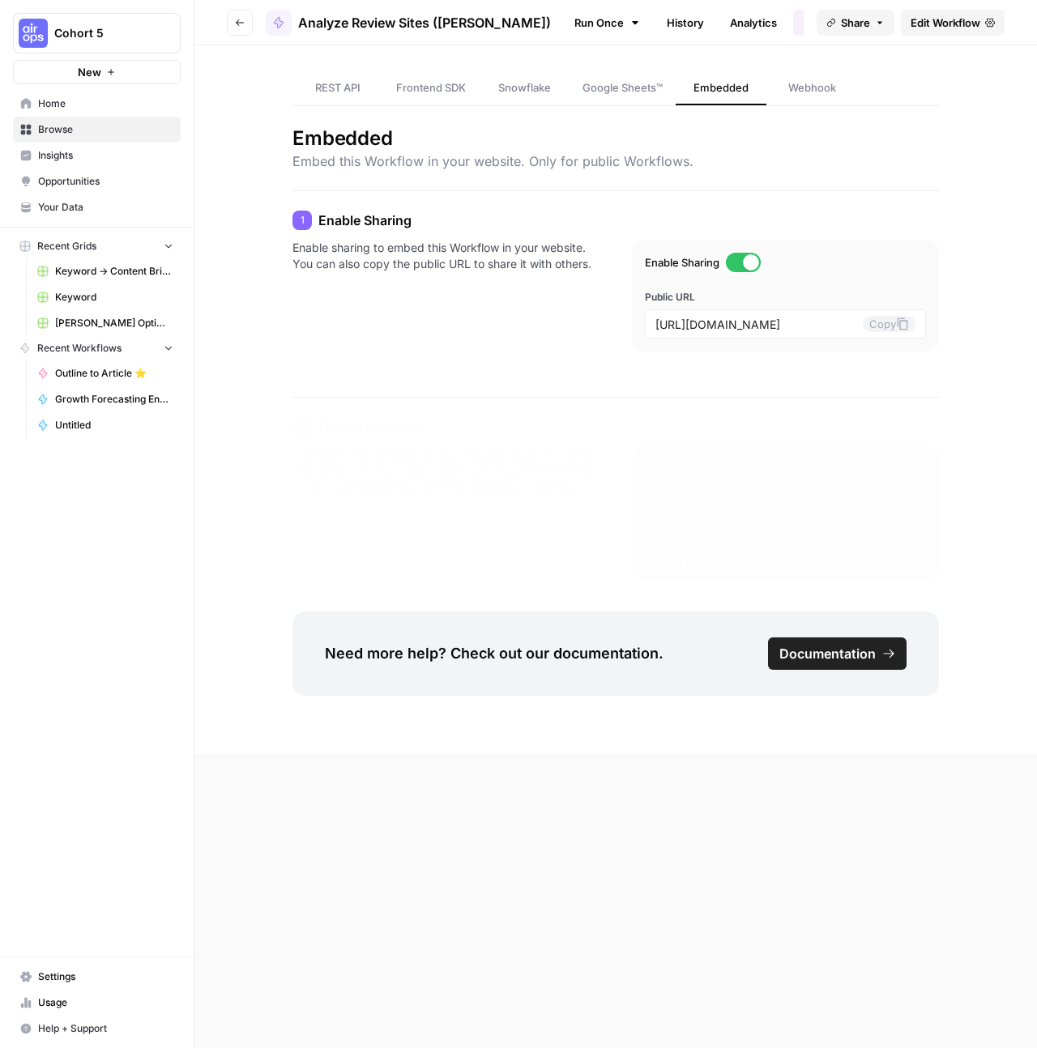
click at [240, 26] on icon "button" at bounding box center [240, 23] width 10 height 10
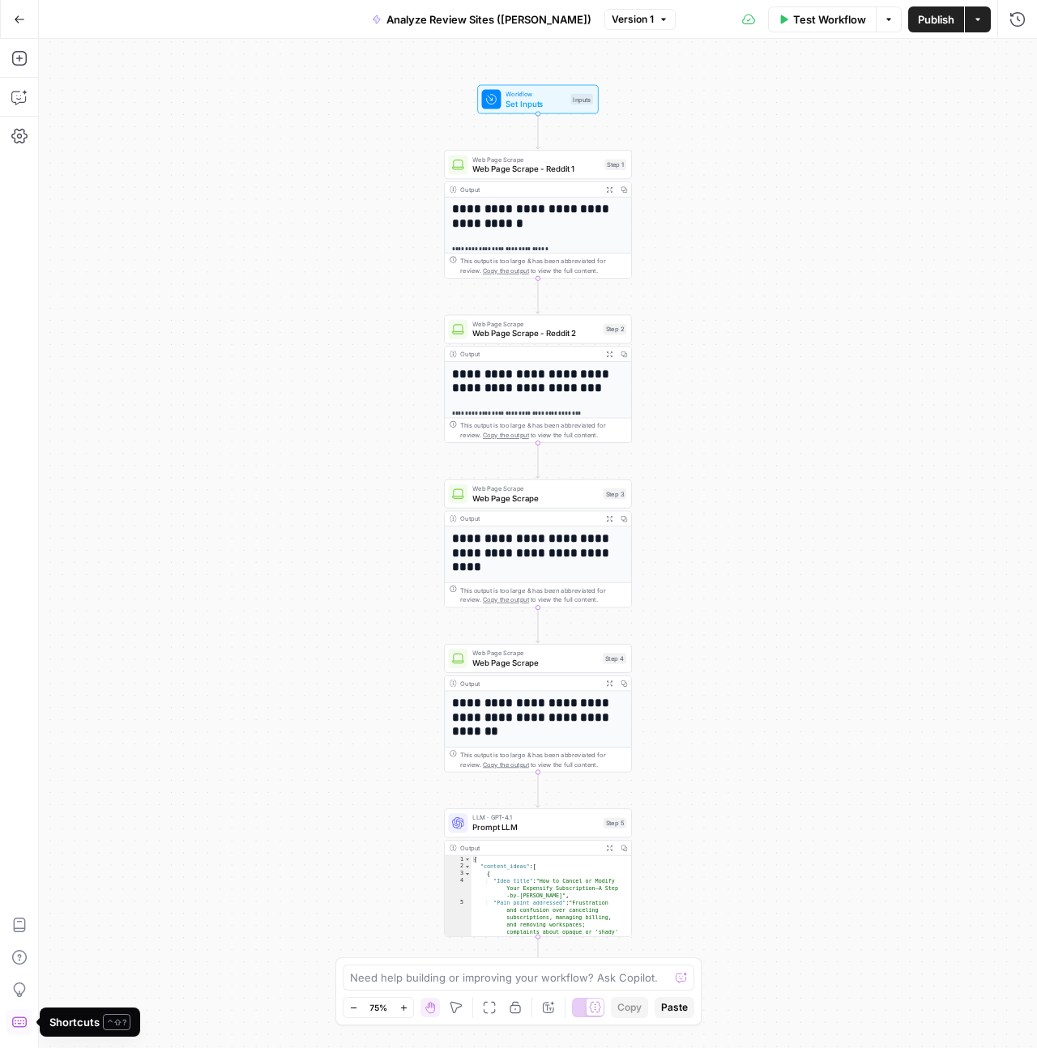
click at [17, 1026] on icon "button" at bounding box center [19, 1022] width 16 height 16
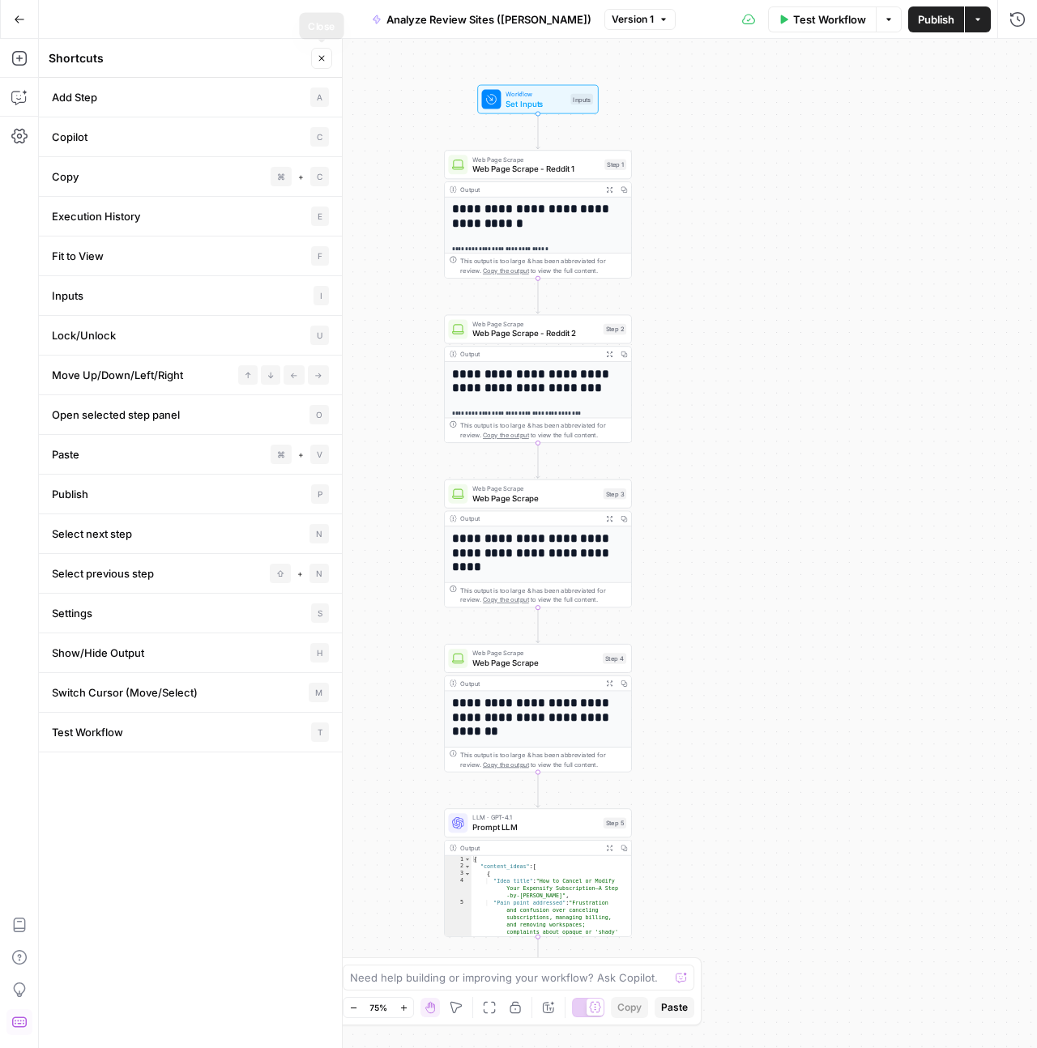
click at [327, 53] on button "Close" at bounding box center [321, 58] width 21 height 21
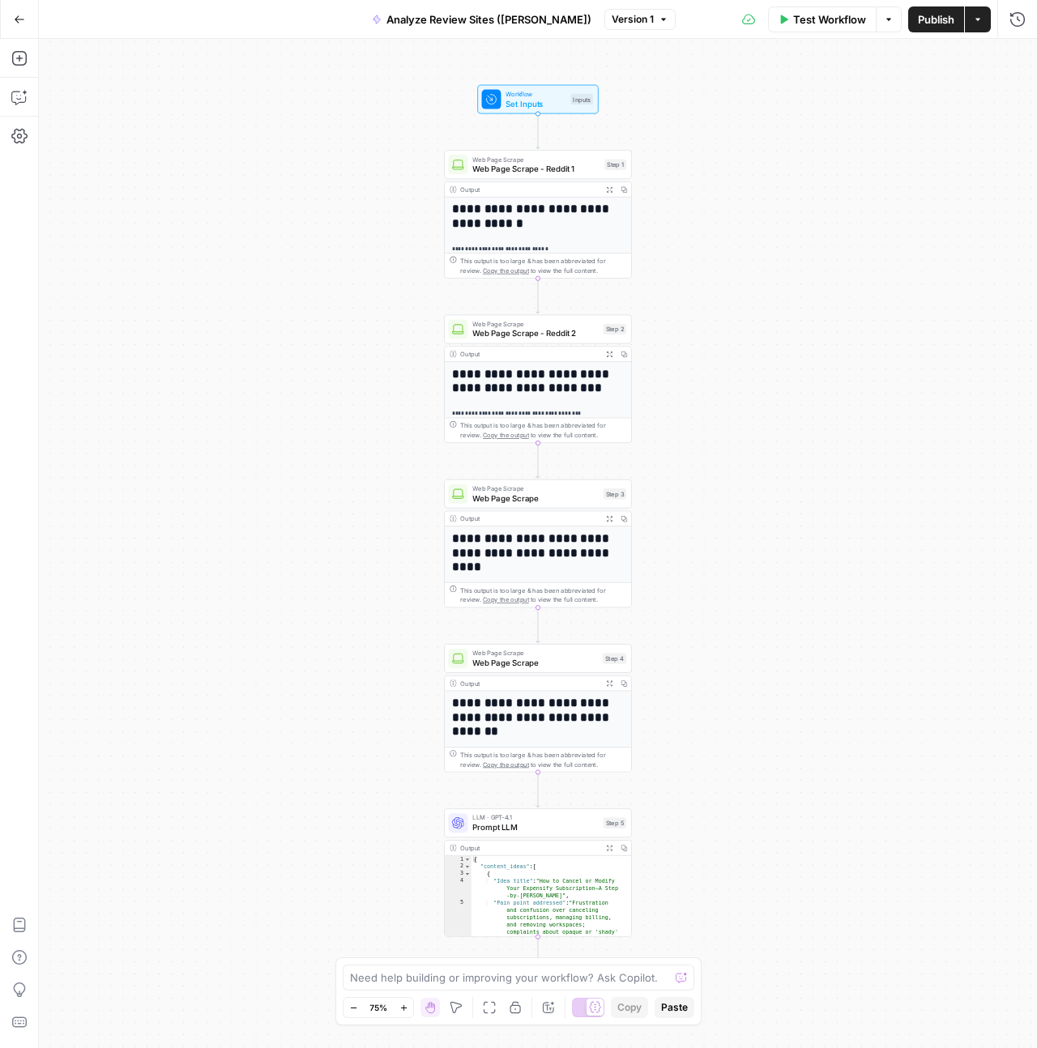
click at [454, 1009] on icon "button" at bounding box center [456, 1007] width 13 height 13
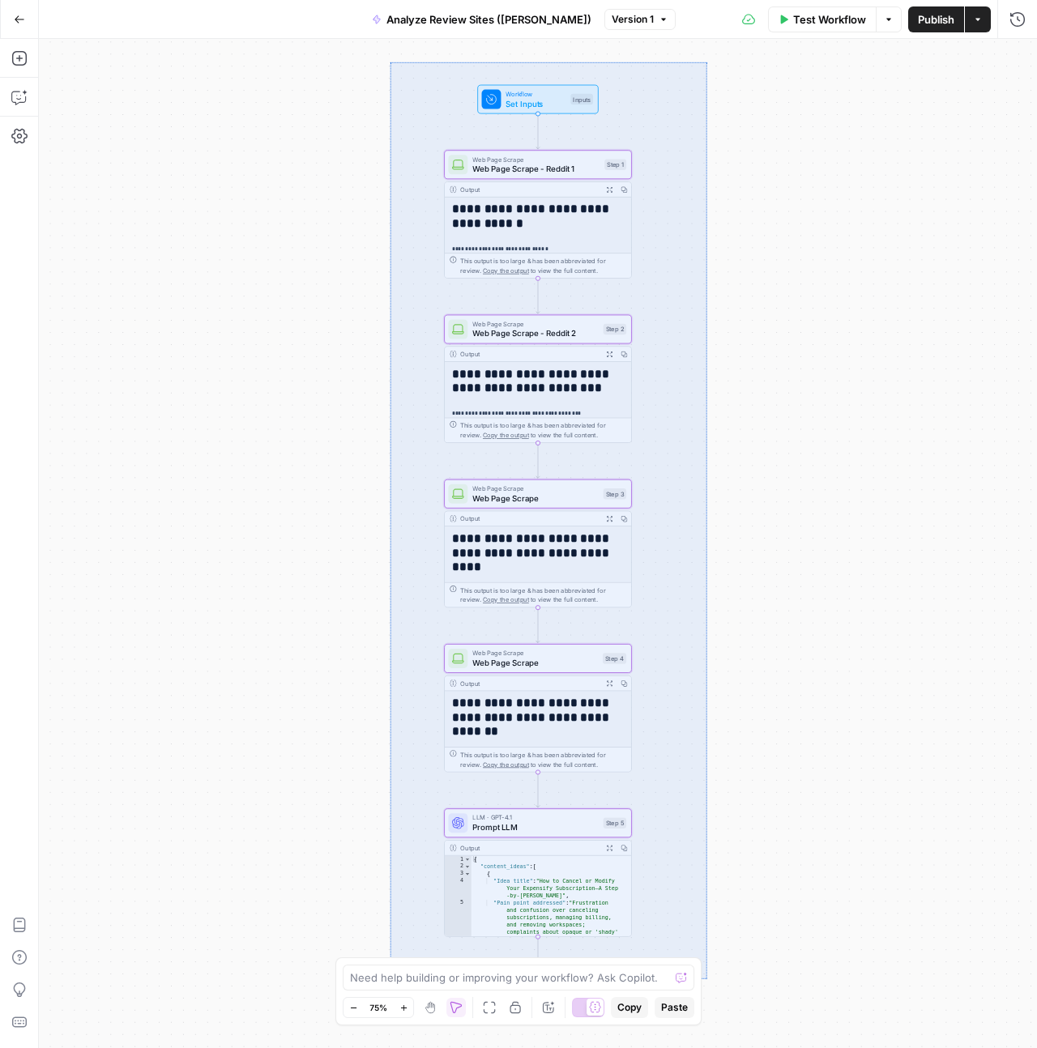
drag, startPoint x: 390, startPoint y: 62, endPoint x: 706, endPoint y: 979, distance: 970.2
click at [706, 979] on div "**********" at bounding box center [538, 543] width 998 height 1009
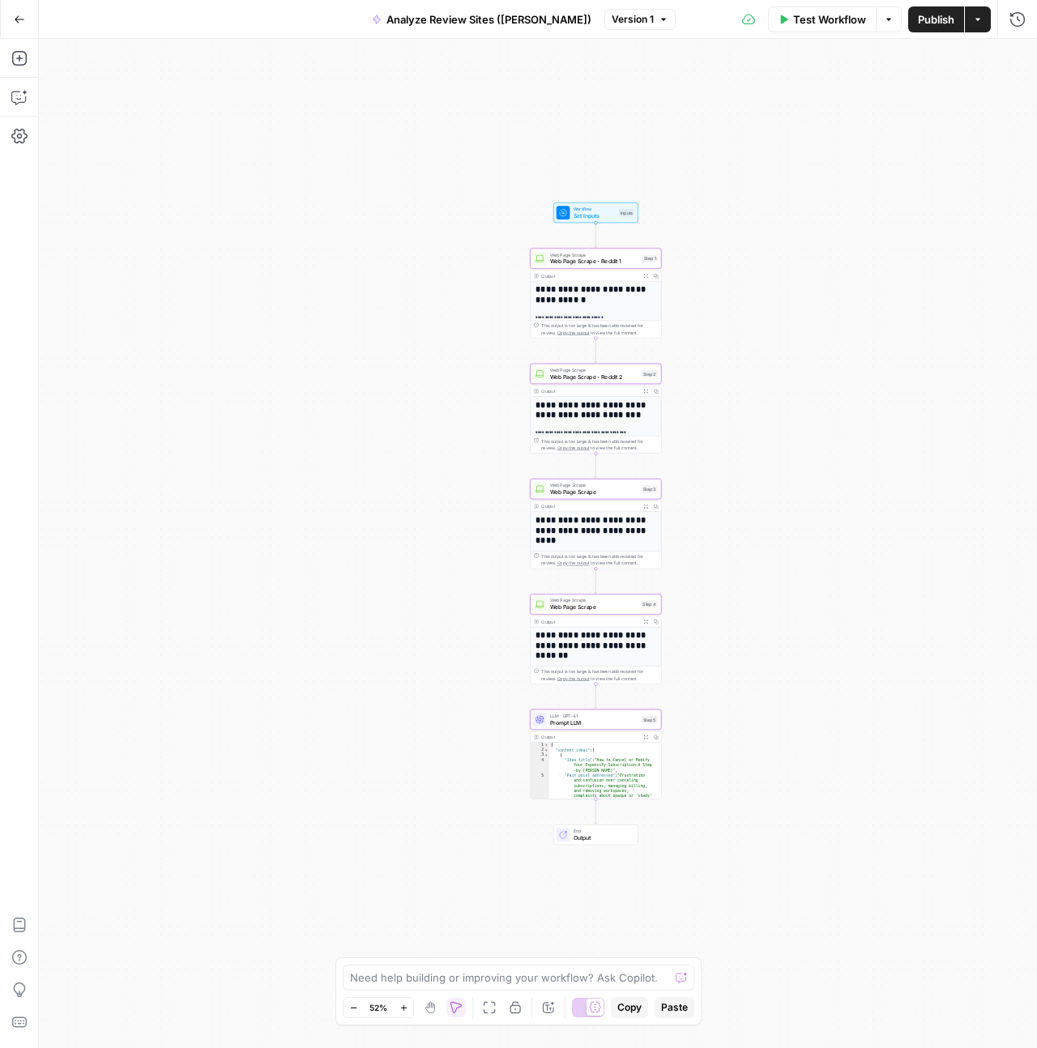
click at [461, 1009] on icon "button" at bounding box center [456, 1007] width 13 height 13
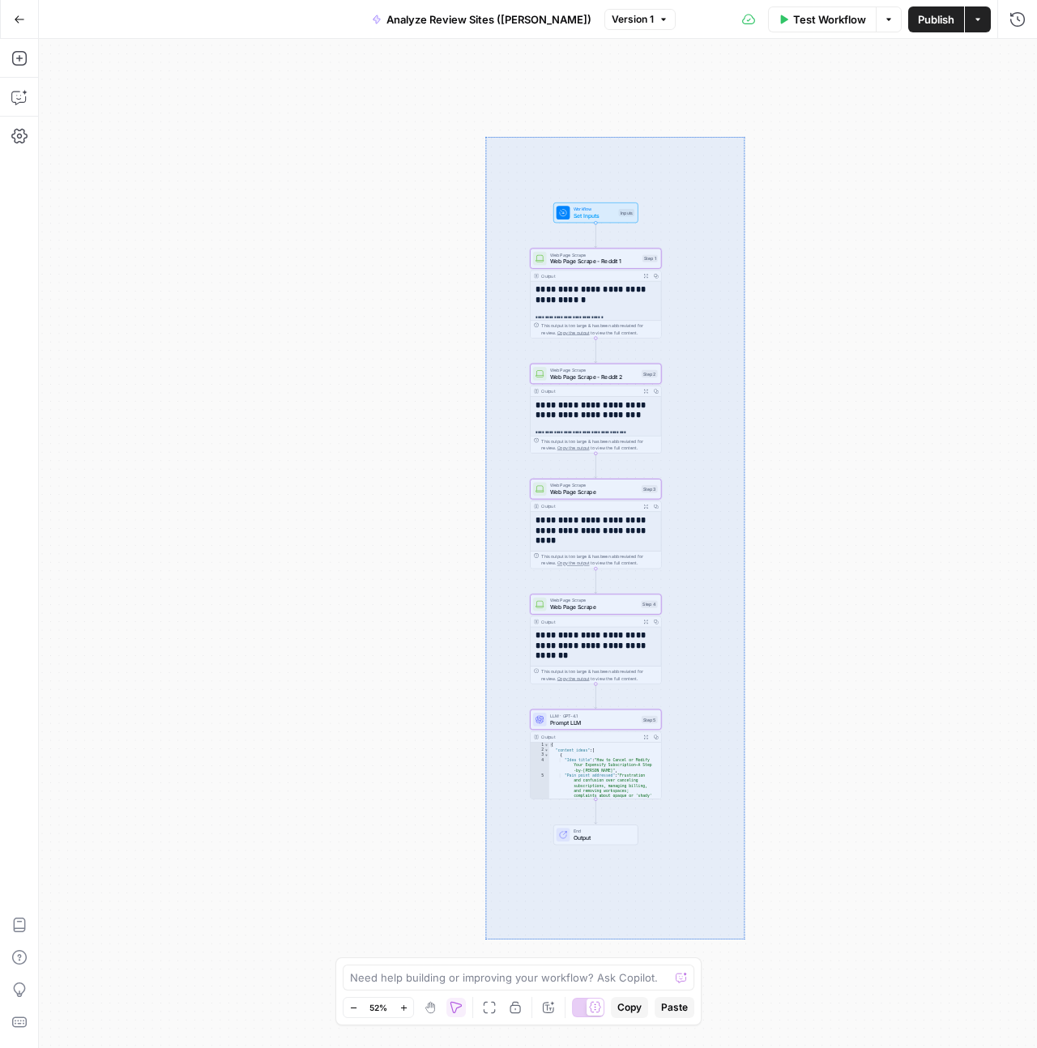
drag, startPoint x: 485, startPoint y: 136, endPoint x: 745, endPoint y: 940, distance: 844.6
click at [745, 940] on div "**********" at bounding box center [538, 543] width 998 height 1009
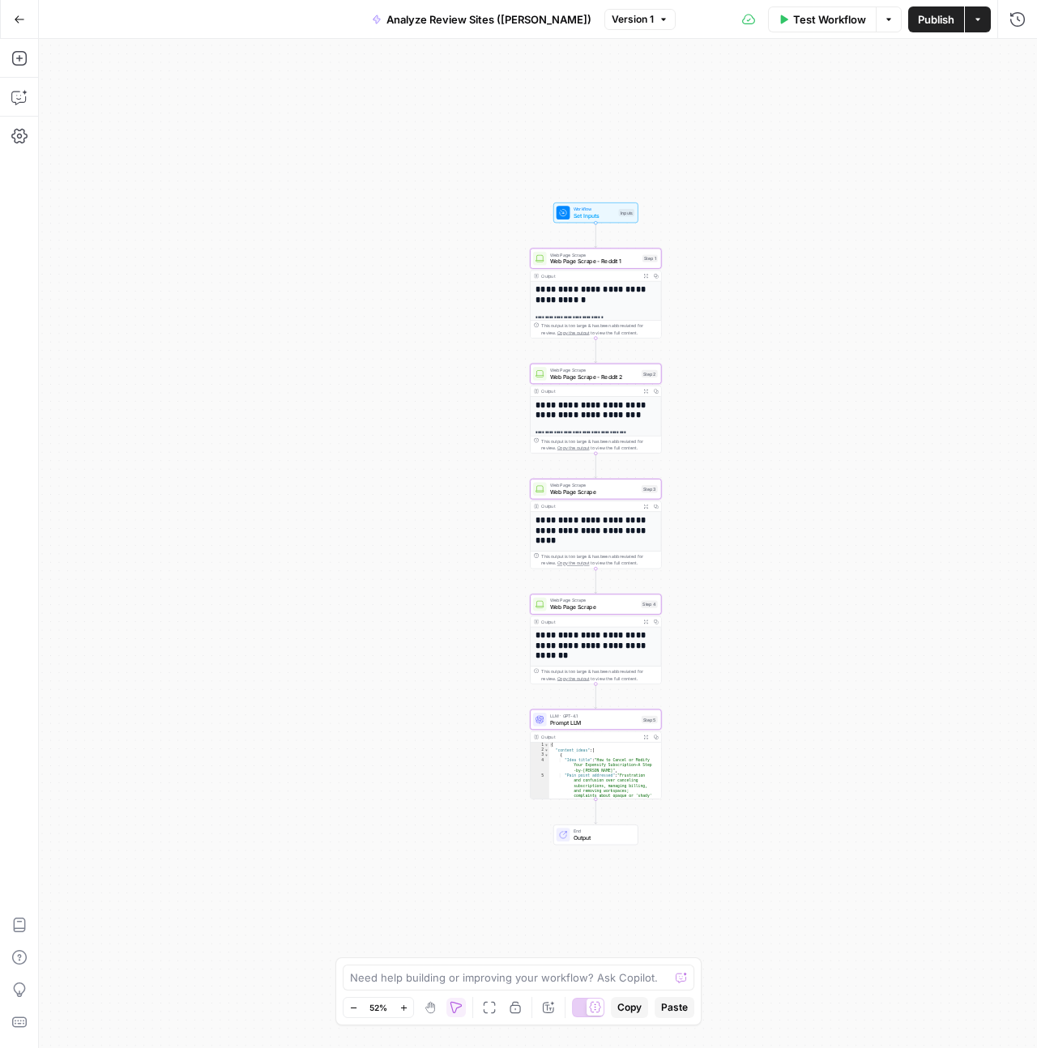
click at [634, 1009] on span "Copy" at bounding box center [629, 1007] width 24 height 15
click at [22, 23] on icon "button" at bounding box center [19, 19] width 11 height 11
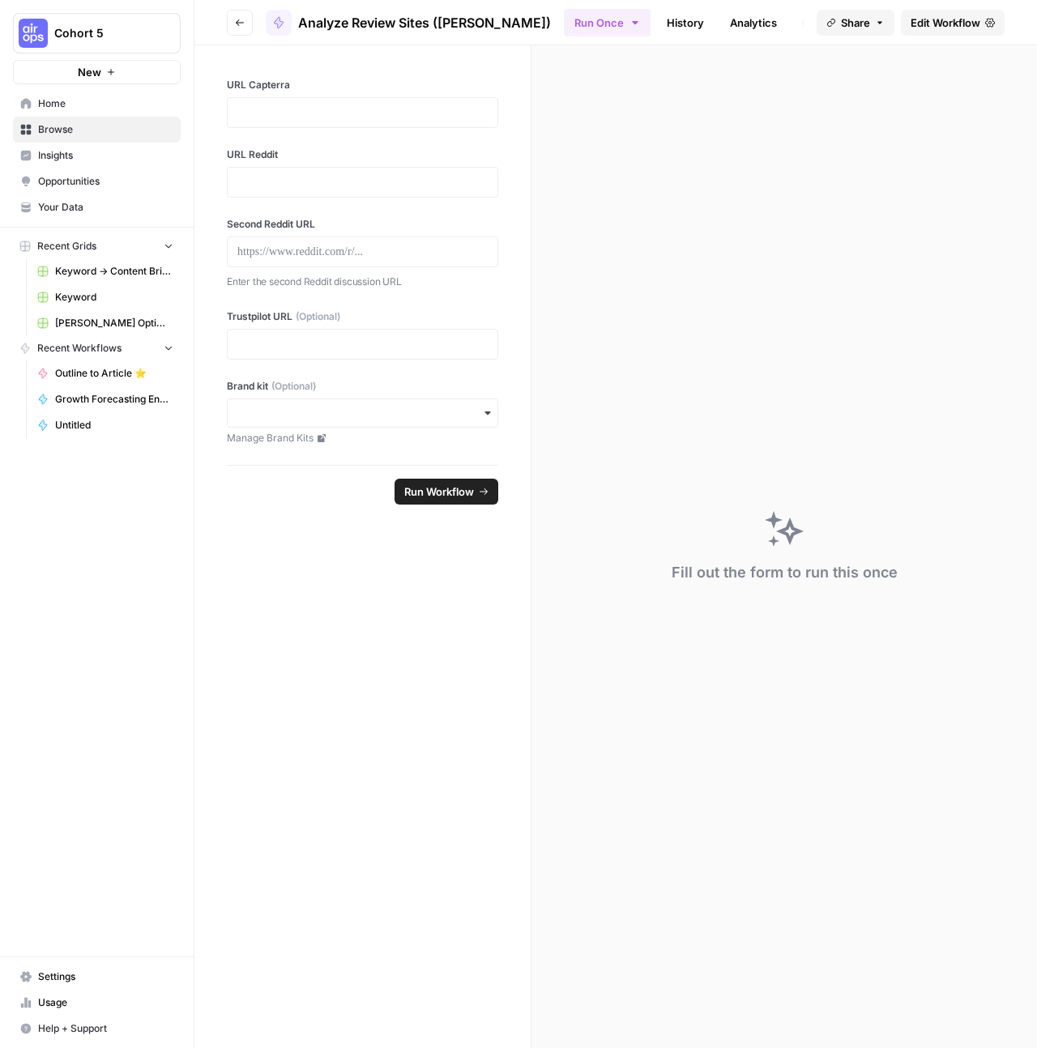
click at [243, 18] on icon "button" at bounding box center [240, 23] width 10 height 10
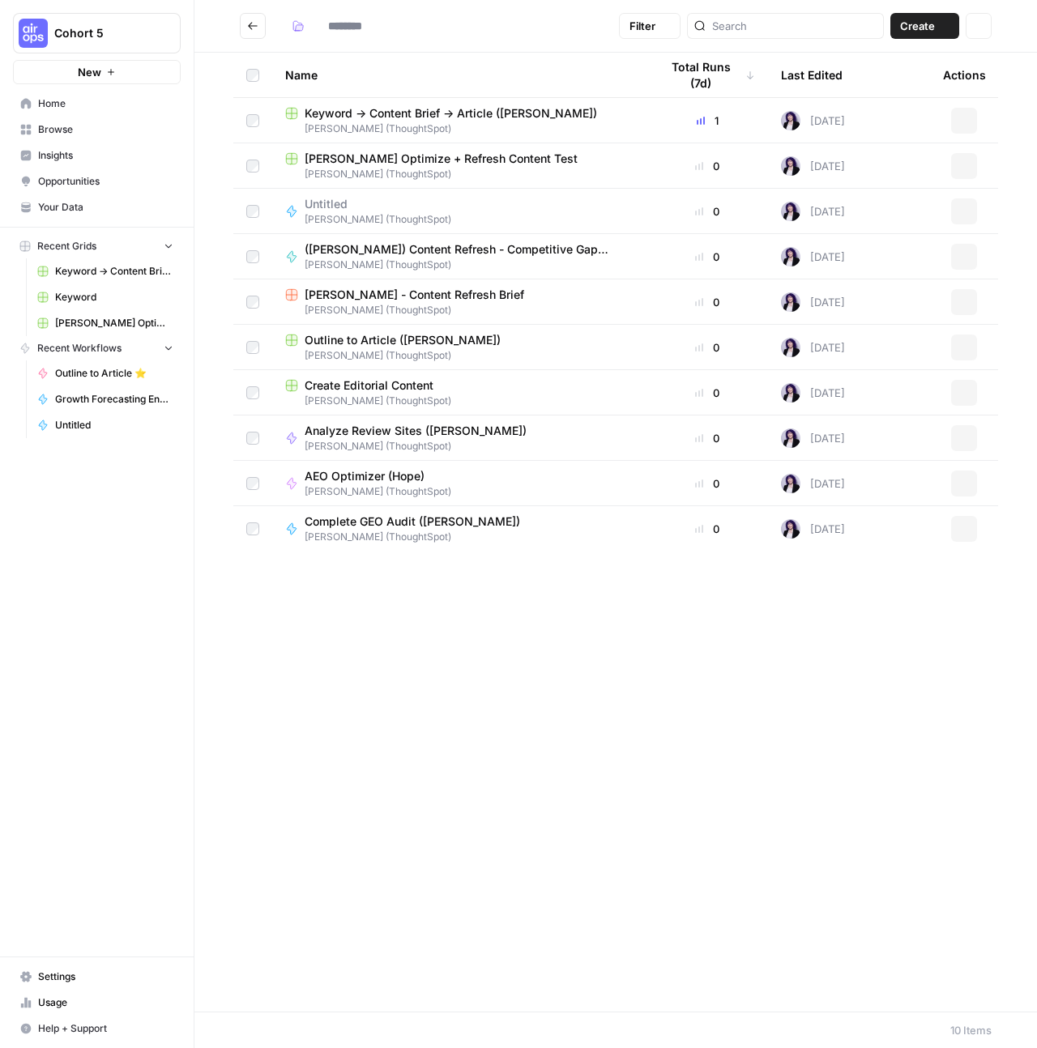
type input "**********"
click at [382, 474] on span "AEO Optimizer (Hope)" at bounding box center [372, 476] width 134 height 16
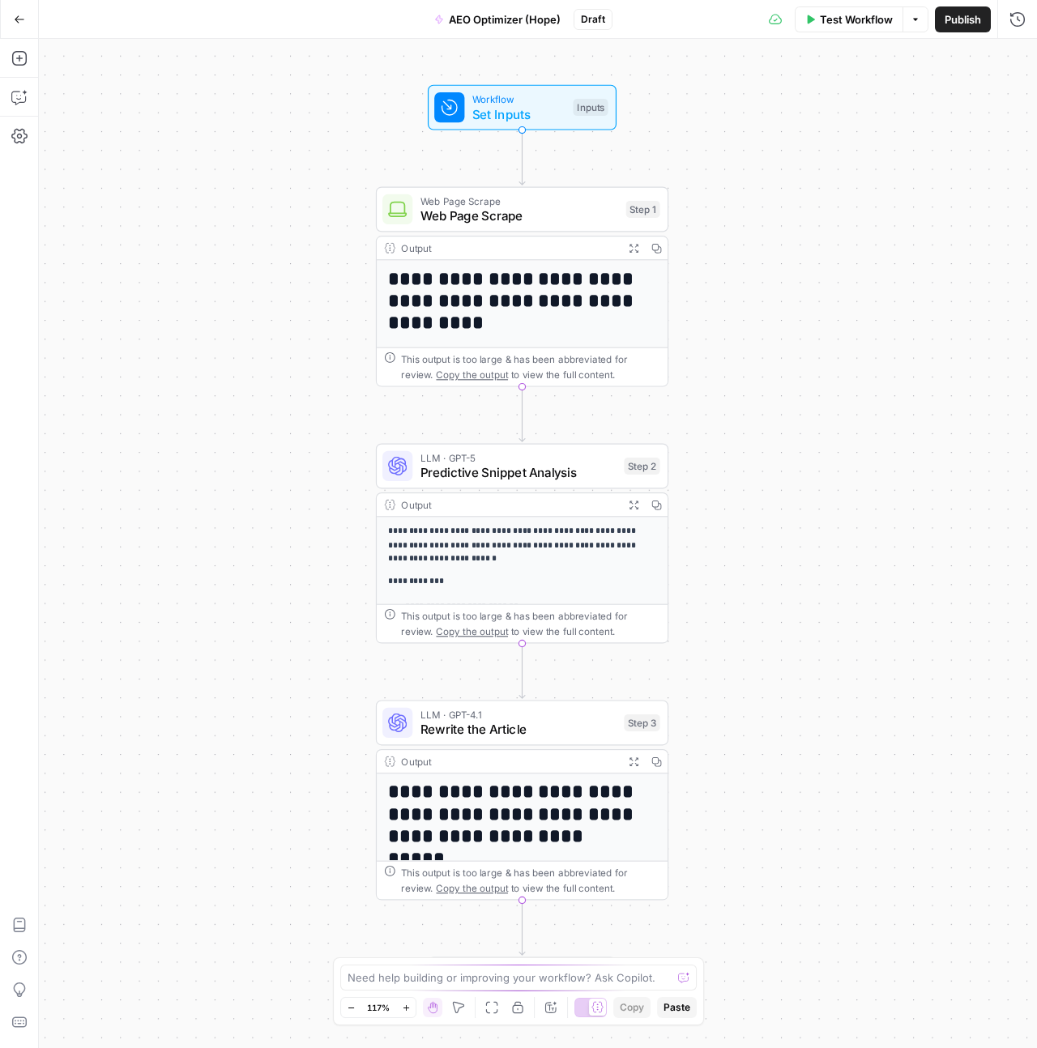
click at [460, 1007] on icon "button" at bounding box center [458, 1007] width 13 height 13
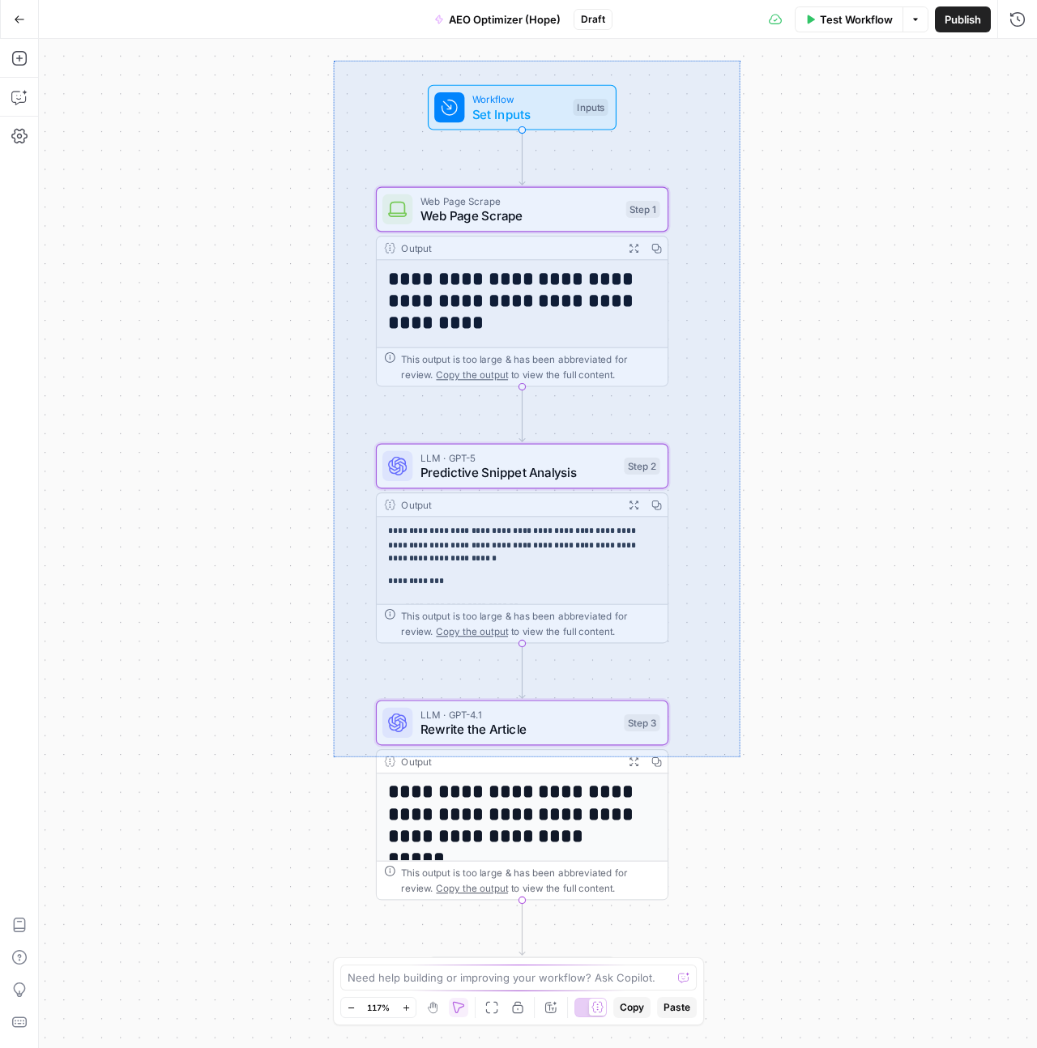
drag, startPoint x: 339, startPoint y: 62, endPoint x: 739, endPoint y: 748, distance: 793.9
click at [739, 748] on div "**********" at bounding box center [538, 543] width 998 height 1009
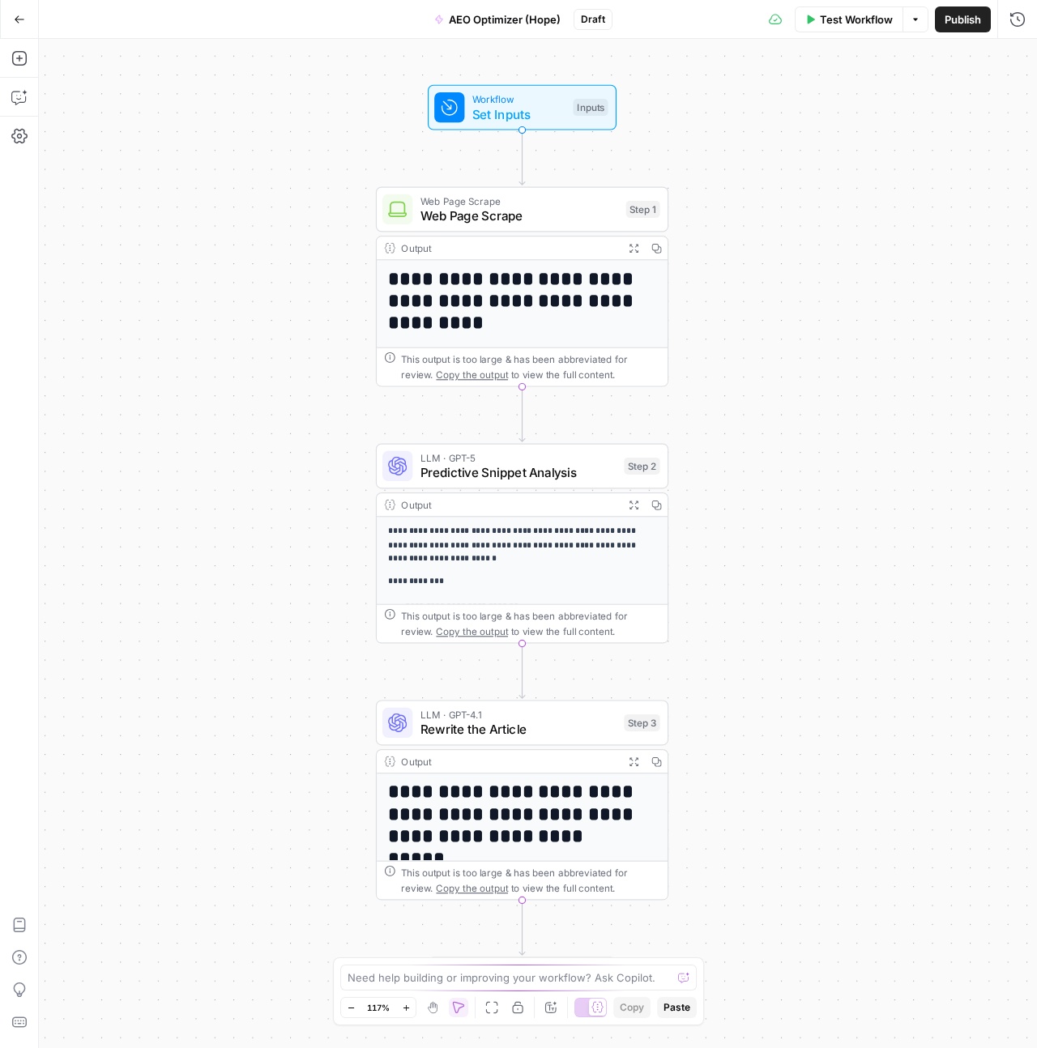
click at [766, 742] on div "**********" at bounding box center [538, 543] width 998 height 1009
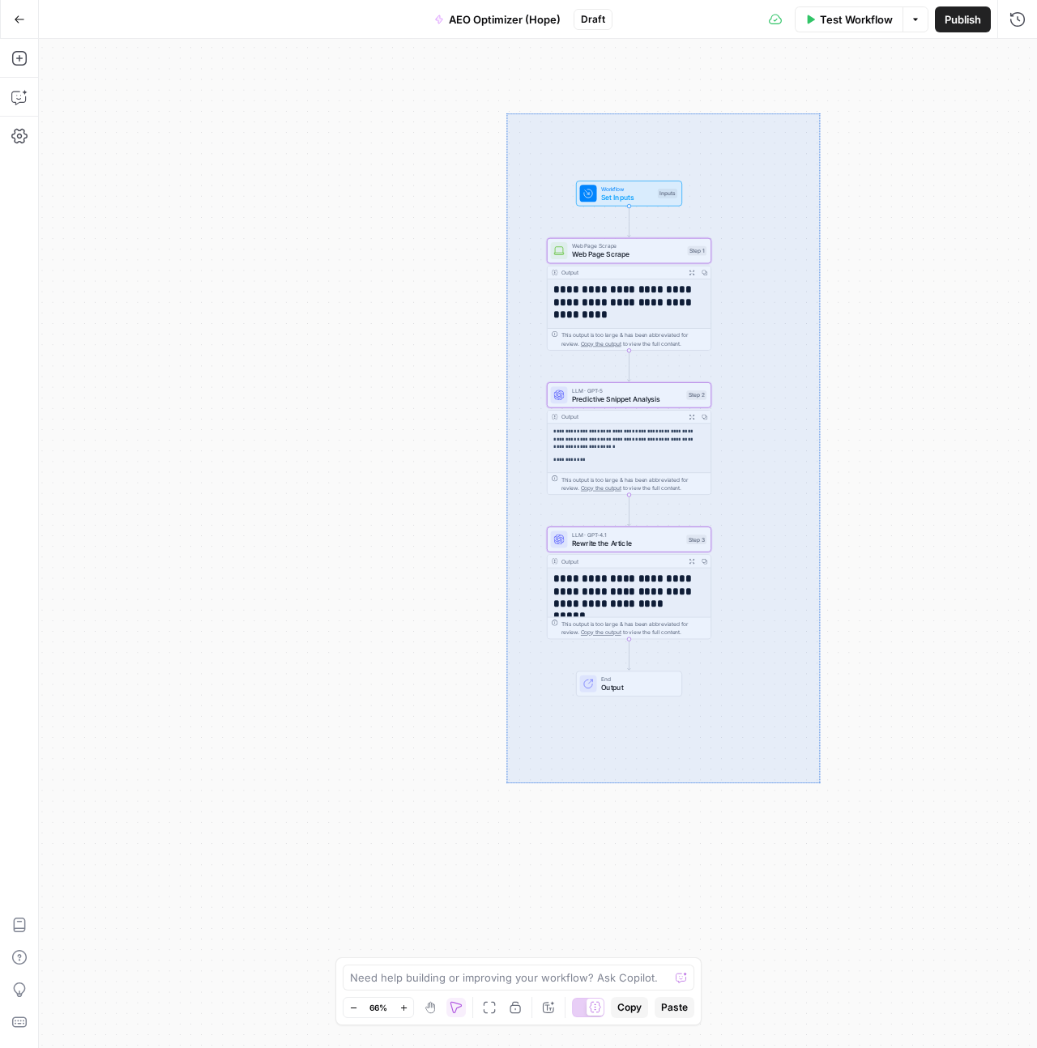
drag, startPoint x: 506, startPoint y: 113, endPoint x: 820, endPoint y: 783, distance: 738.9
click at [820, 783] on div "**********" at bounding box center [538, 543] width 998 height 1009
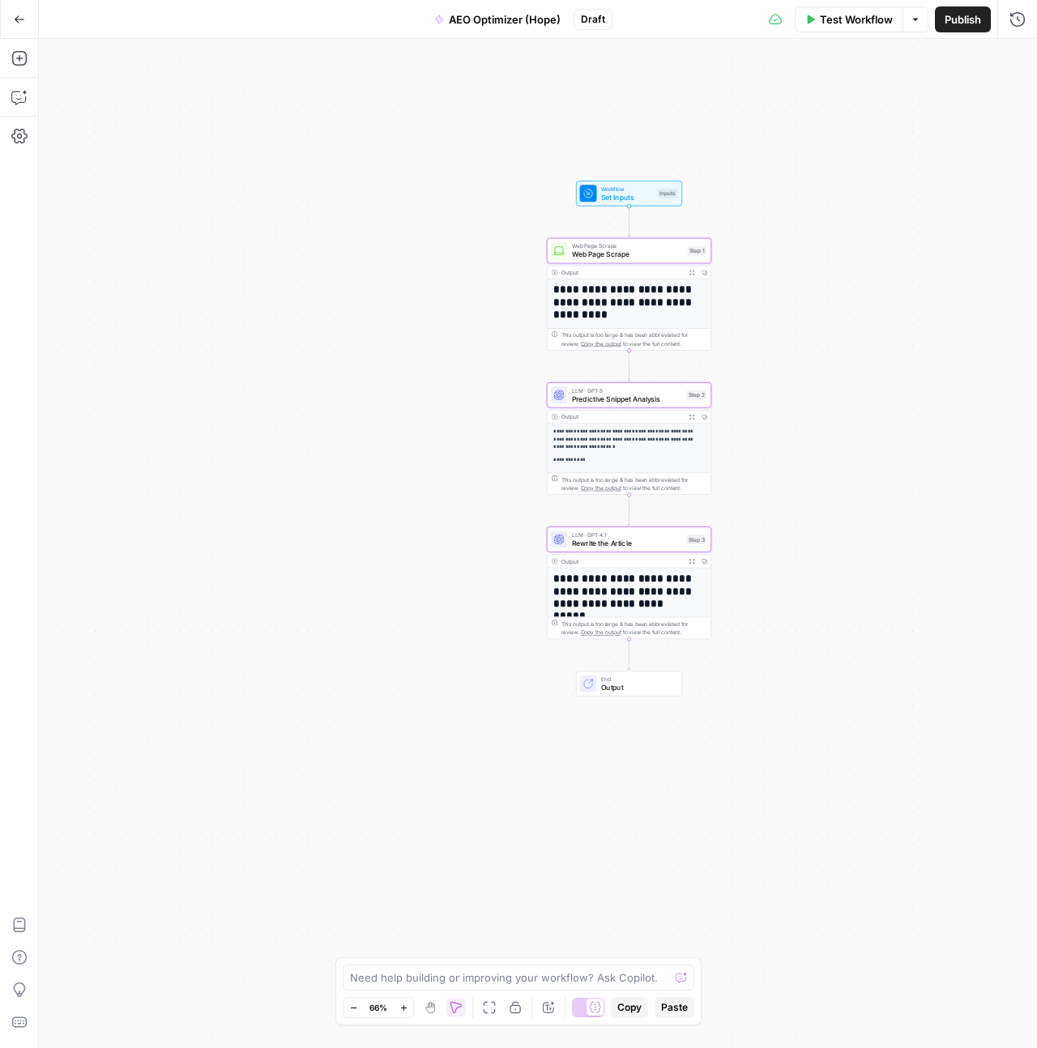
click at [631, 1009] on span "Copy" at bounding box center [629, 1007] width 24 height 15
click at [21, 23] on icon "button" at bounding box center [19, 19] width 11 height 11
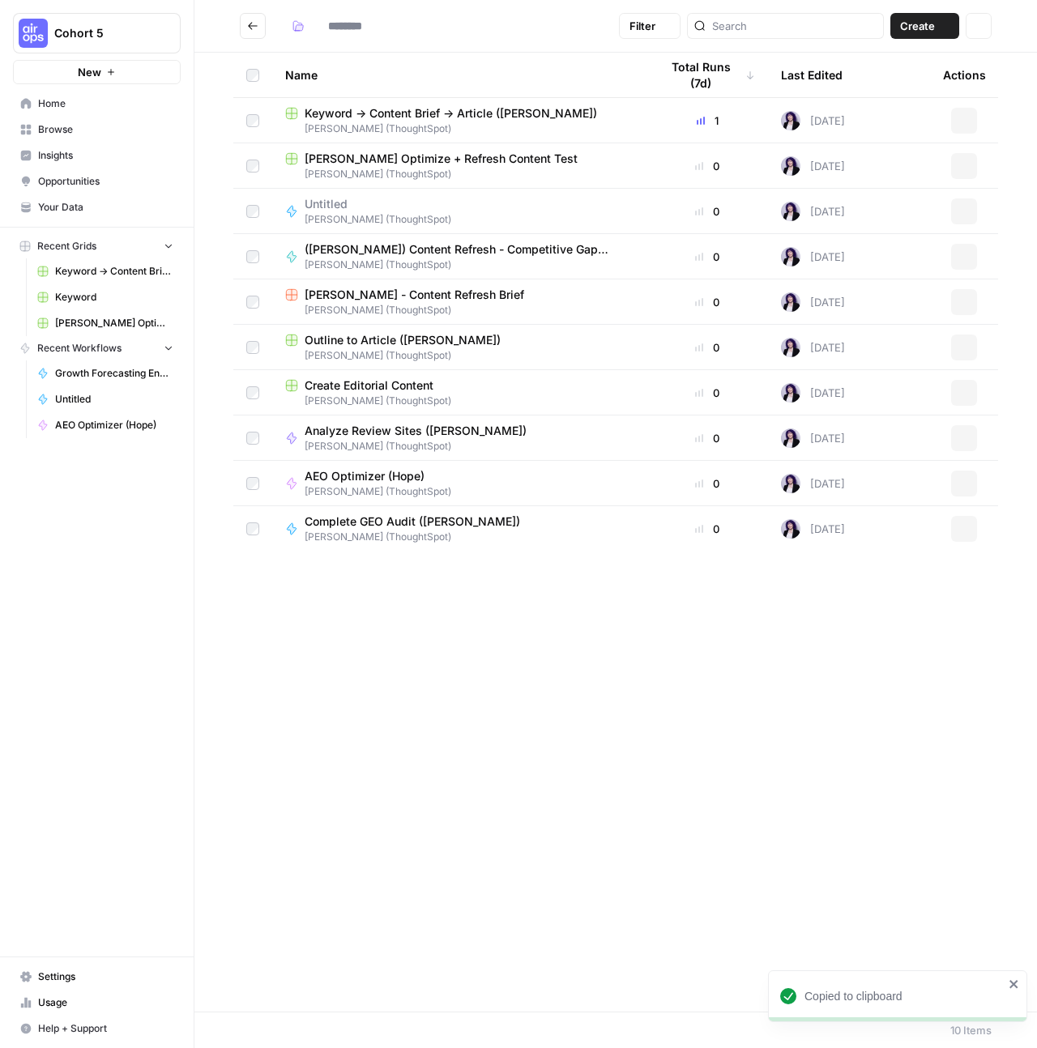
type input "**********"
click at [557, 364] on td "Outline to Article (Hope Siler) Hope Siler (ThoughtSpot)" at bounding box center [459, 347] width 374 height 45
click at [416, 521] on span "Complete GEO Audit (Hope Siler)" at bounding box center [412, 522] width 215 height 16
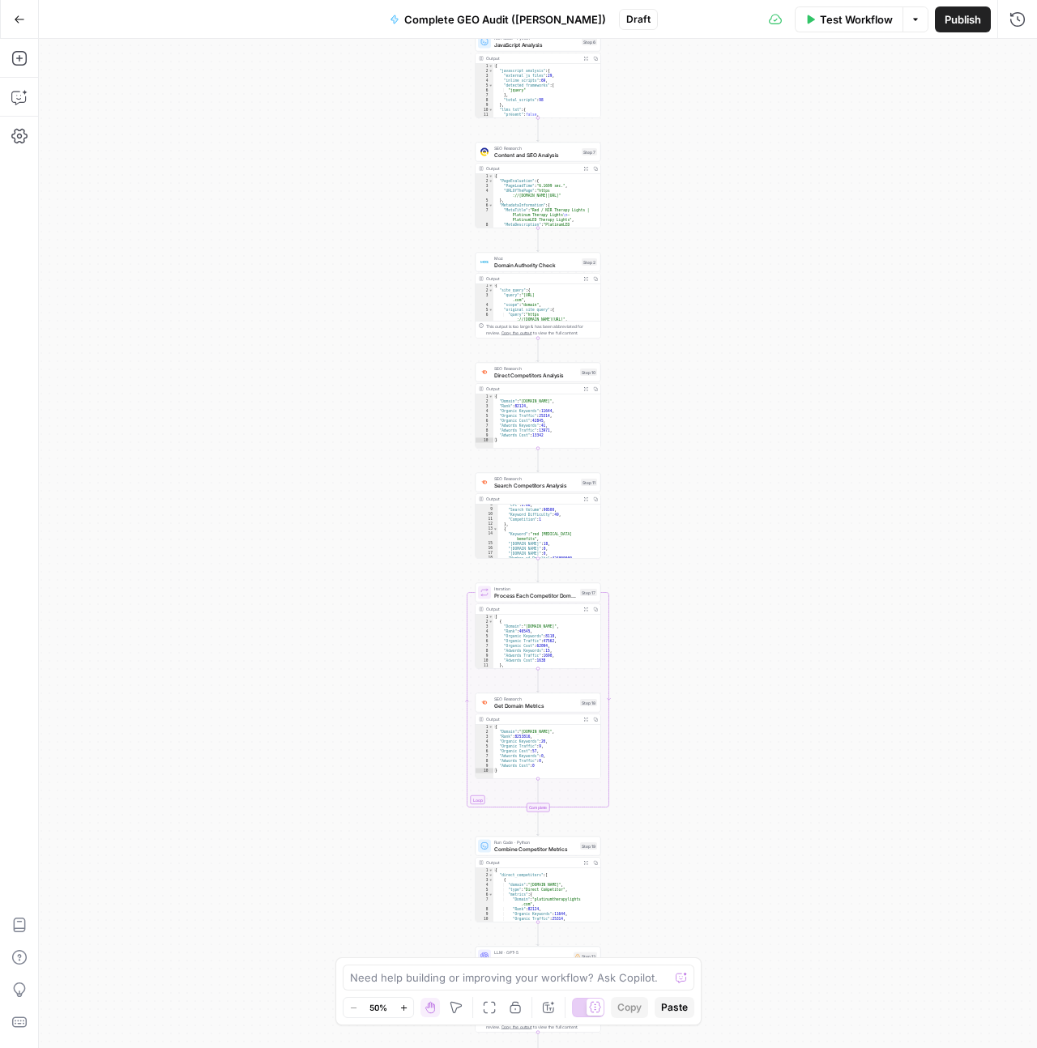
scroll to position [2, 0]
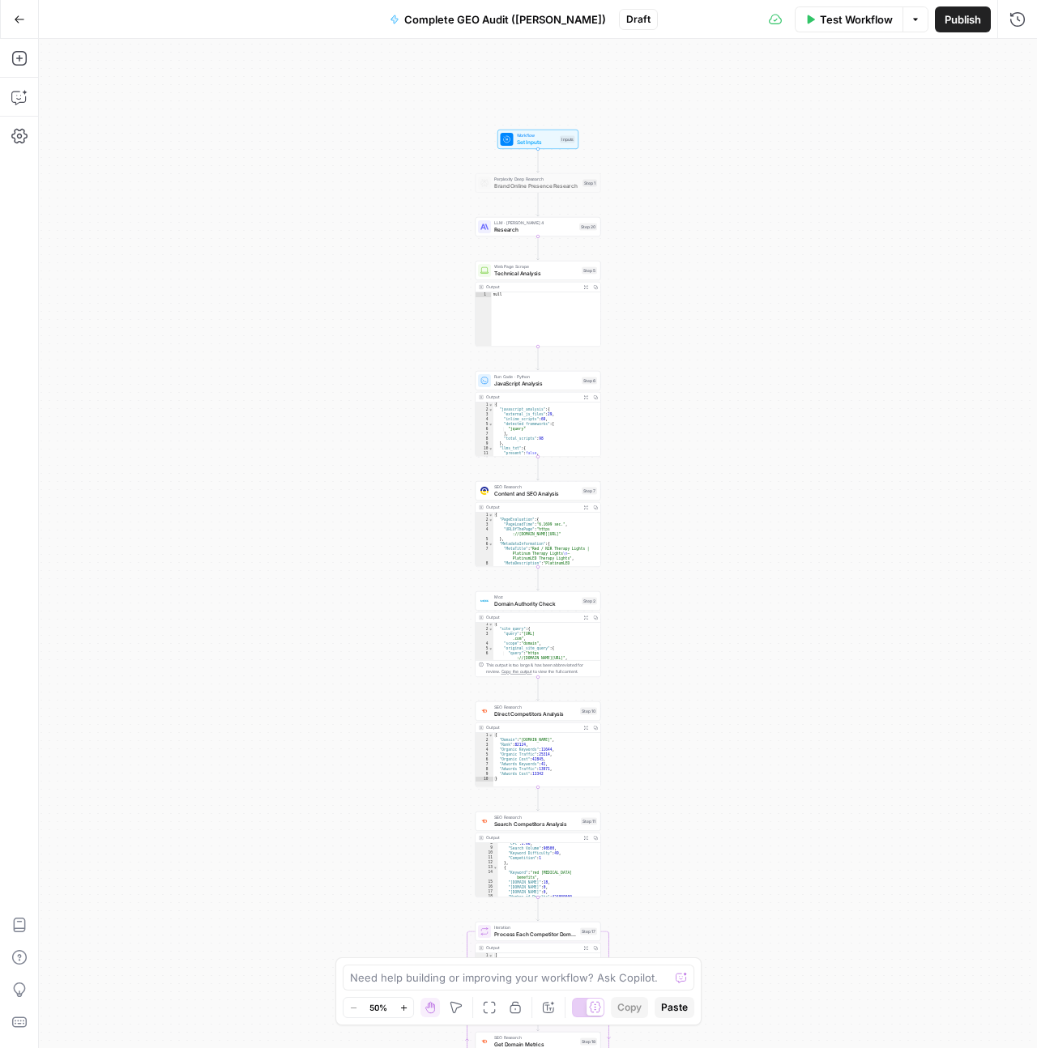
click at [697, 666] on div "Workflow Set Inputs Inputs Perplexity Deep Research Brand Online Presence Resea…" at bounding box center [538, 543] width 998 height 1009
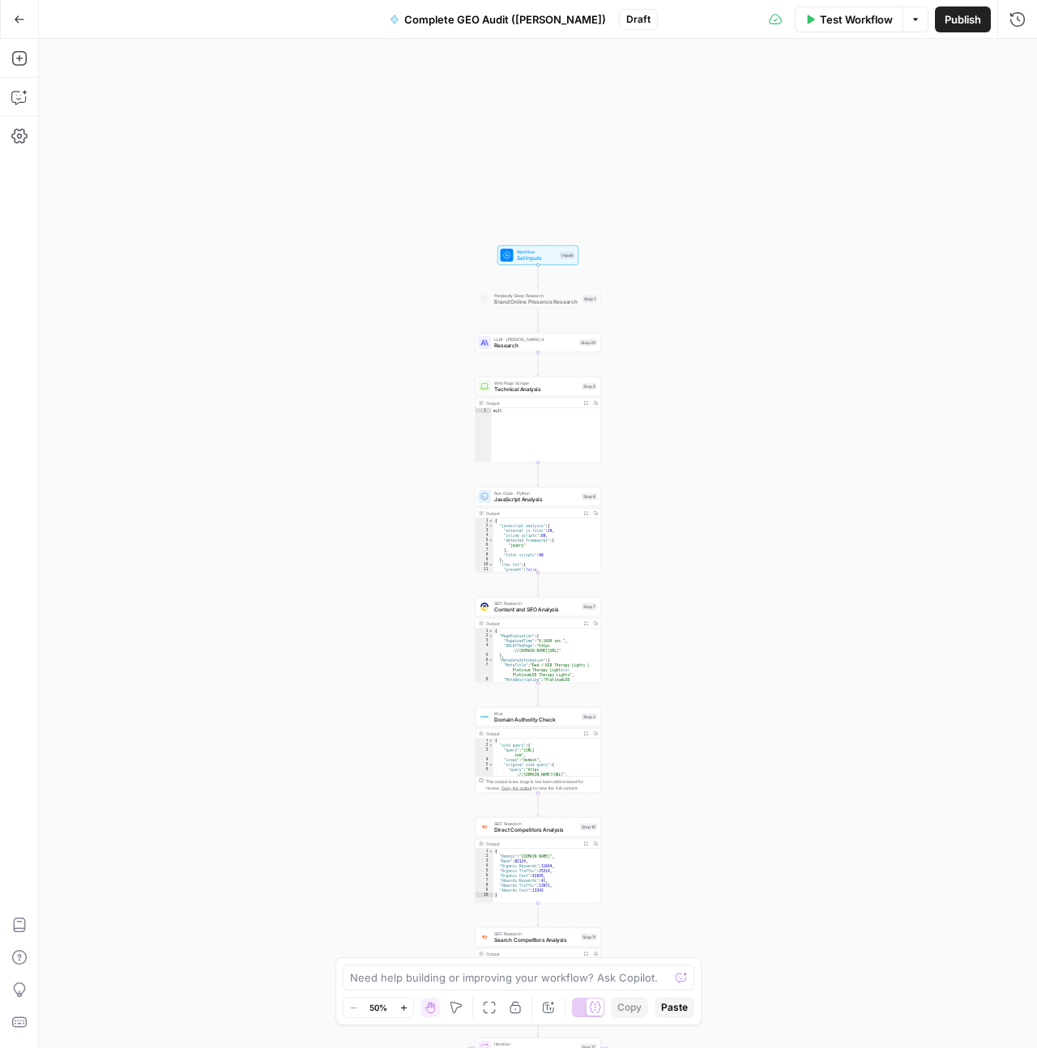
click at [462, 1010] on icon "button" at bounding box center [456, 1007] width 13 height 13
click at [718, 429] on div "Workflow Set Inputs Inputs Perplexity Deep Research Brand Online Presence Resea…" at bounding box center [538, 543] width 998 height 1009
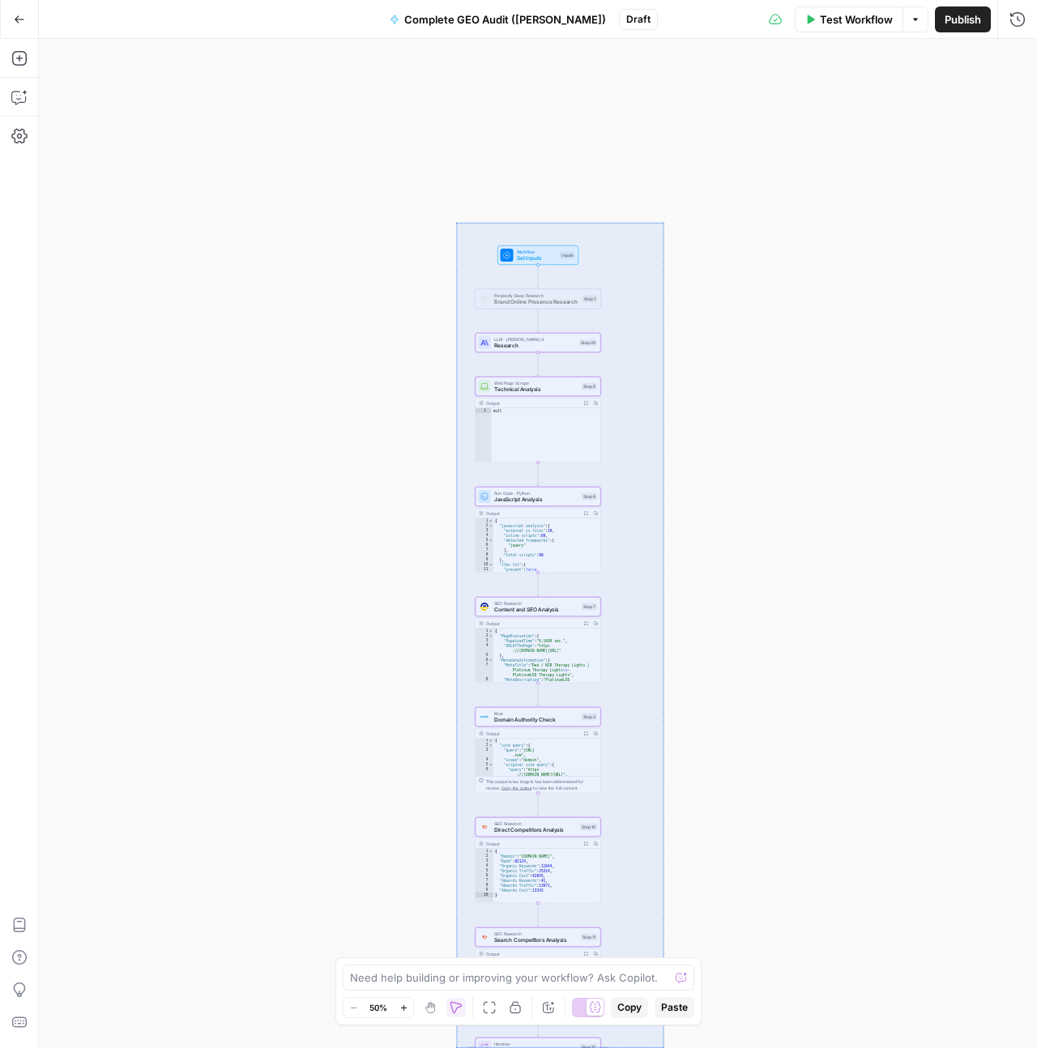
drag, startPoint x: 456, startPoint y: 222, endPoint x: 663, endPoint y: 1047, distance: 851.1
click at [663, 1047] on div "Workflow Set Inputs Inputs Perplexity Deep Research Brand Online Presence Resea…" at bounding box center [538, 543] width 998 height 1009
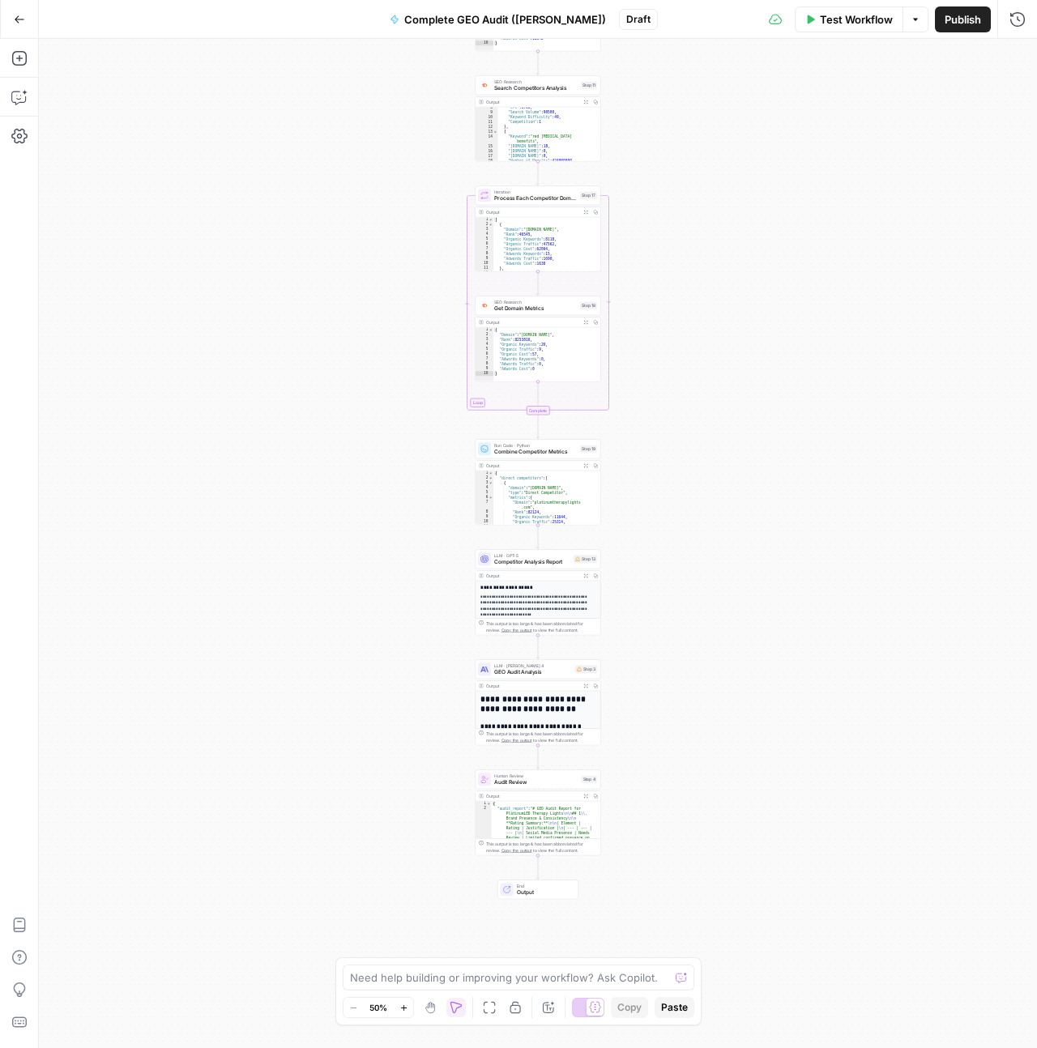
click at [621, 923] on div "Workflow Set Inputs Inputs Perplexity Deep Research Brand Online Presence Resea…" at bounding box center [538, 543] width 998 height 1009
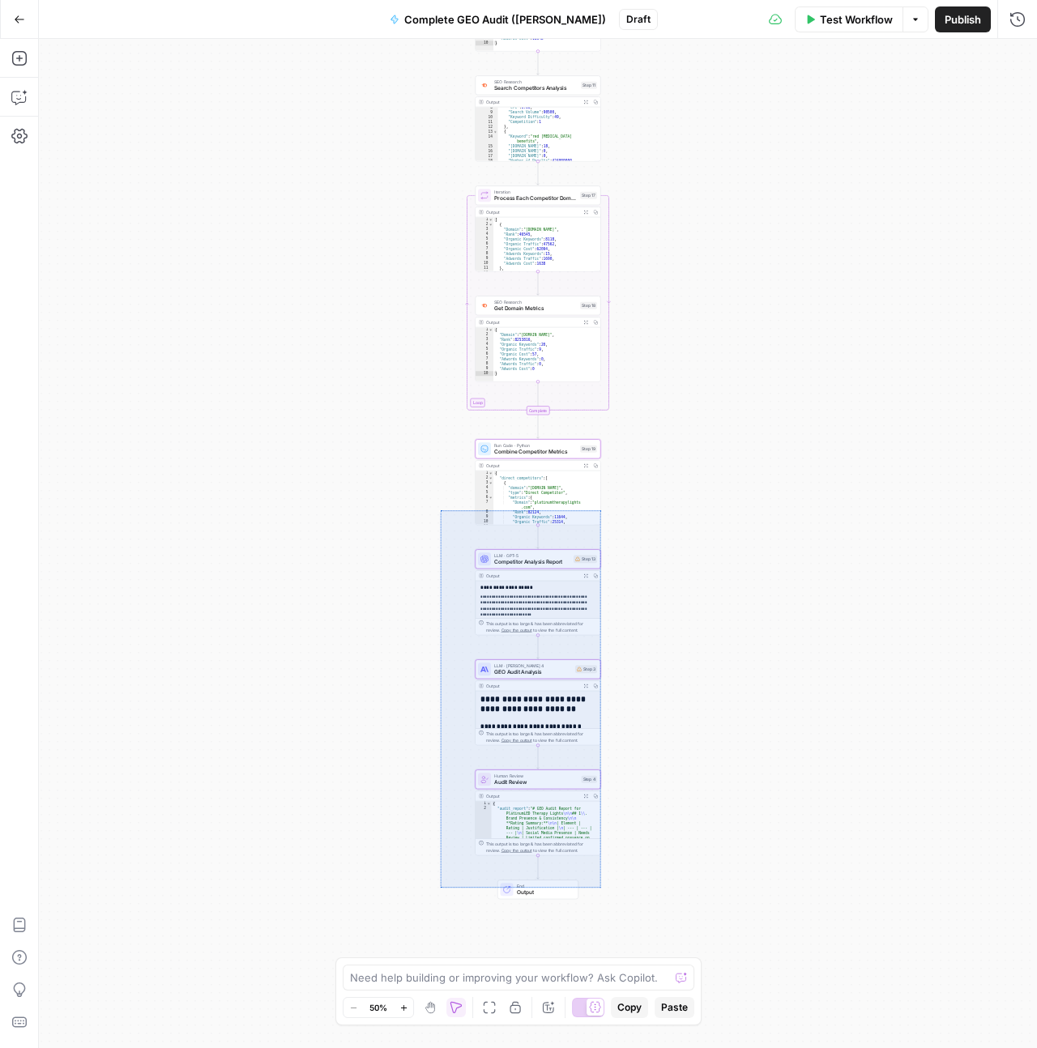
drag, startPoint x: 601, startPoint y: 888, endPoint x: 440, endPoint y: 510, distance: 411.2
click at [440, 510] on div "Workflow Set Inputs Inputs Perplexity Deep Research Brand Online Presence Resea…" at bounding box center [538, 543] width 998 height 1009
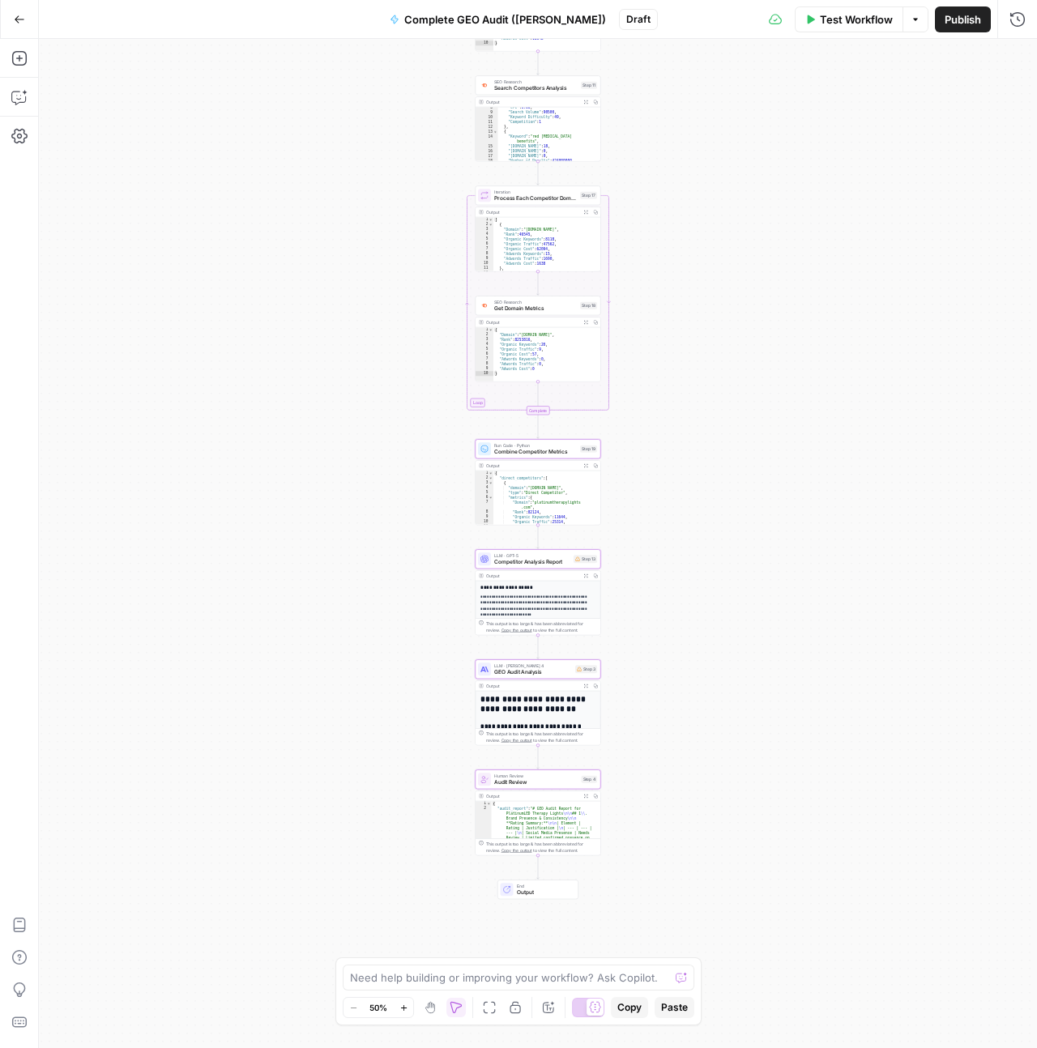
click at [428, 1009] on icon "button" at bounding box center [430, 1007] width 13 height 13
click at [725, 786] on div "Workflow Set Inputs Inputs Perplexity Deep Research Brand Online Presence Resea…" at bounding box center [538, 543] width 998 height 1009
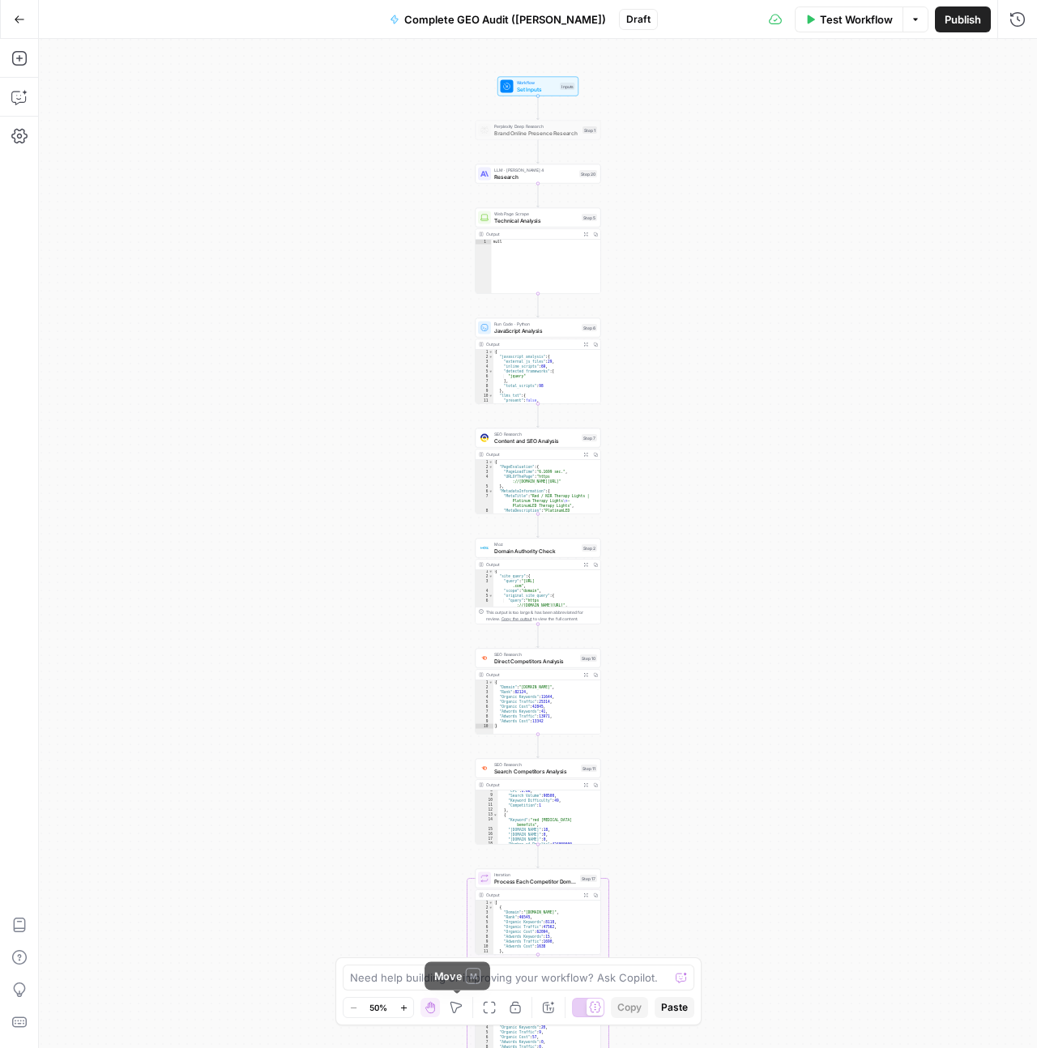
click at [450, 1009] on icon "button" at bounding box center [456, 1007] width 13 height 13
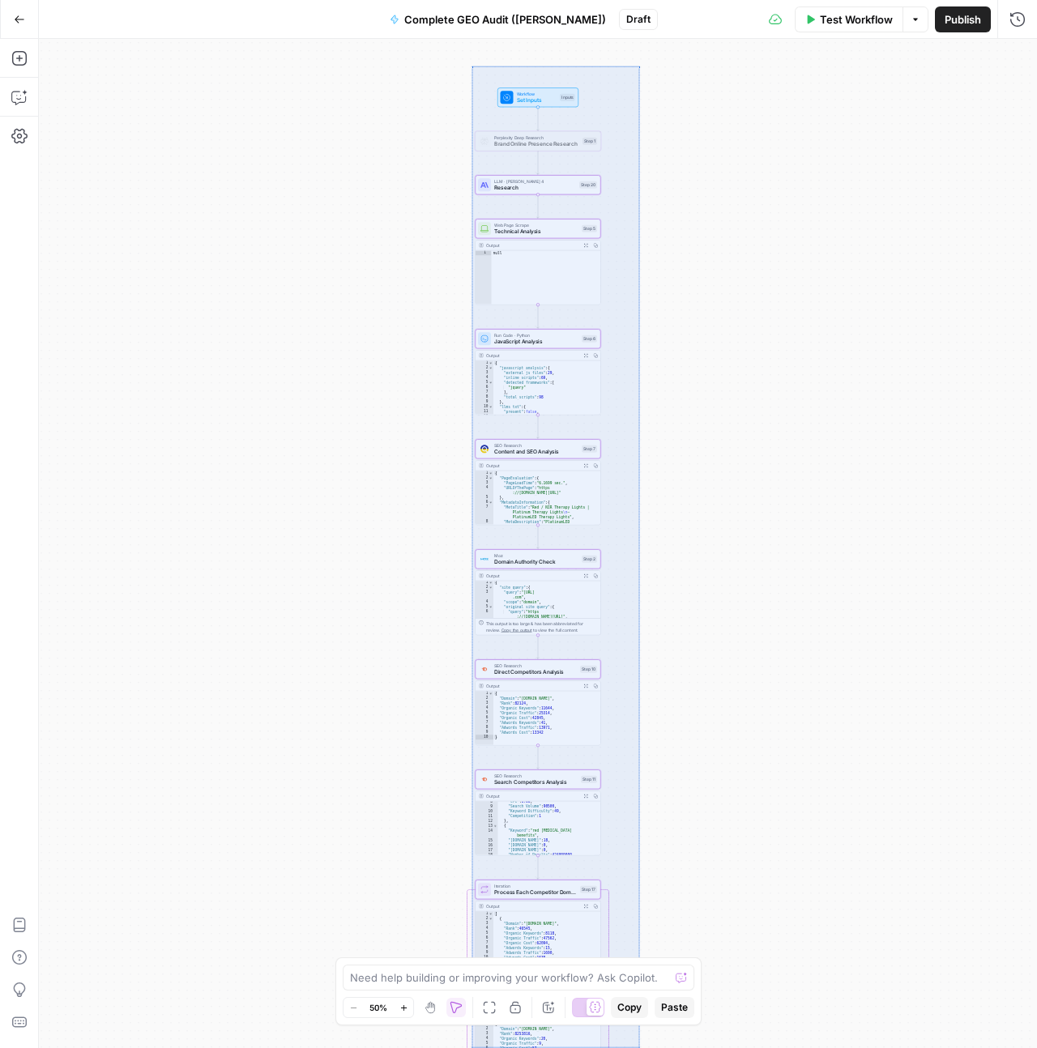
drag, startPoint x: 471, startPoint y: 66, endPoint x: 639, endPoint y: 1047, distance: 996.0
click at [639, 1047] on div "Workflow Set Inputs Inputs Perplexity Deep Research Brand Online Presence Resea…" at bounding box center [538, 543] width 998 height 1009
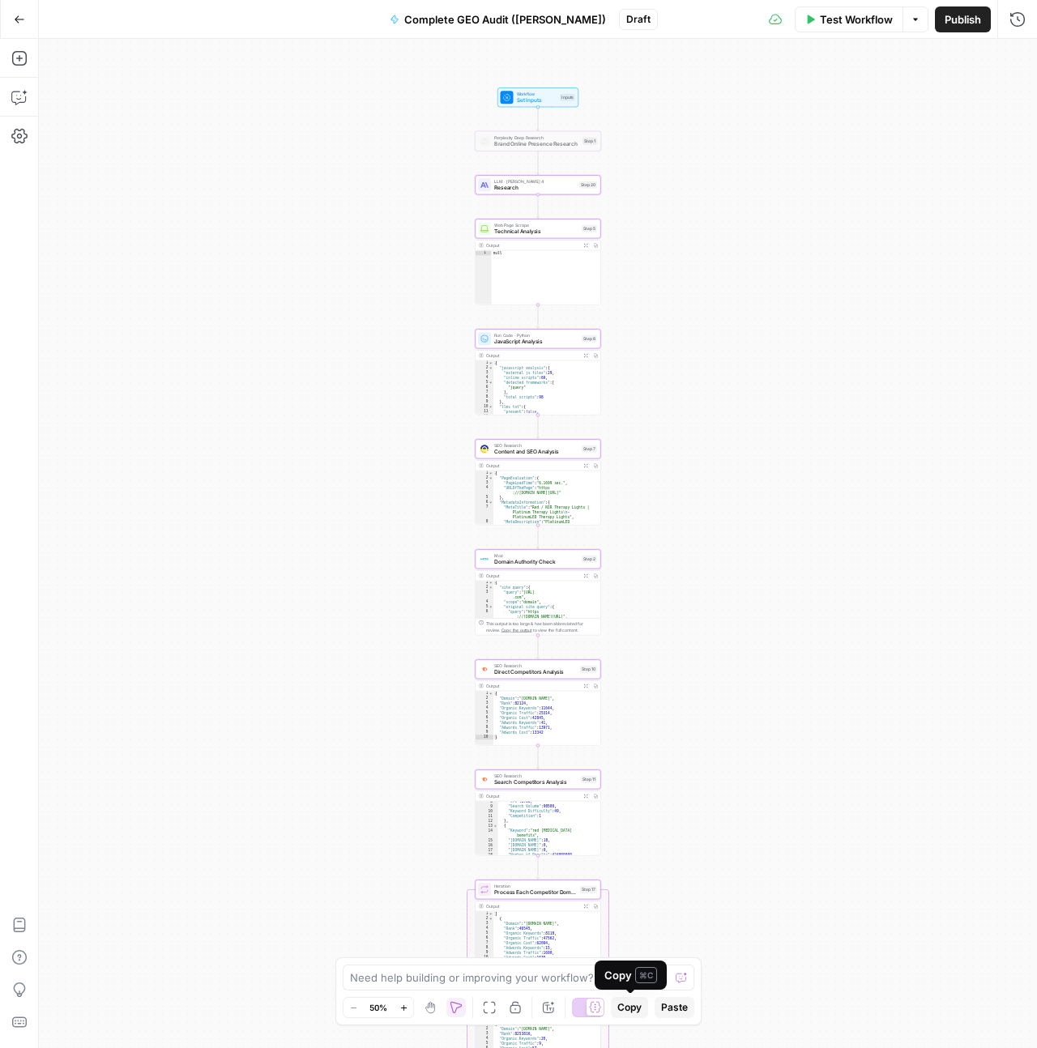
click at [632, 1010] on span "Copy" at bounding box center [629, 1007] width 24 height 15
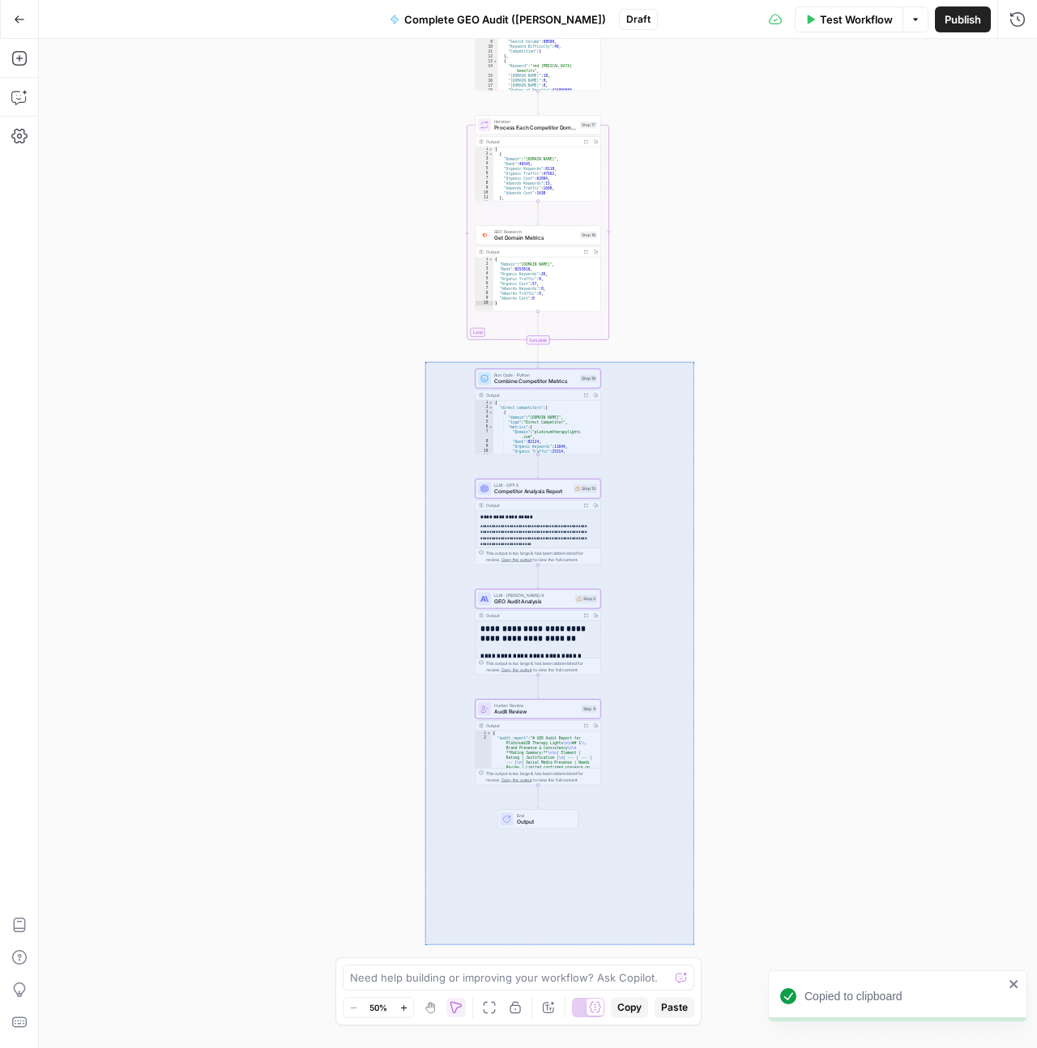
drag, startPoint x: 424, startPoint y: 361, endPoint x: 694, endPoint y: 945, distance: 643.4
click at [694, 945] on div "Workflow Set Inputs Inputs Perplexity Deep Research Brand Online Presence Resea…" at bounding box center [538, 543] width 998 height 1009
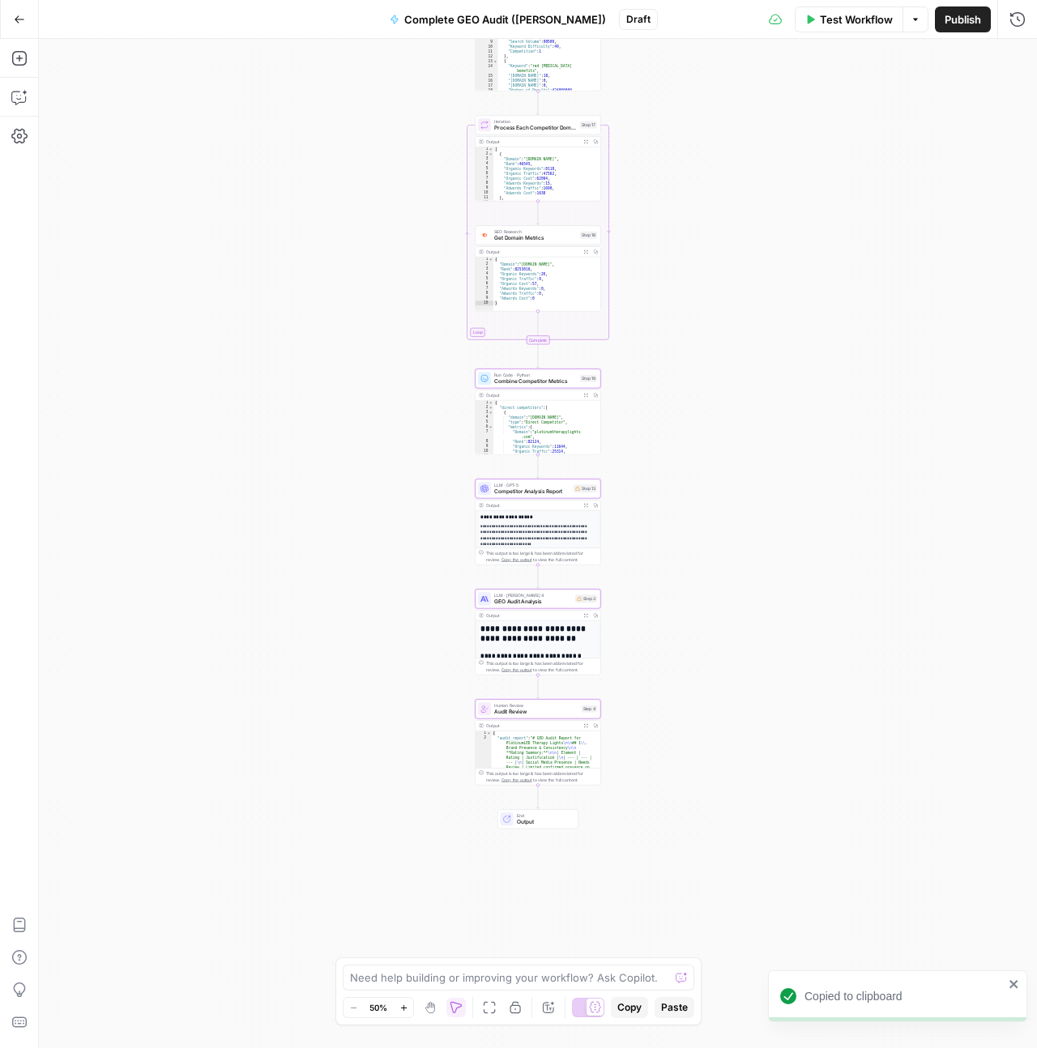
click at [625, 1012] on span "Copy" at bounding box center [629, 1007] width 24 height 15
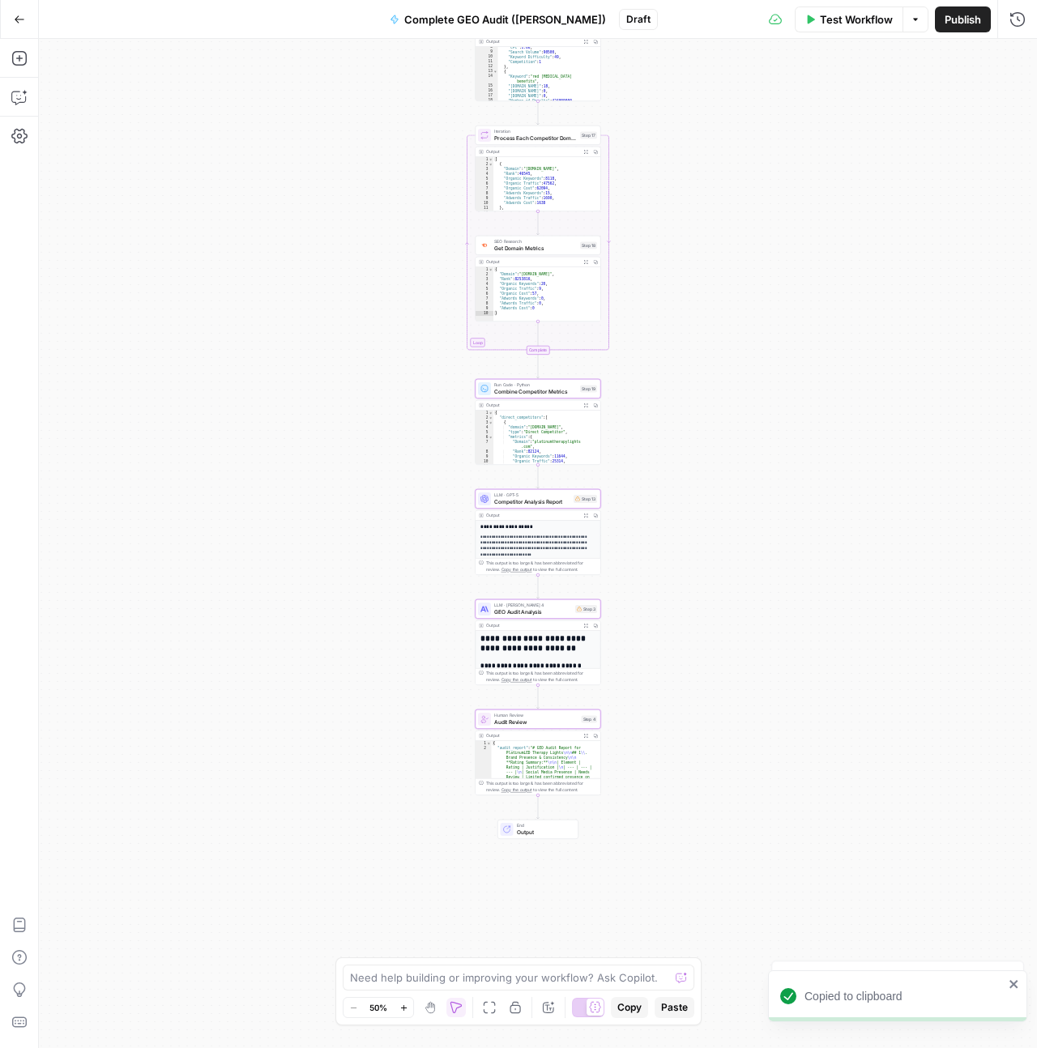
click at [15, 22] on icon "button" at bounding box center [19, 19] width 11 height 11
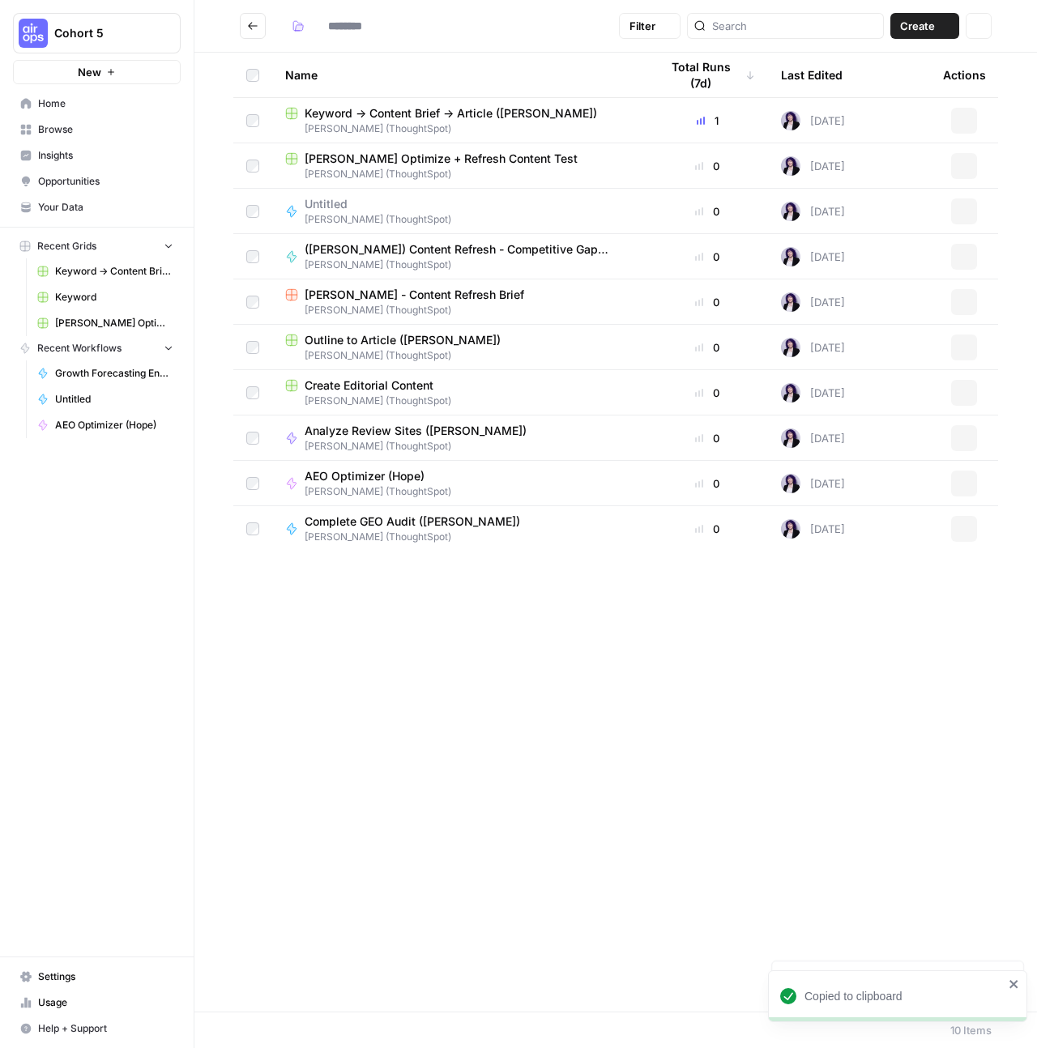
type input "**********"
click at [957, 531] on button "Actions" at bounding box center [964, 529] width 26 height 26
click at [393, 510] on td "Complete GEO Audit (Hope Siler) Hope Siler (ThoughtSpot)" at bounding box center [459, 528] width 374 height 45
click at [775, 25] on input "search" at bounding box center [794, 26] width 164 height 16
click at [244, 13] on button "Go back" at bounding box center [253, 26] width 26 height 26
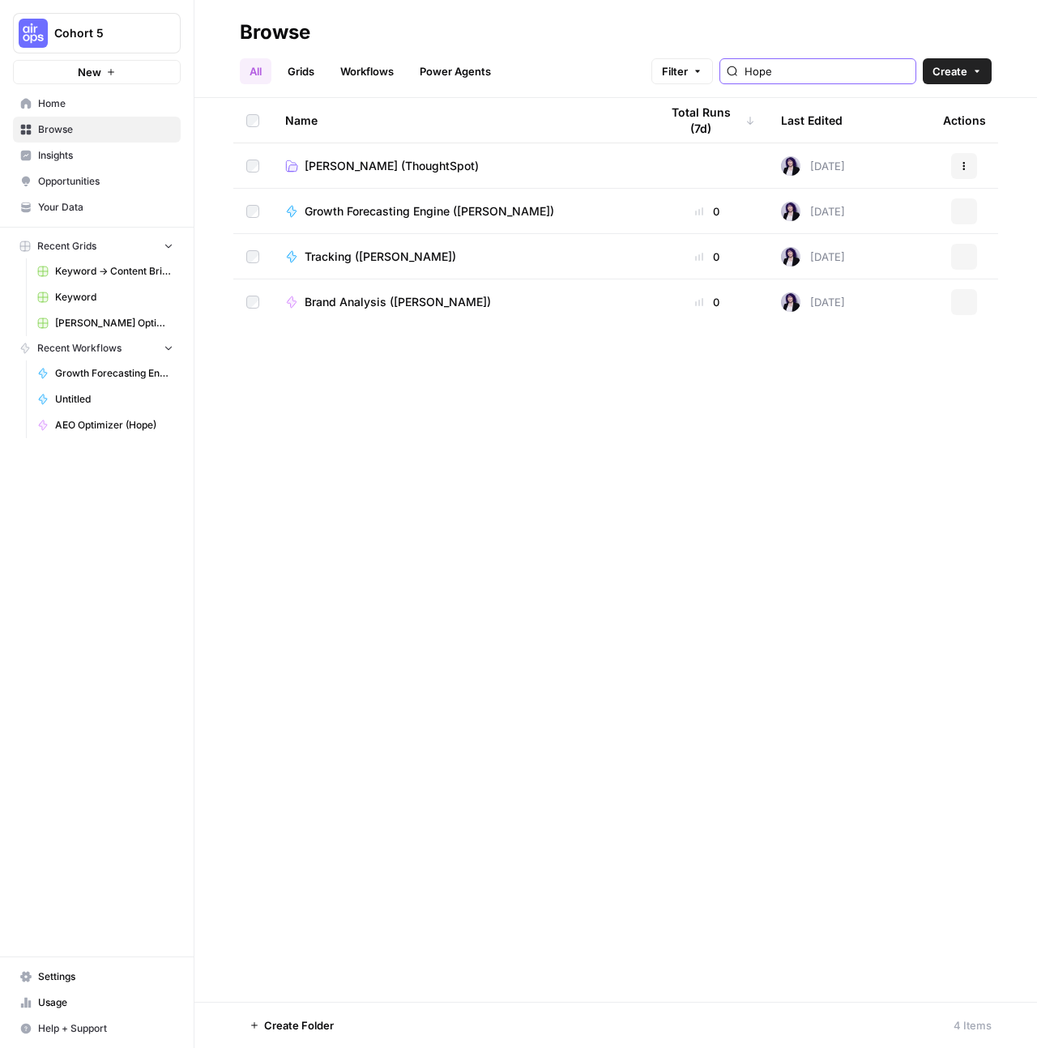
click at [821, 68] on input "Hope" at bounding box center [826, 71] width 164 height 16
click at [420, 1030] on button "More Options" at bounding box center [420, 1026] width 26 height 26
click at [439, 958] on span "Move to" at bounding box center [457, 965] width 41 height 16
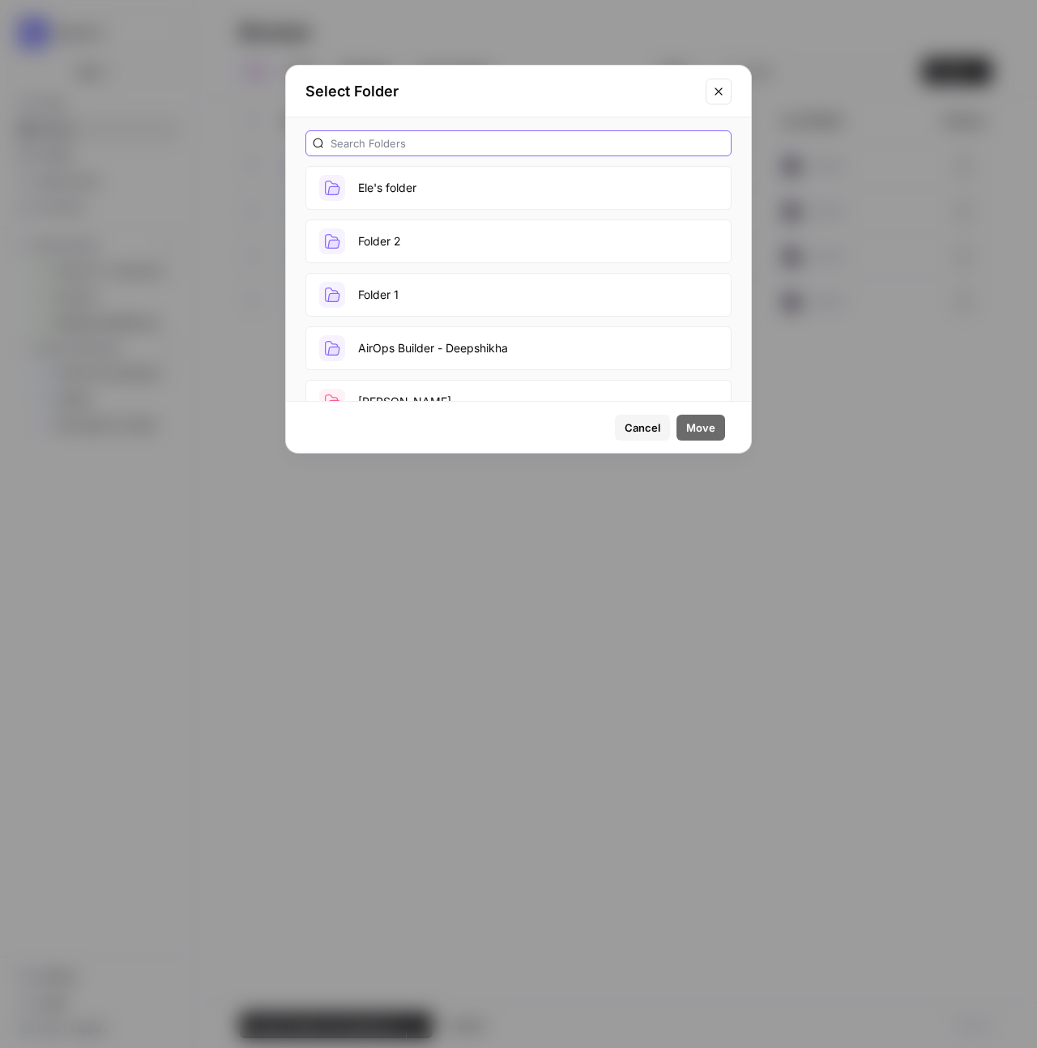
click at [467, 141] on input "text" at bounding box center [528, 143] width 394 height 16
type input "hope"
click at [459, 190] on button "Hope Siler (ThoughtSpot)" at bounding box center [518, 188] width 426 height 44
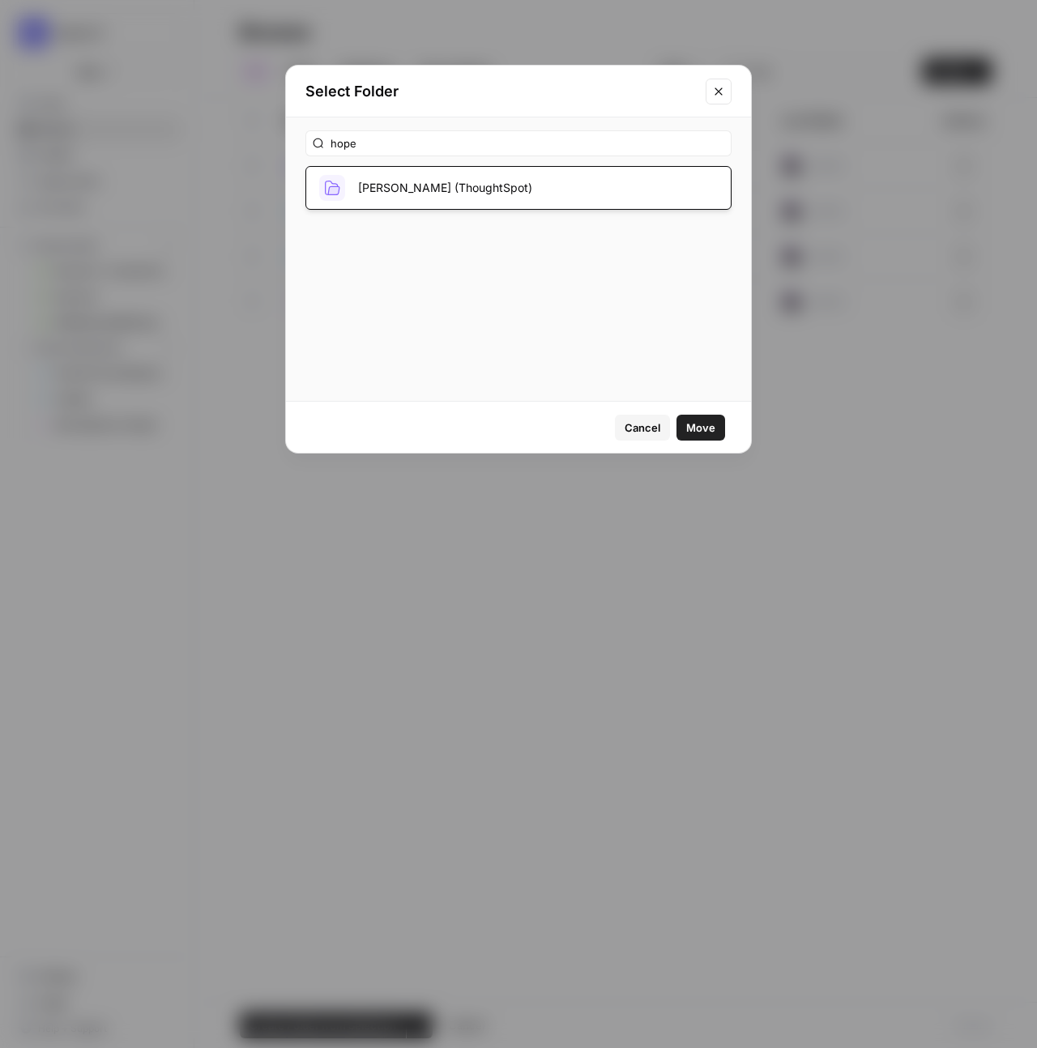
click at [702, 429] on span "Move" at bounding box center [700, 428] width 29 height 16
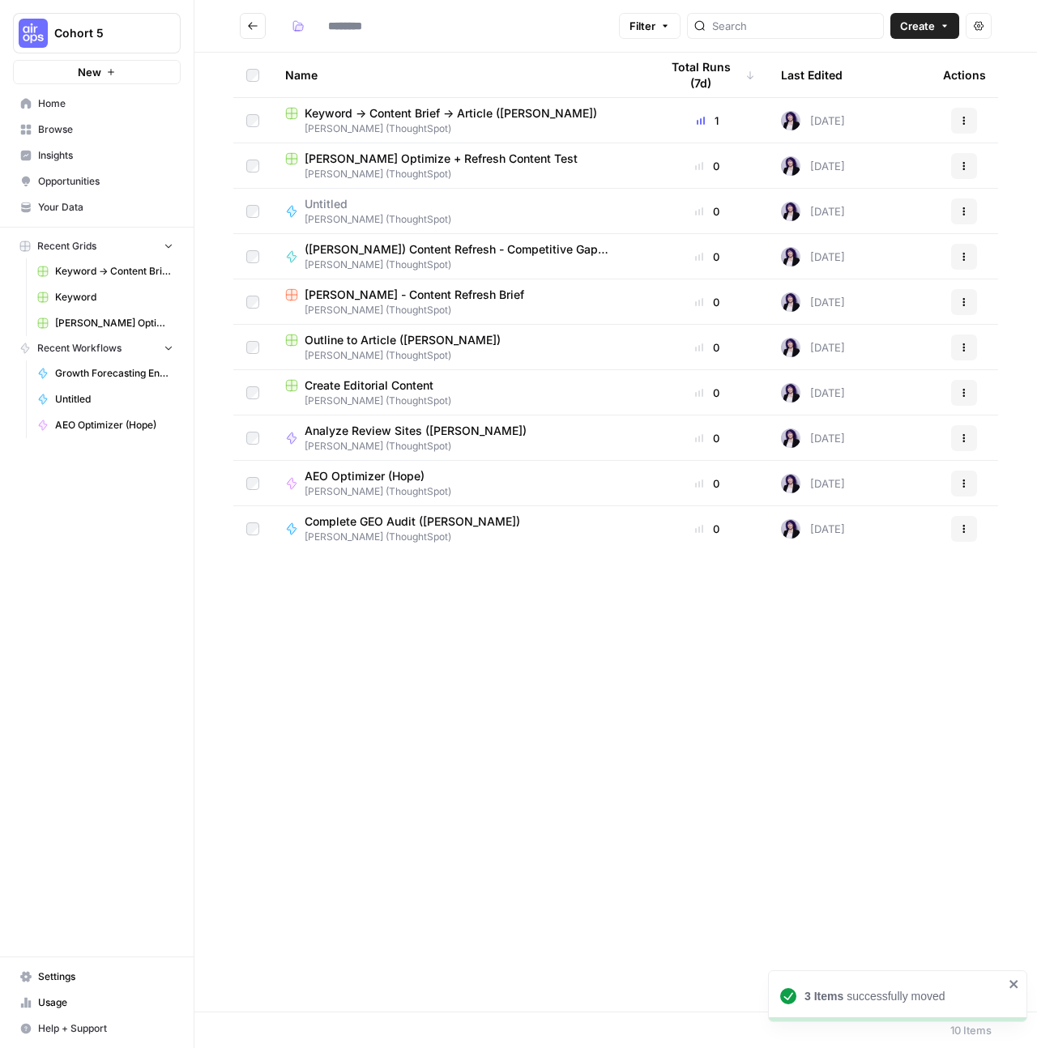
type input "**********"
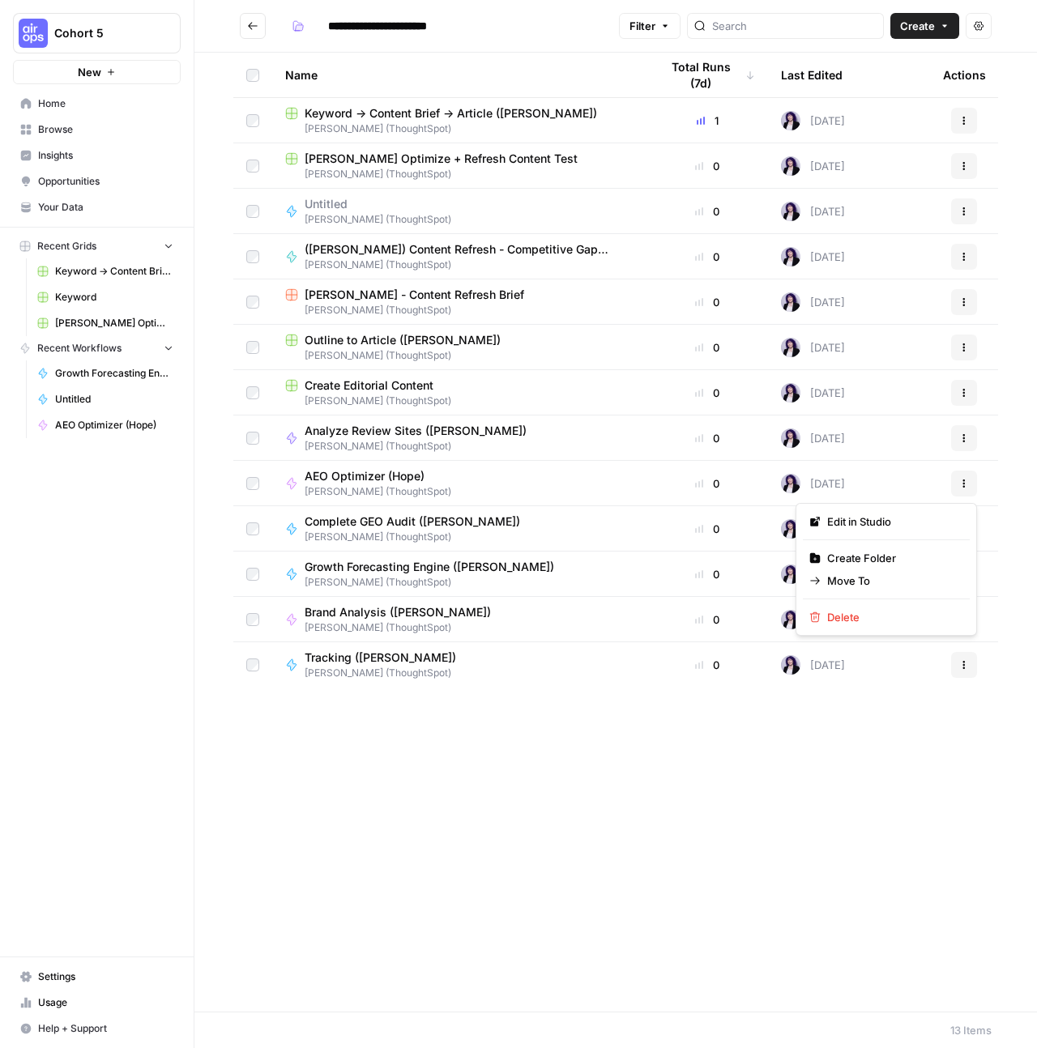
click at [966, 486] on icon "button" at bounding box center [964, 484] width 10 height 10
click at [862, 523] on span "Edit in Studio" at bounding box center [892, 522] width 130 height 16
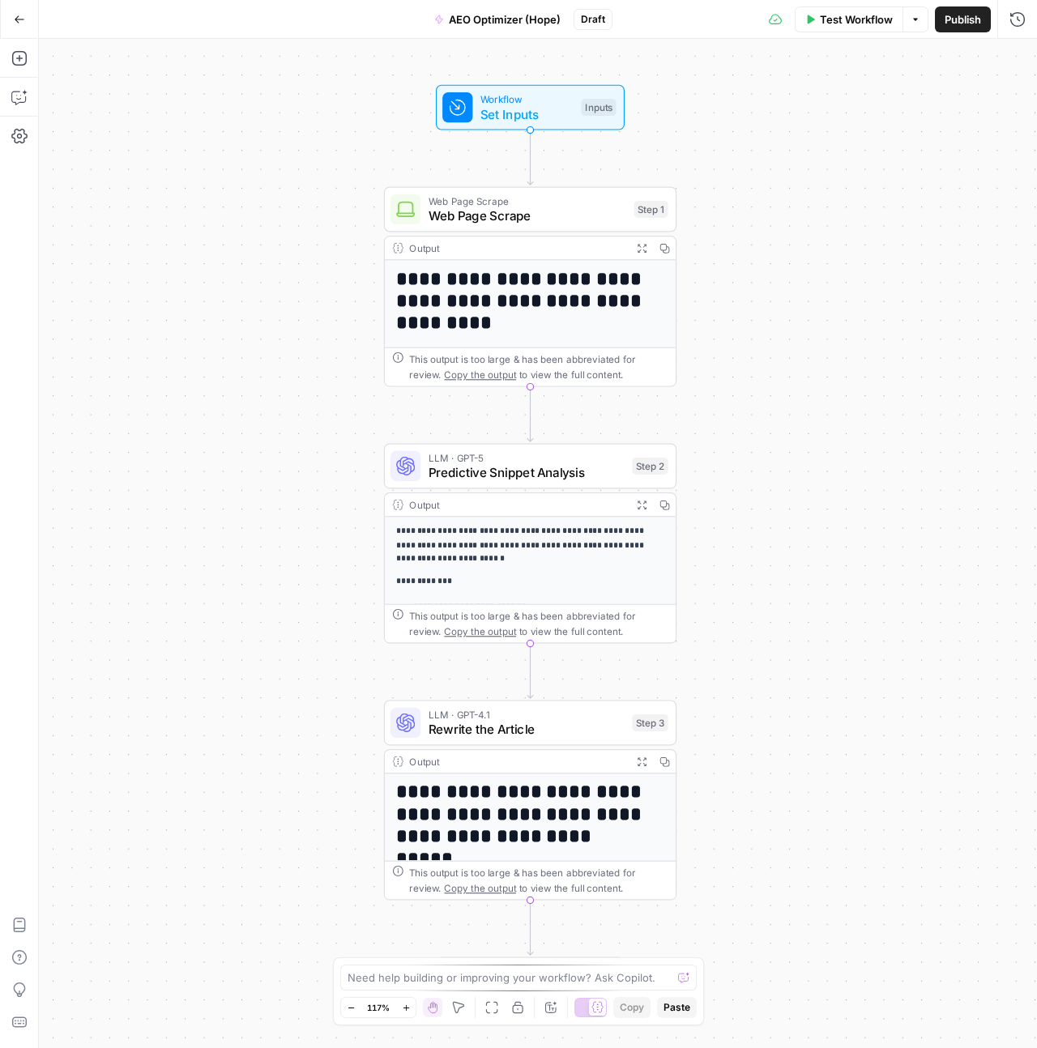
click at [489, 10] on button "AEO Optimizer (Hope)" at bounding box center [497, 19] width 146 height 26
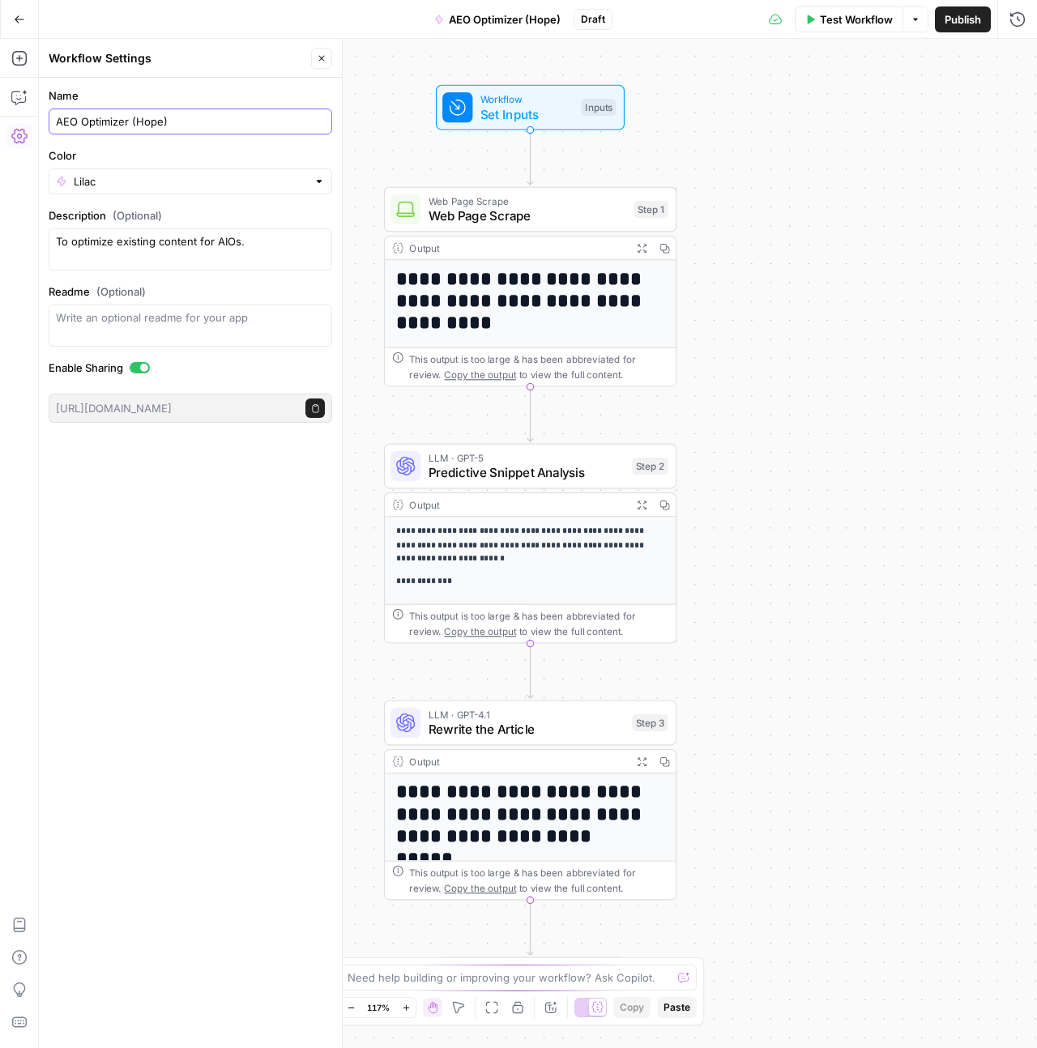
drag, startPoint x: 133, startPoint y: 126, endPoint x: 83, endPoint y: 127, distance: 50.2
click at [83, 127] on input "AEO Optimizer (Hope)" at bounding box center [190, 121] width 269 height 16
click at [109, 123] on input "AEO (Hope)" at bounding box center [190, 121] width 269 height 16
click at [82, 125] on input "AEO (Hope Siler)" at bounding box center [190, 121] width 269 height 16
type input "AEO Test (Hope Siler)"
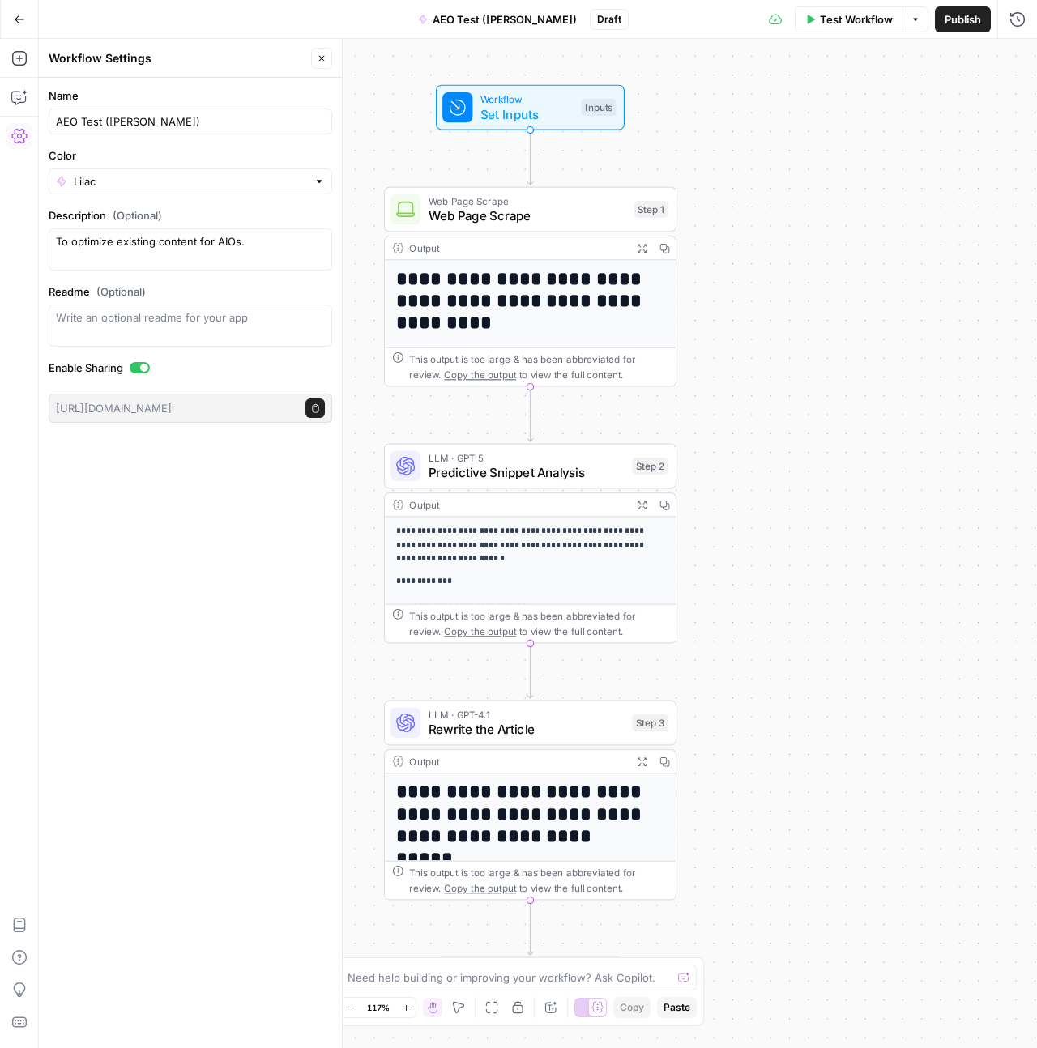
click at [518, 105] on span "Set Inputs" at bounding box center [526, 114] width 93 height 19
click at [558, 215] on span "Web Page Scrape" at bounding box center [528, 216] width 198 height 19
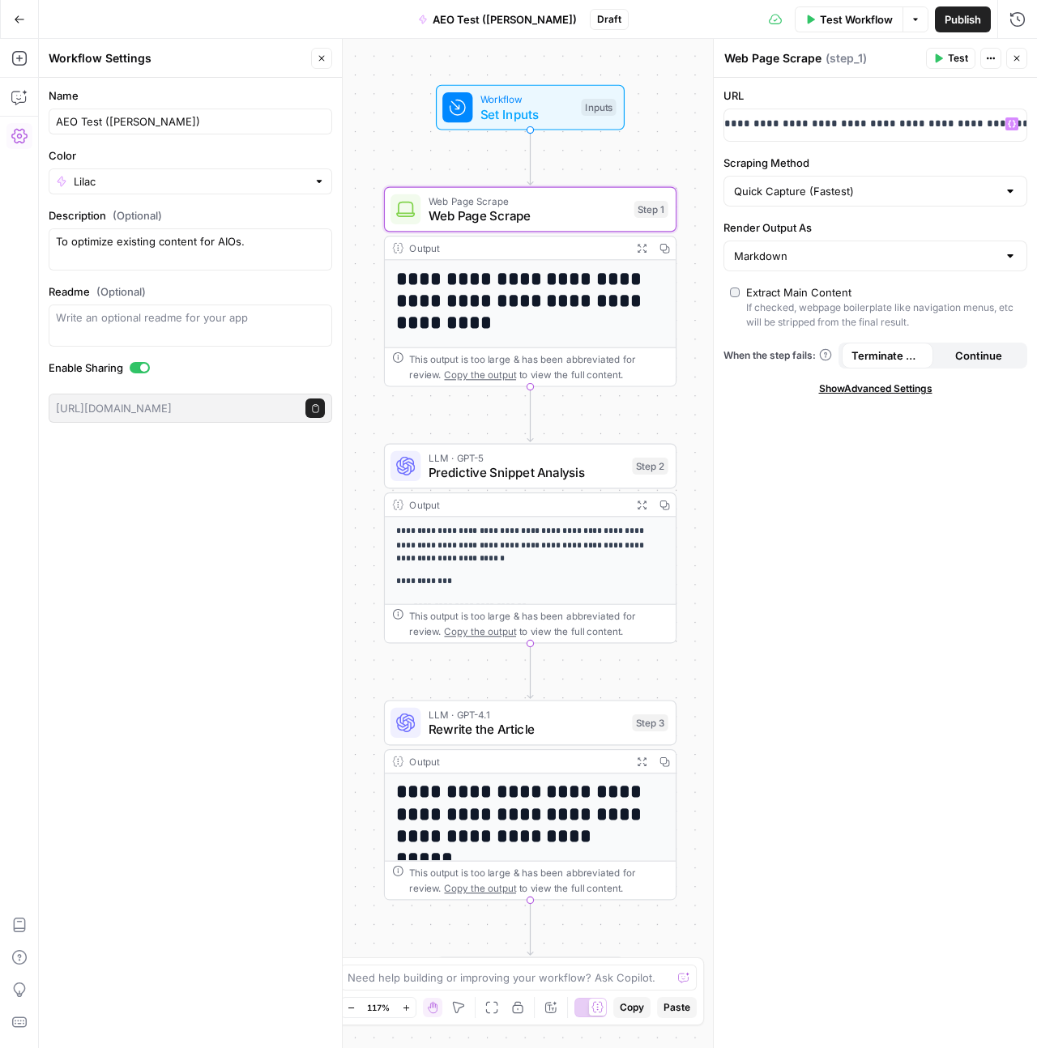
scroll to position [0, 96]
click at [19, 19] on icon "button" at bounding box center [19, 19] width 11 height 11
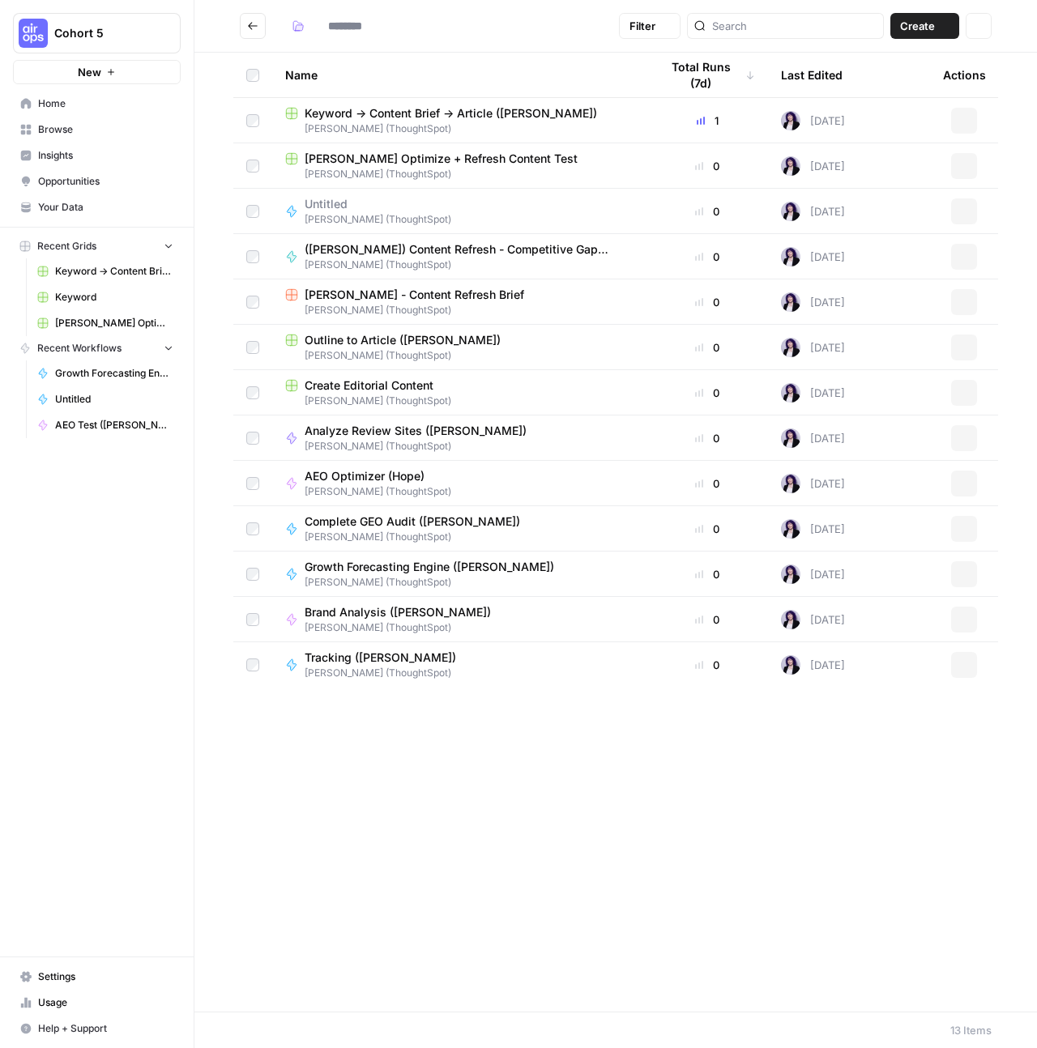
type input "**********"
click at [962, 529] on icon "button" at bounding box center [964, 529] width 10 height 10
click at [253, 31] on icon "Go back" at bounding box center [252, 25] width 11 height 11
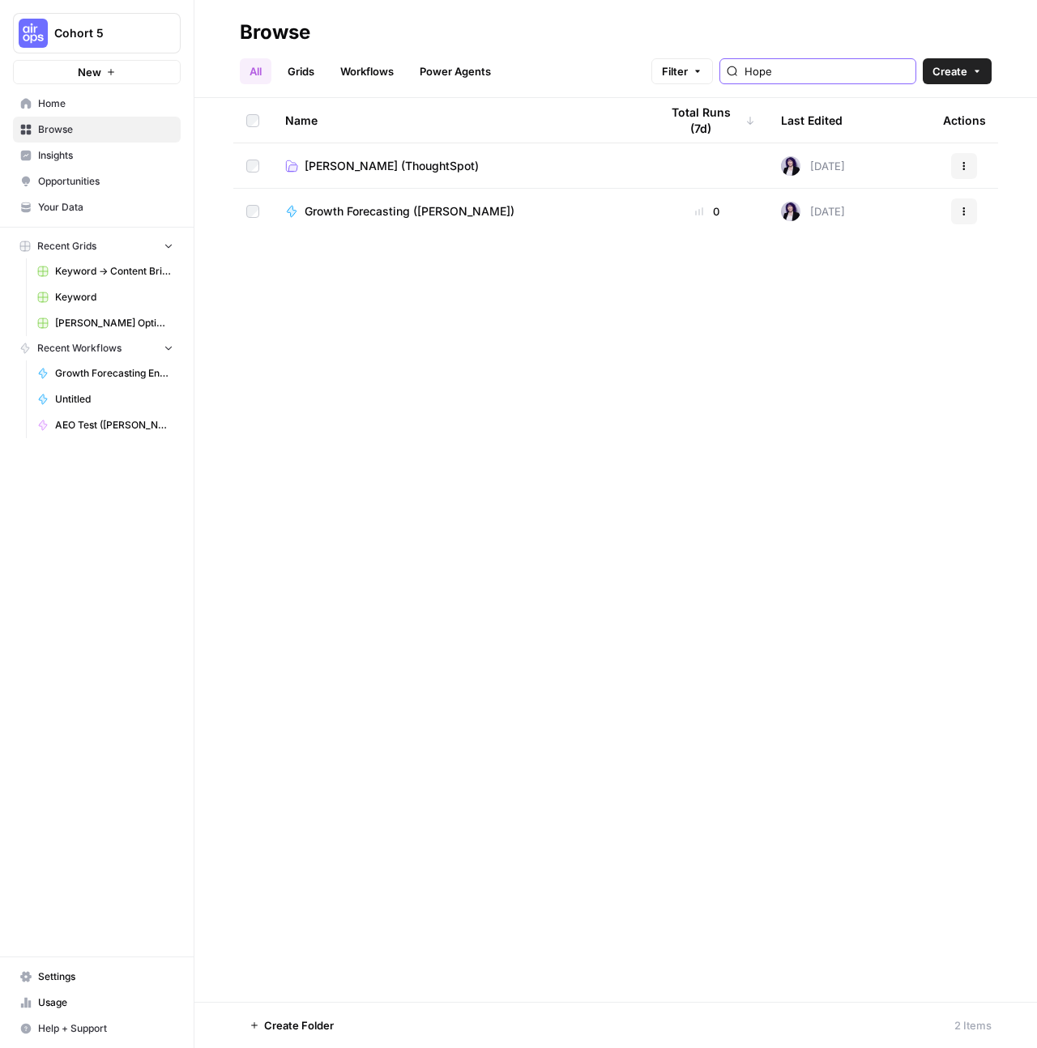
click at [838, 66] on input "Hope" at bounding box center [826, 71] width 164 height 16
click at [421, 1030] on button "More Options" at bounding box center [420, 1026] width 26 height 26
click at [433, 965] on div "Move to" at bounding box center [451, 965] width 65 height 16
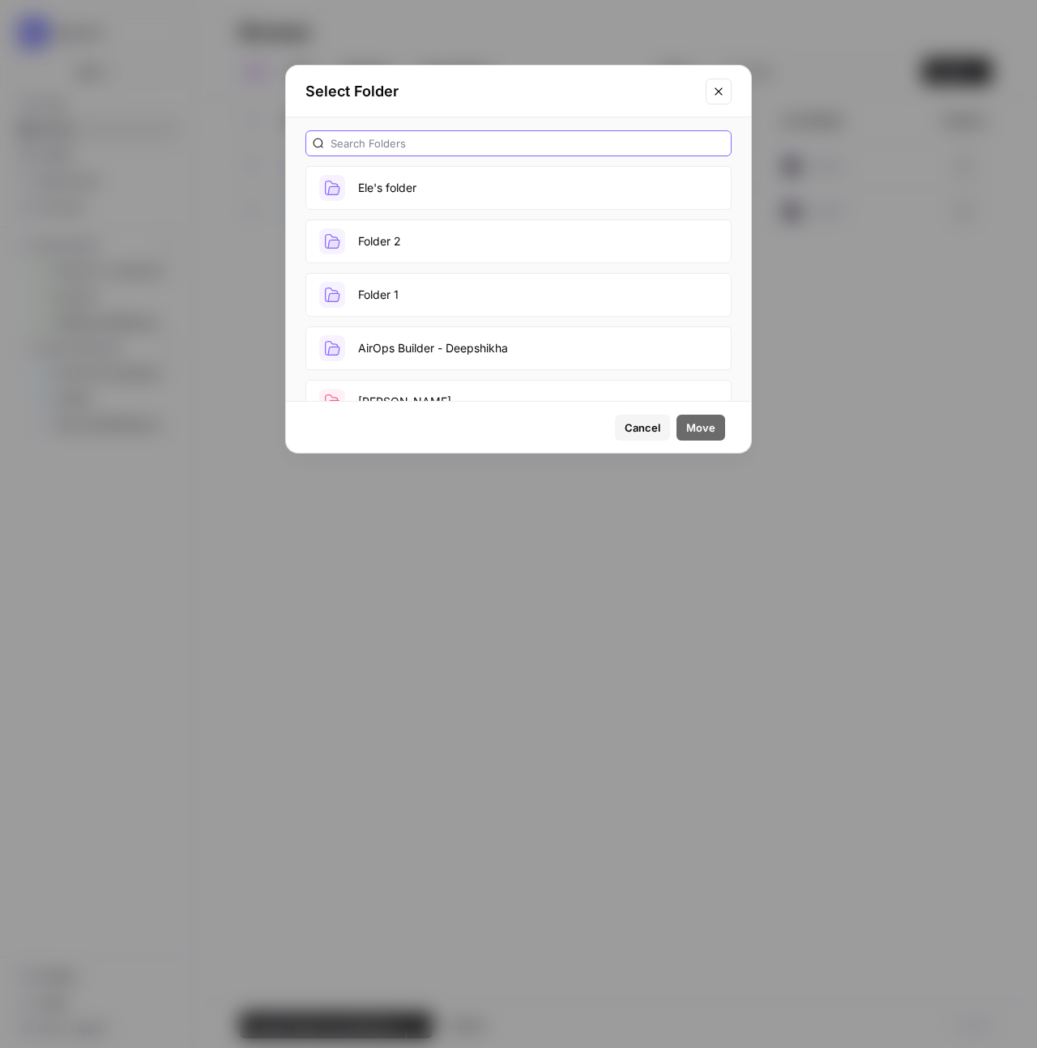
click at [451, 143] on input "text" at bounding box center [528, 143] width 394 height 16
type input "hope"
click at [443, 176] on button "Hope Siler (ThoughtSpot)" at bounding box center [518, 188] width 426 height 44
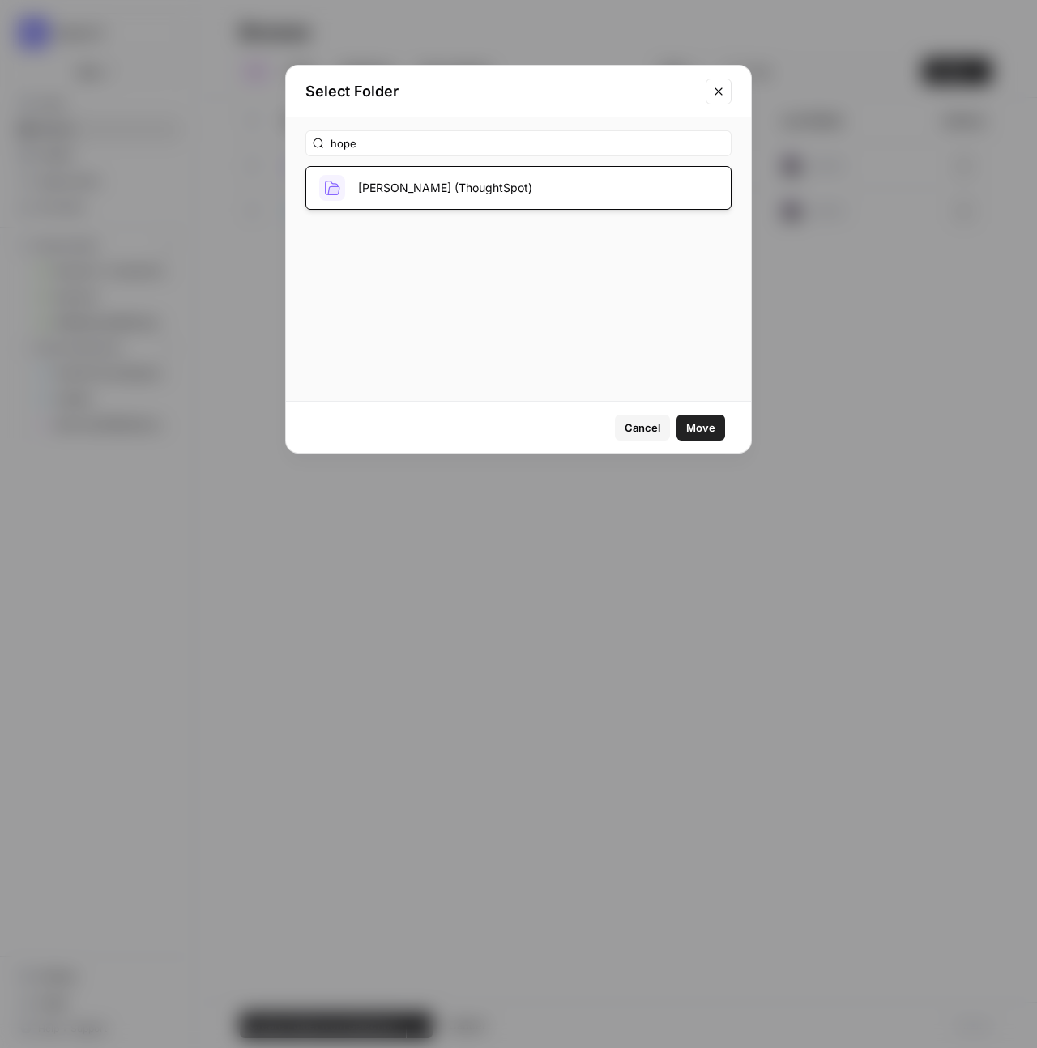
click at [715, 422] on button "Move" at bounding box center [700, 428] width 49 height 26
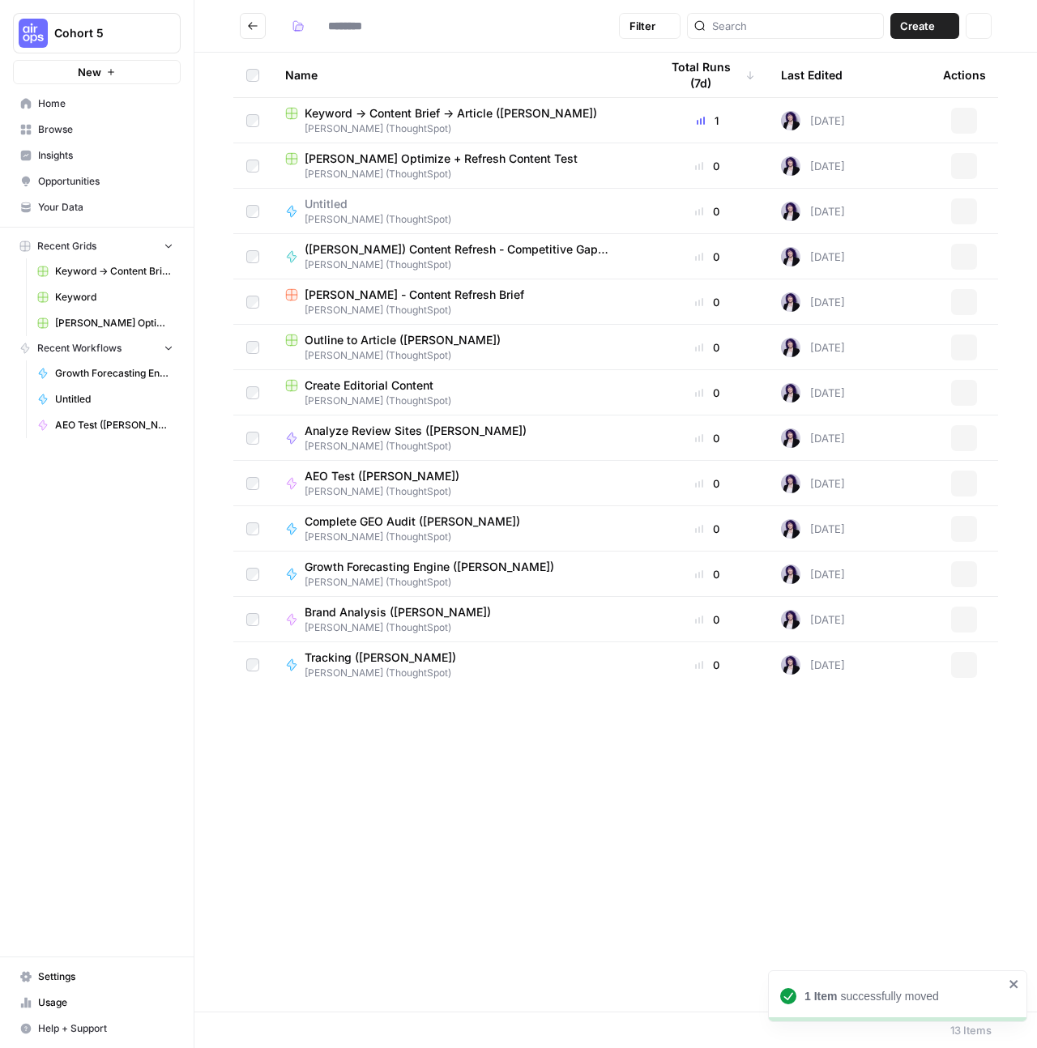
type input "**********"
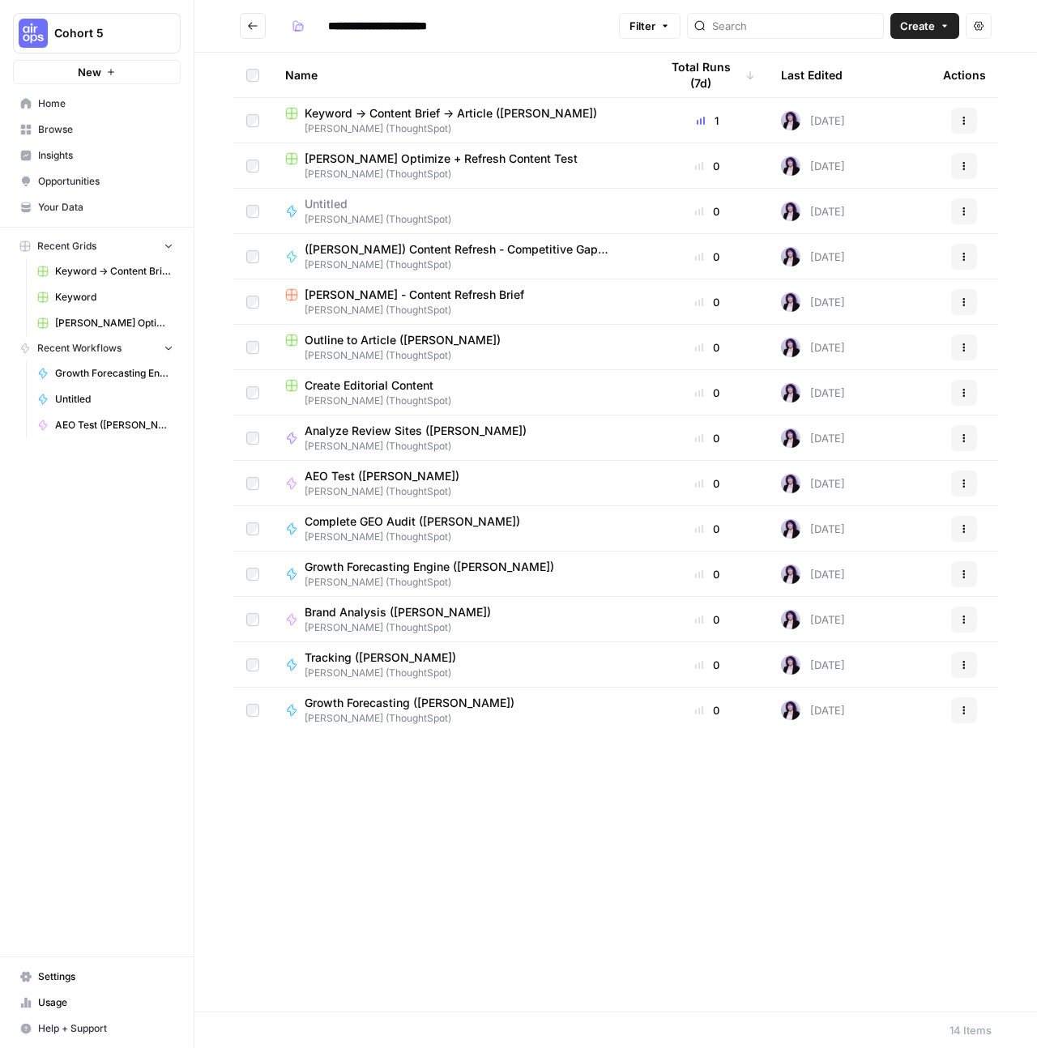
click at [981, 28] on icon "button" at bounding box center [979, 25] width 10 height 9
click at [988, 29] on button "Actions" at bounding box center [979, 26] width 26 height 26
click at [557, 932] on div "Name Total Runs (7d) Last Edited Actions Keyword -> Content Brief -> Article (H…" at bounding box center [615, 527] width 842 height 949
click at [250, 28] on icon "Go back" at bounding box center [253, 25] width 10 height 7
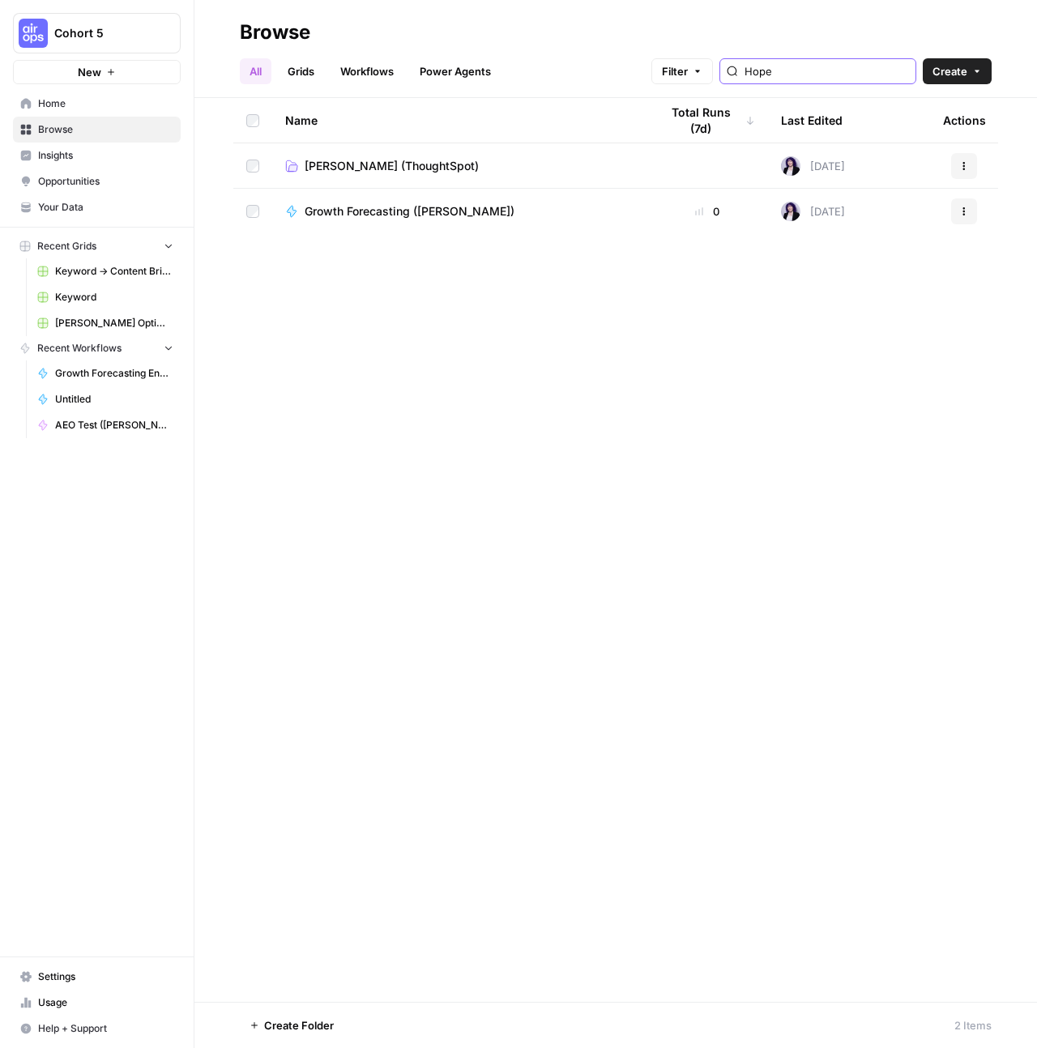
click at [798, 67] on input "Hope" at bounding box center [826, 71] width 164 height 16
click at [261, 254] on td at bounding box center [252, 256] width 39 height 45
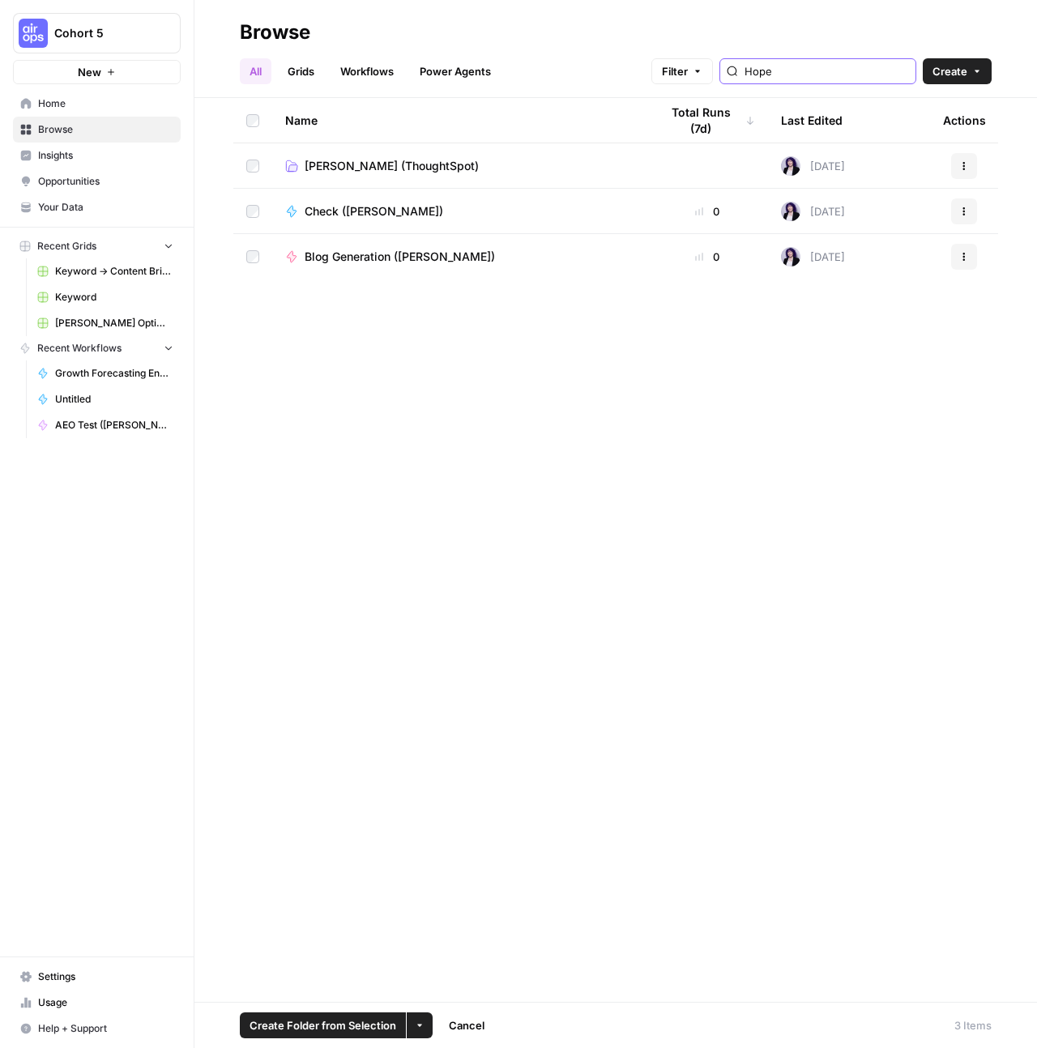
click at [877, 71] on input "Hope" at bounding box center [826, 71] width 164 height 16
click at [416, 1028] on icon "button" at bounding box center [420, 1026] width 10 height 10
click at [421, 964] on icon "button" at bounding box center [424, 964] width 11 height 11
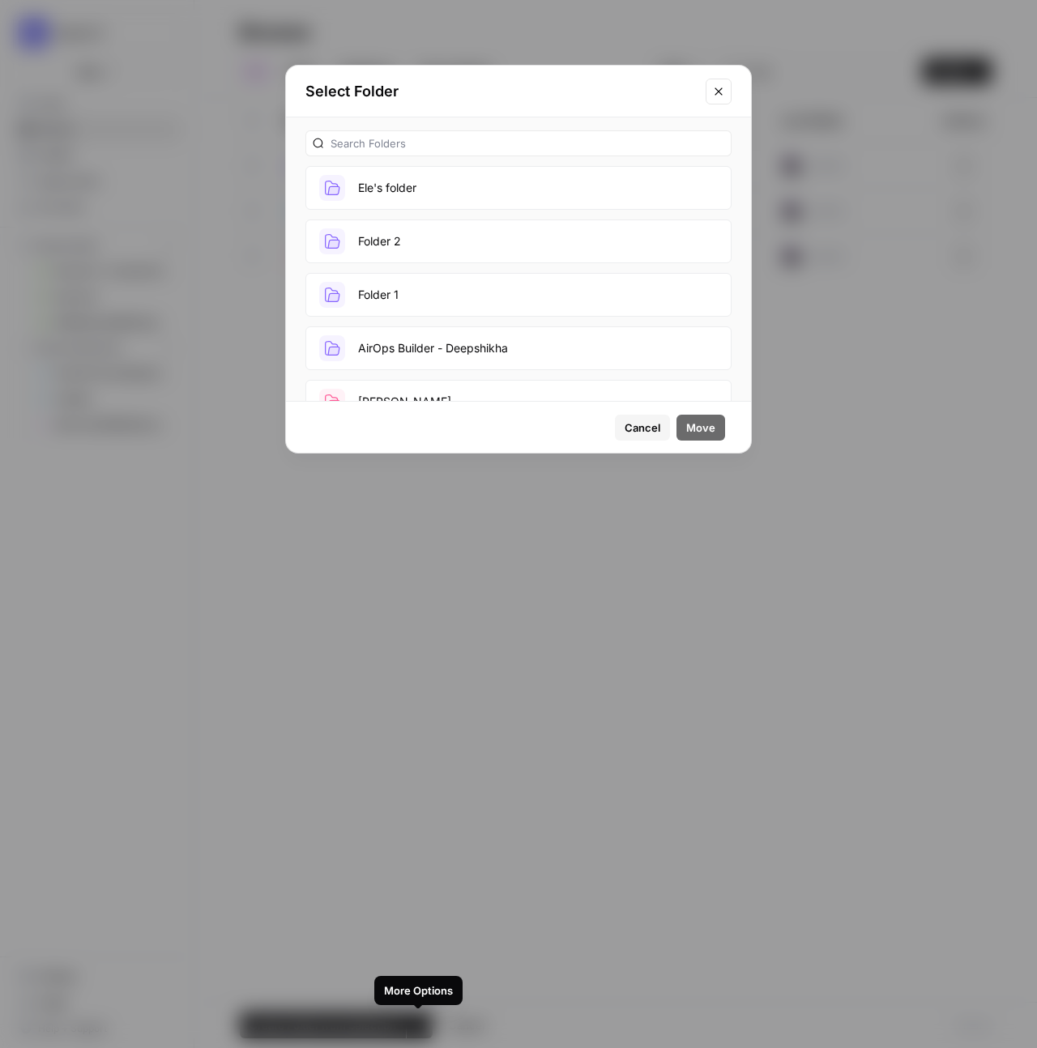
click at [476, 116] on div "Select Folder" at bounding box center [518, 92] width 465 height 52
click at [458, 137] on input "text" at bounding box center [528, 143] width 394 height 16
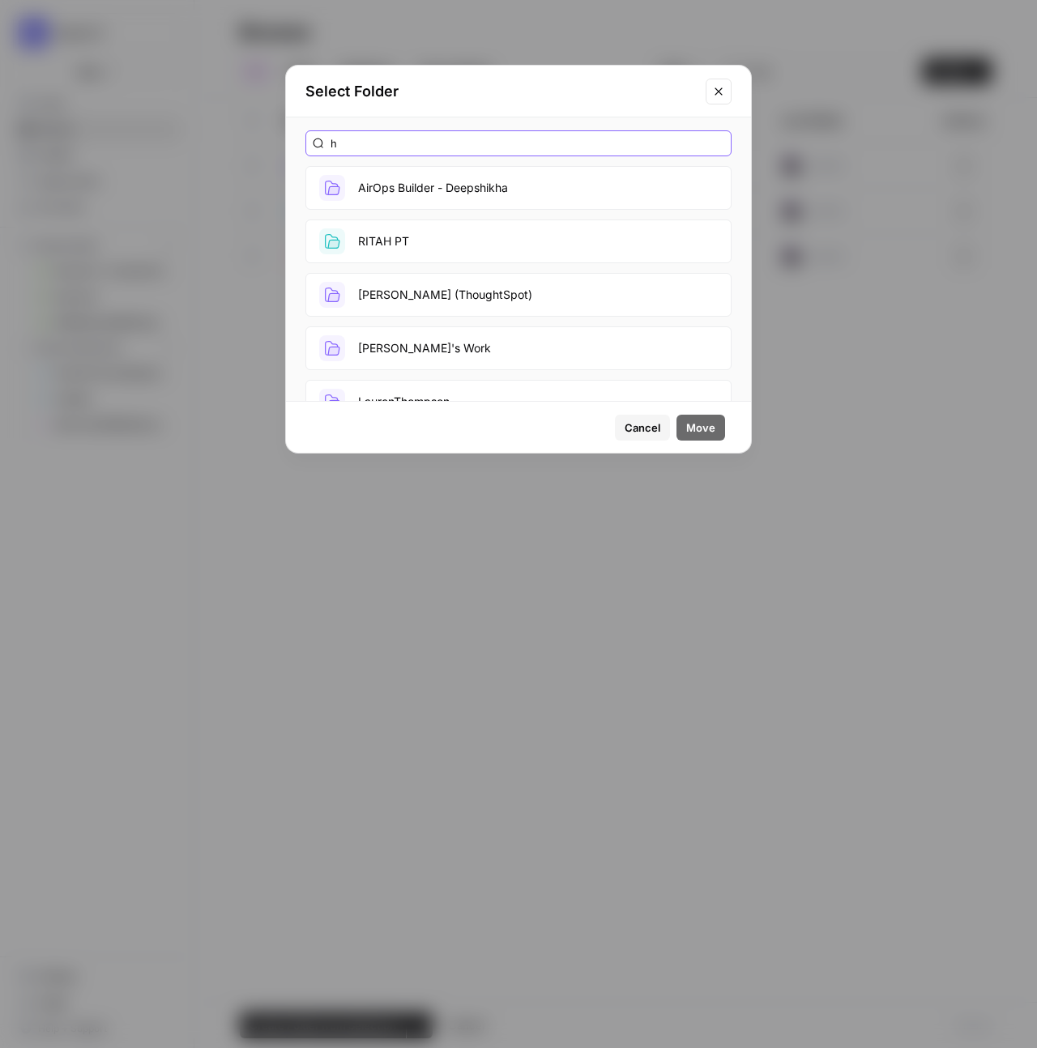
type input "h"
click at [431, 296] on button "Hope Siler (ThoughtSpot)" at bounding box center [518, 295] width 426 height 44
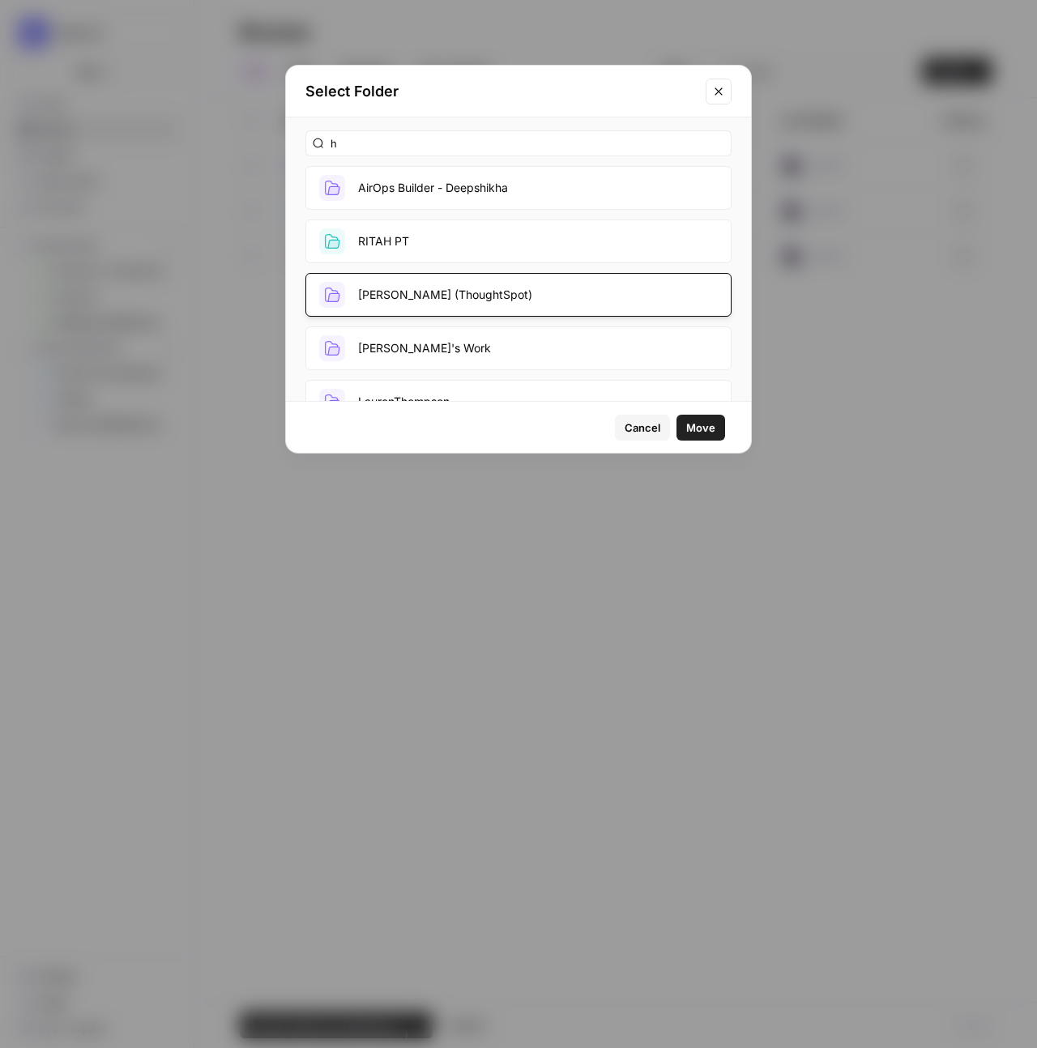
click at [705, 431] on span "Move" at bounding box center [700, 428] width 29 height 16
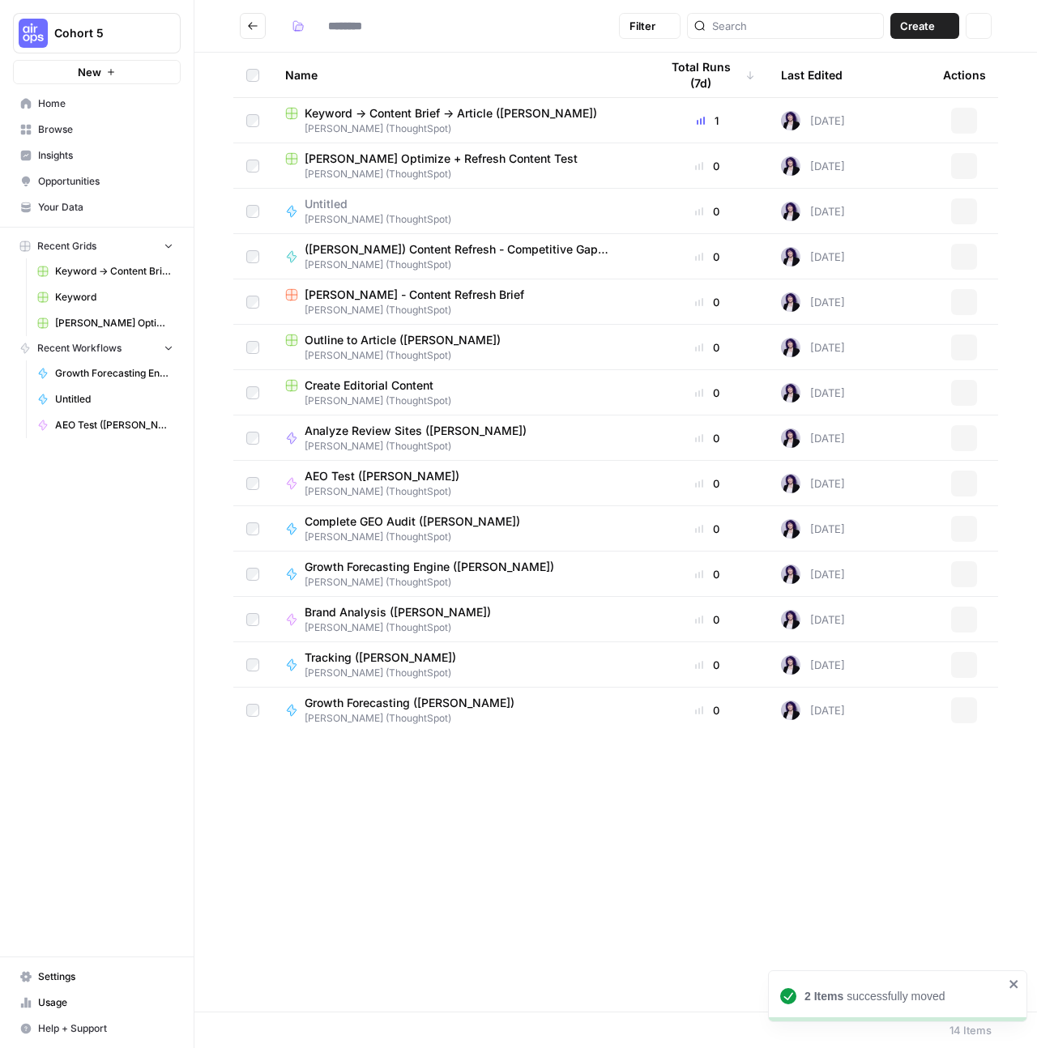
type input "**********"
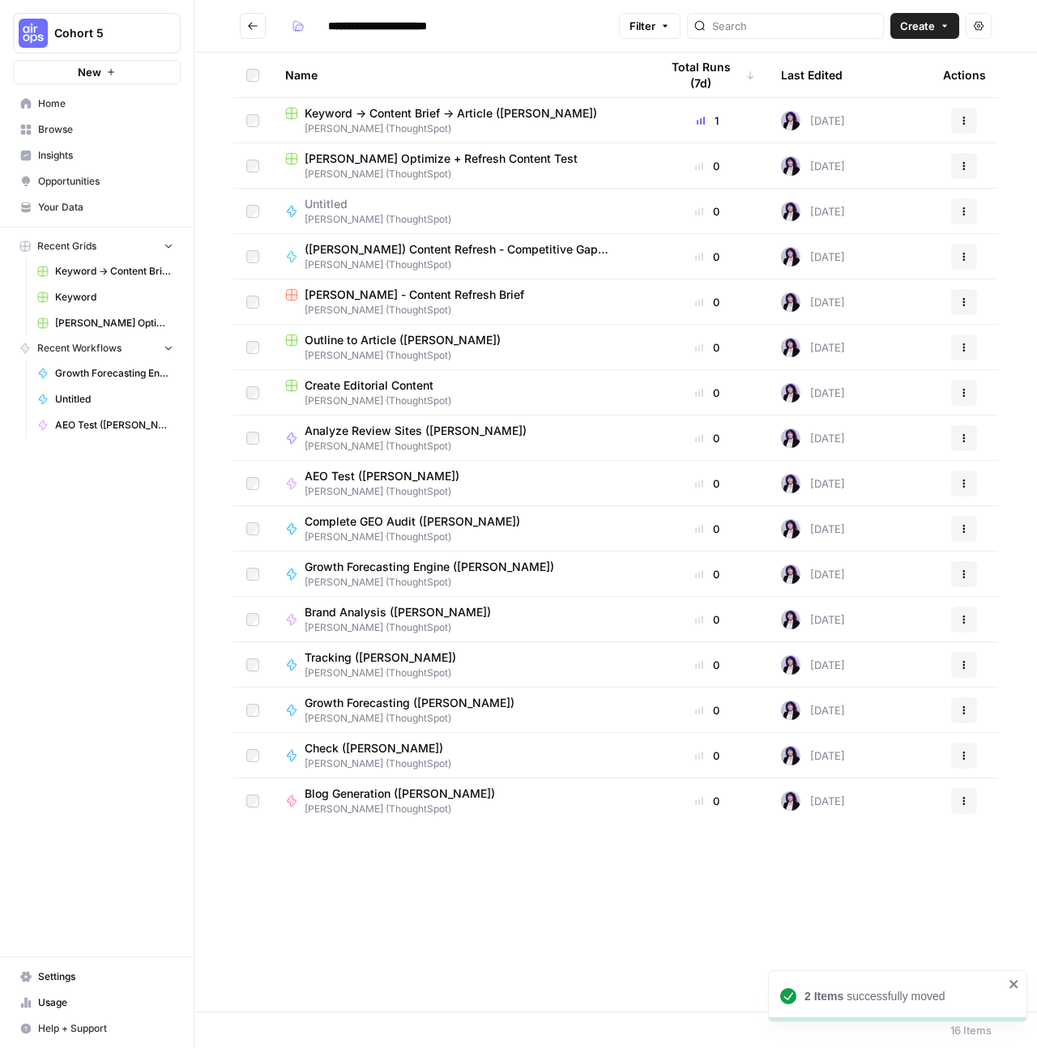
click at [247, 20] on icon "Go back" at bounding box center [252, 25] width 11 height 11
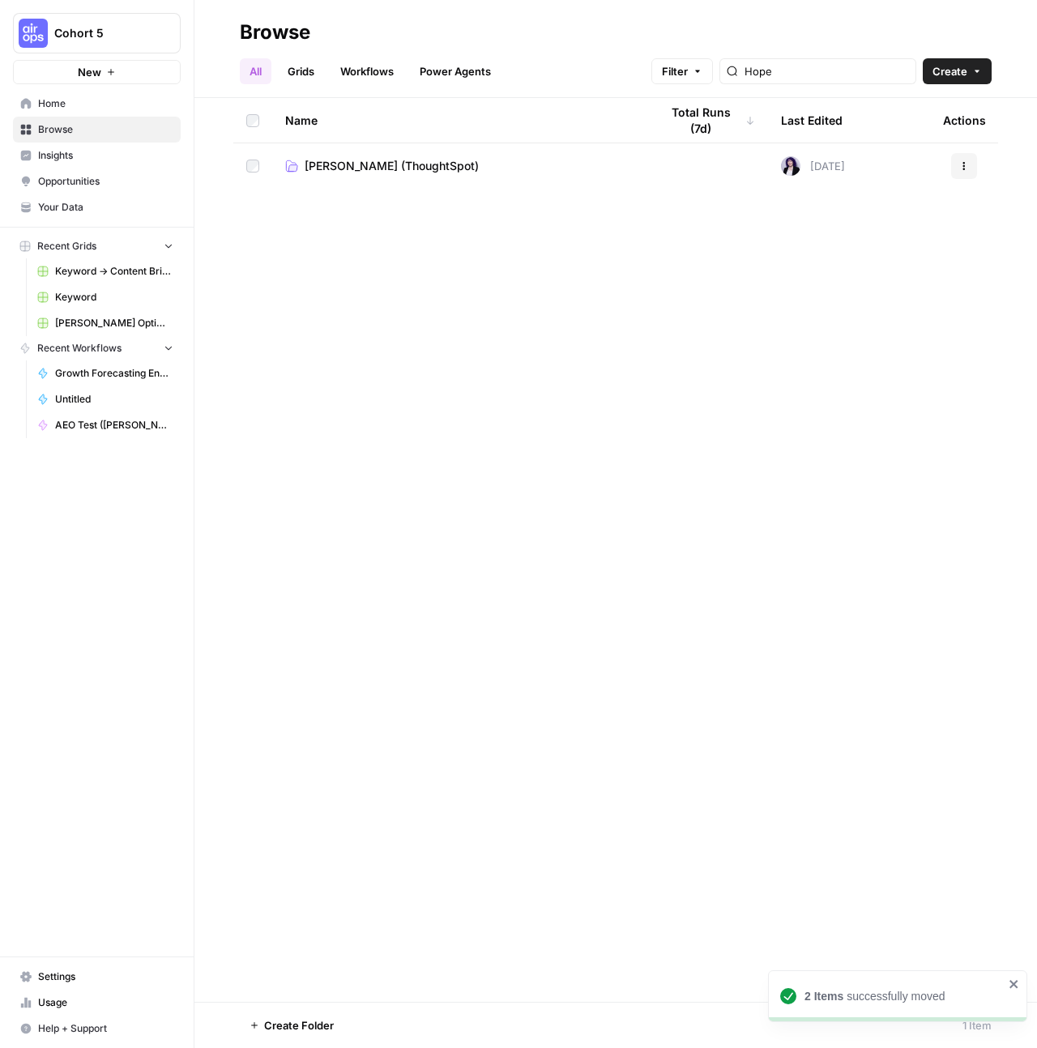
click at [824, 83] on div "Hope" at bounding box center [817, 71] width 197 height 26
click at [833, 64] on input "Hope" at bounding box center [826, 71] width 164 height 16
click at [828, 71] on input "Hope" at bounding box center [826, 71] width 164 height 16
click at [309, 70] on link "Grids" at bounding box center [301, 71] width 46 height 26
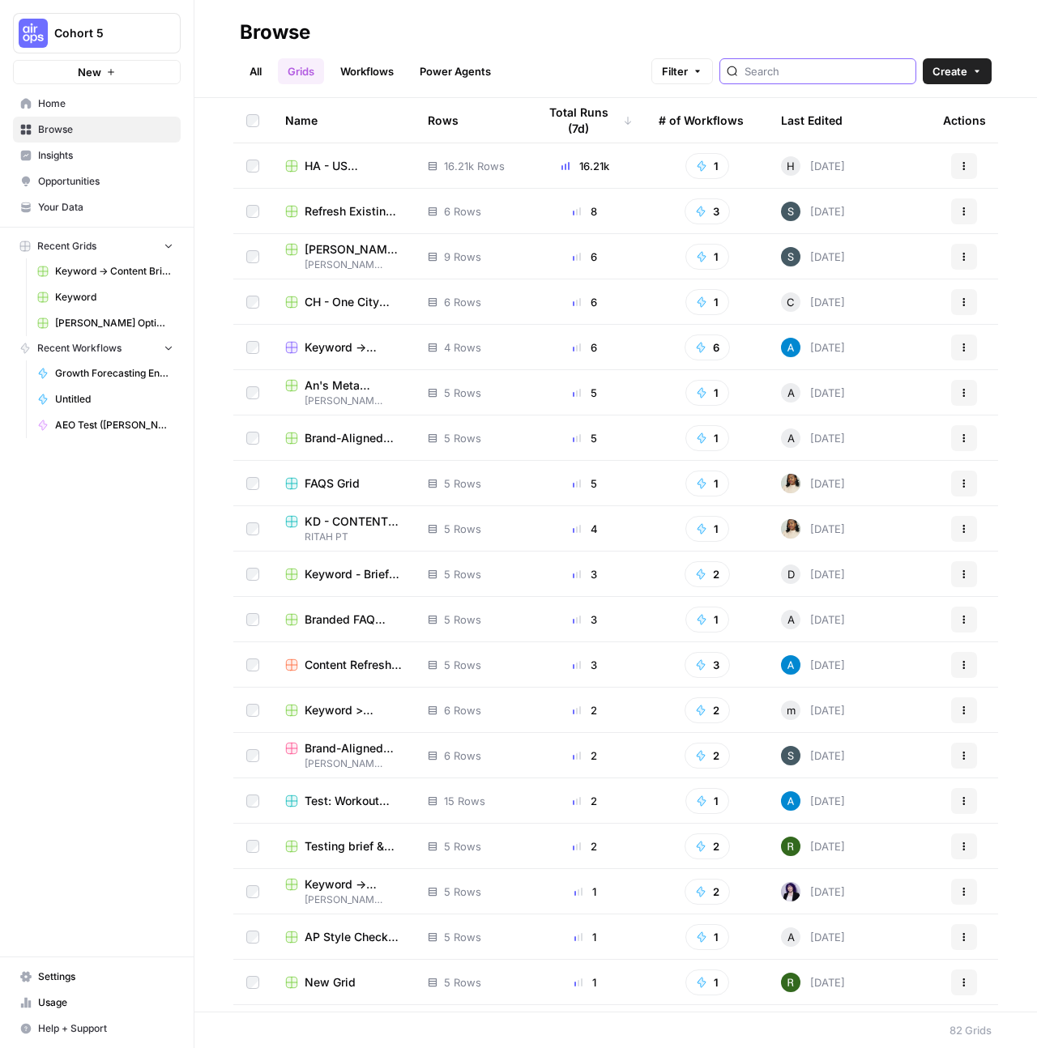
click at [844, 70] on input "search" at bounding box center [826, 71] width 164 height 16
type input "hope"
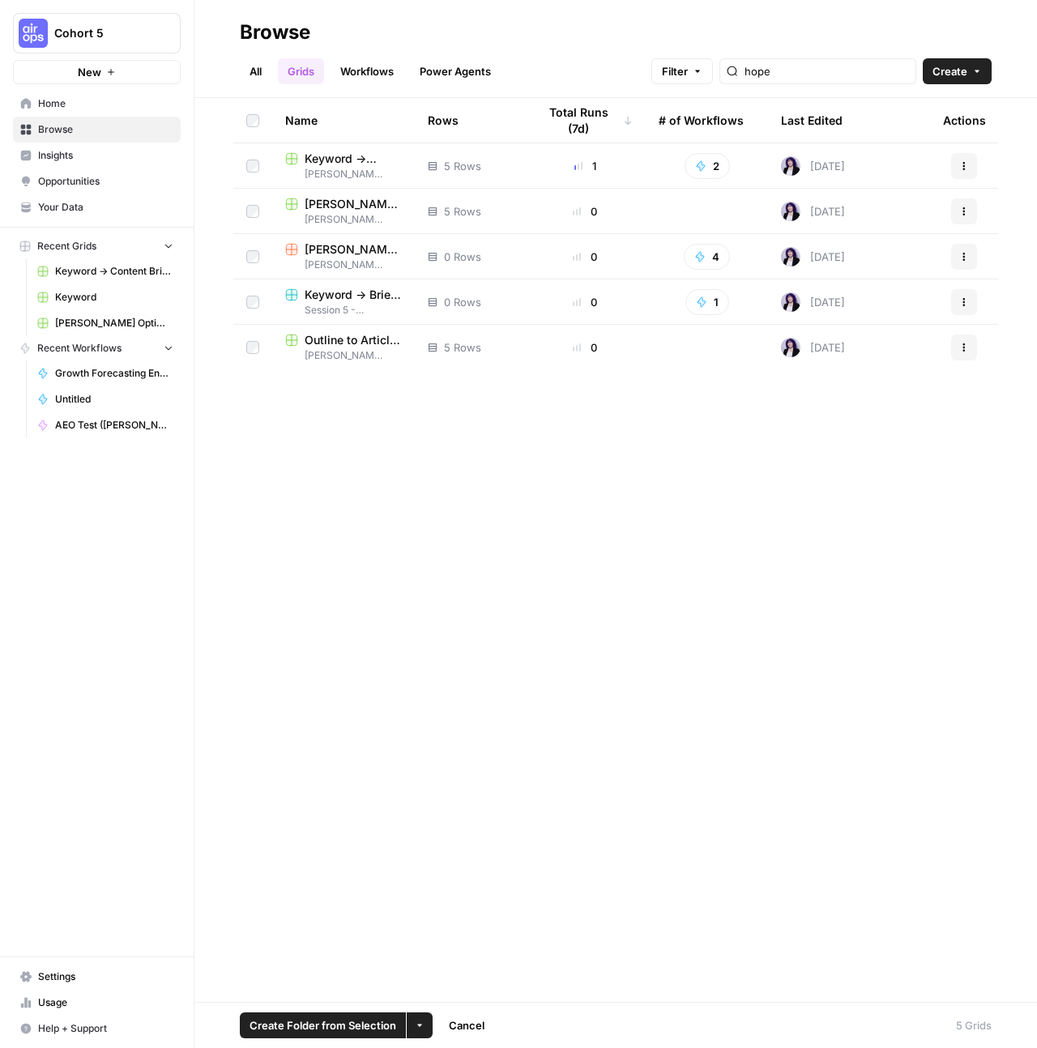
click at [423, 1026] on button "More Options" at bounding box center [420, 1026] width 26 height 26
click at [463, 958] on span "Move to" at bounding box center [457, 965] width 41 height 16
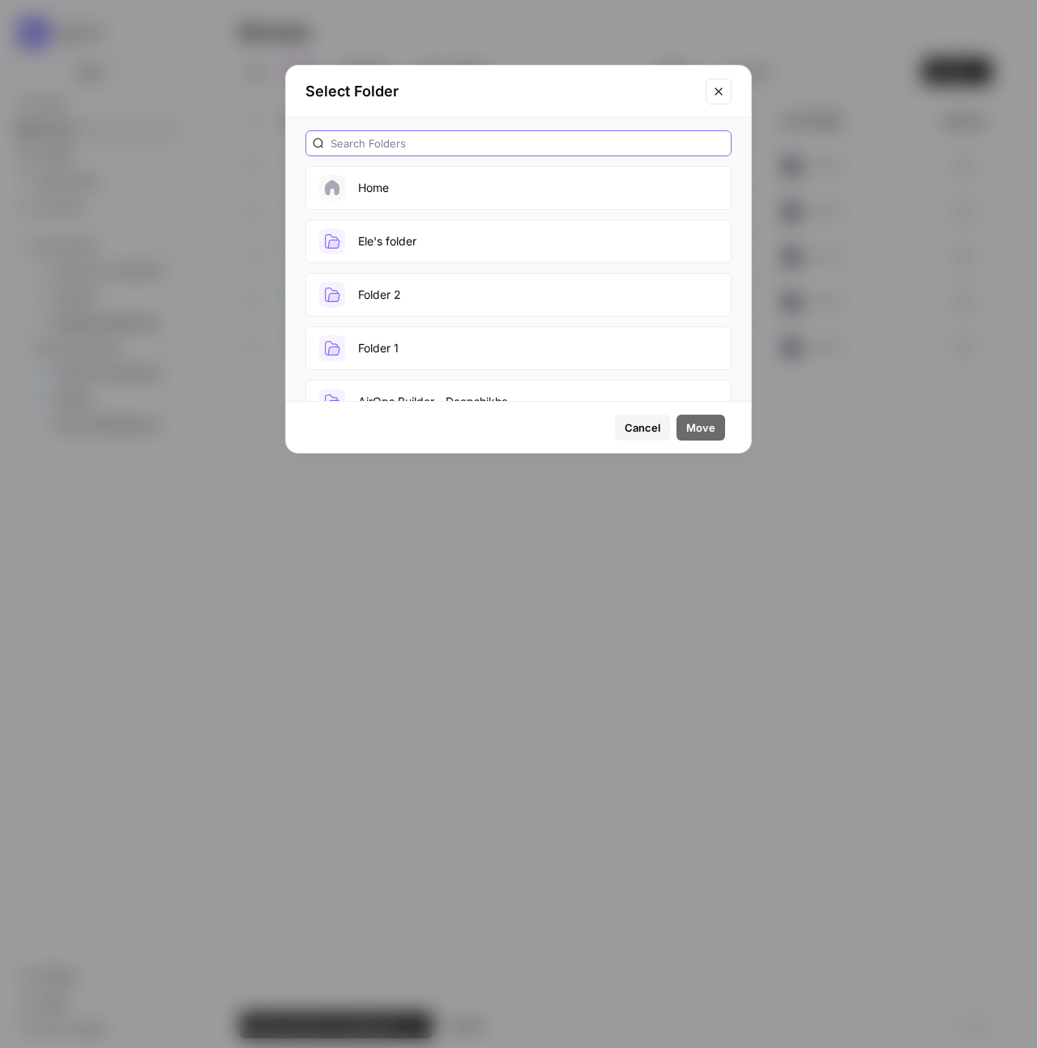
click at [431, 143] on input "text" at bounding box center [528, 143] width 394 height 16
type input "h"
click at [445, 345] on button "Hope Siler (ThoughtSpot)" at bounding box center [518, 348] width 426 height 44
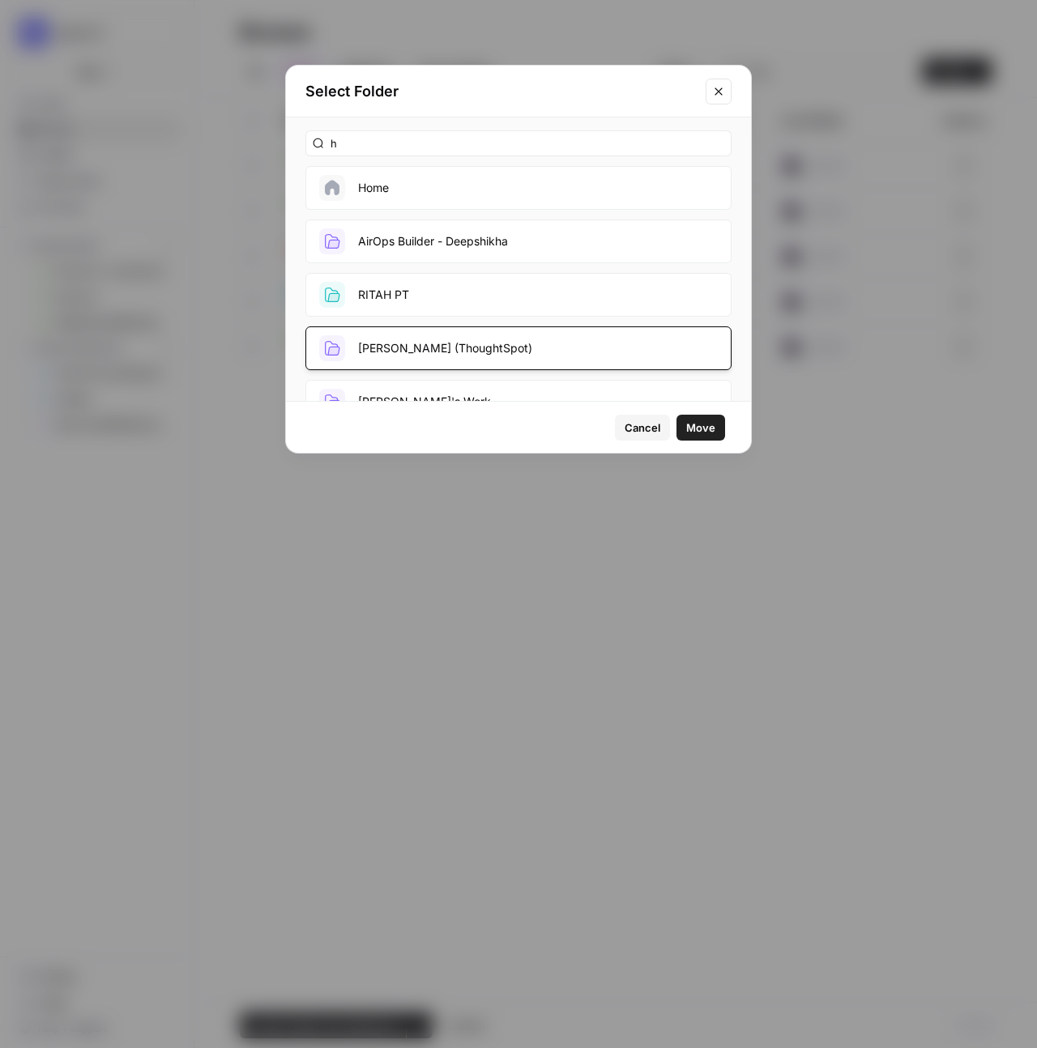
click at [714, 426] on span "Move" at bounding box center [700, 428] width 29 height 16
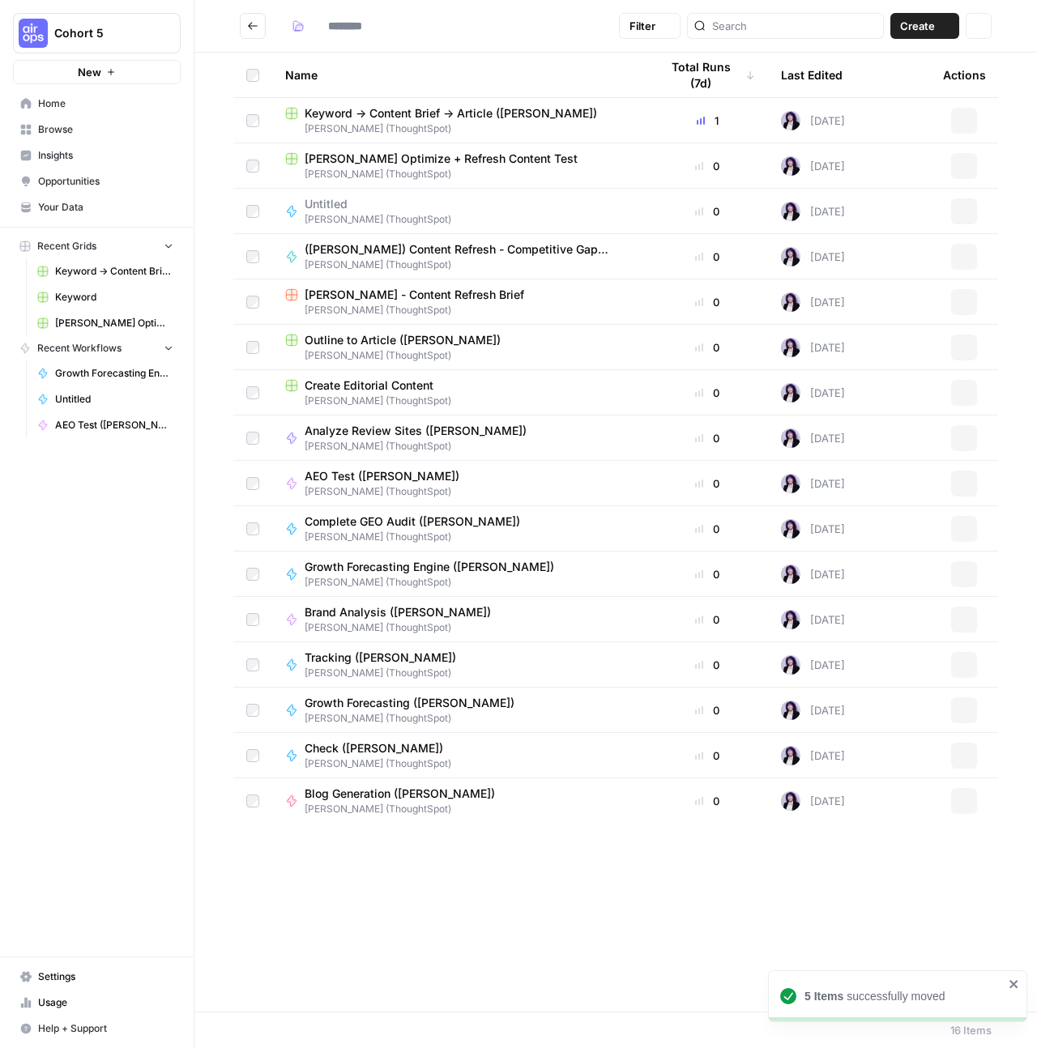
type input "**********"
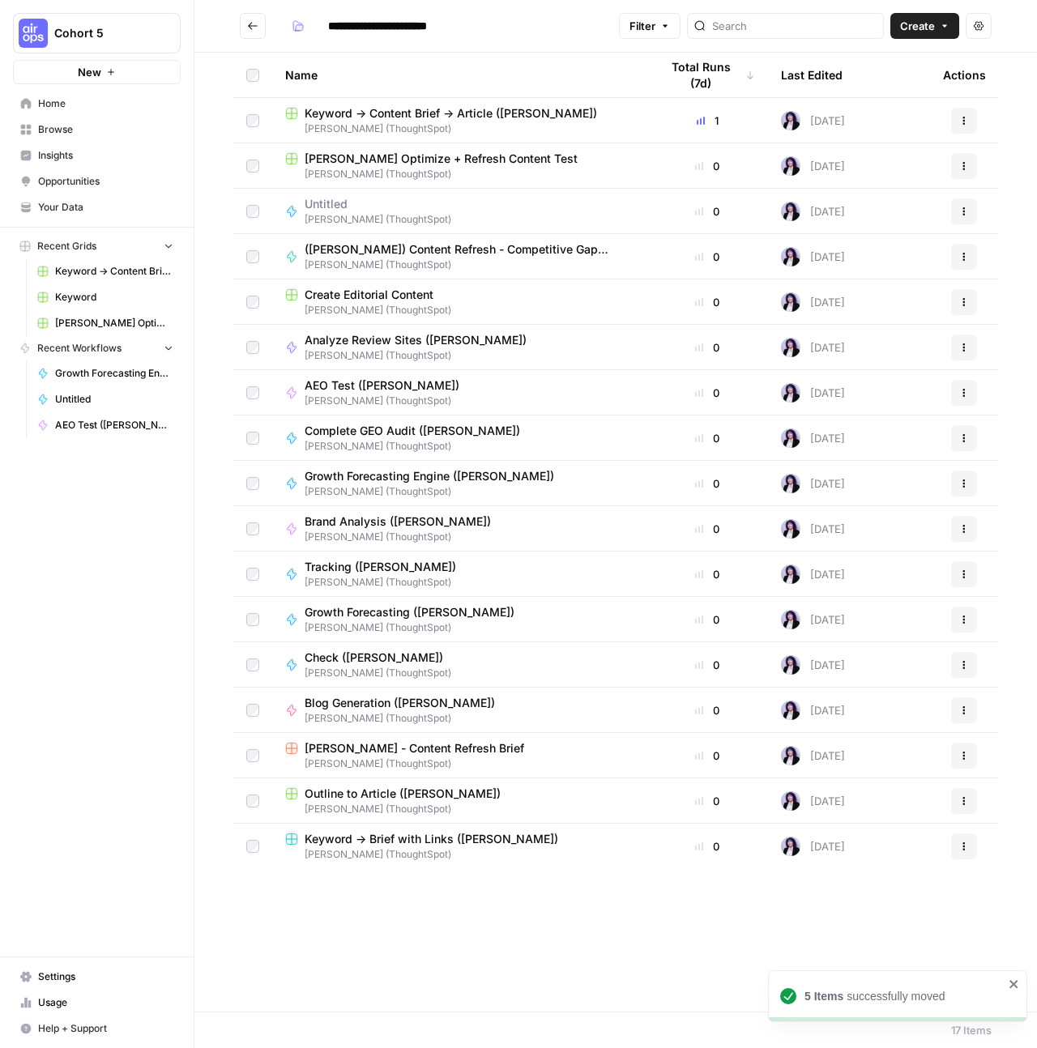
click at [918, 26] on span "Create" at bounding box center [917, 26] width 35 height 16
click at [569, 51] on header "**********" at bounding box center [615, 26] width 842 height 53
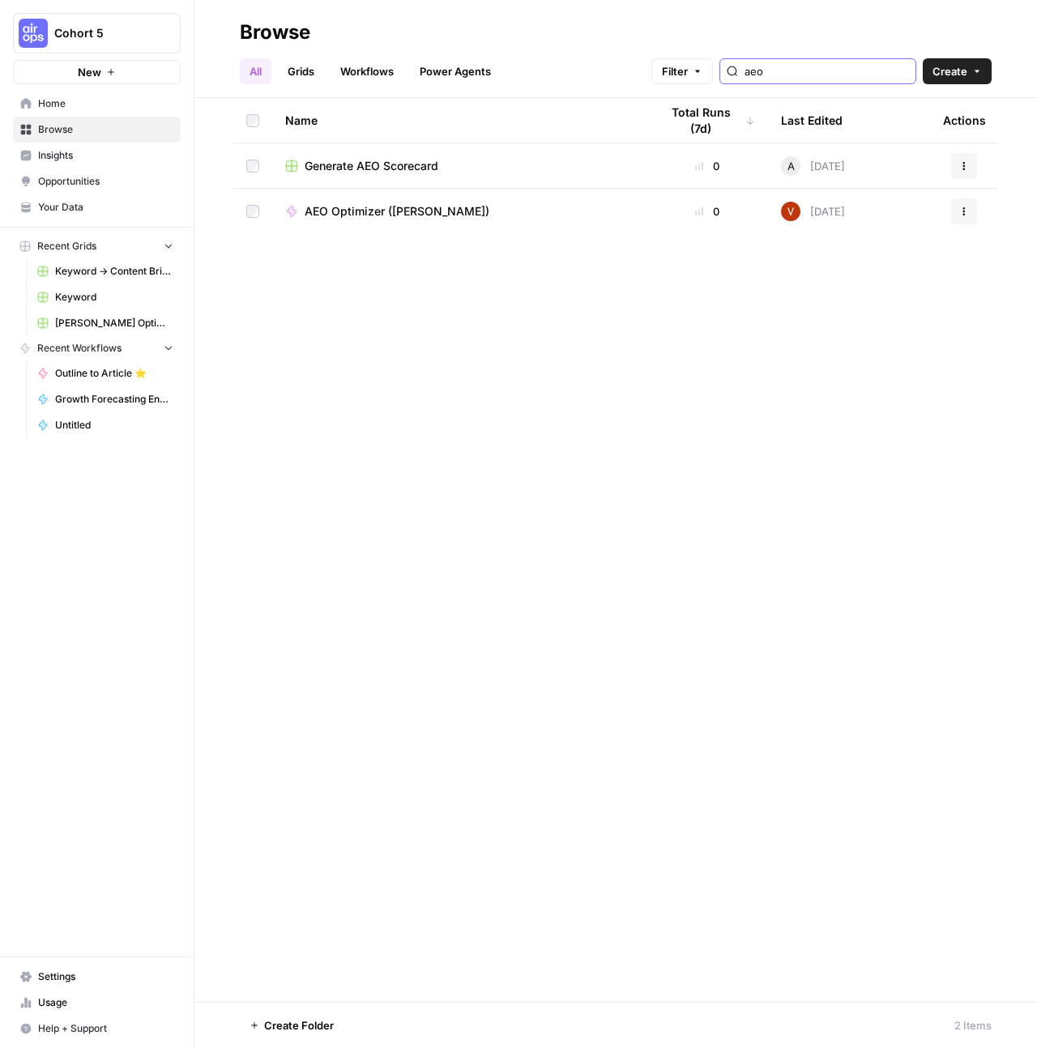
click at [809, 71] on input "aeo" at bounding box center [826, 71] width 164 height 16
click at [863, 81] on div "aeo" at bounding box center [817, 71] width 197 height 26
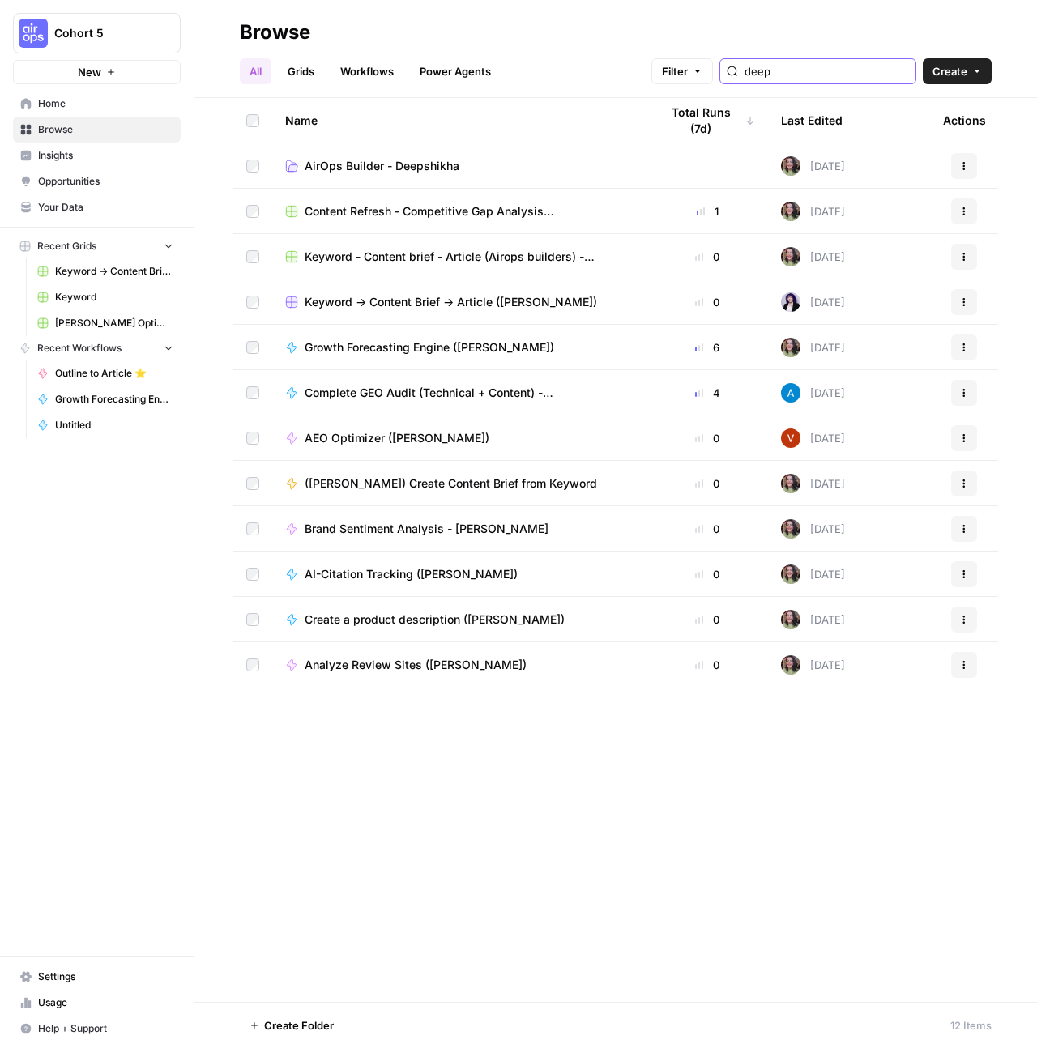
type input "deep"
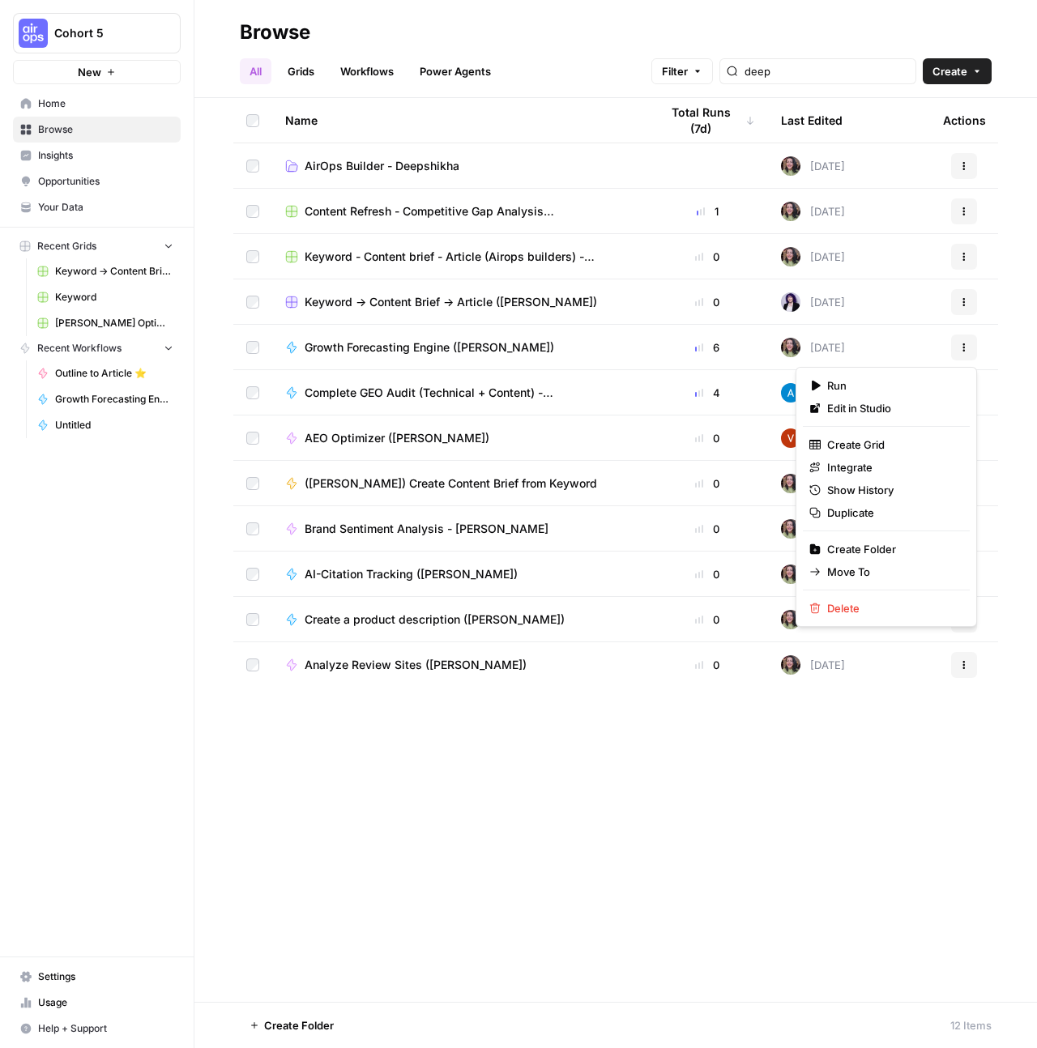
click at [962, 350] on icon "button" at bounding box center [964, 348] width 10 height 10
click at [864, 510] on span "Duplicate" at bounding box center [892, 513] width 130 height 16
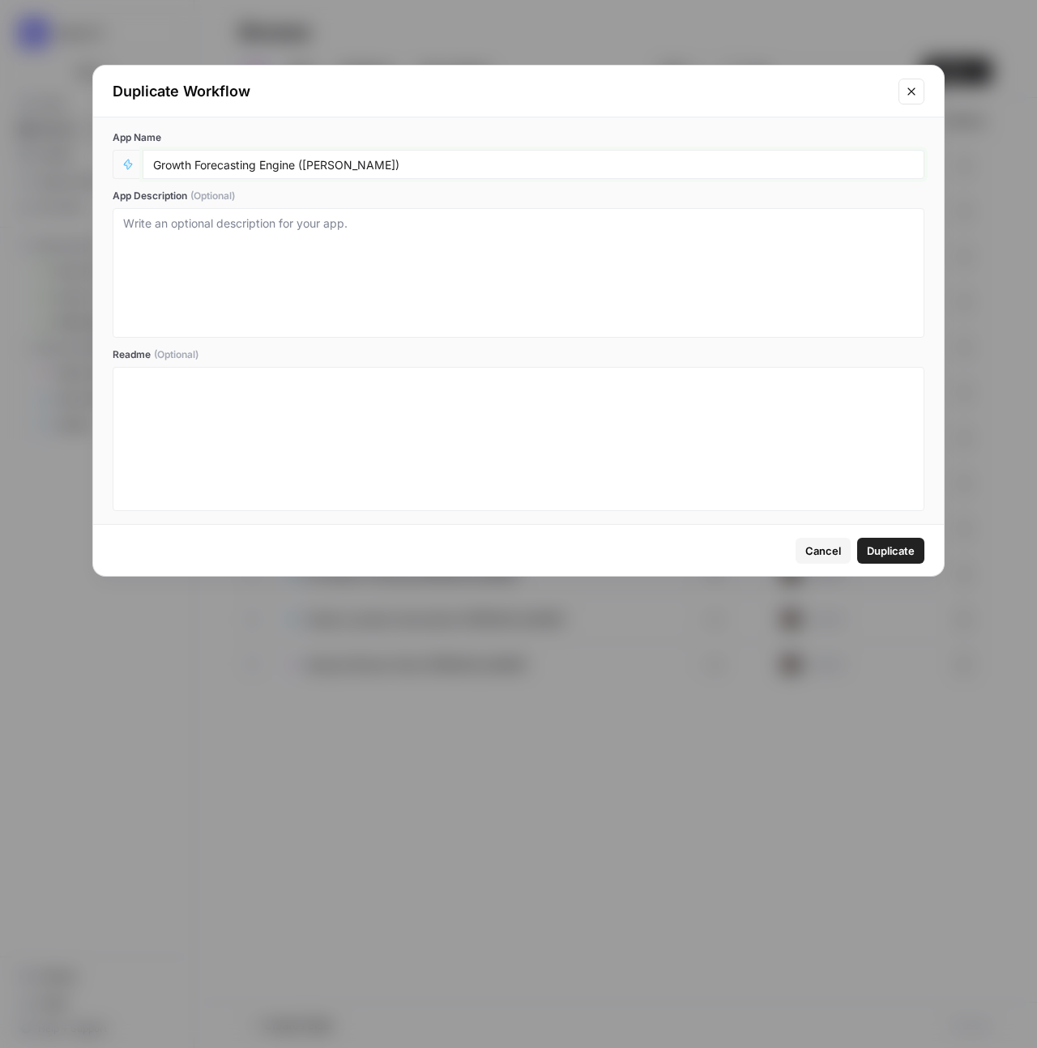
click at [372, 166] on input "Growth Forecasting Engine ([PERSON_NAME])" at bounding box center [533, 164] width 761 height 15
drag, startPoint x: 366, startPoint y: 165, endPoint x: 307, endPoint y: 166, distance: 59.1
click at [307, 166] on input "Growth Forecasting Engine ([PERSON_NAME])" at bounding box center [533, 164] width 761 height 15
type input "Growth Forecasting Engine ([PERSON_NAME])"
click at [898, 557] on span "Duplicate" at bounding box center [891, 551] width 48 height 16
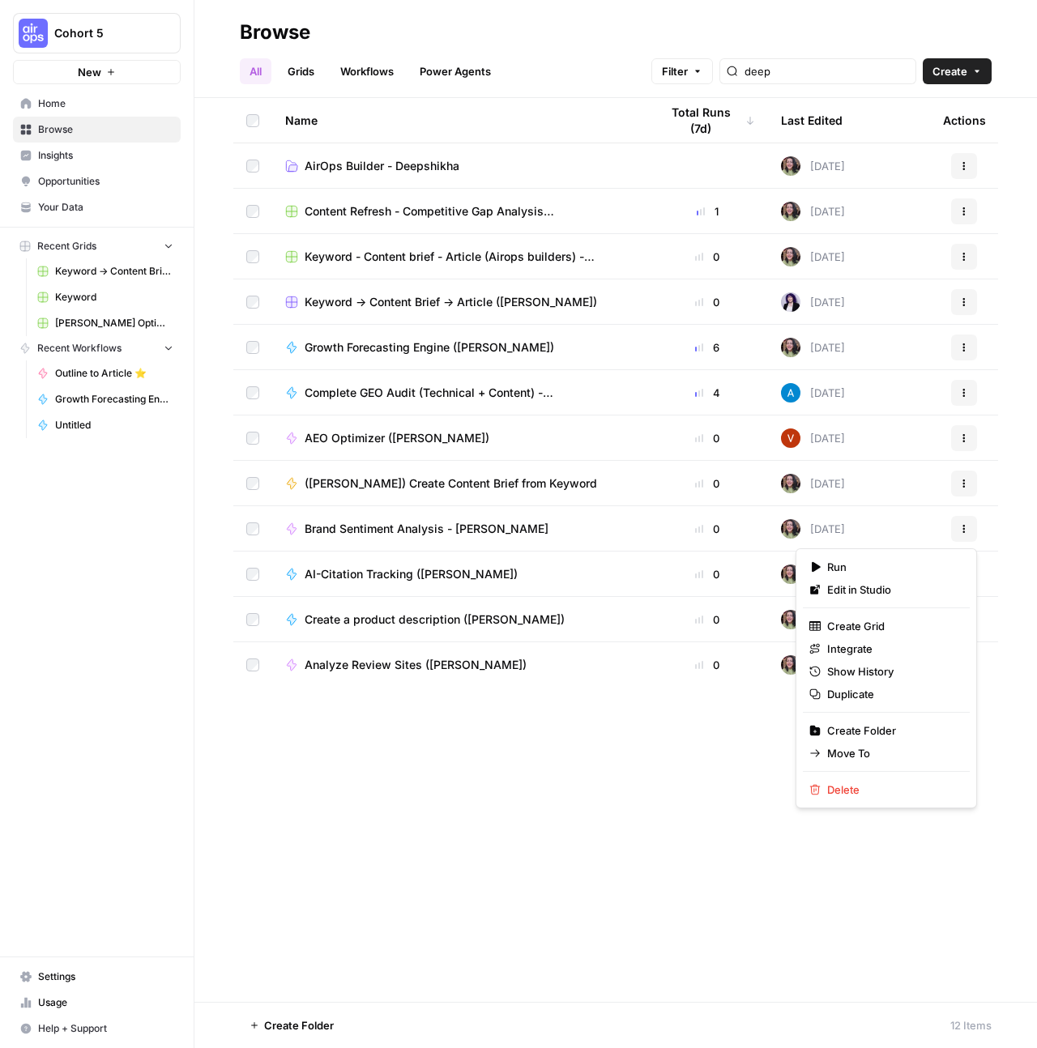
click at [962, 531] on icon "button" at bounding box center [964, 529] width 10 height 10
click at [871, 700] on span "Duplicate" at bounding box center [892, 694] width 130 height 16
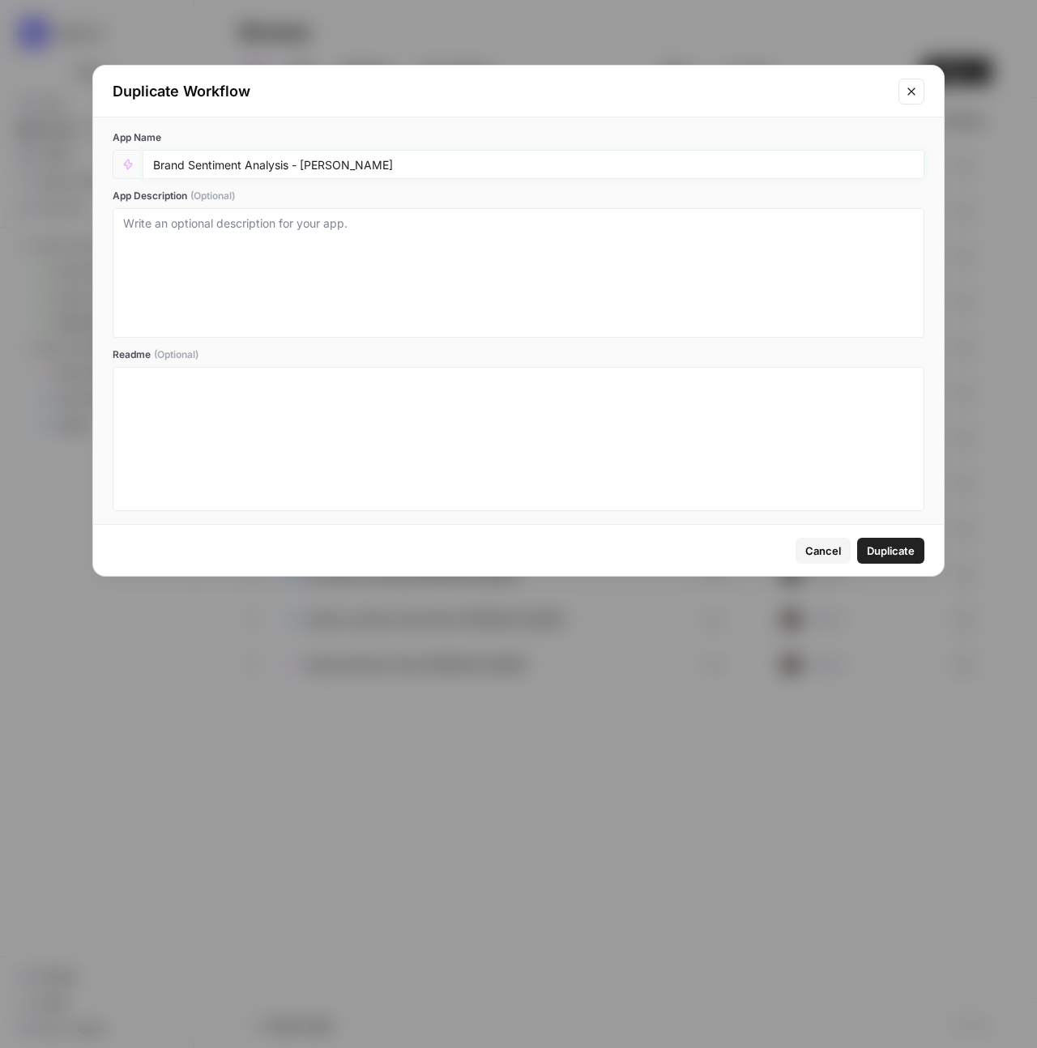
drag, startPoint x: 365, startPoint y: 168, endPoint x: 294, endPoint y: 167, distance: 70.5
click at [294, 167] on input "Brand Sentiment Analysis - Deepshikha" at bounding box center [533, 164] width 761 height 15
drag, startPoint x: 248, startPoint y: 164, endPoint x: 189, endPoint y: 162, distance: 59.2
click at [189, 162] on input "Brand Sentiment Analysis (Hope Siler)" at bounding box center [533, 164] width 761 height 15
type input "Brand Analysis (Hope Siler)"
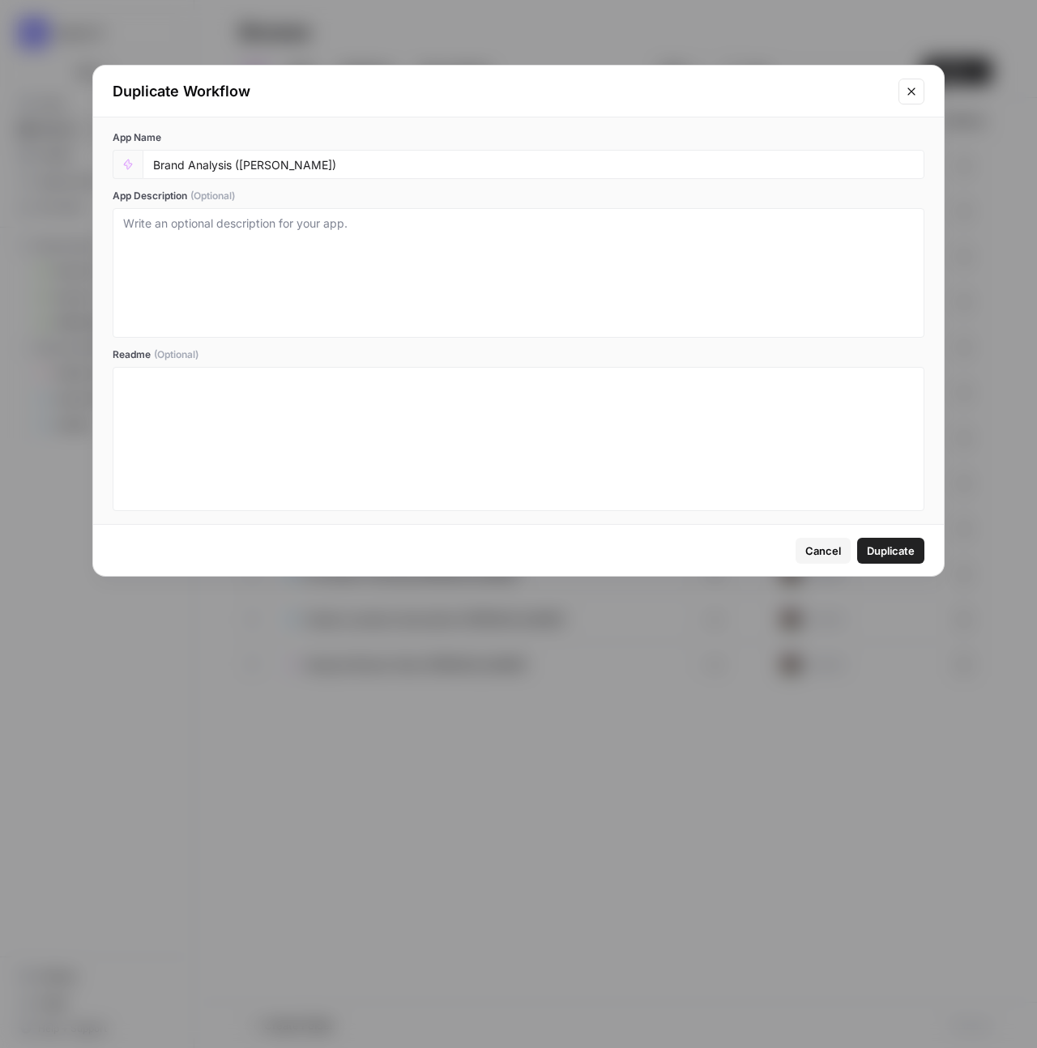
click at [889, 544] on span "Duplicate" at bounding box center [891, 551] width 48 height 16
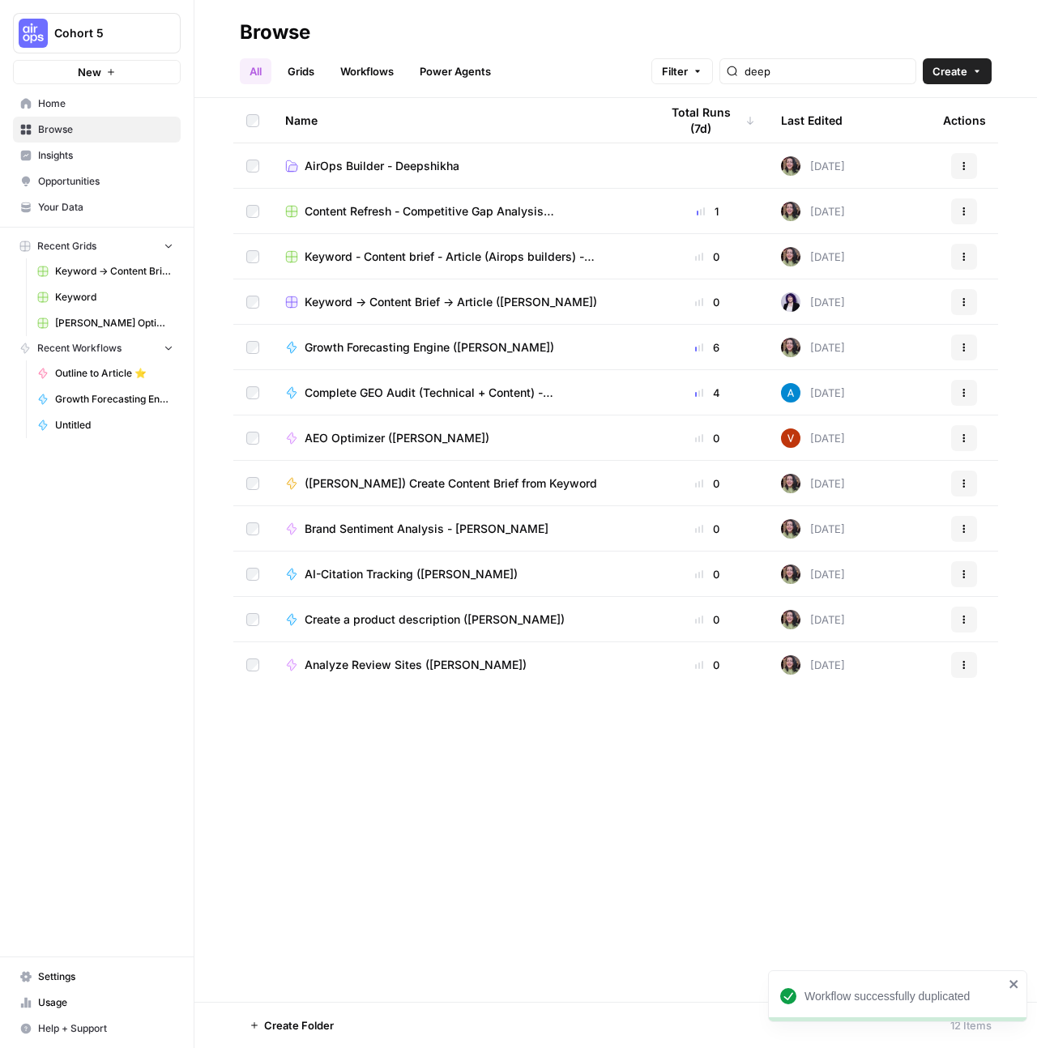
click at [962, 574] on icon "button" at bounding box center [964, 574] width 10 height 10
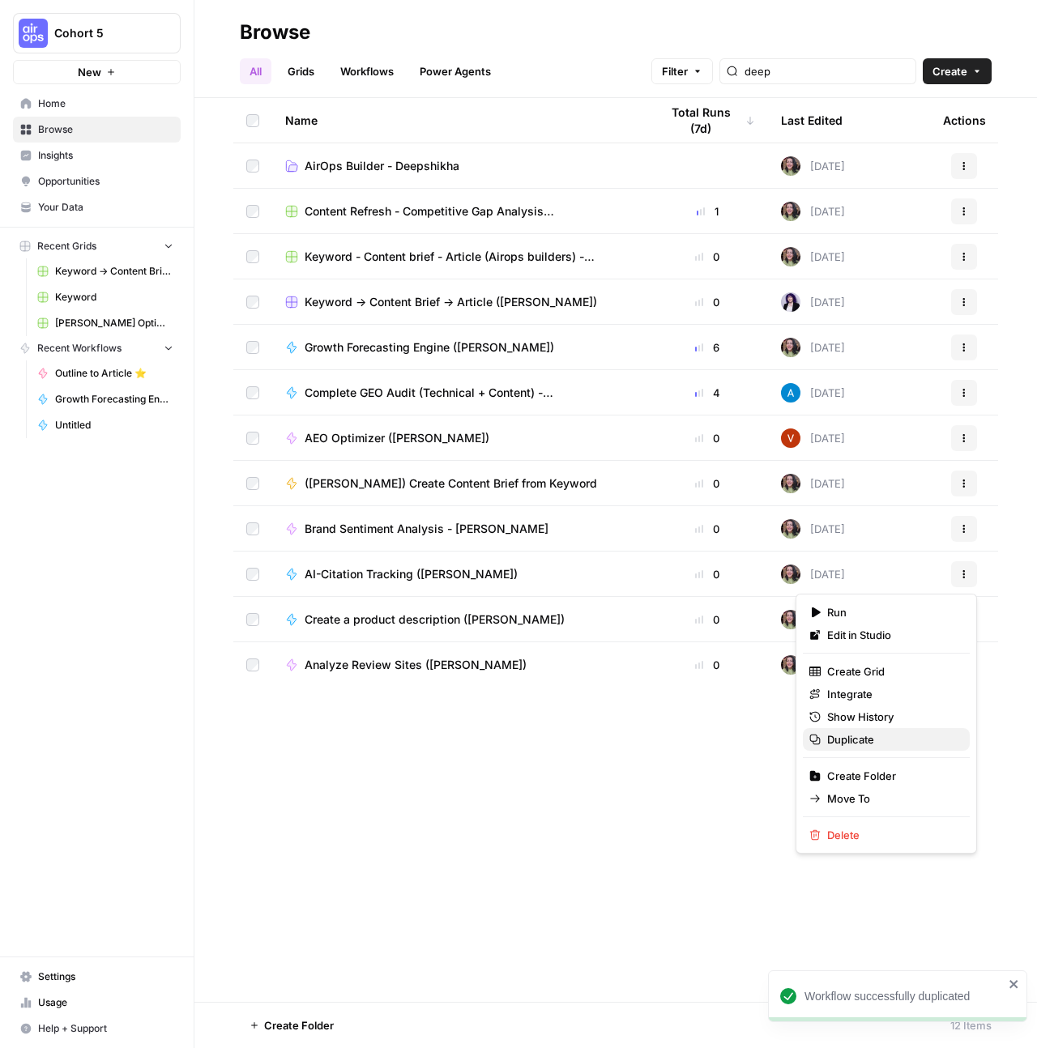
click at [859, 740] on span "Duplicate" at bounding box center [892, 740] width 130 height 16
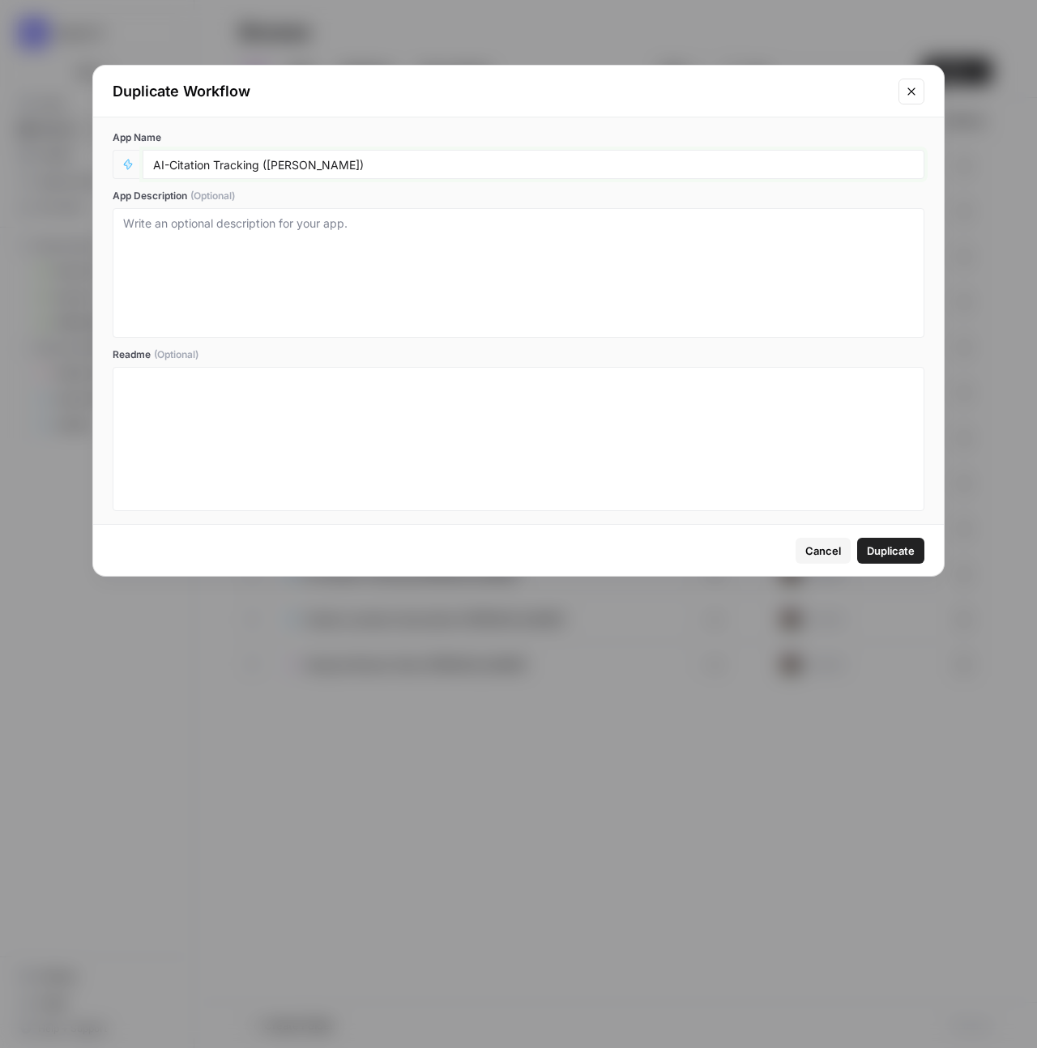
drag, startPoint x: 215, startPoint y: 165, endPoint x: 166, endPoint y: 164, distance: 49.4
click at [166, 164] on input "AI-Citation Tracking (Deepshikha)" at bounding box center [533, 164] width 761 height 15
drag, startPoint x: 284, startPoint y: 165, endPoint x: 220, endPoint y: 159, distance: 65.1
click at [220, 159] on input "AI Tracking (Deepshikha)" at bounding box center [533, 164] width 761 height 15
drag, startPoint x: 169, startPoint y: 169, endPoint x: 124, endPoint y: 169, distance: 45.4
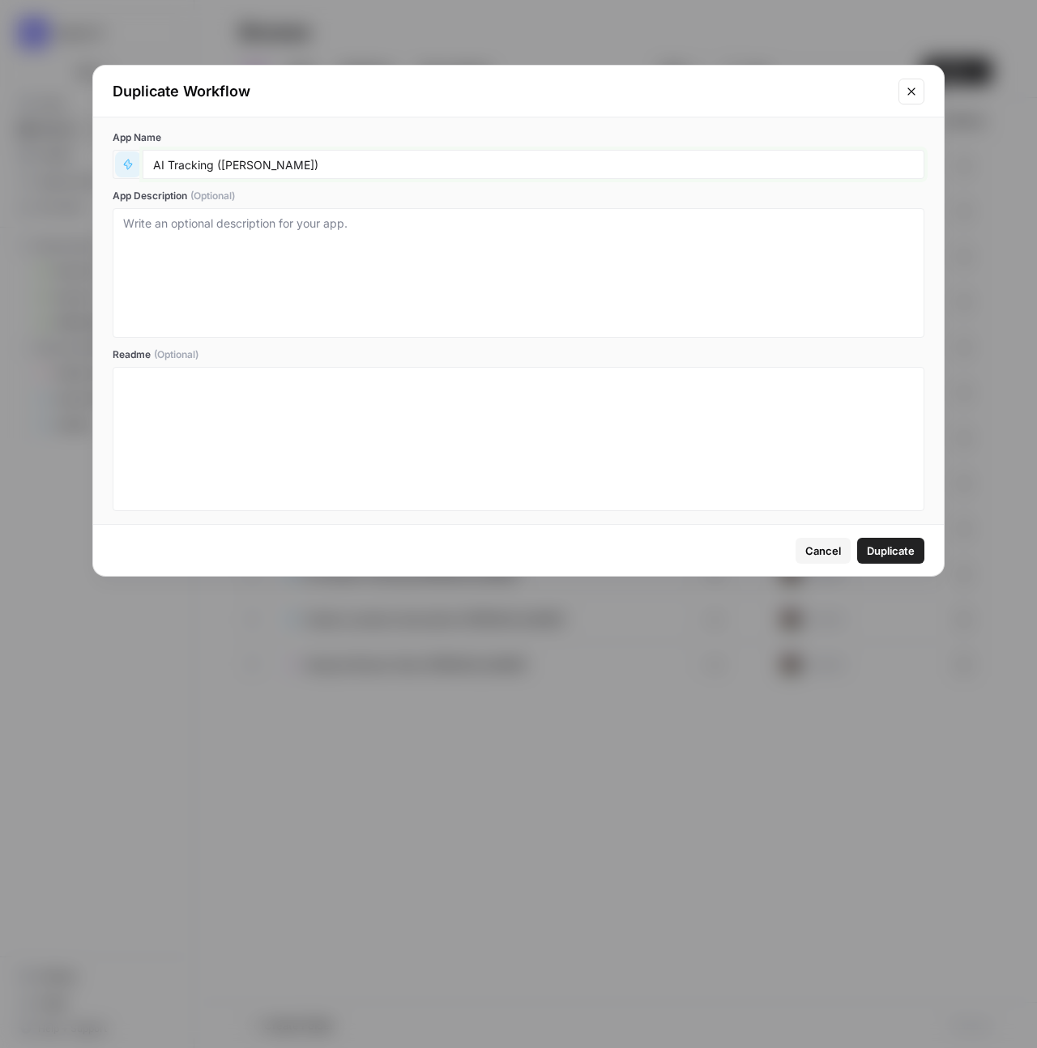
click at [124, 169] on div "AI Tracking (Hope Siler)" at bounding box center [519, 164] width 812 height 29
type input "Tracking (Hope Siler)"
click at [899, 552] on span "Duplicate" at bounding box center [891, 551] width 48 height 16
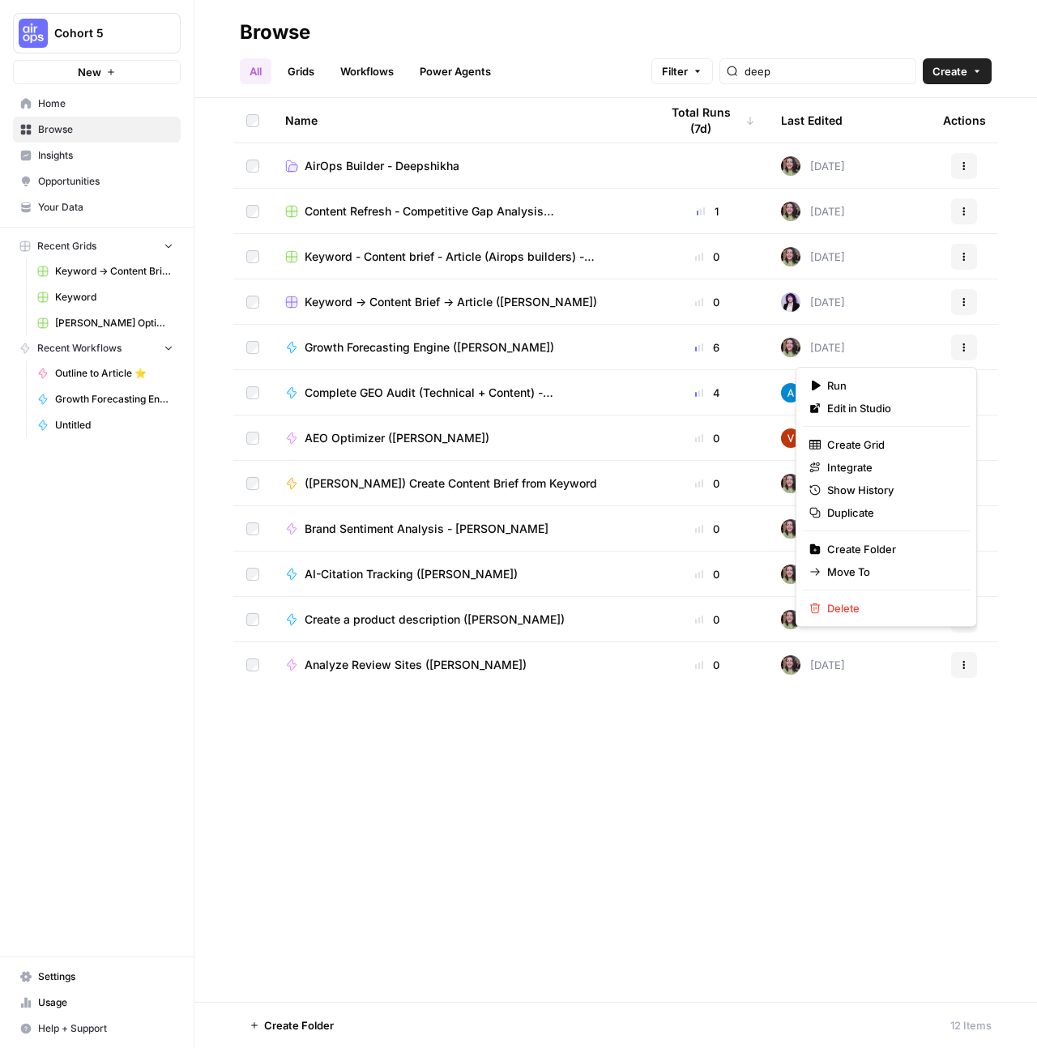
click at [956, 349] on button "Actions" at bounding box center [964, 348] width 26 height 26
click at [878, 510] on span "Duplicate" at bounding box center [892, 513] width 130 height 16
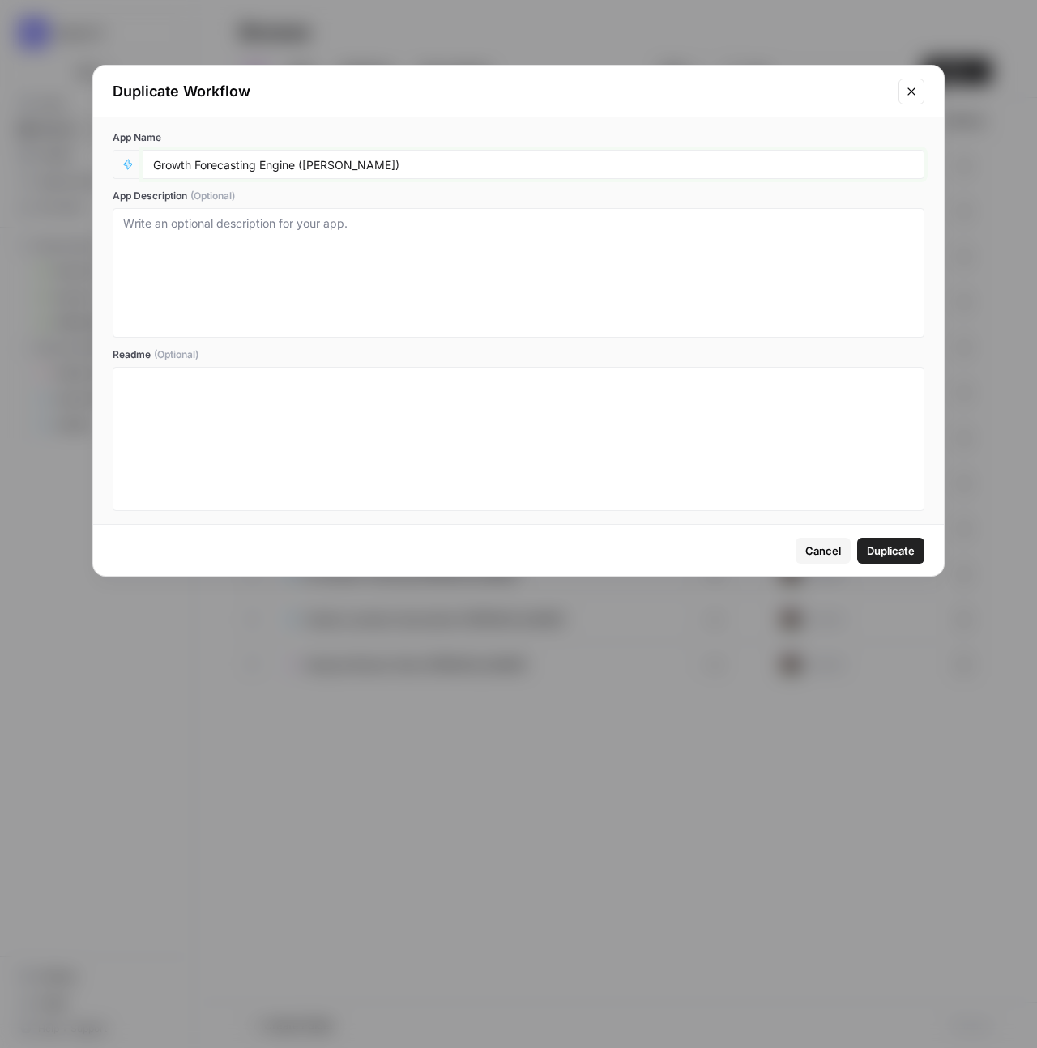
drag, startPoint x: 372, startPoint y: 165, endPoint x: 301, endPoint y: 162, distance: 71.4
click at [301, 162] on input "Growth Forecasting Engine (Deepshikha)" at bounding box center [533, 164] width 761 height 15
drag, startPoint x: 295, startPoint y: 162, endPoint x: 265, endPoint y: 163, distance: 30.0
click at [265, 163] on input "Growth Forecasting Engine (Hope Siler)" at bounding box center [533, 164] width 761 height 15
type input "Growth Forecasting (Hope Siler)"
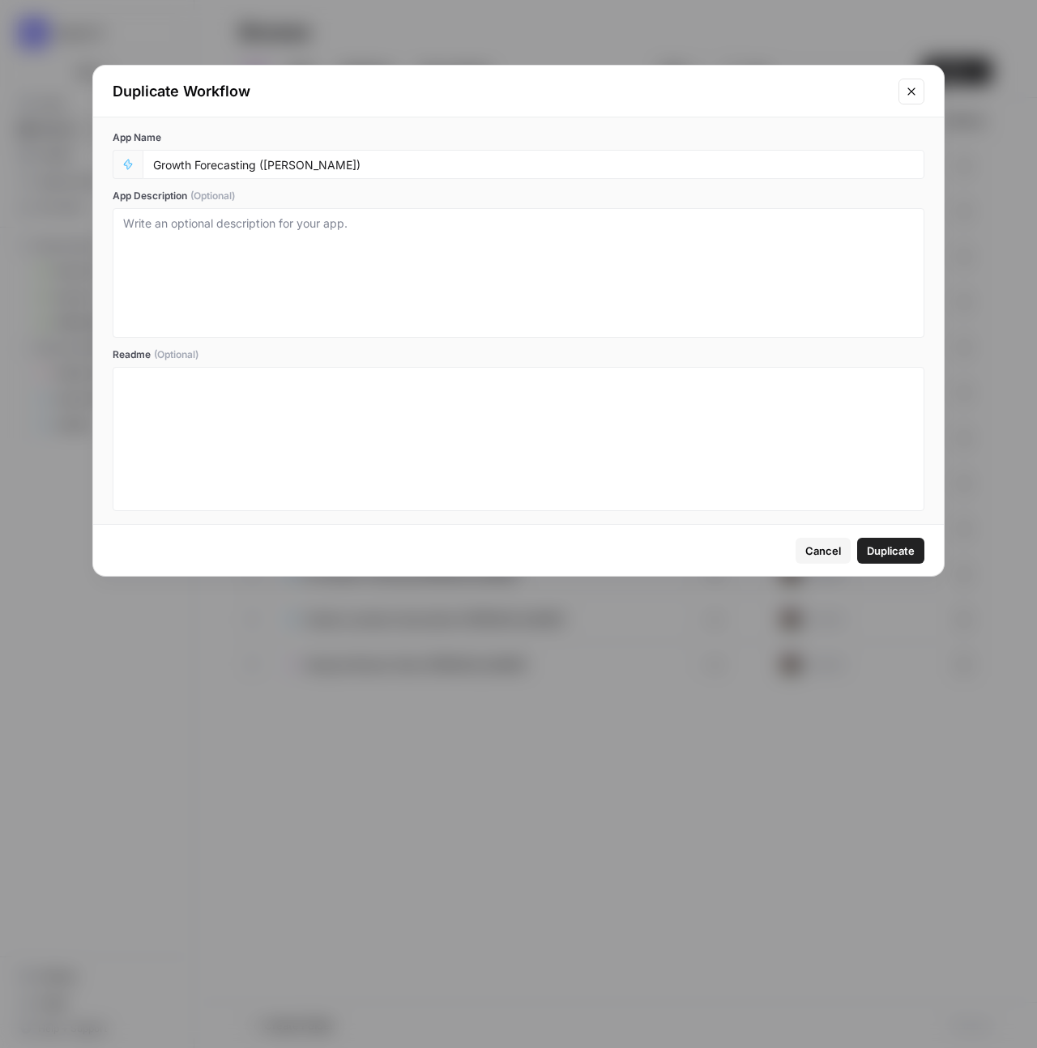
click at [890, 547] on span "Duplicate" at bounding box center [891, 551] width 48 height 16
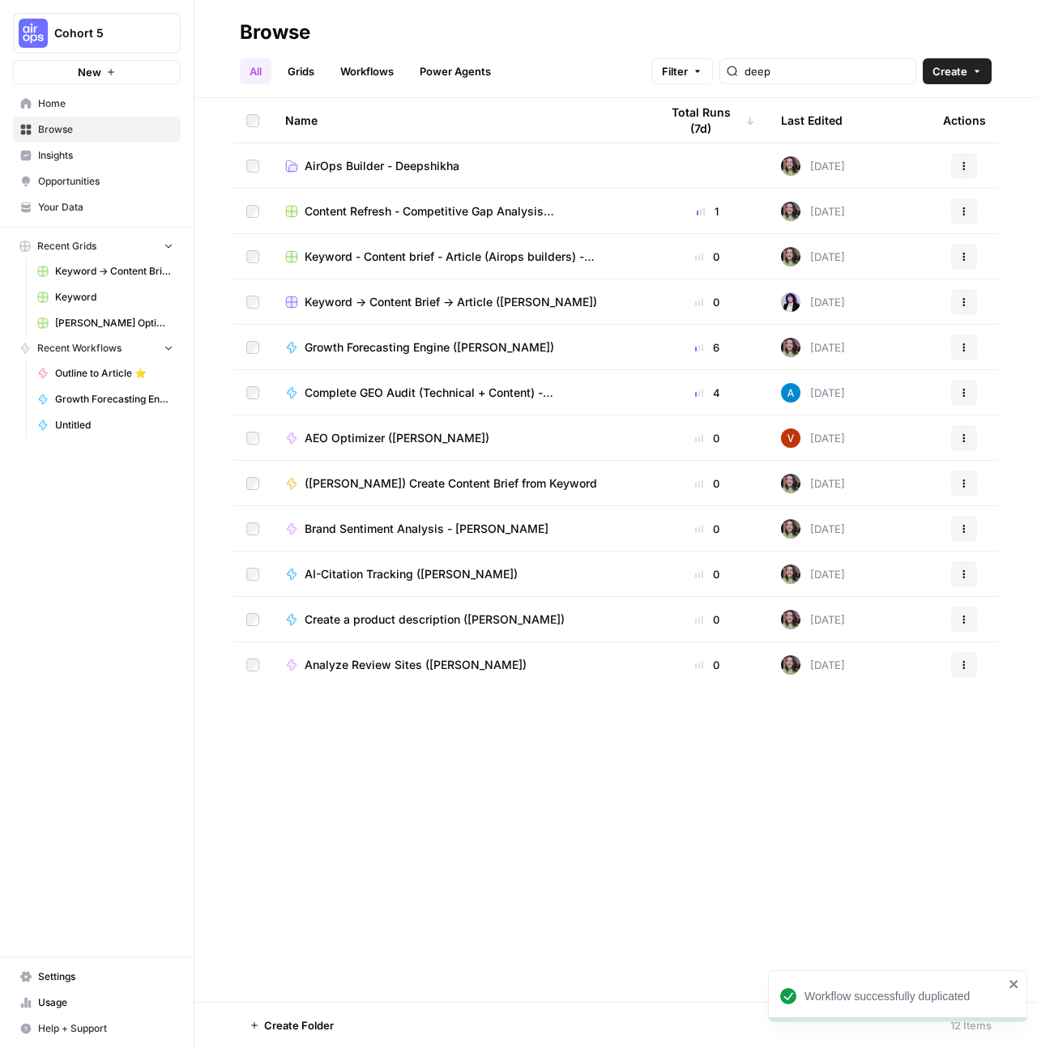
click at [873, 81] on div "deep" at bounding box center [817, 71] width 197 height 26
click at [868, 73] on input "deep" at bounding box center [826, 71] width 164 height 16
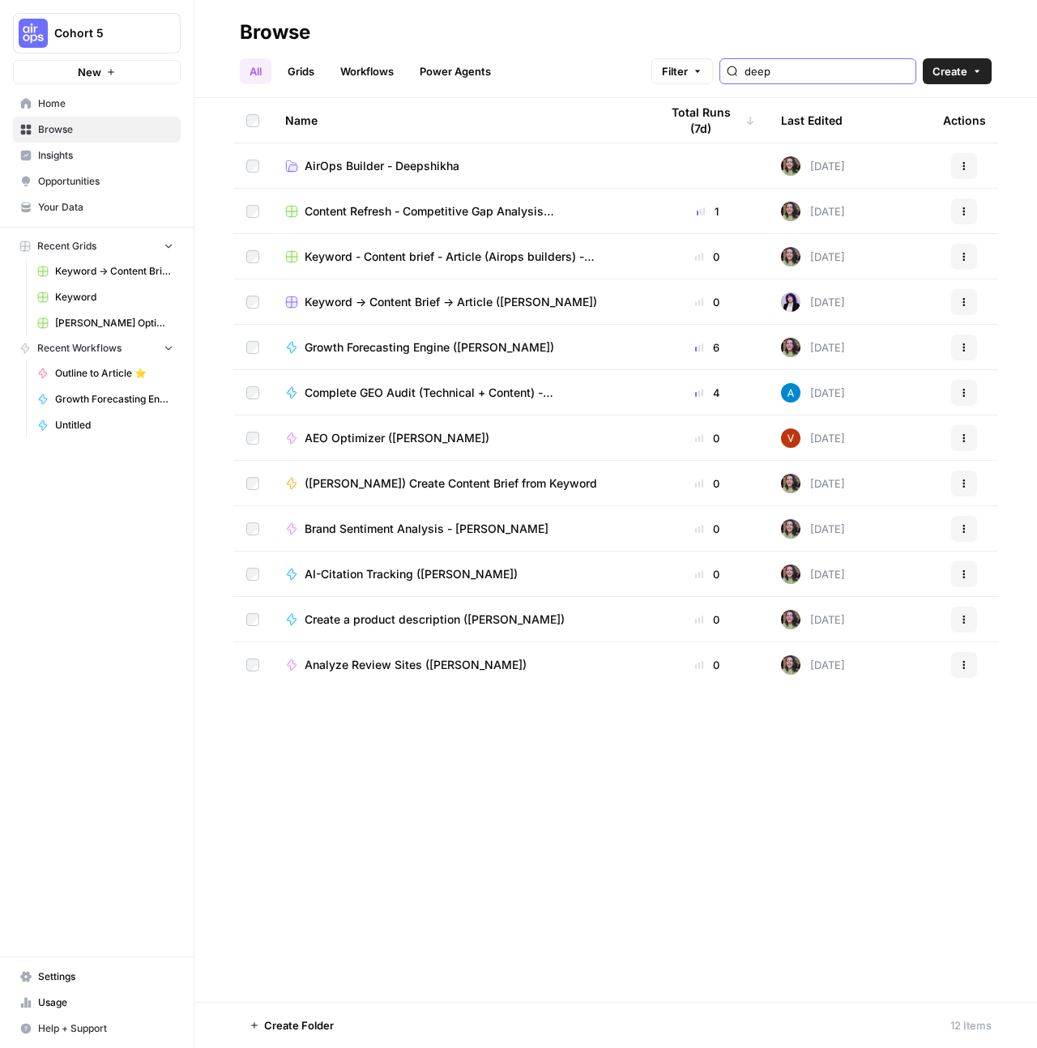
click at [868, 73] on input "deep" at bounding box center [826, 71] width 164 height 16
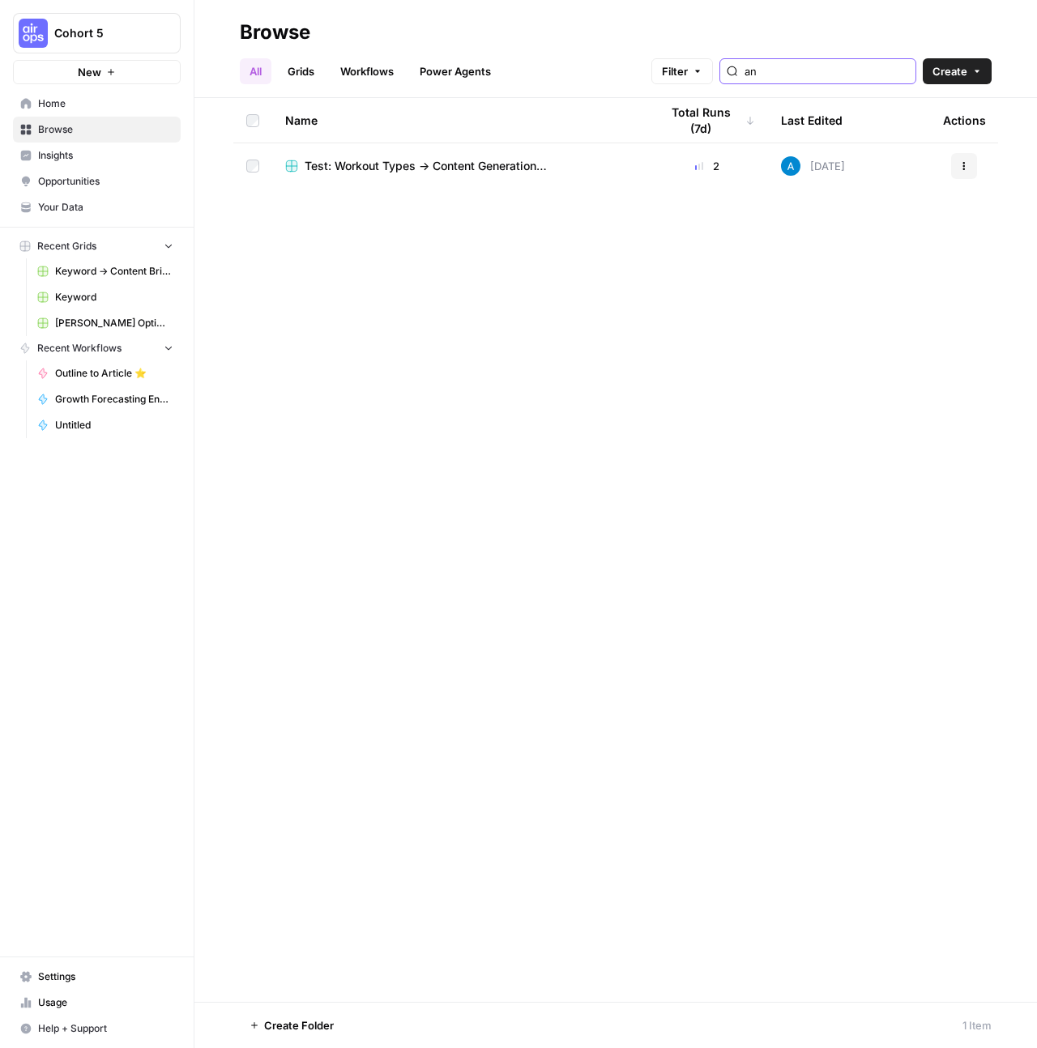
type input "a"
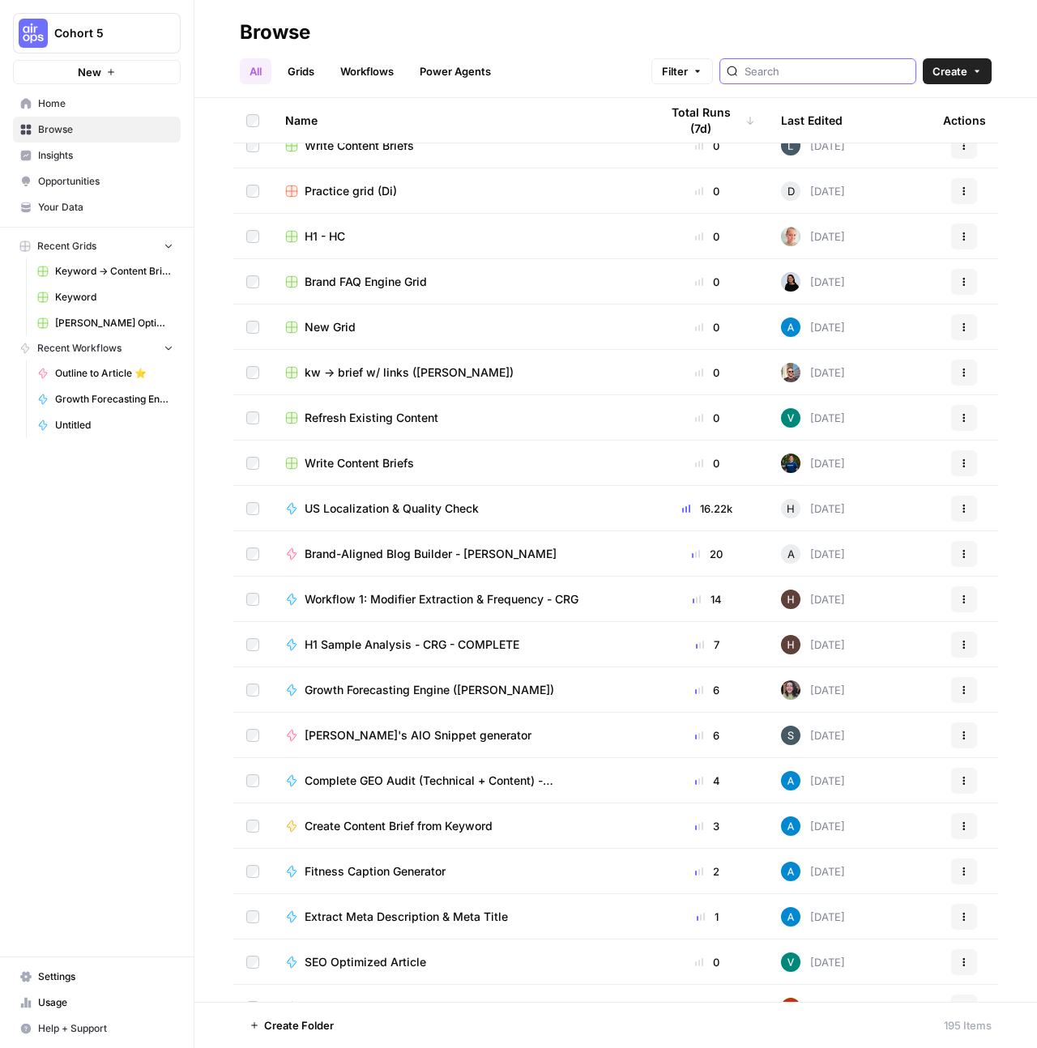
scroll to position [3978, 0]
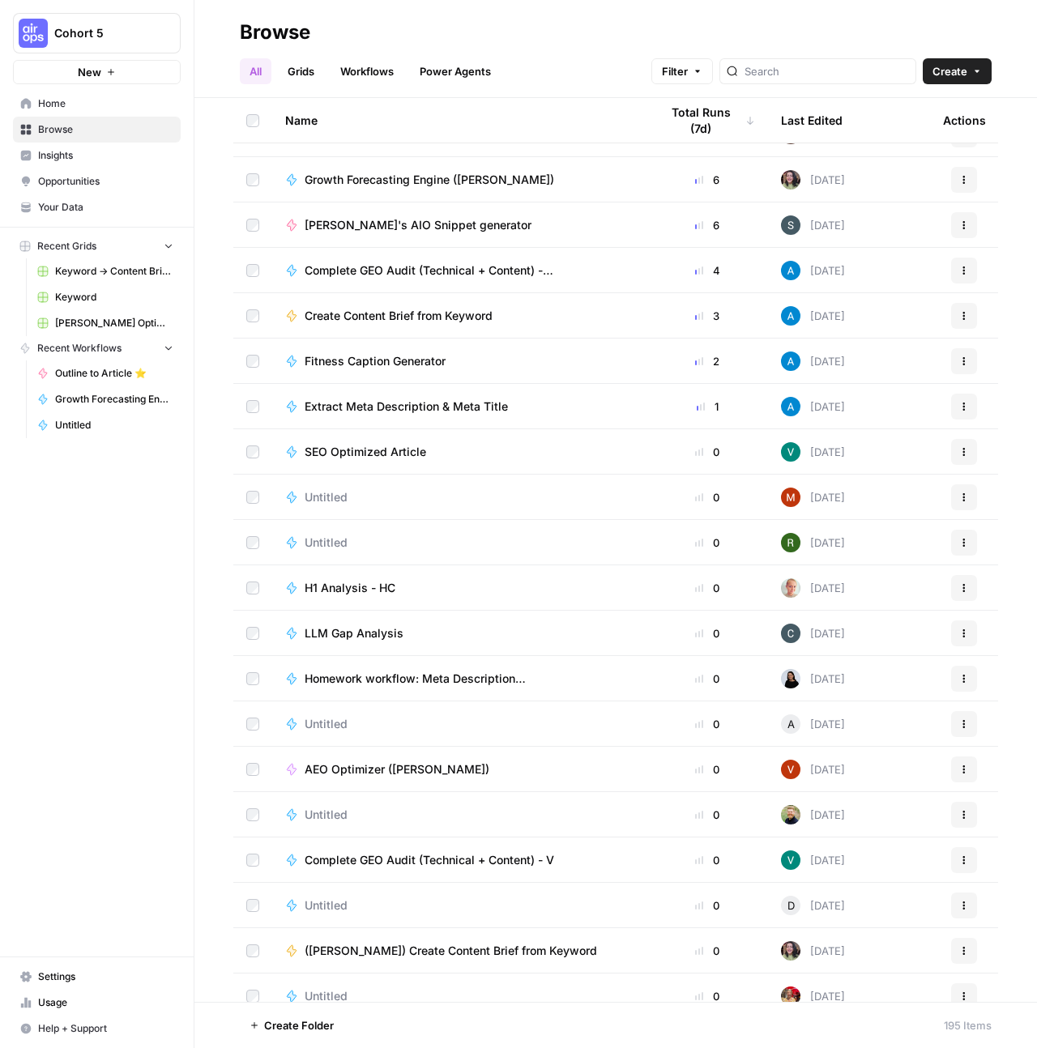
click at [526, 266] on span "Complete GEO Audit (Technical + Content) - Deepshikha" at bounding box center [463, 270] width 316 height 16
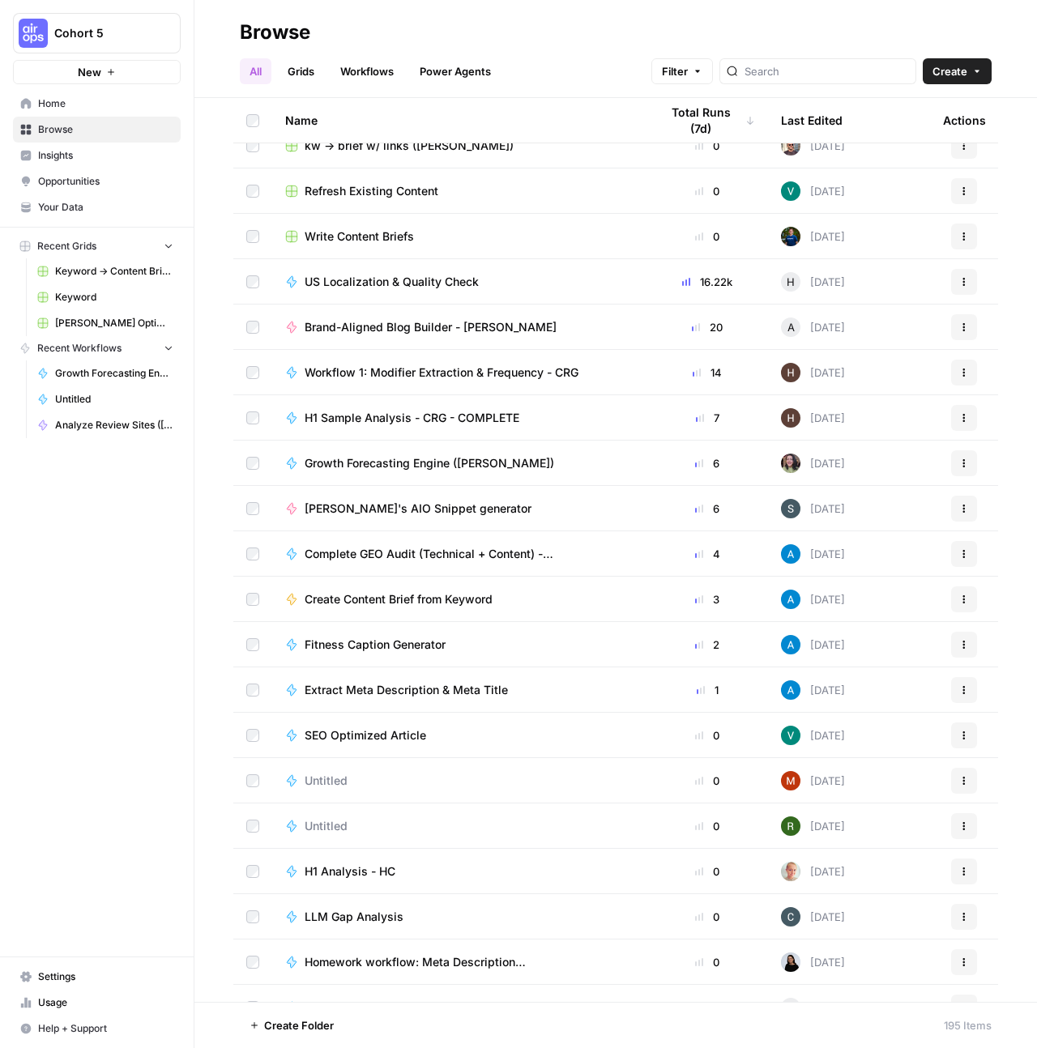
scroll to position [3497, 0]
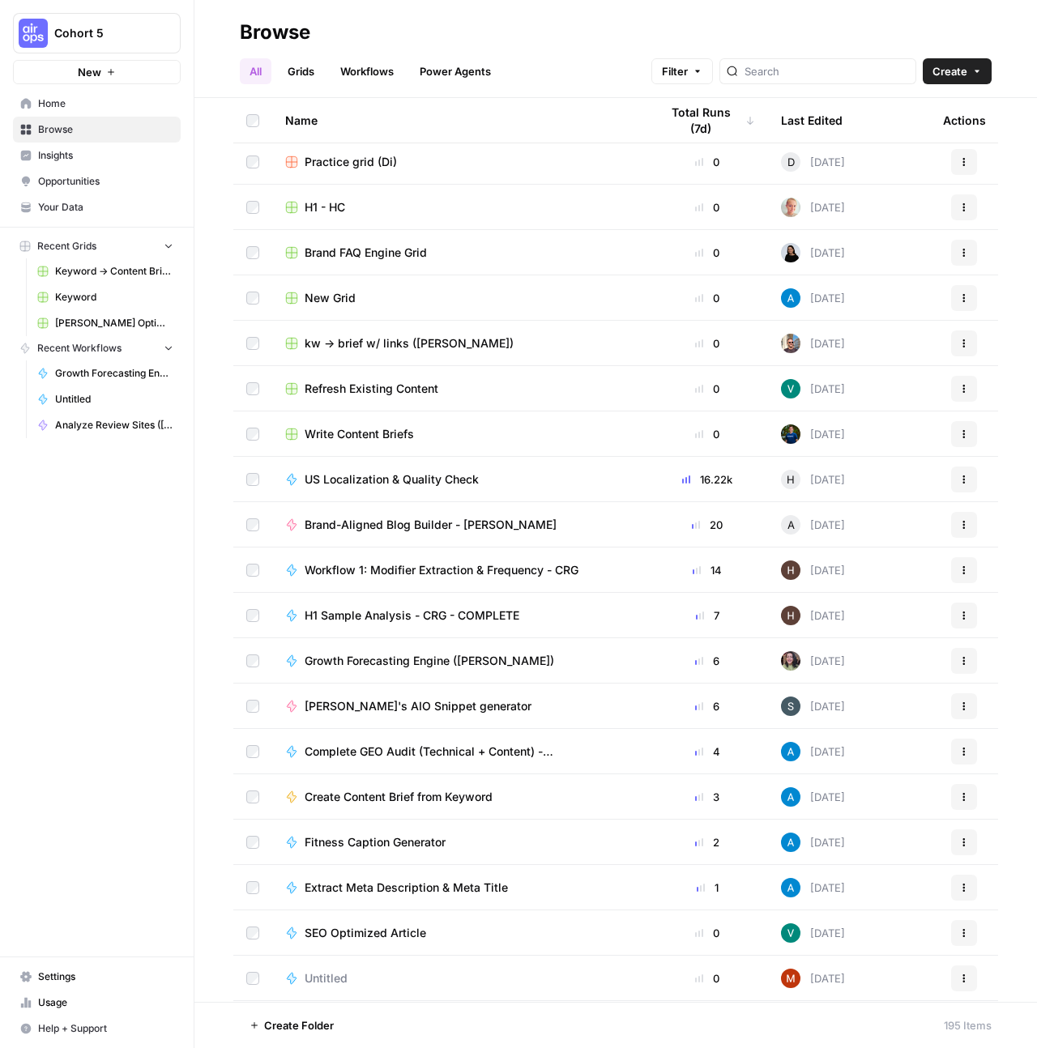
click at [958, 475] on button "Actions" at bounding box center [964, 480] width 26 height 26
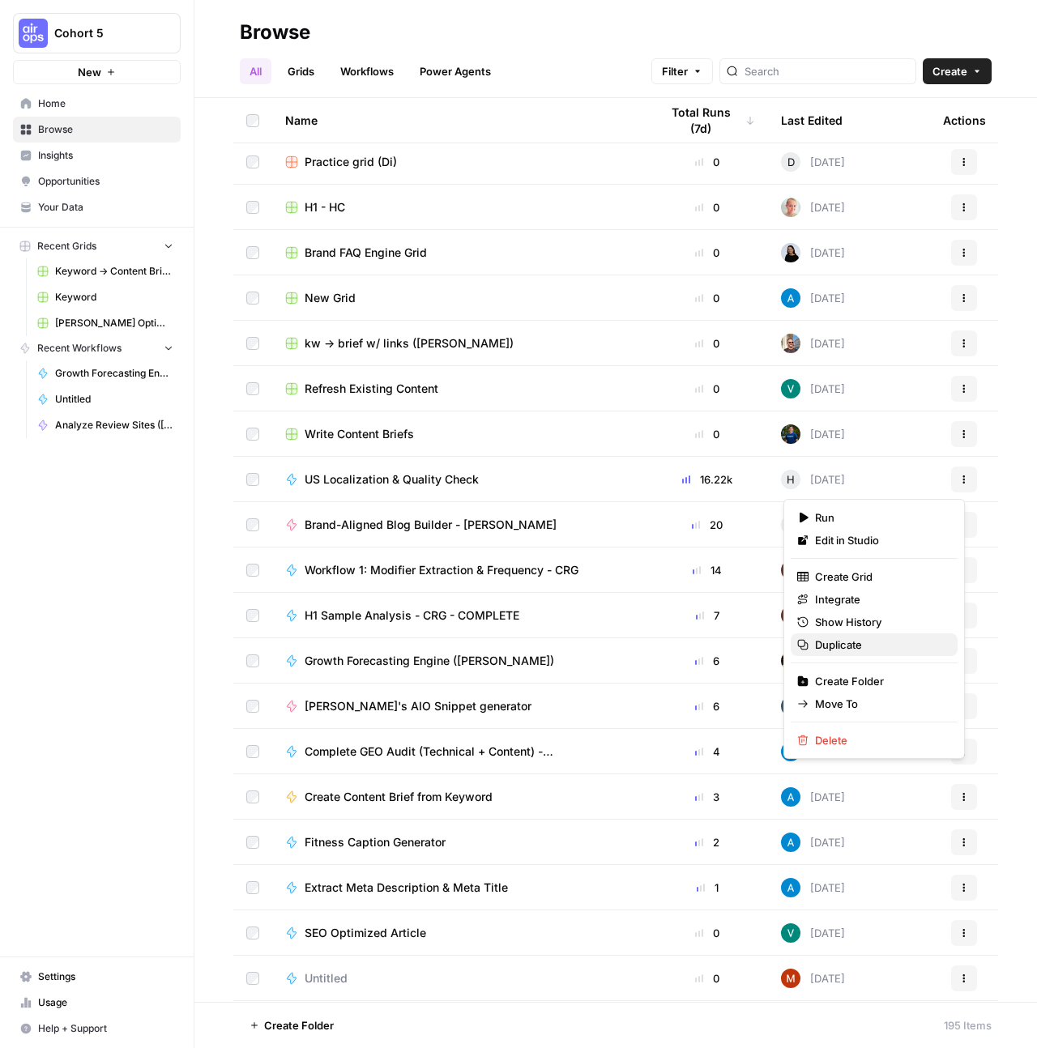
click at [855, 641] on span "Duplicate" at bounding box center [880, 645] width 130 height 16
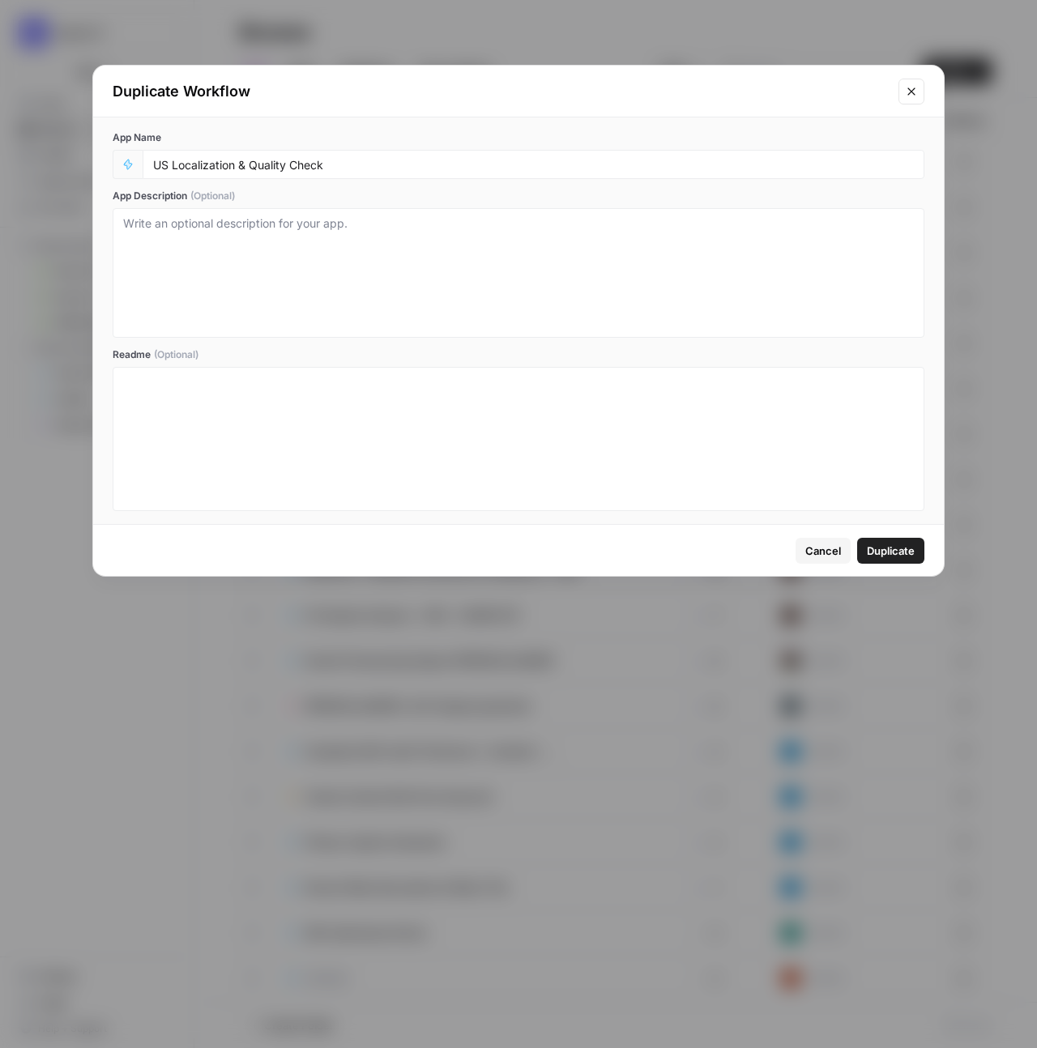
drag, startPoint x: 363, startPoint y: 174, endPoint x: 164, endPoint y: 159, distance: 199.9
click at [164, 159] on div "US Localization & Quality Check" at bounding box center [534, 164] width 782 height 29
drag, startPoint x: 366, startPoint y: 175, endPoint x: 160, endPoint y: 160, distance: 207.1
click at [160, 160] on div "US Localization & Quality Check" at bounding box center [534, 164] width 782 height 29
click at [276, 168] on input "US Localization & Quality Check" at bounding box center [533, 164] width 761 height 15
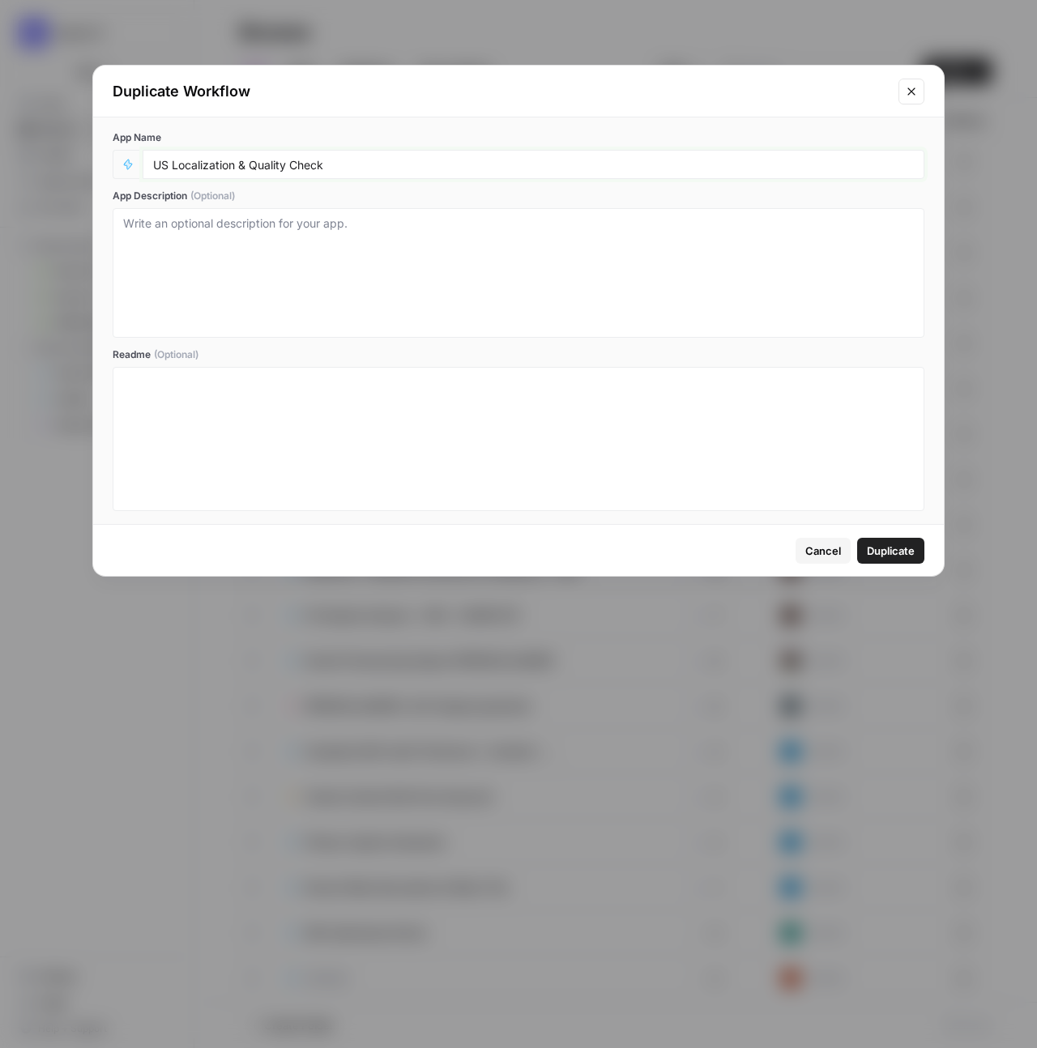
click at [276, 168] on input "US Localization & Quality Check" at bounding box center [533, 164] width 761 height 15
type input "Check (Hope Siler)"
click at [901, 553] on span "Duplicate" at bounding box center [891, 551] width 48 height 16
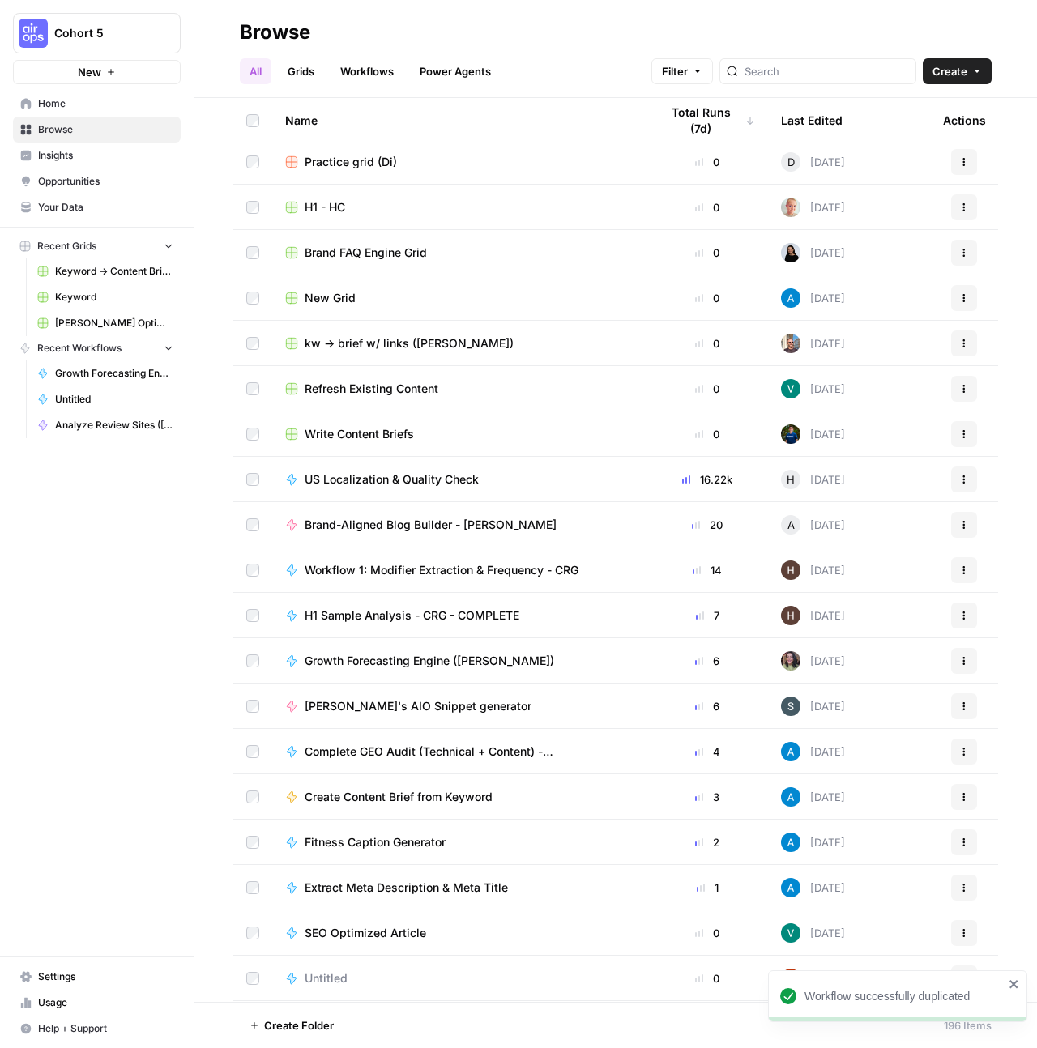
click at [959, 527] on icon "button" at bounding box center [964, 525] width 10 height 10
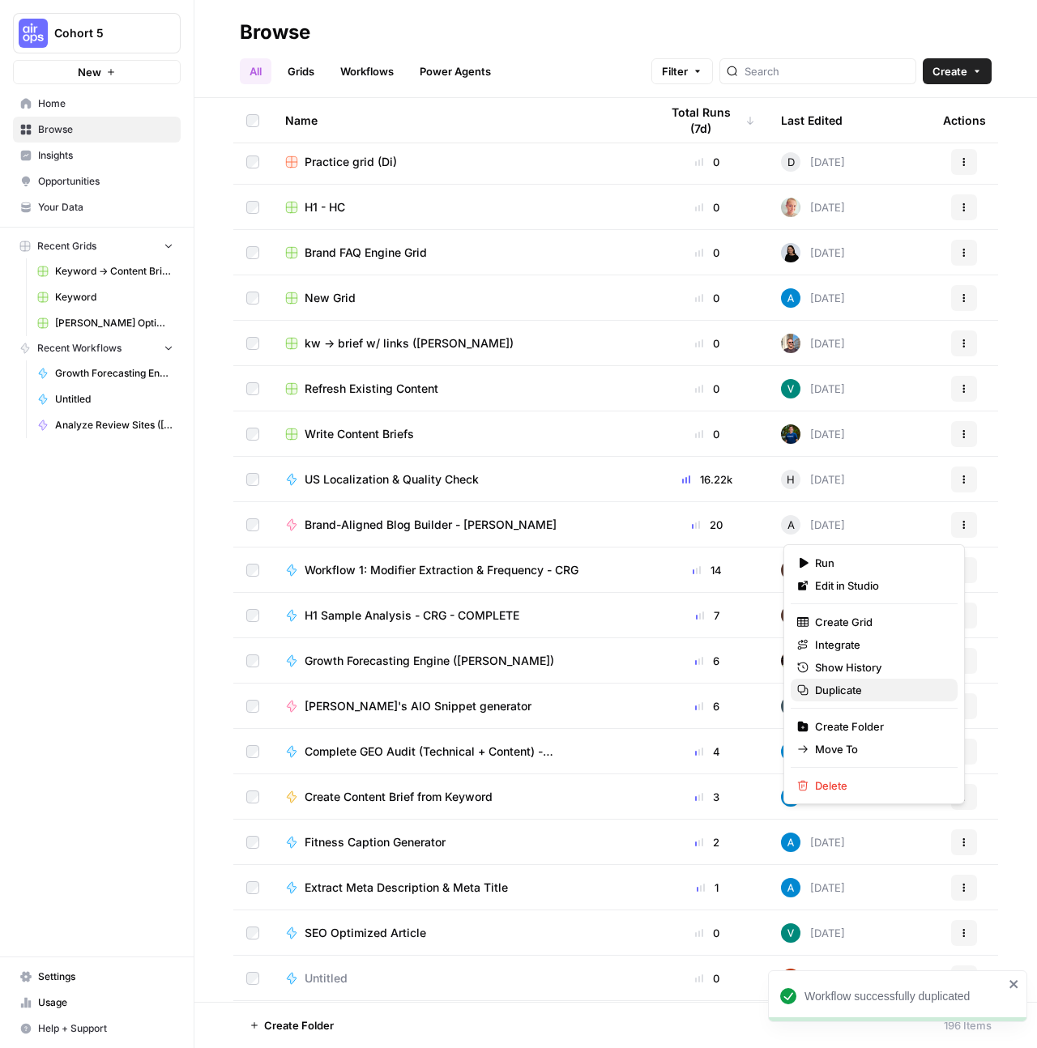
click at [869, 698] on button "Duplicate" at bounding box center [874, 690] width 167 height 23
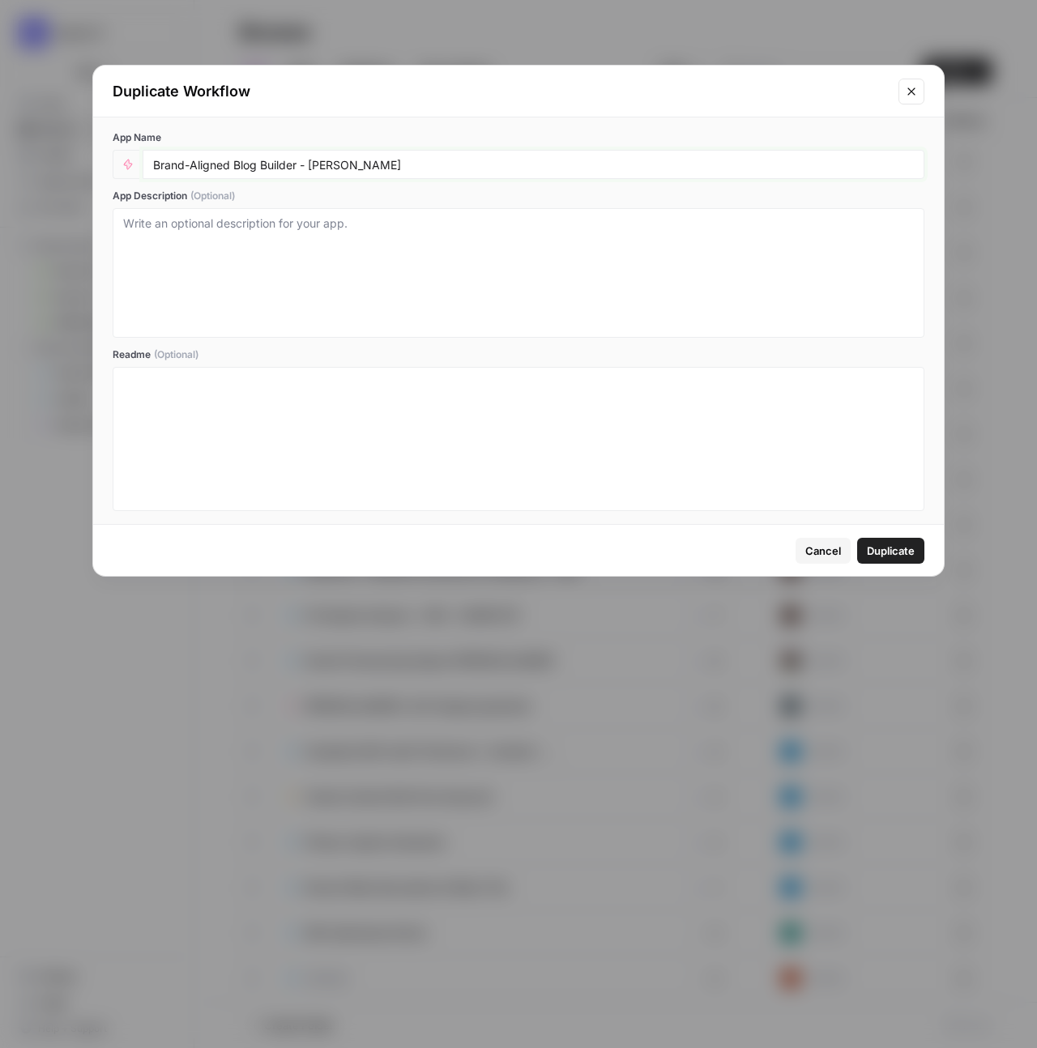
drag, startPoint x: 359, startPoint y: 164, endPoint x: 298, endPoint y: 164, distance: 60.8
click at [298, 164] on input "Brand-Aligned Blog Builder - Ashley" at bounding box center [533, 164] width 761 height 15
drag, startPoint x: 297, startPoint y: 164, endPoint x: 139, endPoint y: 167, distance: 158.8
click at [139, 167] on div "Brand-Aligned Blog Builder (Hope Siler)" at bounding box center [519, 164] width 812 height 29
type input "Blog Generation (Hope Siler)"
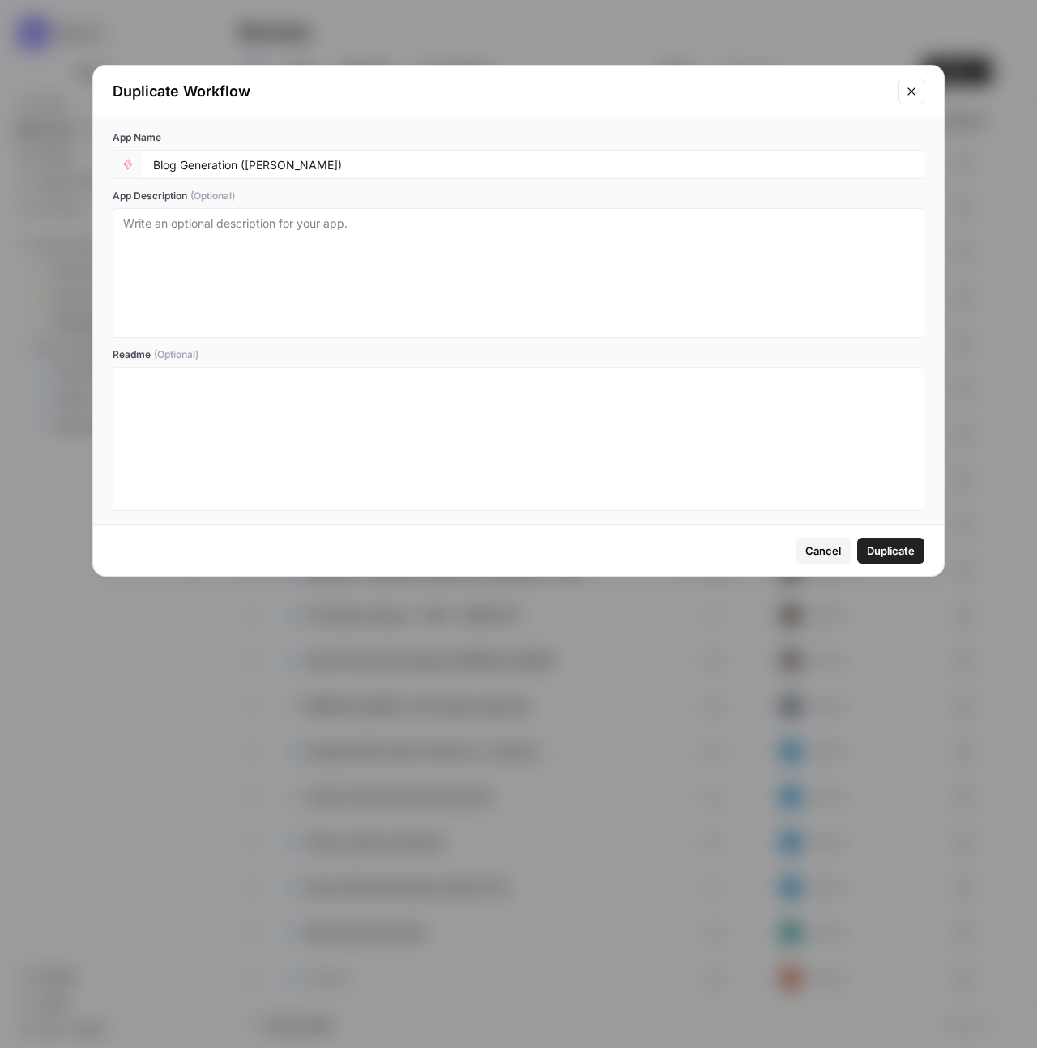
click at [885, 544] on span "Duplicate" at bounding box center [891, 551] width 48 height 16
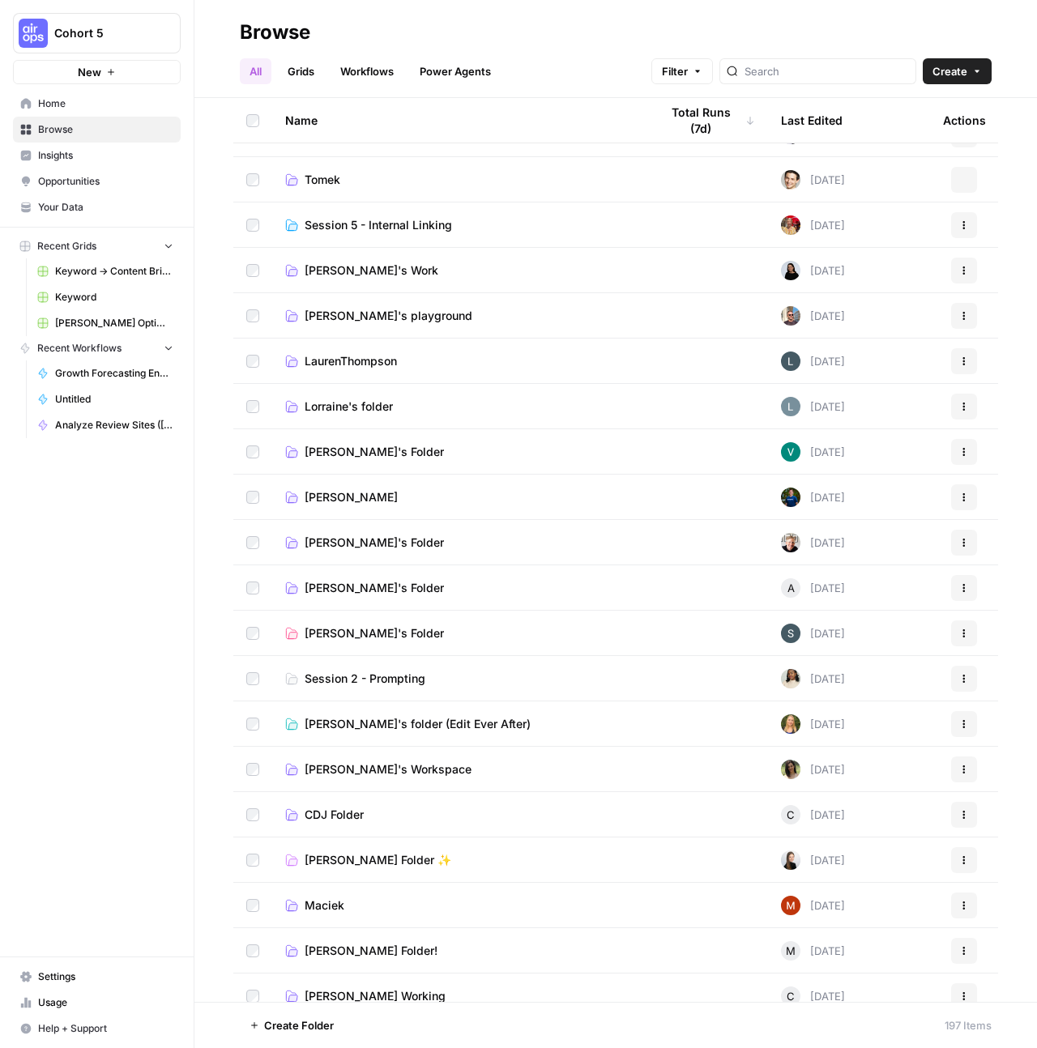
scroll to position [390, 0]
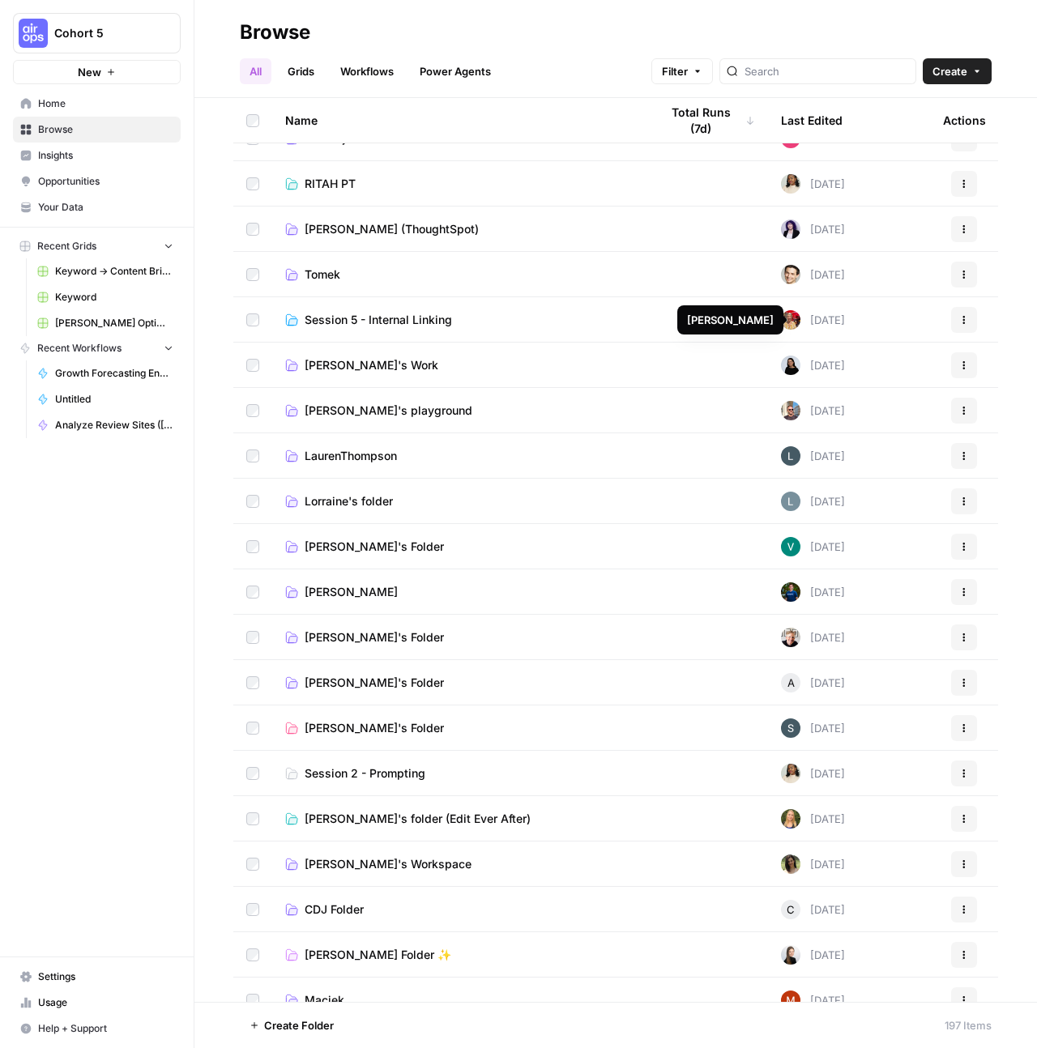
click at [510, 319] on link "Session 5 - Internal Linking" at bounding box center [459, 320] width 348 height 16
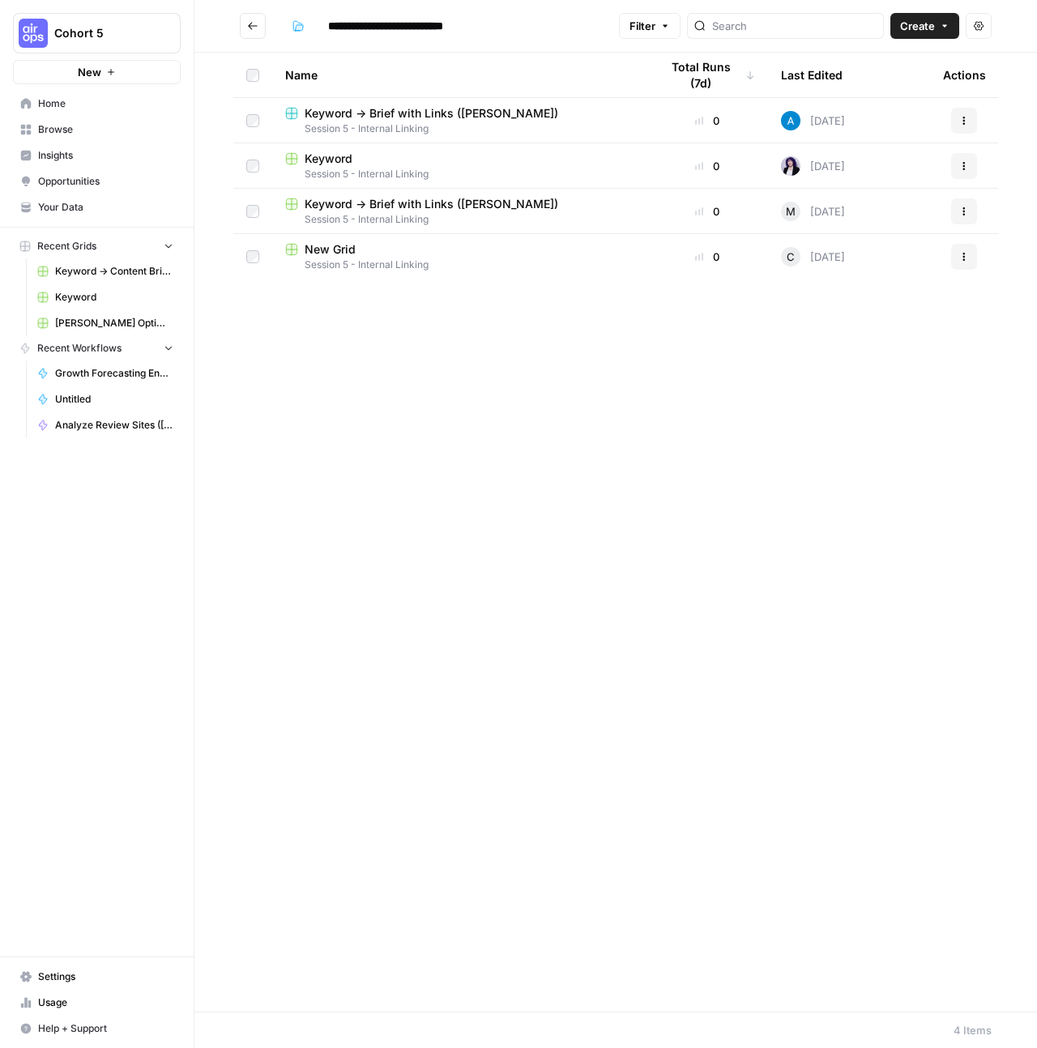
click at [964, 124] on icon "button" at bounding box center [964, 121] width 10 height 10
click at [863, 160] on span "Duplicate" at bounding box center [892, 159] width 130 height 16
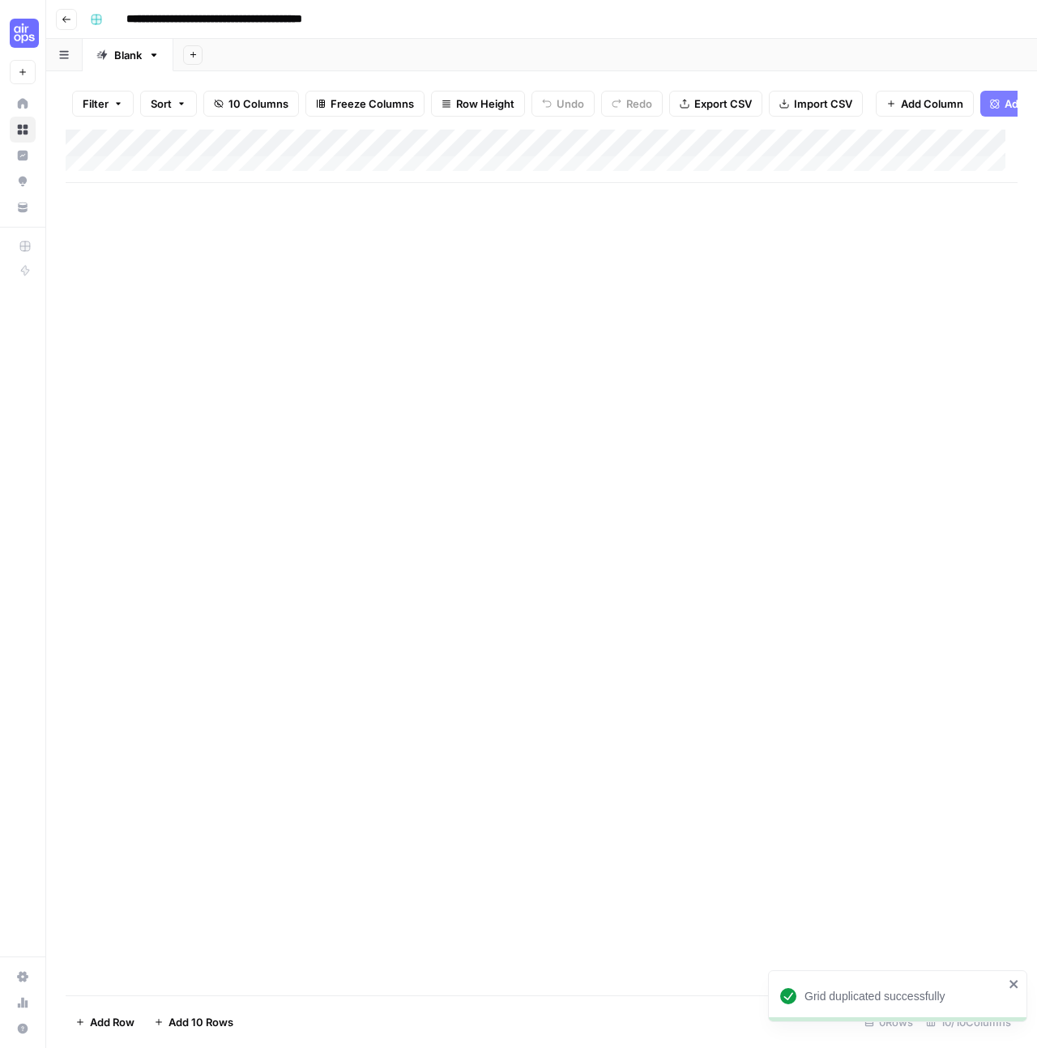
click at [343, 21] on input "**********" at bounding box center [246, 19] width 255 height 26
drag, startPoint x: 370, startPoint y: 20, endPoint x: 278, endPoint y: 21, distance: 92.4
click at [278, 21] on input "**********" at bounding box center [246, 19] width 255 height 26
type input "**********"
click at [63, 25] on button "Go back" at bounding box center [66, 19] width 21 height 21
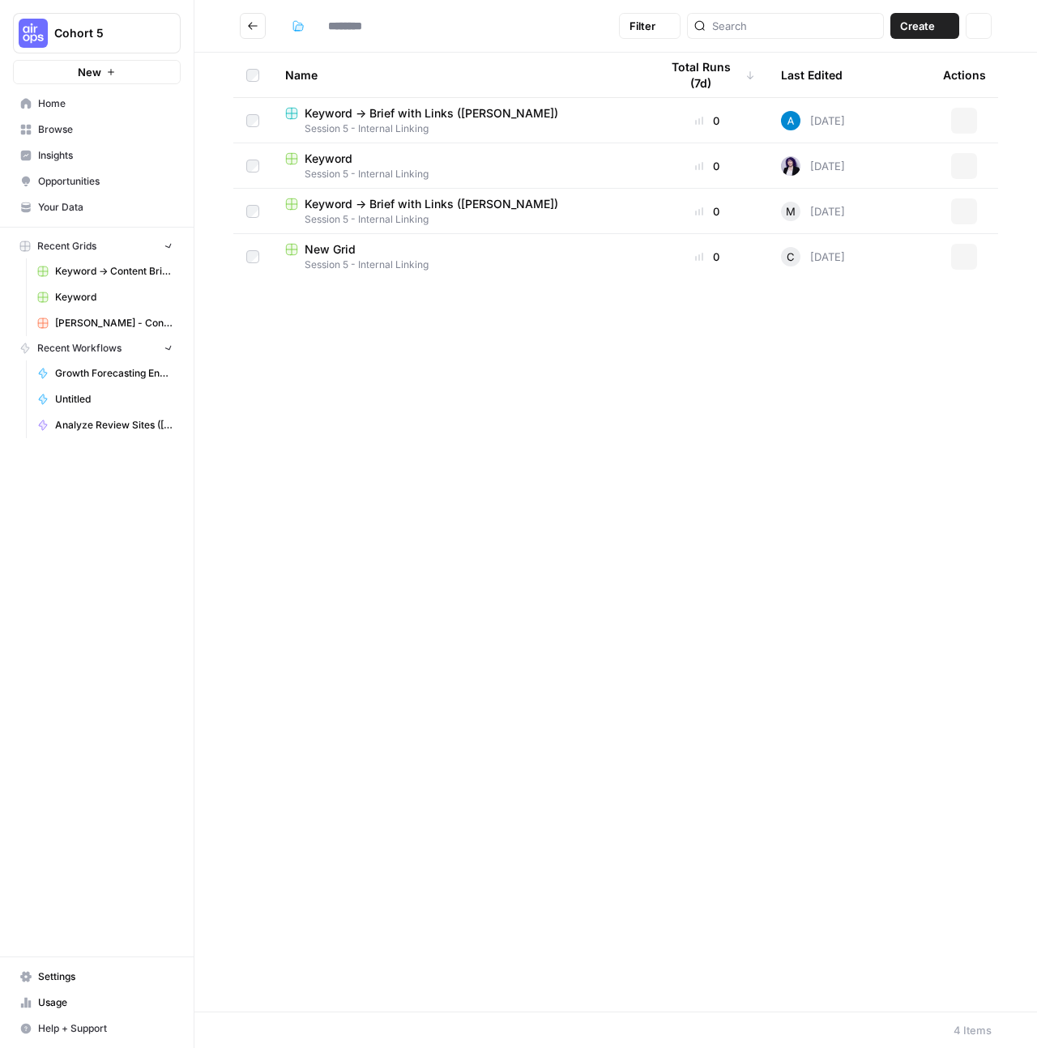
type input "**********"
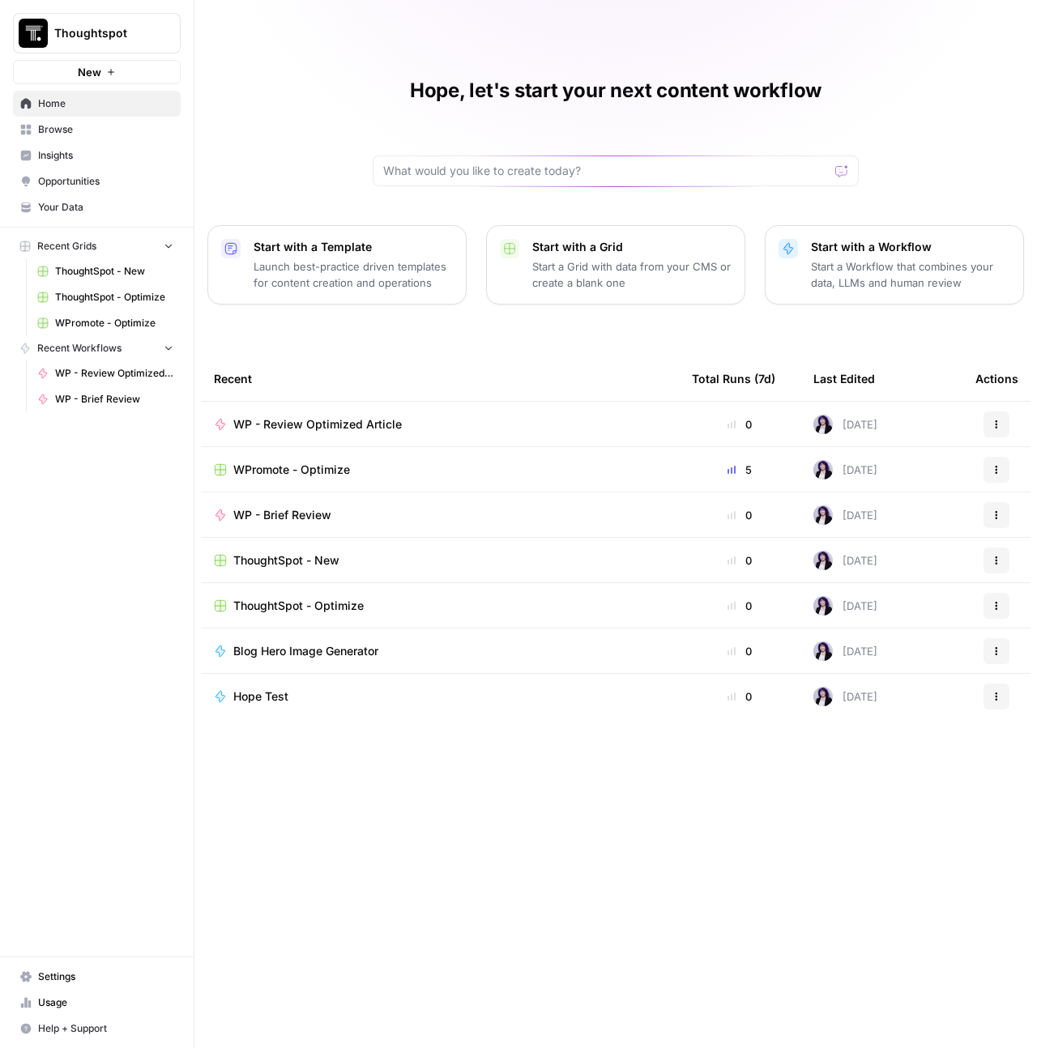
click at [883, 248] on p "Start with a Workflow" at bounding box center [910, 247] width 199 height 16
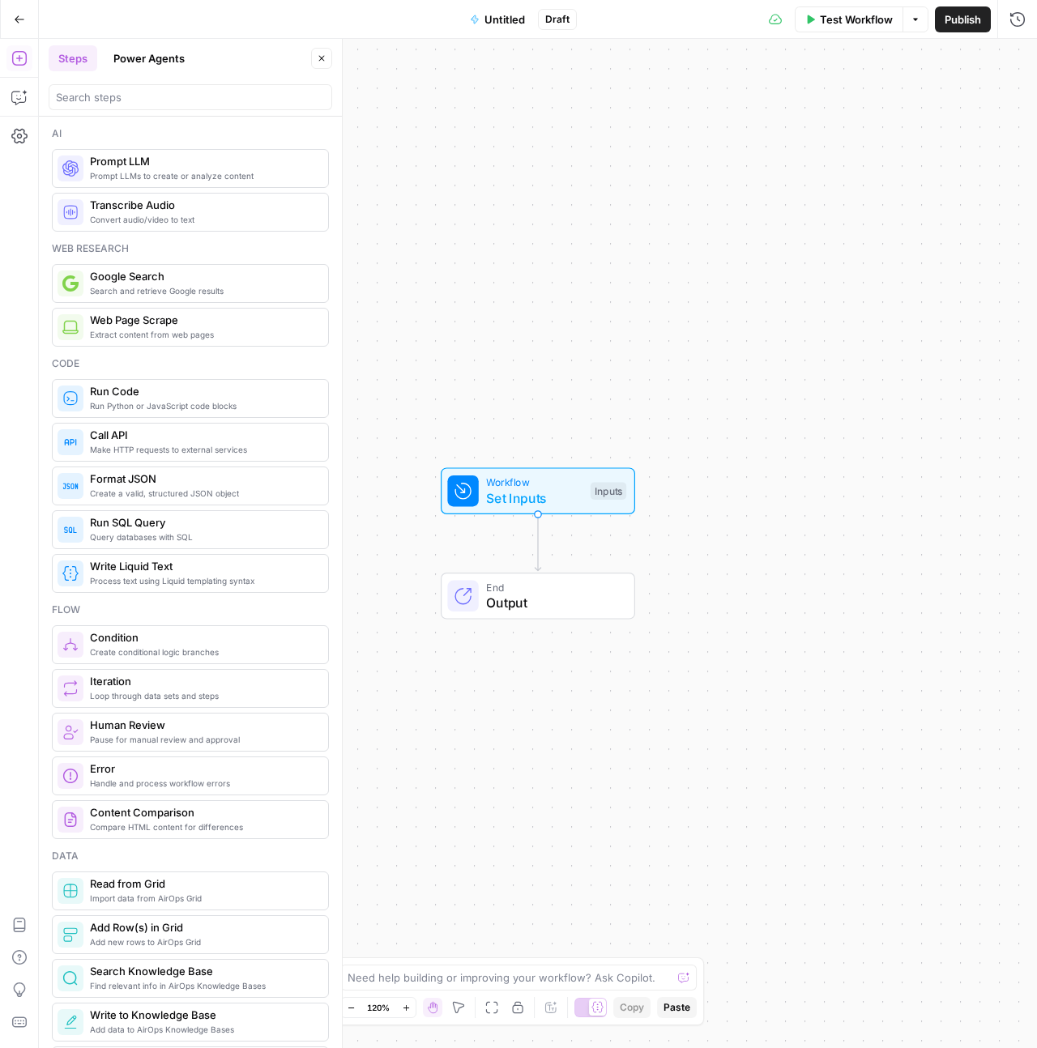
click at [720, 573] on div "Workflow Set Inputs Inputs End Output" at bounding box center [538, 543] width 998 height 1009
click at [744, 412] on div "Workflow Set Inputs Inputs End Output" at bounding box center [538, 543] width 998 height 1009
click at [682, 1009] on span "Paste" at bounding box center [676, 1007] width 27 height 15
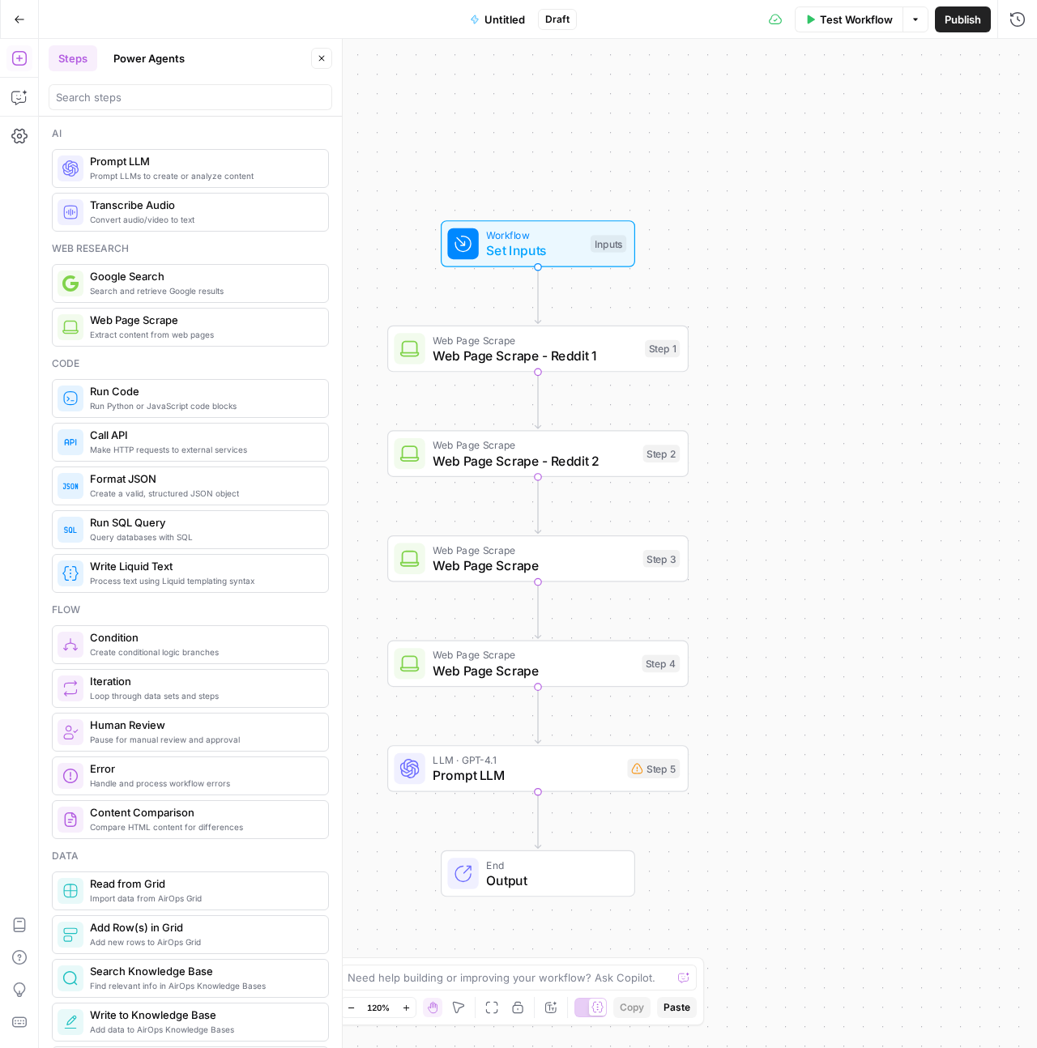
click at [505, 19] on span "Untitled" at bounding box center [504, 19] width 41 height 16
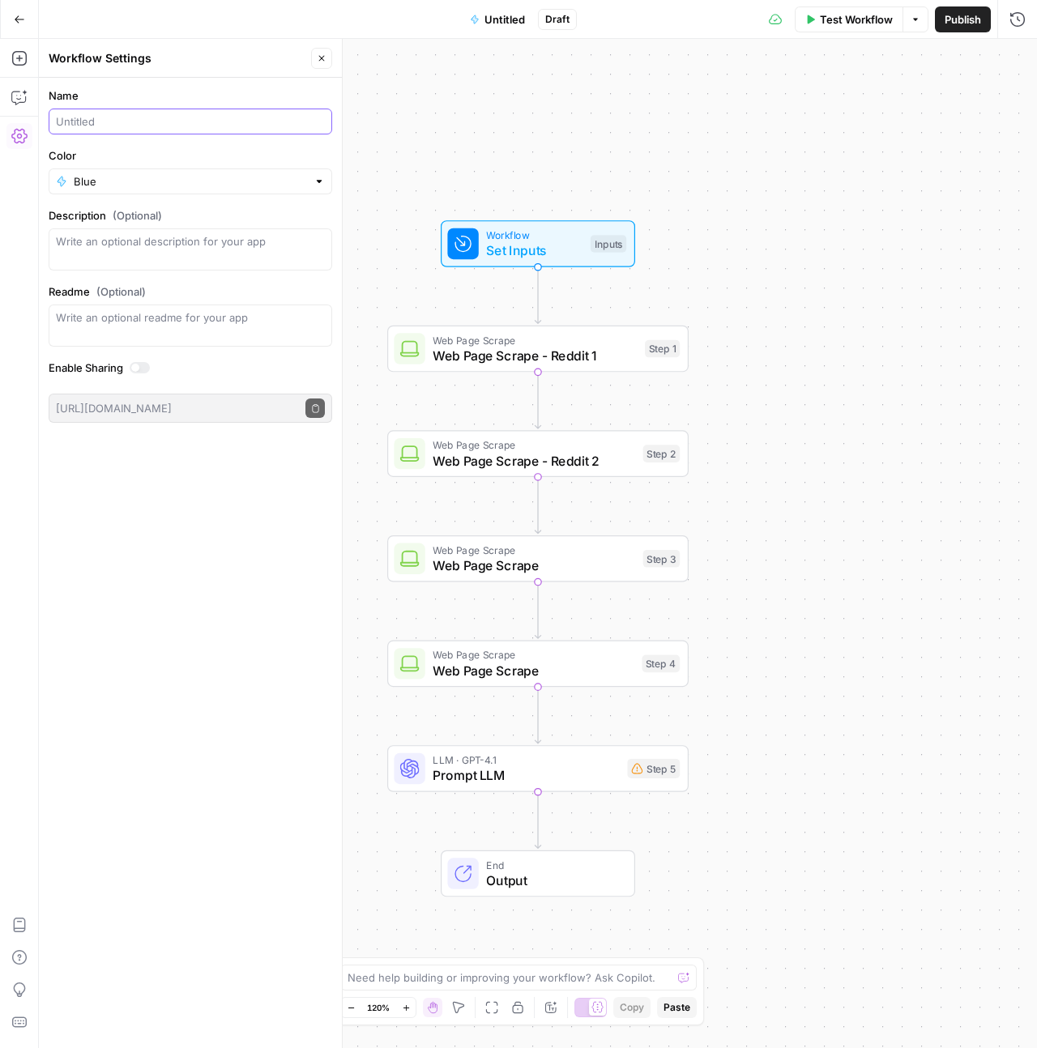
click at [143, 127] on input "Name" at bounding box center [190, 121] width 269 height 16
type input "Analyze Review Sites"
click at [845, 237] on div "Workflow Set Inputs Inputs Web Page Scrape Web Page Scrape - Reddit 1 Step 1 We…" at bounding box center [538, 543] width 998 height 1009
click at [966, 30] on button "Publish" at bounding box center [963, 19] width 56 height 26
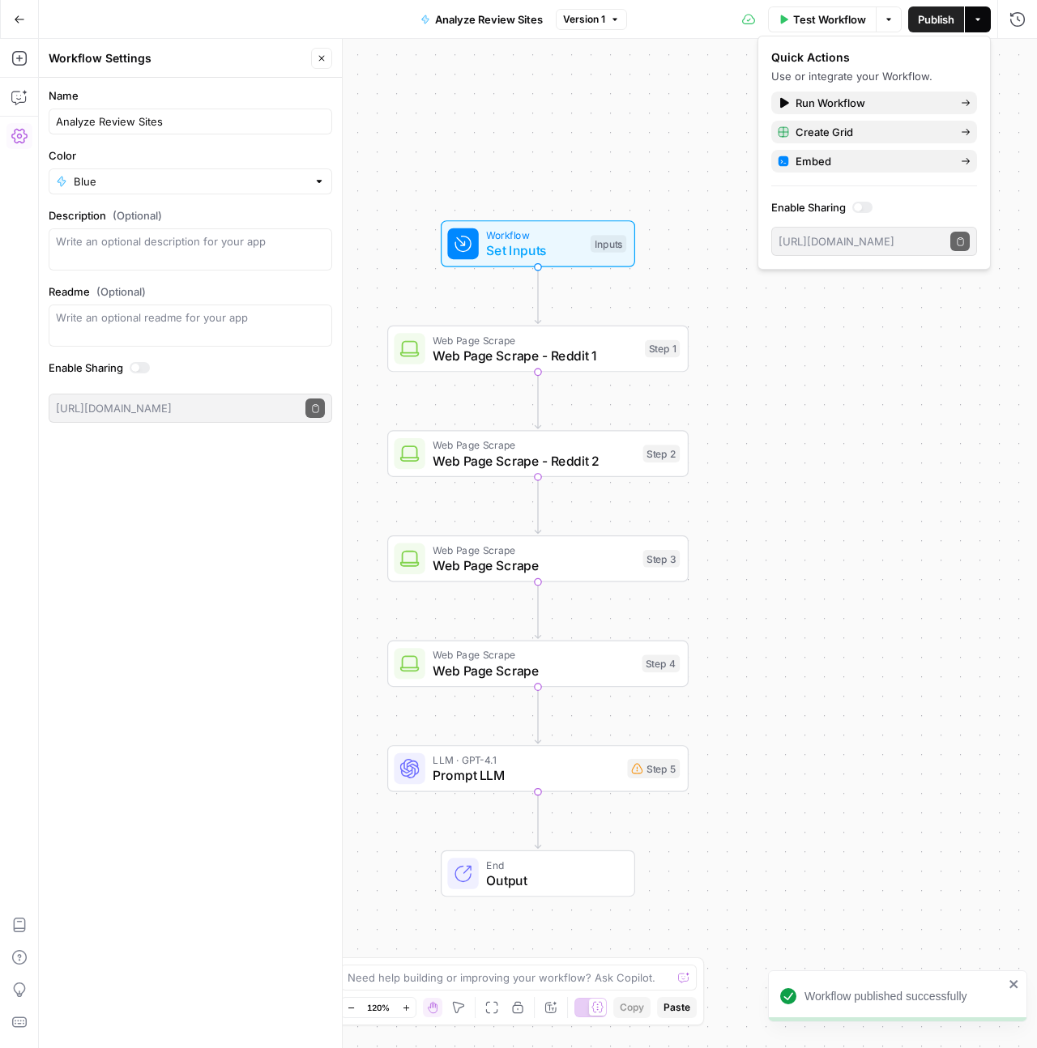
click at [19, 19] on icon "button" at bounding box center [20, 18] width 10 height 7
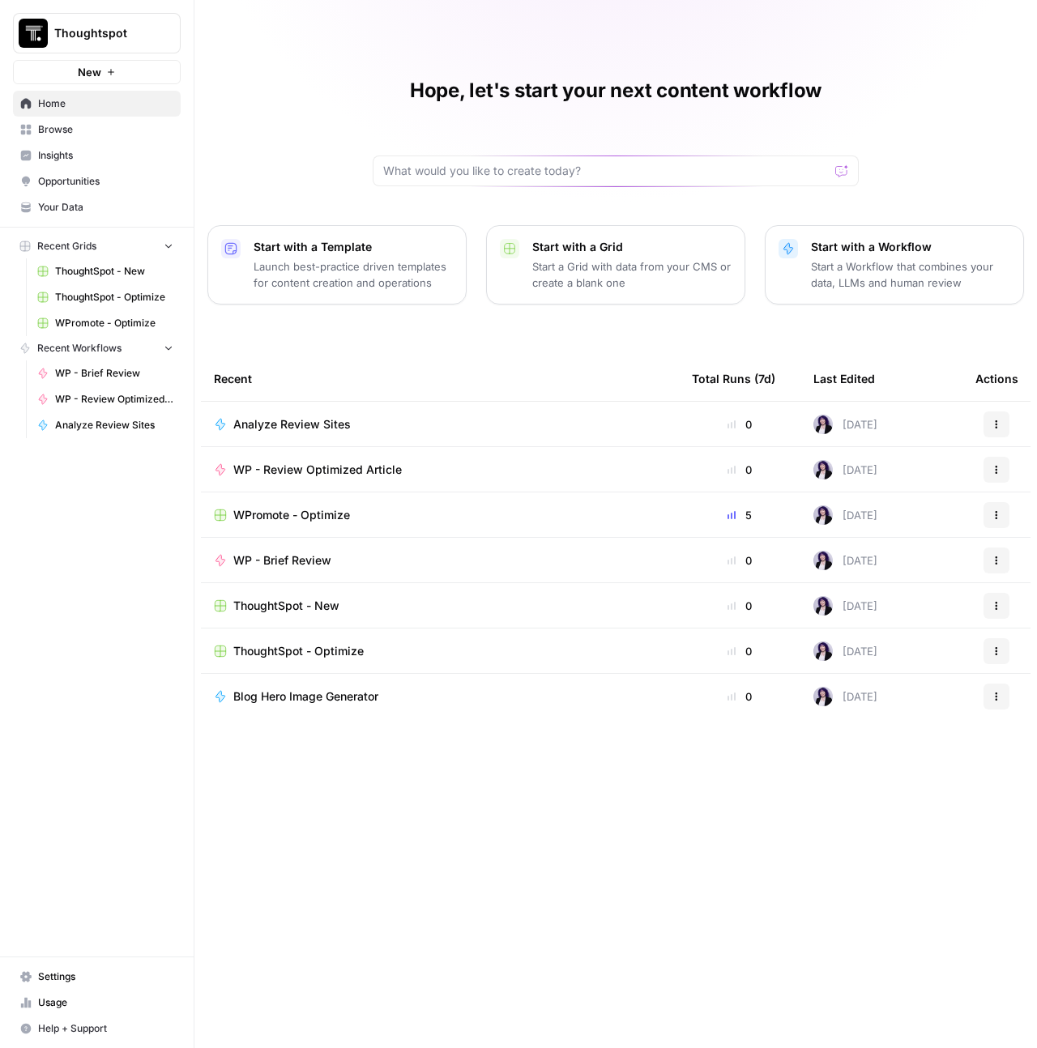
click at [453, 339] on div "Hope, let's start your next content workflow Start with a Template Launch best-…" at bounding box center [615, 524] width 842 height 1048
click at [832, 248] on p "Start with a Workflow" at bounding box center [910, 247] width 199 height 16
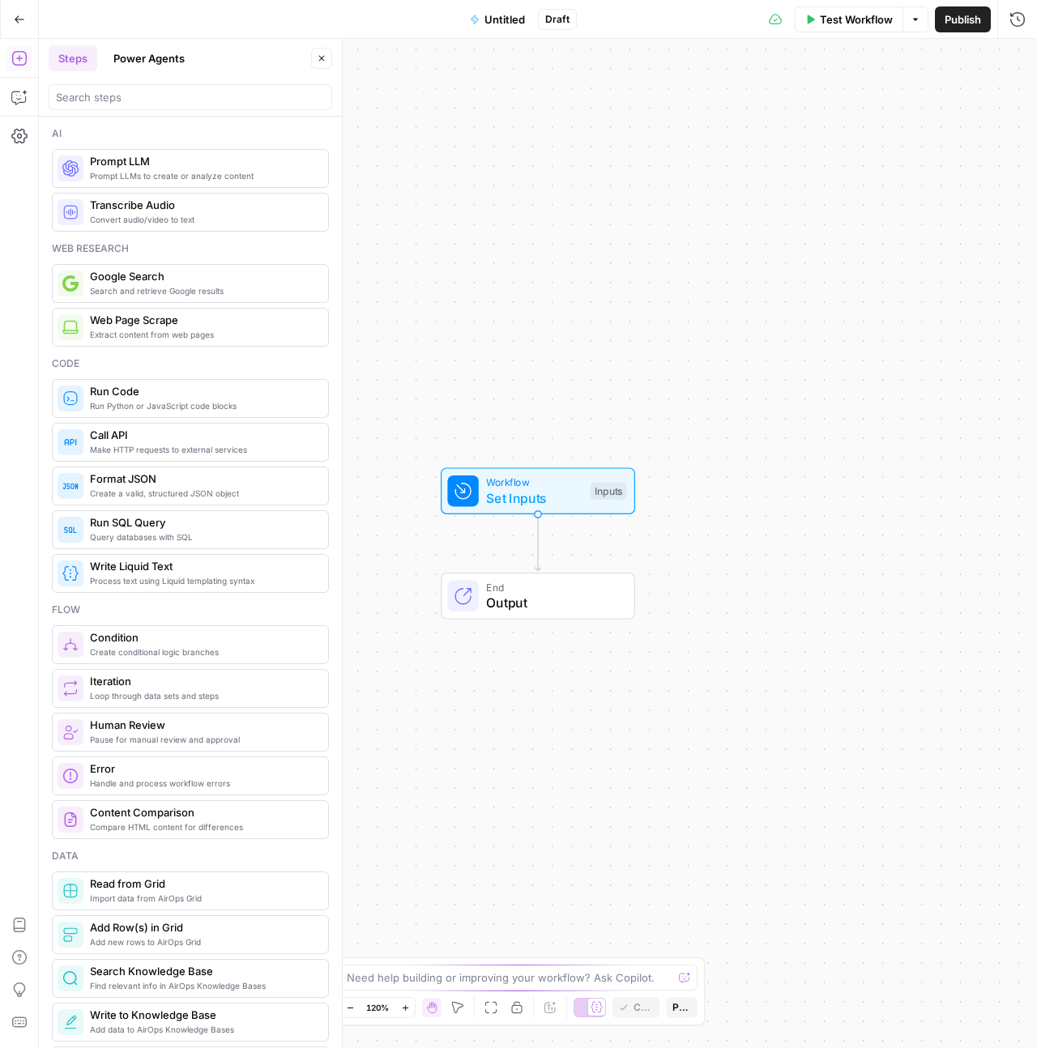
click at [652, 409] on div "Workflow Set Inputs Inputs End Output" at bounding box center [538, 543] width 998 height 1009
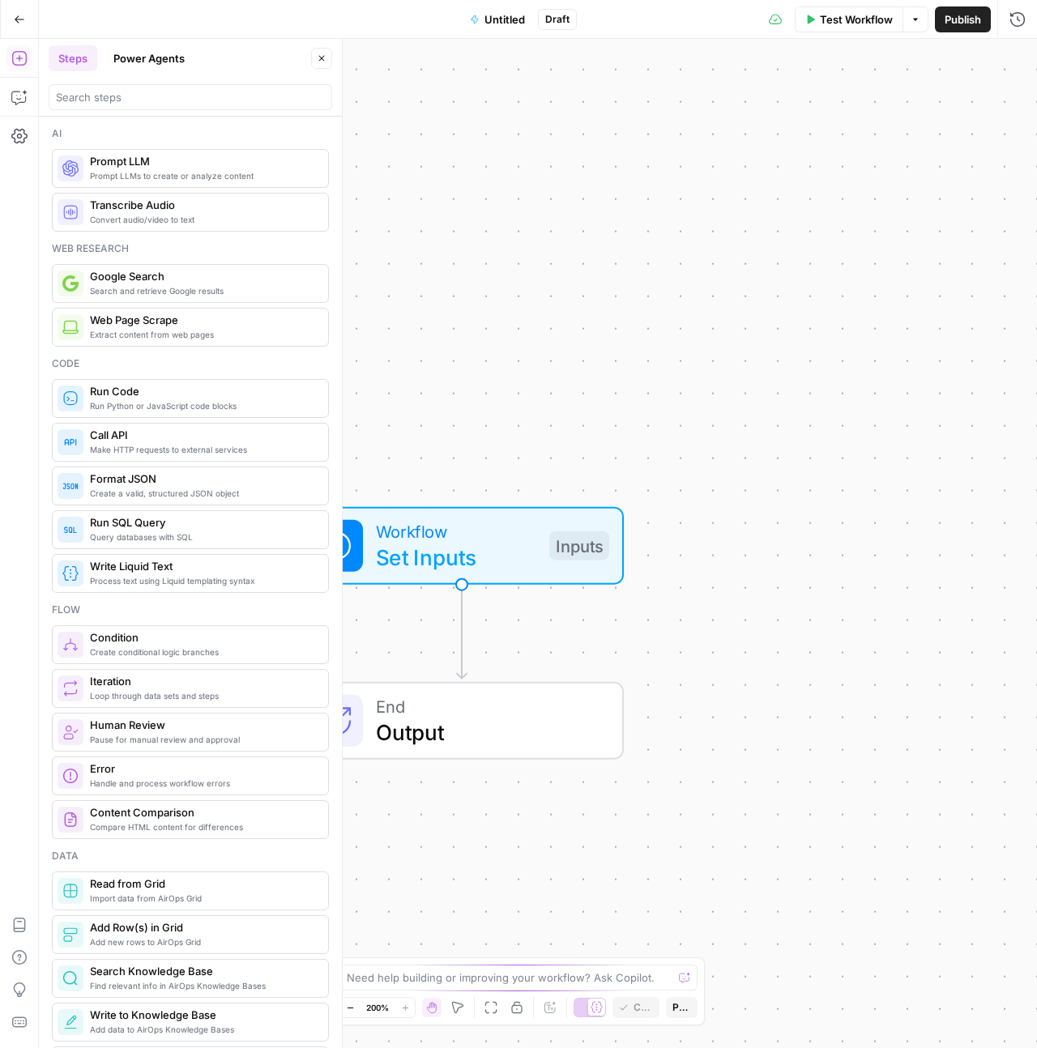
click at [682, 1003] on span "Paste" at bounding box center [681, 1007] width 19 height 15
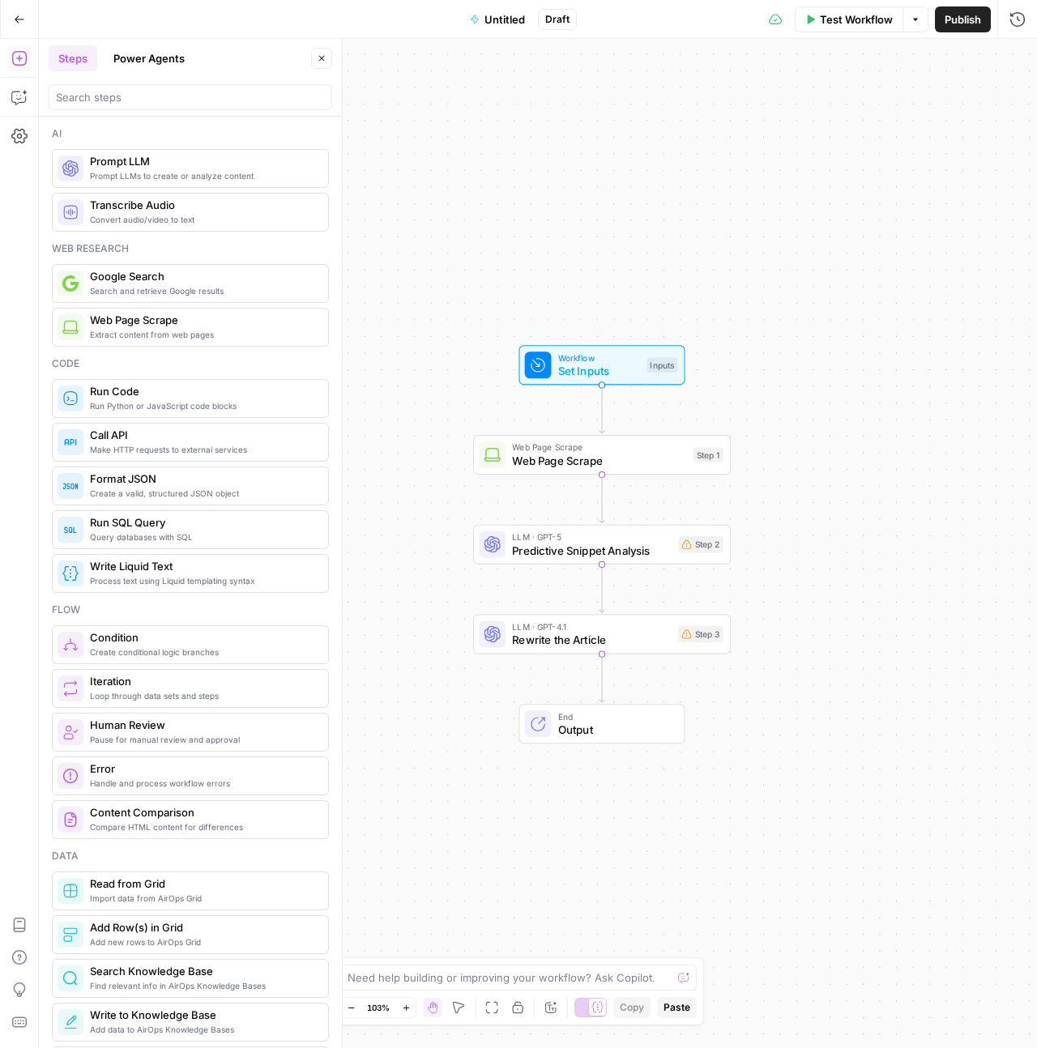
click at [510, 21] on span "Untitled" at bounding box center [504, 19] width 41 height 16
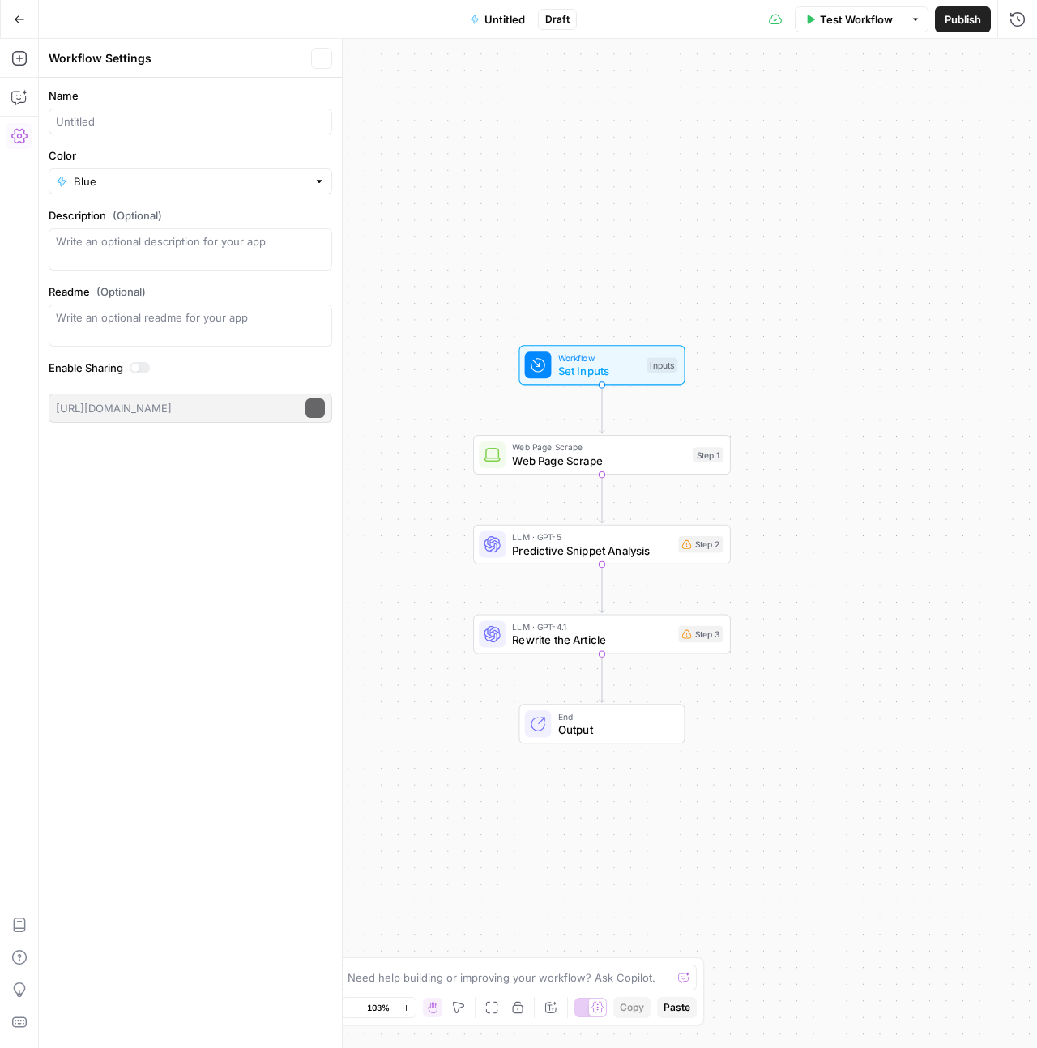
click at [510, 21] on span "Untitled" at bounding box center [504, 19] width 41 height 16
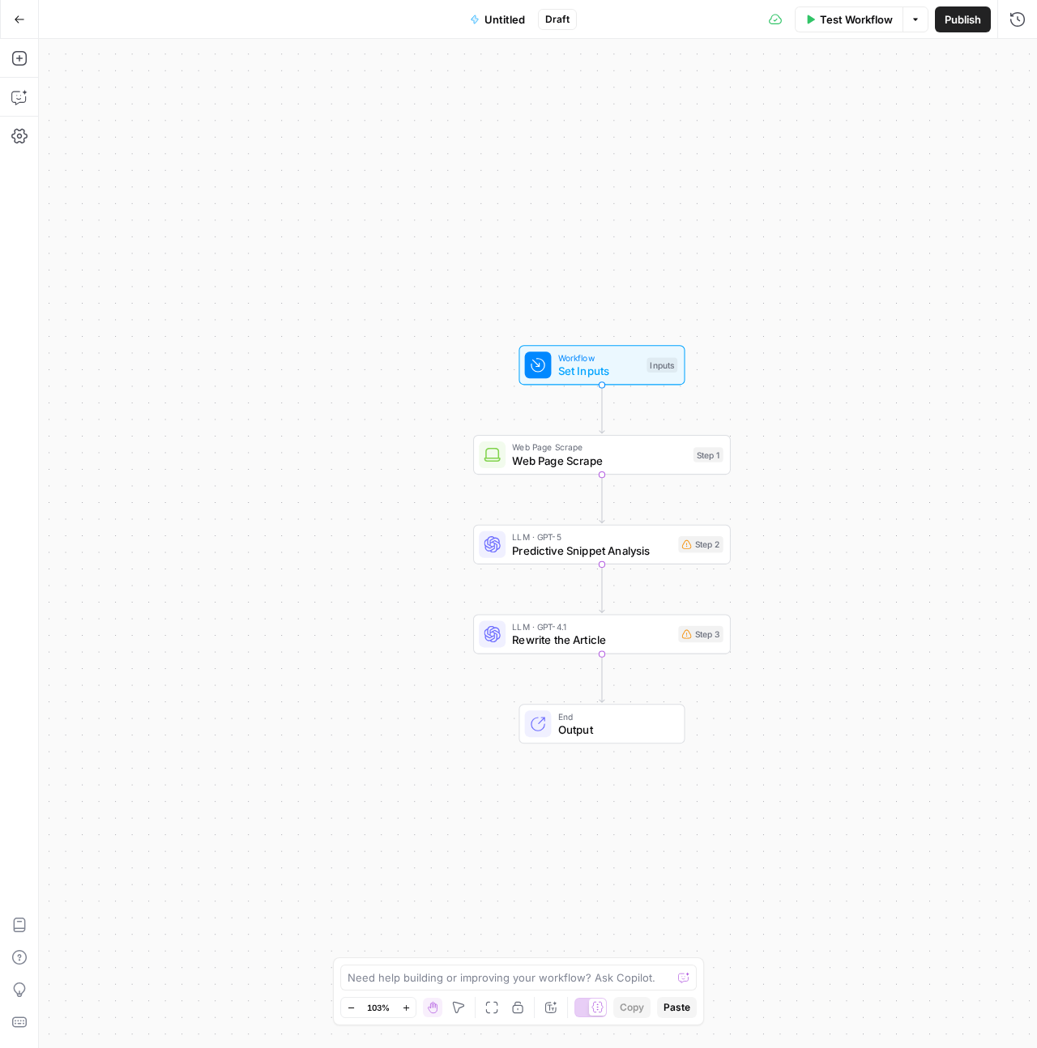
click at [507, 23] on span "Untitled" at bounding box center [504, 19] width 41 height 16
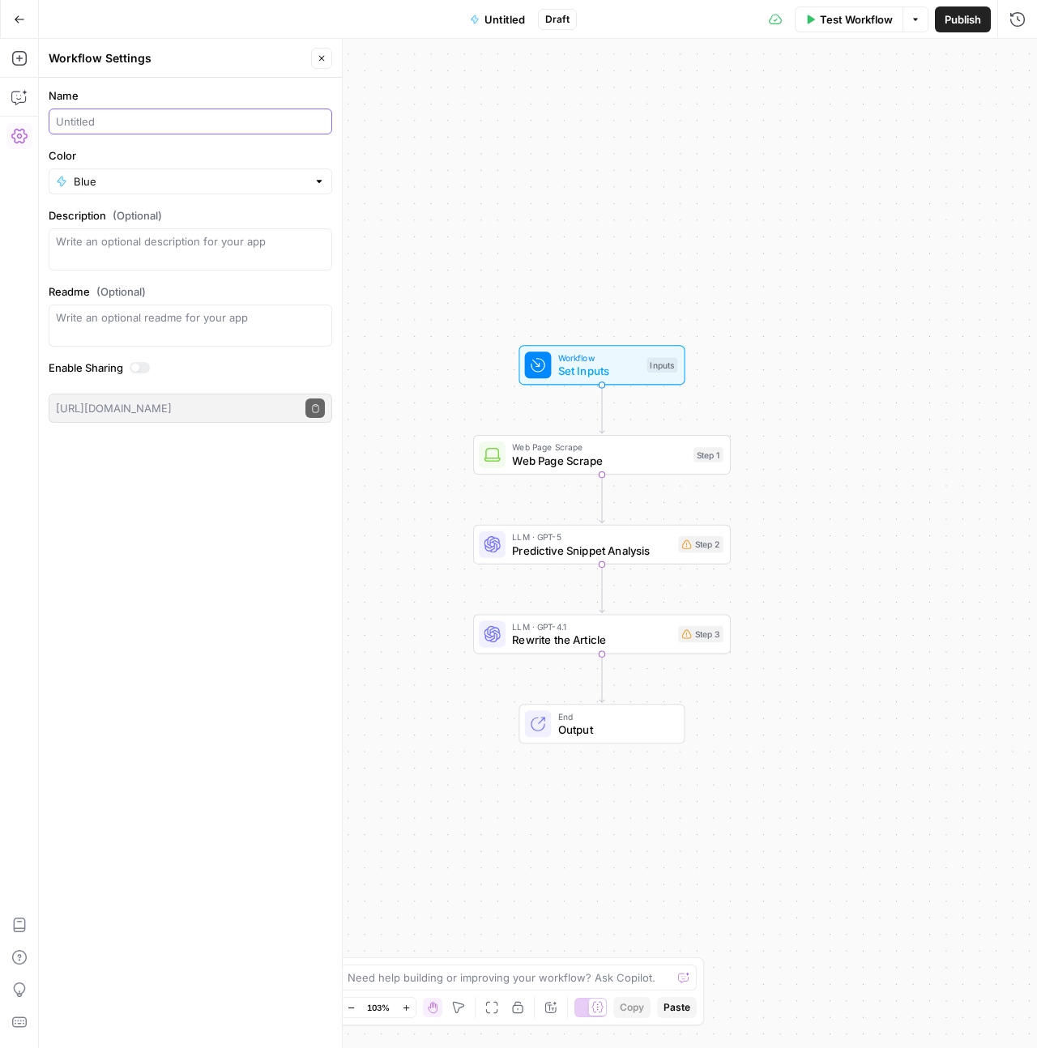
click at [106, 122] on input "Name" at bounding box center [190, 121] width 269 height 16
type input "AEO Optimizer"
click at [983, 24] on button "Publish" at bounding box center [963, 19] width 56 height 26
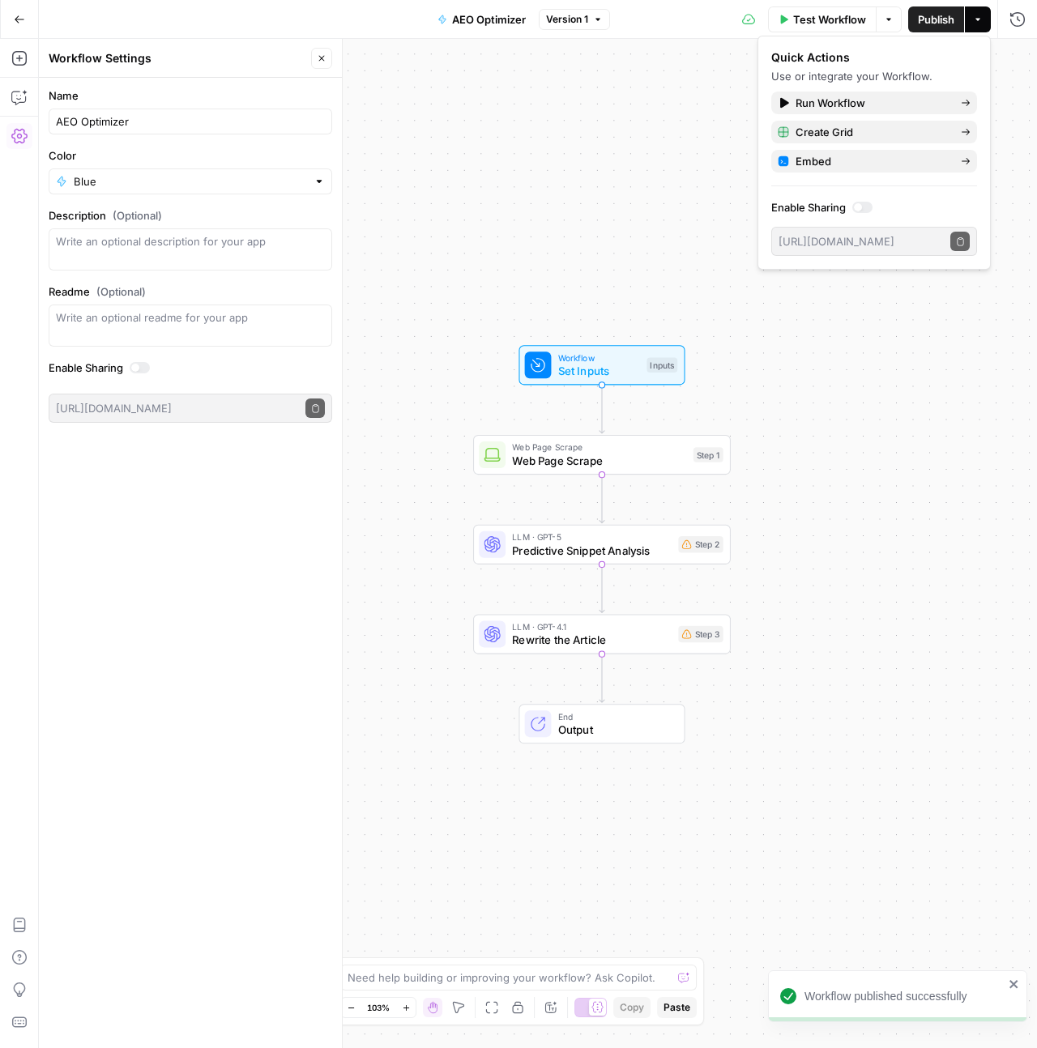
click at [21, 20] on icon "button" at bounding box center [19, 19] width 11 height 11
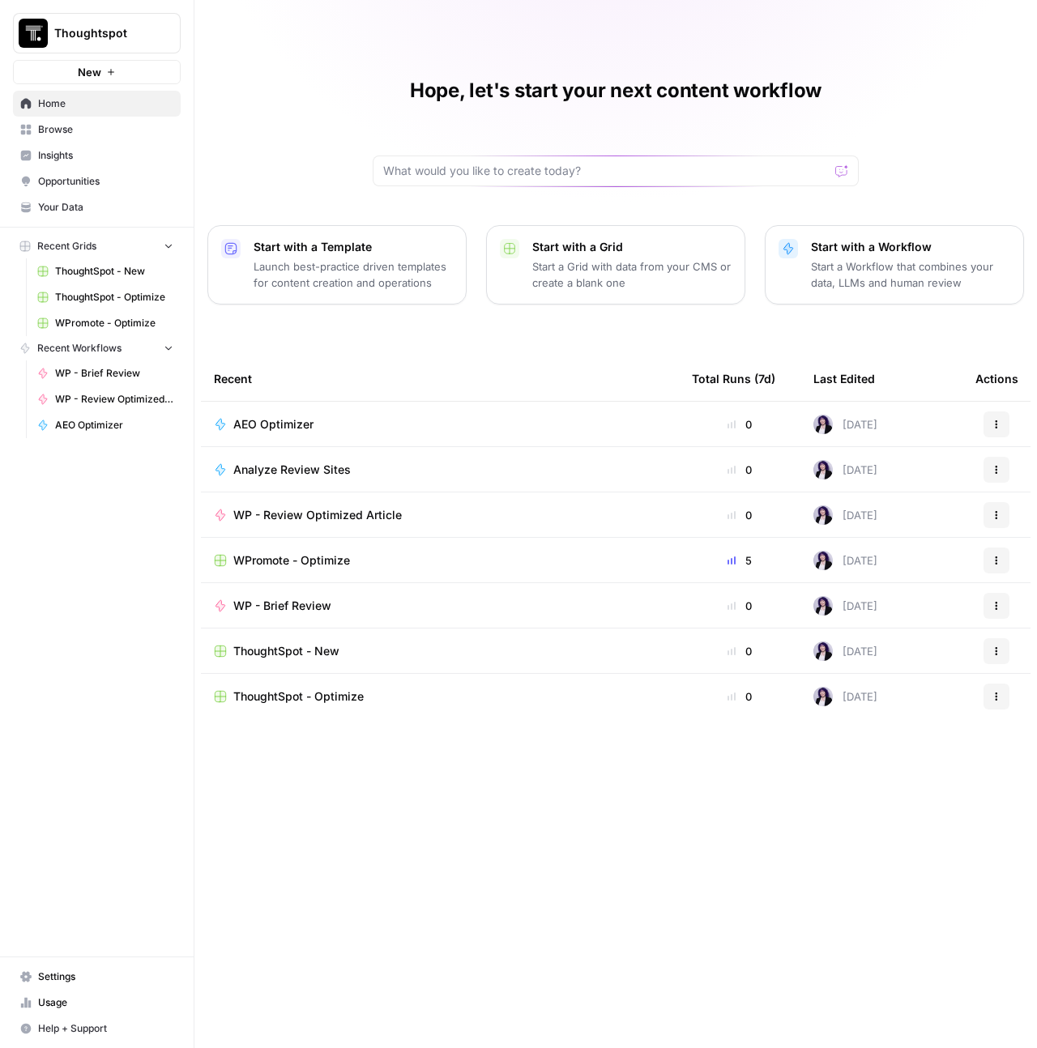
click at [871, 260] on p "Start a Workflow that combines your data, LLMs and human review" at bounding box center [910, 274] width 199 height 32
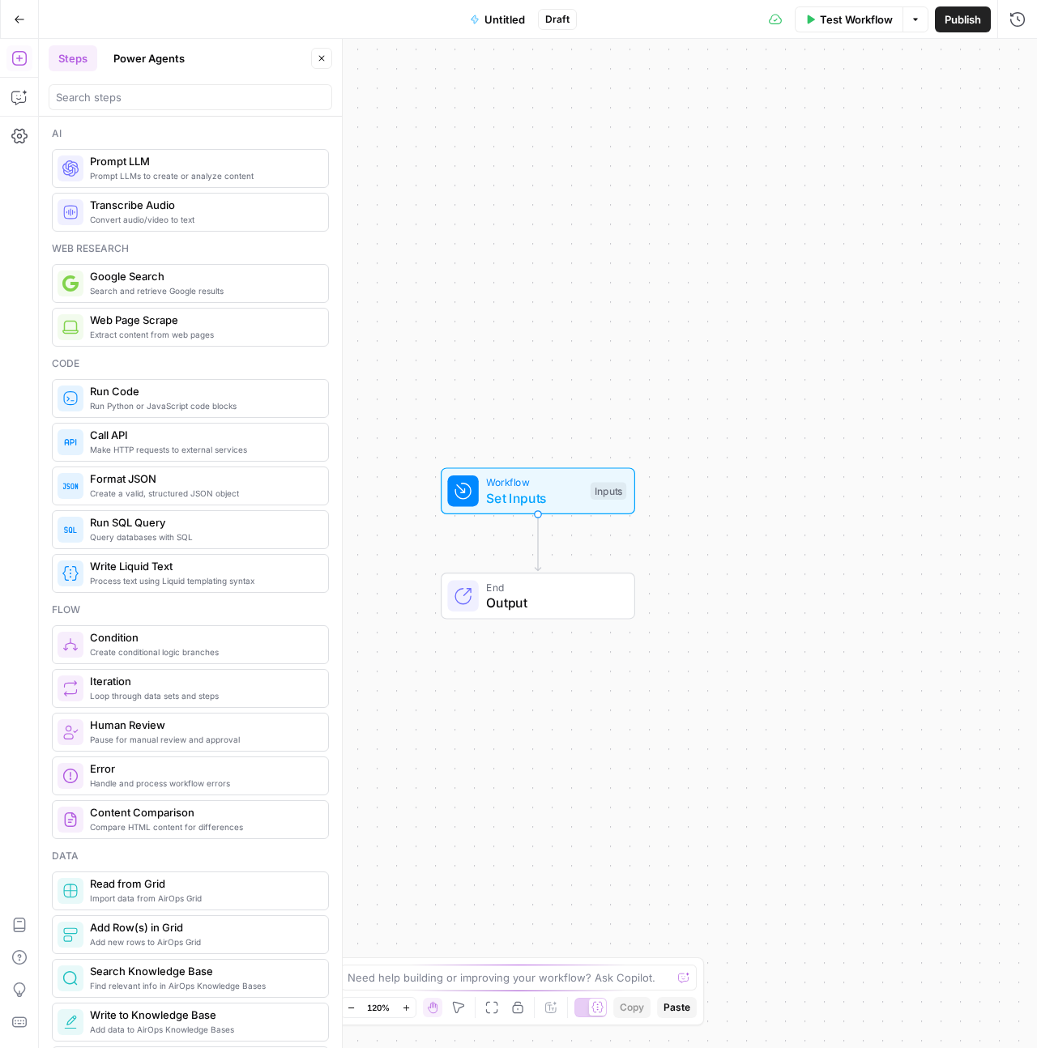
click at [695, 525] on div "Workflow Set Inputs Inputs End Output" at bounding box center [538, 543] width 998 height 1009
click at [680, 1017] on button "Paste" at bounding box center [677, 1007] width 40 height 21
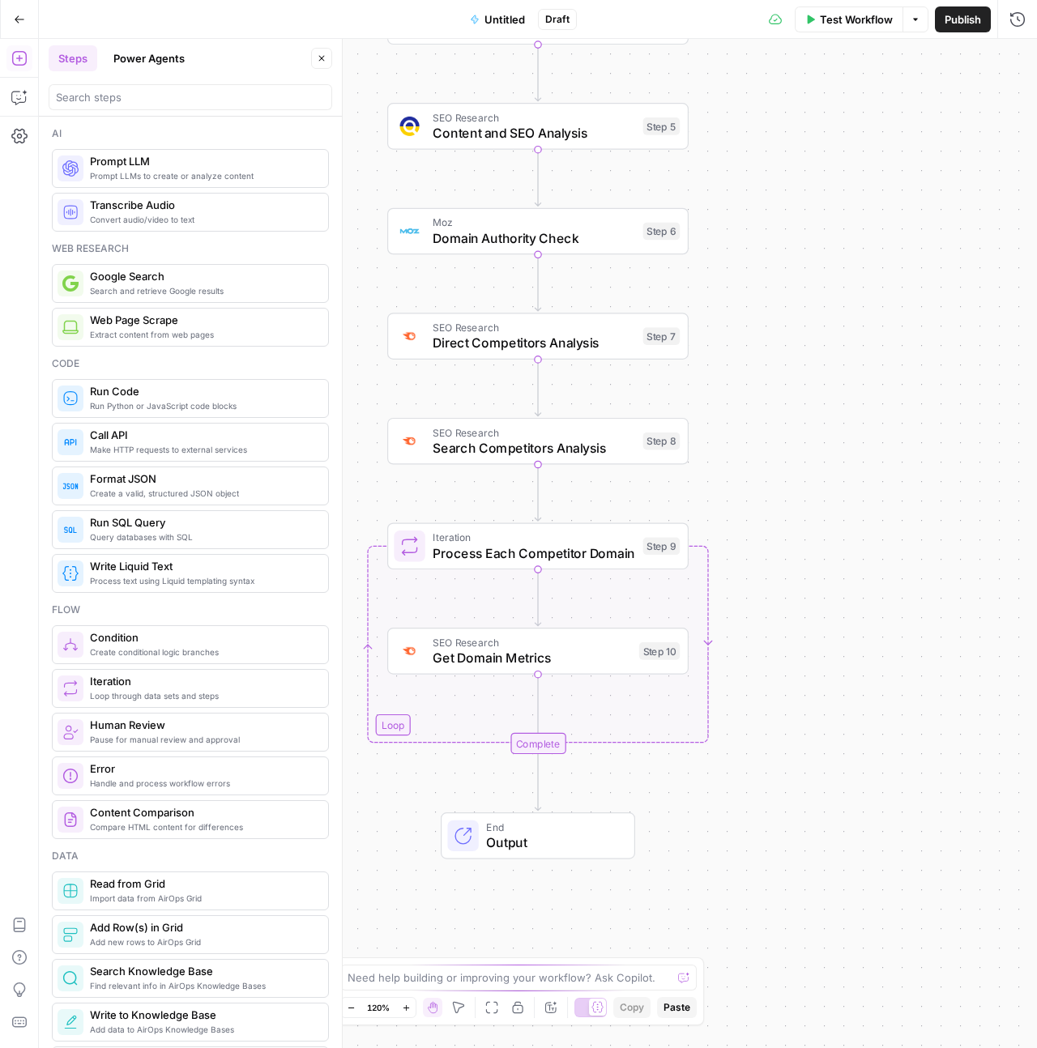
click at [607, 770] on div "Workflow Set Inputs Inputs Perplexity Deep Research Brand Online Presence Resea…" at bounding box center [538, 543] width 998 height 1009
click at [604, 776] on div "Workflow Set Inputs Inputs Perplexity Deep Research Brand Online Presence Resea…" at bounding box center [538, 543] width 998 height 1009
click at [540, 783] on icon "Edge from step_9-iteration-end to end" at bounding box center [538, 782] width 6 height 57
